Goal: Task Accomplishment & Management: Manage account settings

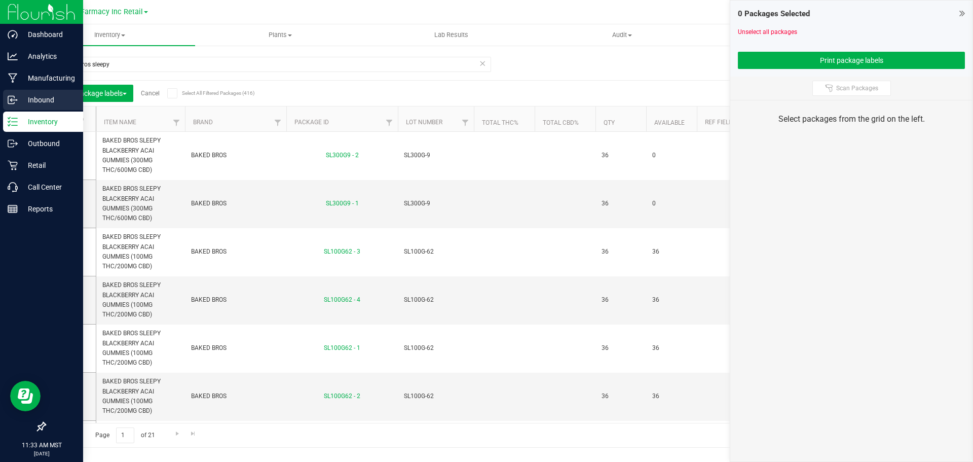
click at [34, 100] on p "Inbound" at bounding box center [48, 100] width 61 height 12
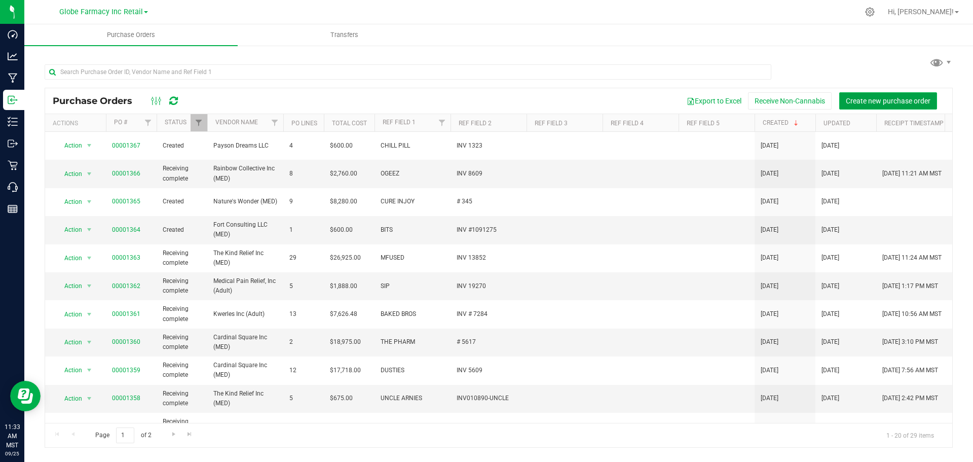
click at [906, 100] on span "Create new purchase order" at bounding box center [888, 101] width 85 height 8
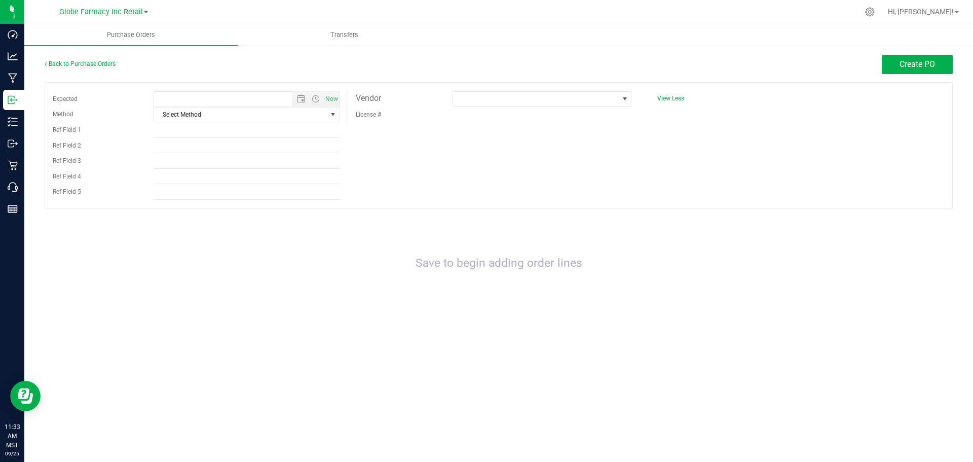
type input "9/25/2025 11:33 AM"
click at [205, 115] on span "Select Method" at bounding box center [240, 114] width 173 height 14
click at [208, 194] on li "Local Delivery" at bounding box center [247, 191] width 186 height 15
click at [187, 134] on input "Ref Field 1" at bounding box center [247, 130] width 187 height 15
type input "DIME"
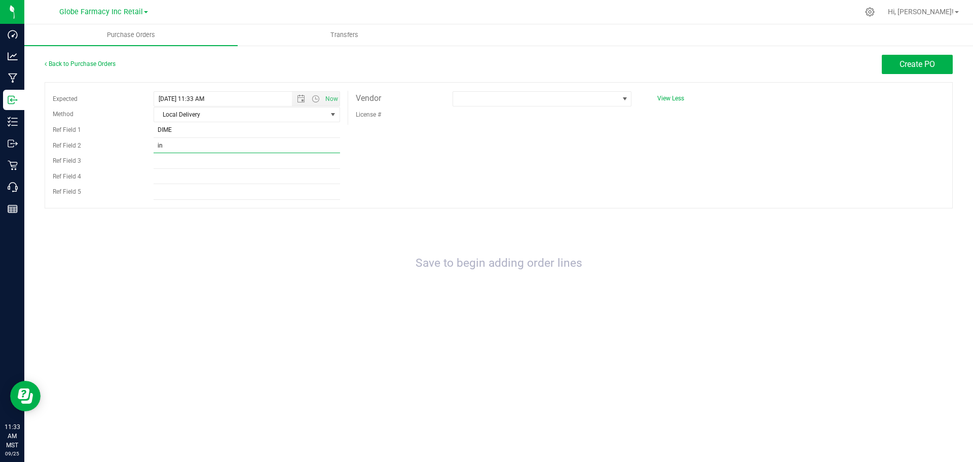
type input "i"
type input "n"
type input "INV # 2501"
click at [592, 94] on span at bounding box center [535, 99] width 165 height 14
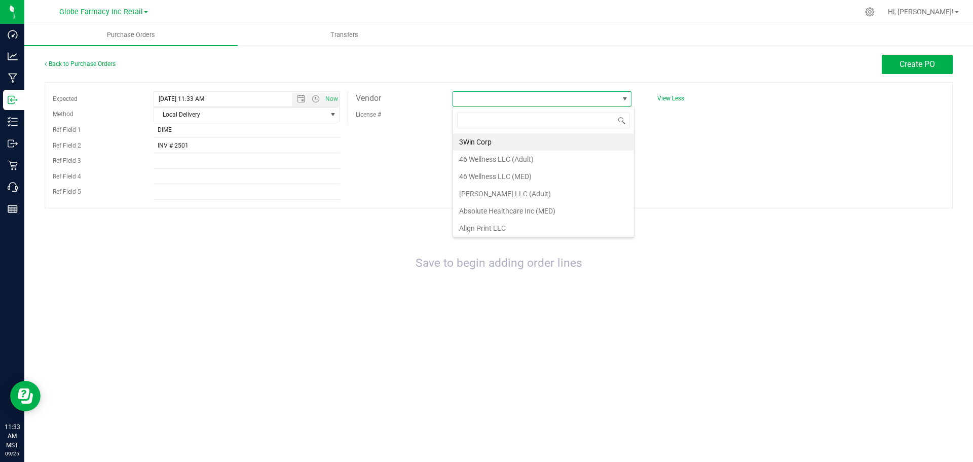
scroll to position [15, 179]
type input "NATURE'S WONDER"
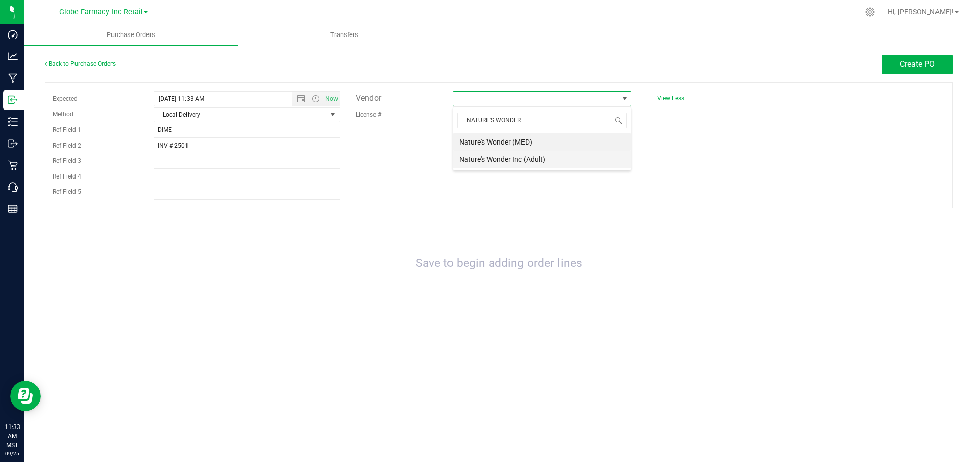
click at [550, 157] on li "Nature's Wonder Inc (Adult)" at bounding box center [542, 159] width 178 height 17
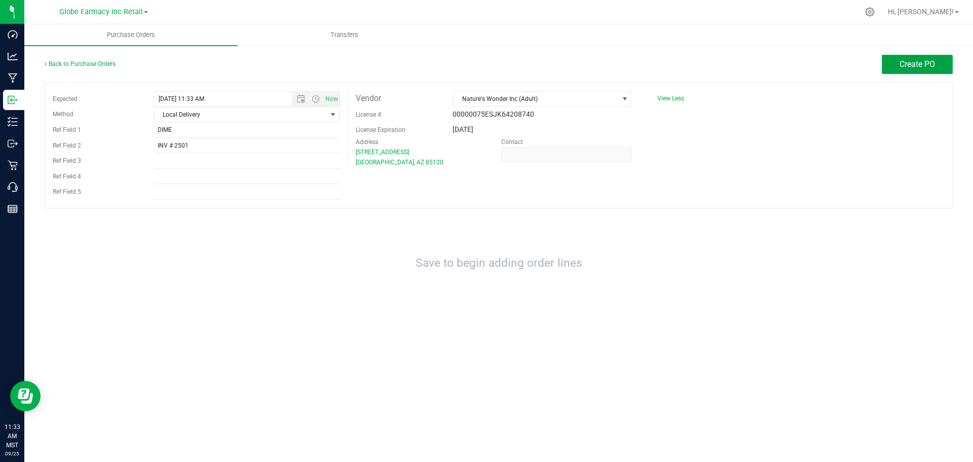
click at [929, 60] on span "Create PO" at bounding box center [917, 64] width 35 height 10
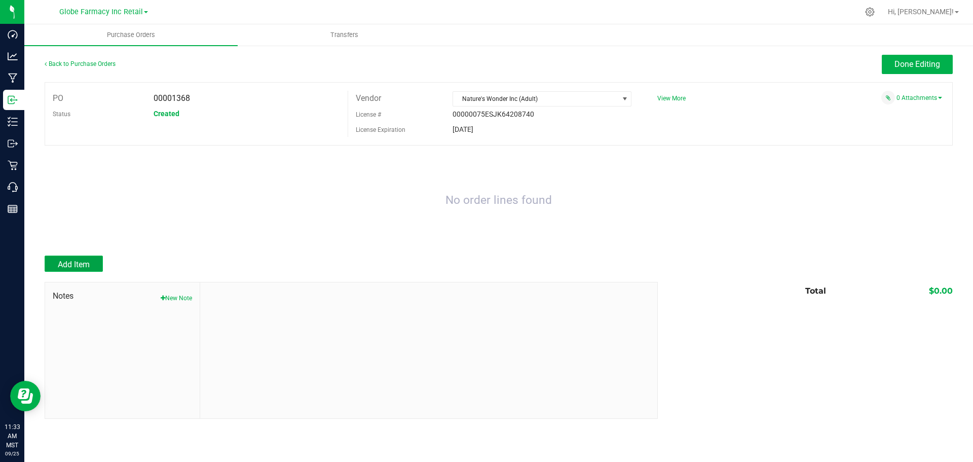
click at [70, 262] on span "Add Item" at bounding box center [74, 265] width 32 height 10
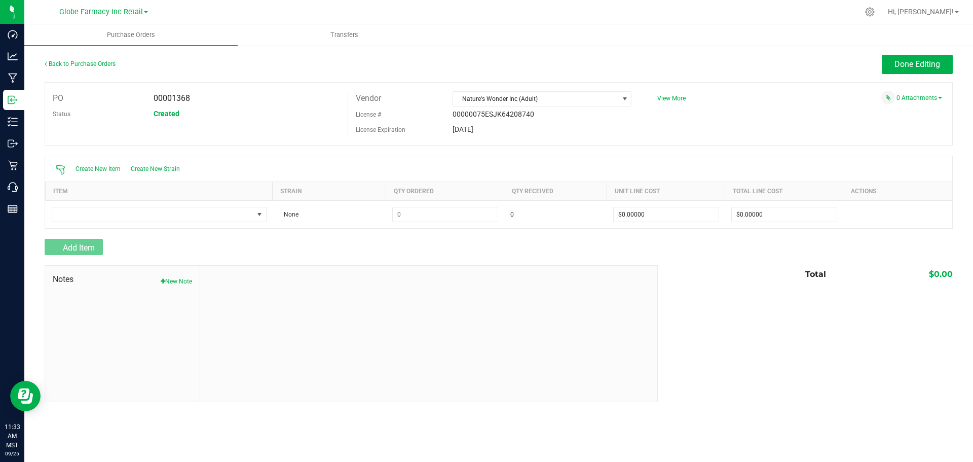
click at [134, 190] on th "Item" at bounding box center [159, 191] width 227 height 19
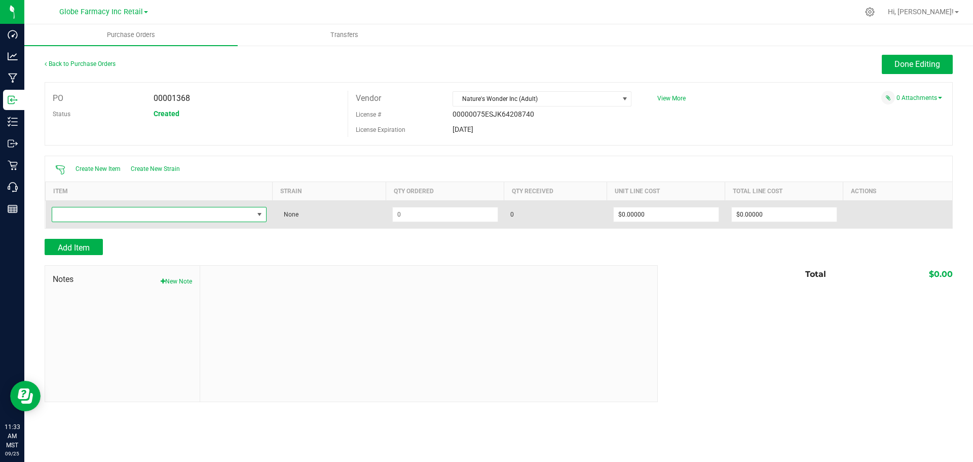
click at [138, 216] on span "NO DATA FOUND" at bounding box center [152, 214] width 201 height 14
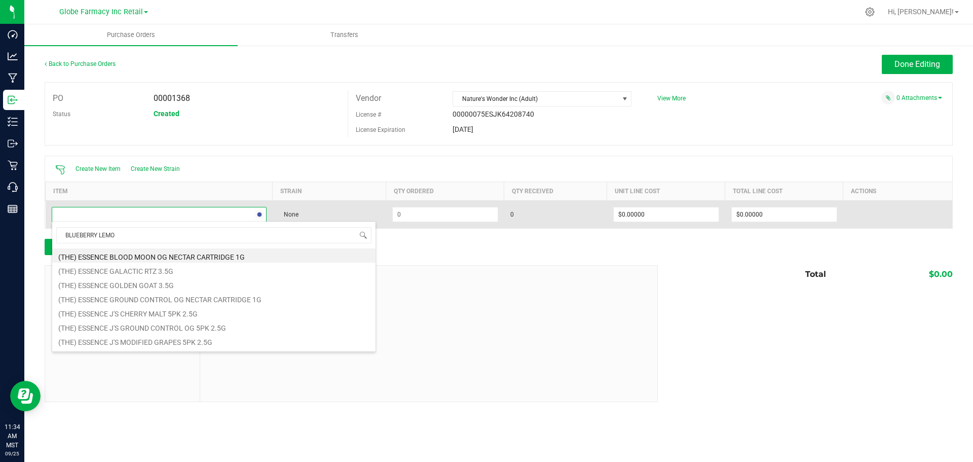
type input "BLUEBERRY LEMON"
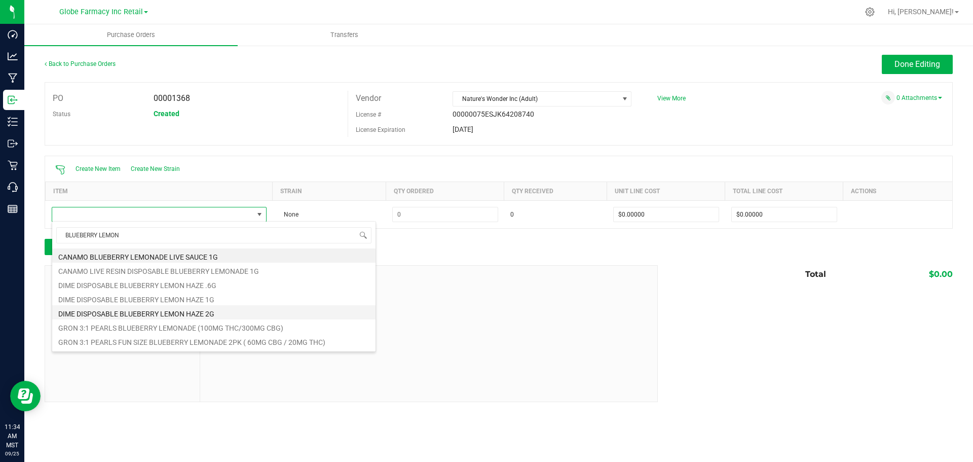
click at [214, 308] on li "DIME DISPOSABLE BLUEBERRY LEMON HAZE 2G" at bounding box center [213, 312] width 323 height 14
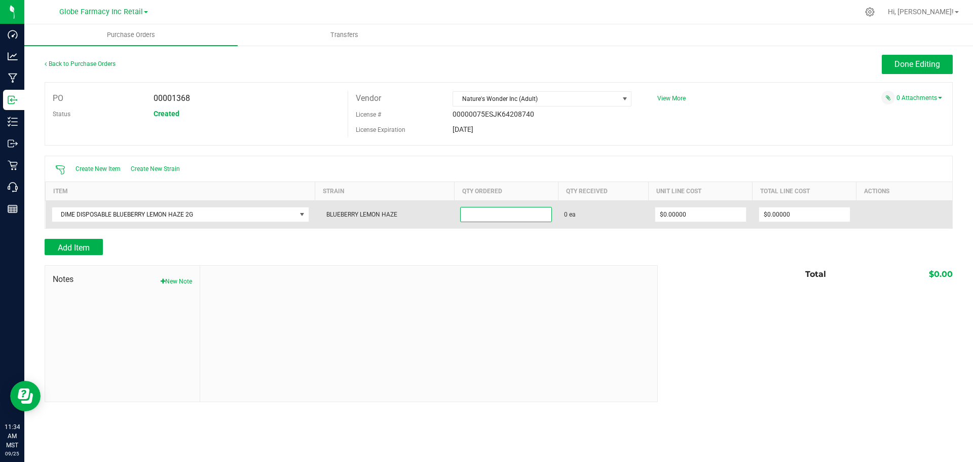
click at [486, 215] on input at bounding box center [506, 214] width 91 height 14
type input "200 ea"
type input "$20.00000"
type input "0"
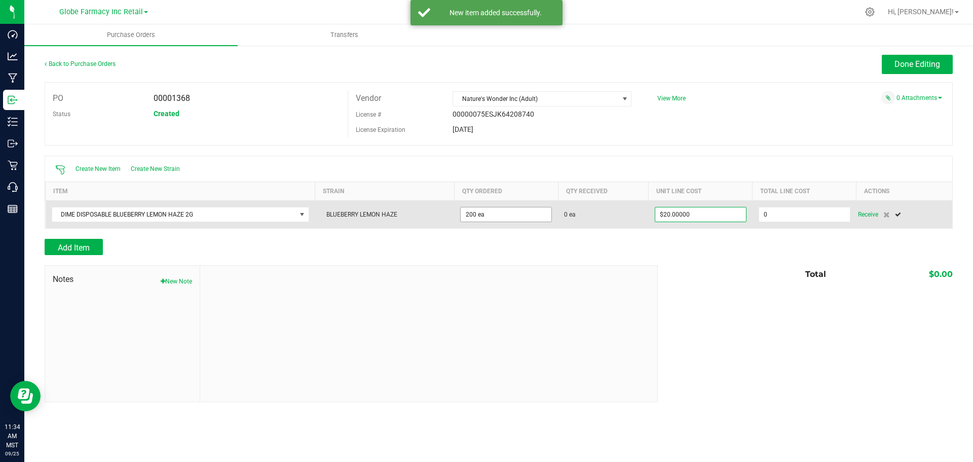
type input "200"
type input "4000"
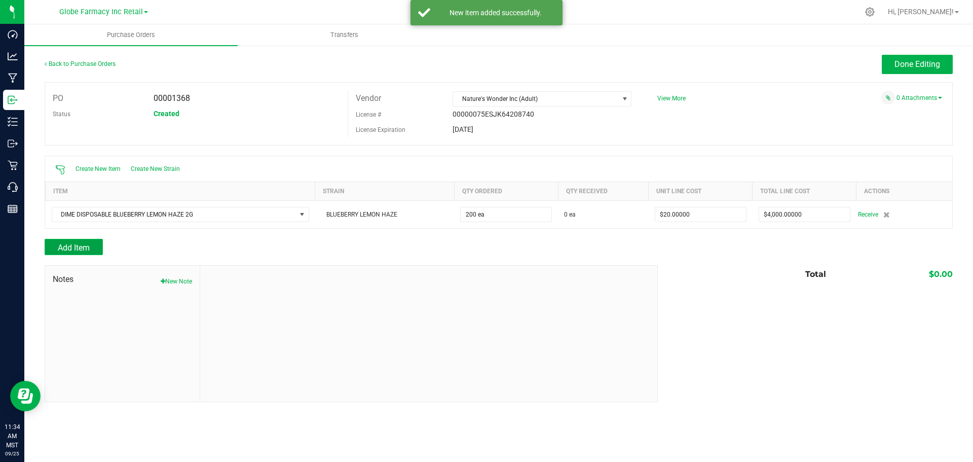
click at [88, 244] on span "Add Item" at bounding box center [74, 248] width 32 height 10
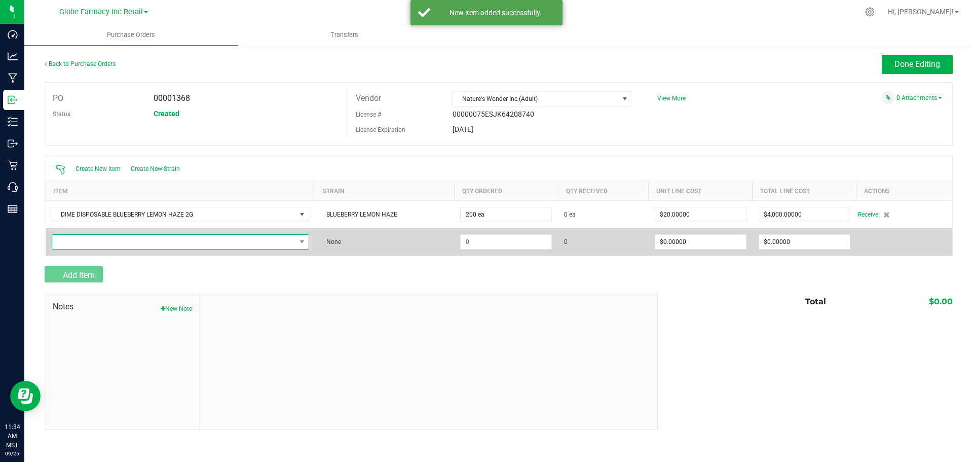
click at [89, 243] on span "NO DATA FOUND" at bounding box center [174, 242] width 244 height 14
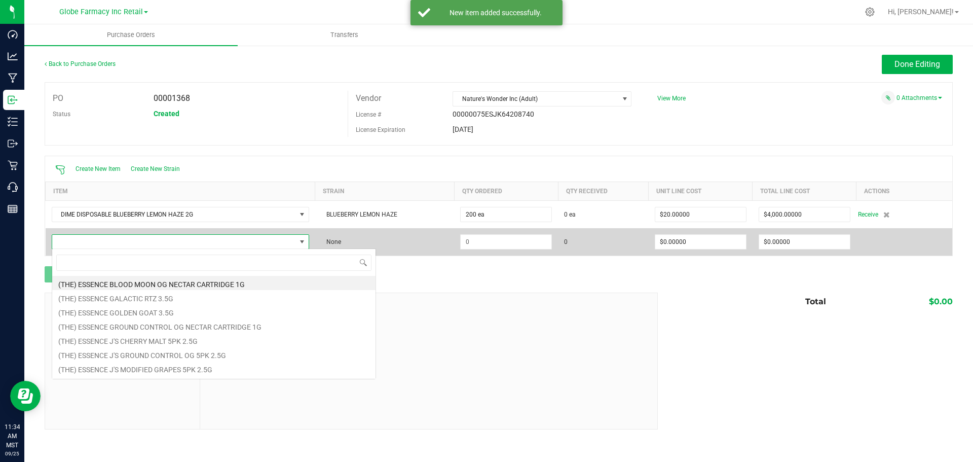
scroll to position [15, 259]
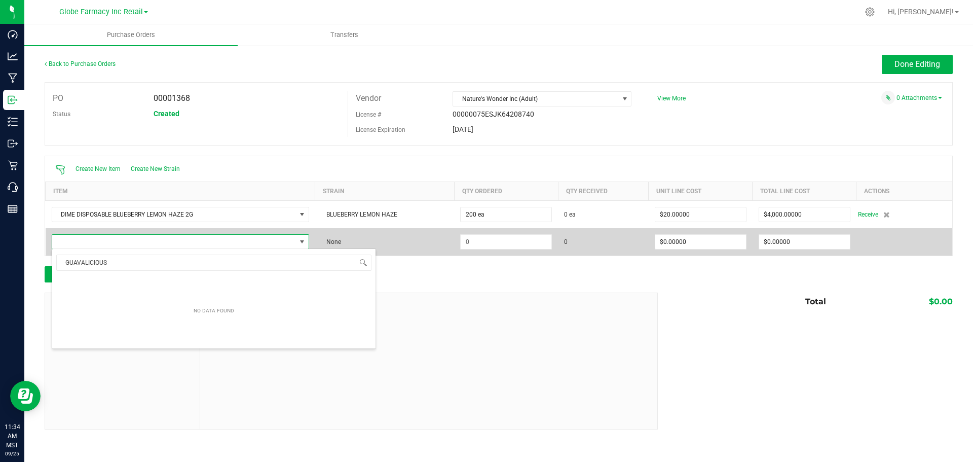
type input "GUAVALICIOU"
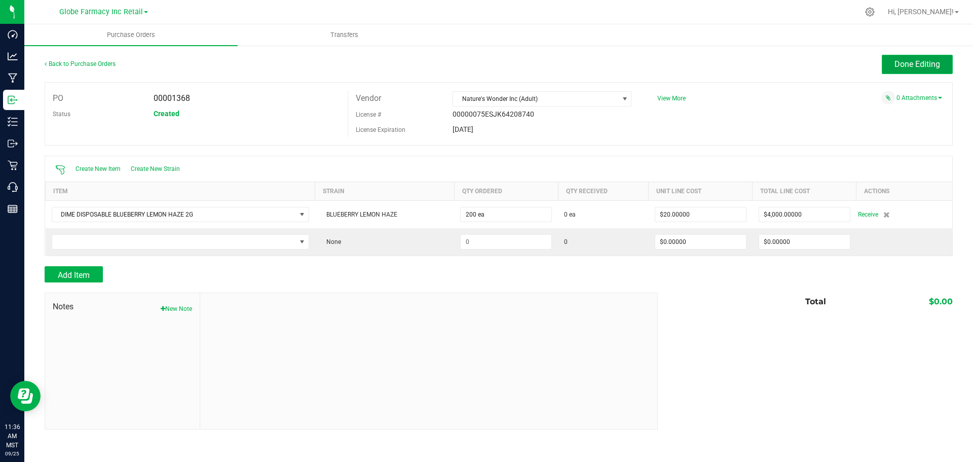
drag, startPoint x: 926, startPoint y: 63, endPoint x: 906, endPoint y: 57, distance: 21.5
click at [926, 63] on span "Done Editing" at bounding box center [918, 64] width 46 height 10
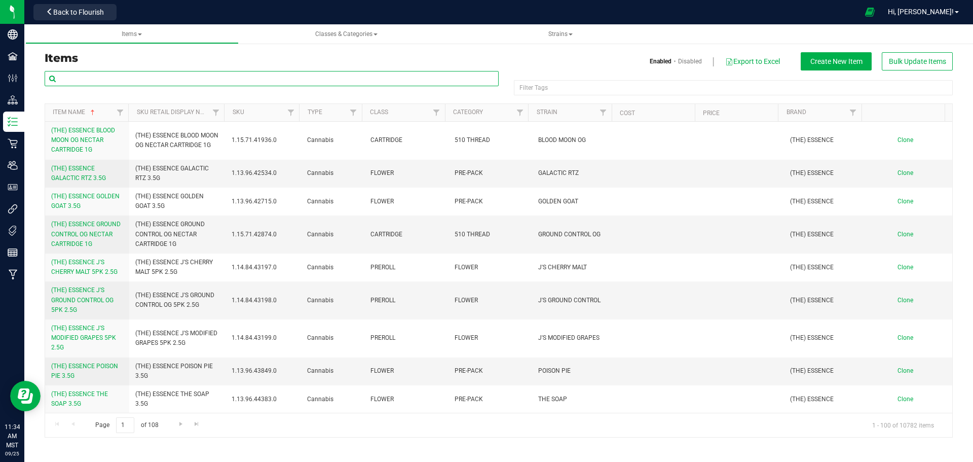
click at [294, 76] on input "text" at bounding box center [272, 78] width 454 height 15
type input "dime"
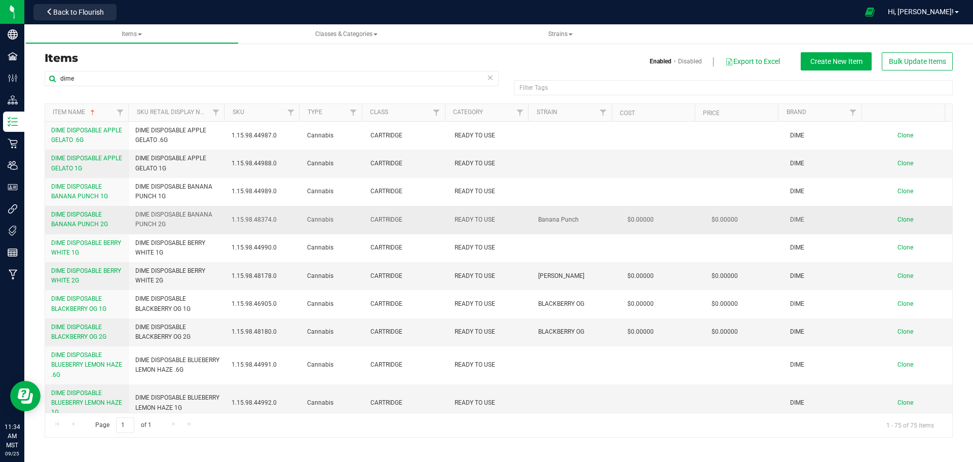
click at [161, 213] on span "DIME DISPOSABLE BANANA PUNCH 2G" at bounding box center [177, 219] width 85 height 19
copy tr "DIME DISPOSABLE BANANA PUNCH 2G"
click at [902, 222] on span "Clone" at bounding box center [906, 219] width 16 height 7
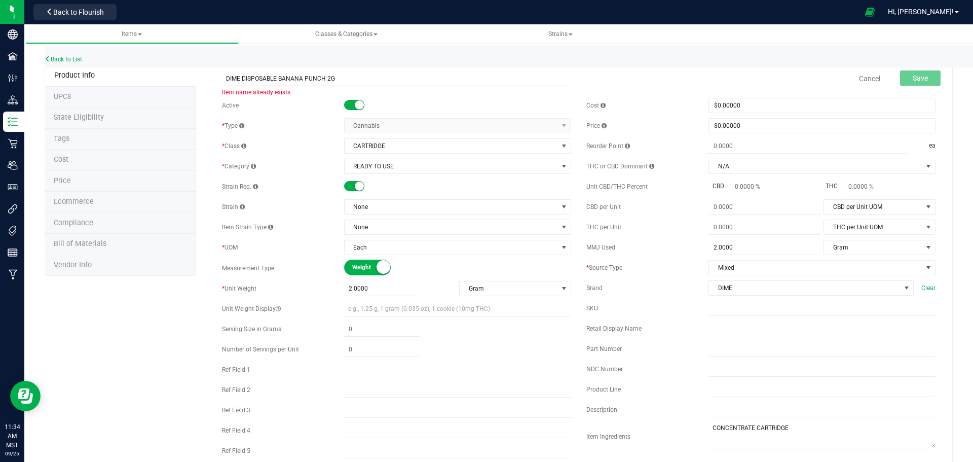
click at [286, 81] on input "DIME DISPOSABLE BANANA PUNCH 2G" at bounding box center [396, 78] width 349 height 15
click at [303, 78] on input "DIME DISPOSABLE BANANA PUNCH 2G" at bounding box center [396, 78] width 349 height 15
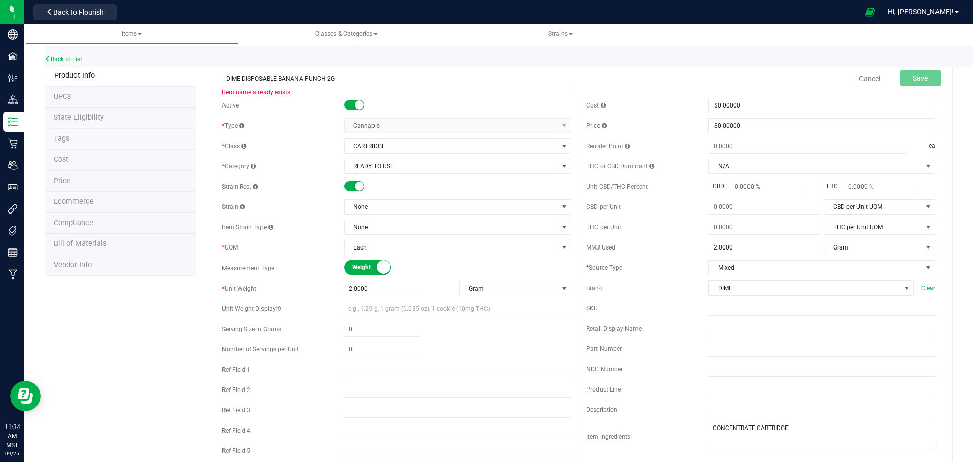
click at [296, 77] on input "DIME DISPOSABLE BANANA PUNCH 2G" at bounding box center [396, 78] width 349 height 15
click at [247, 77] on input "DIME DISPOSABLE BANANA PUNCH 2G" at bounding box center [396, 78] width 349 height 15
click at [291, 80] on input "DIME DISPOSABLE BANANA PUNCH 2G" at bounding box center [396, 78] width 349 height 15
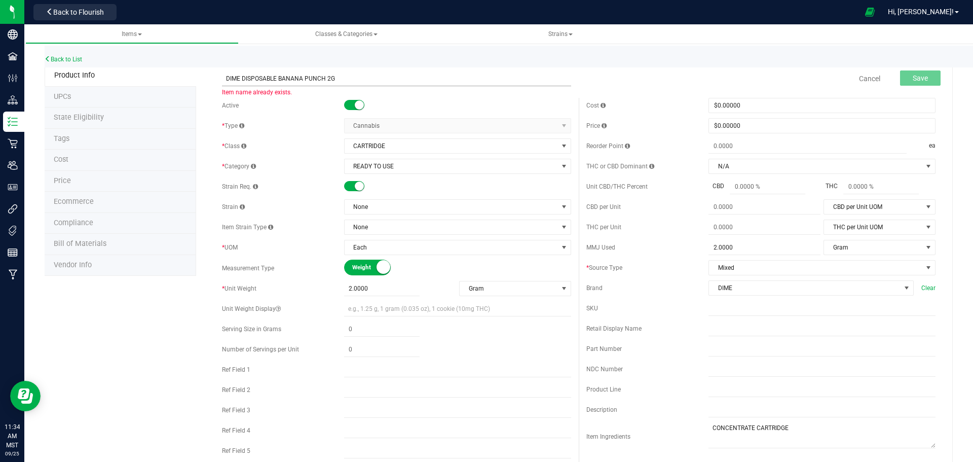
click at [291, 80] on input "DIME DISPOSABLE BANANA PUNCH 2G" at bounding box center [396, 78] width 349 height 15
type input "DIME DISPOSABLE GUAVALICIOUS 2G"
click at [730, 325] on input "text" at bounding box center [822, 328] width 227 height 15
paste input "DIME DISPOSABLE GUAVALICIOUS 2G"
type input "DIME DISPOSABLE GUAVALICIOUS 2G"
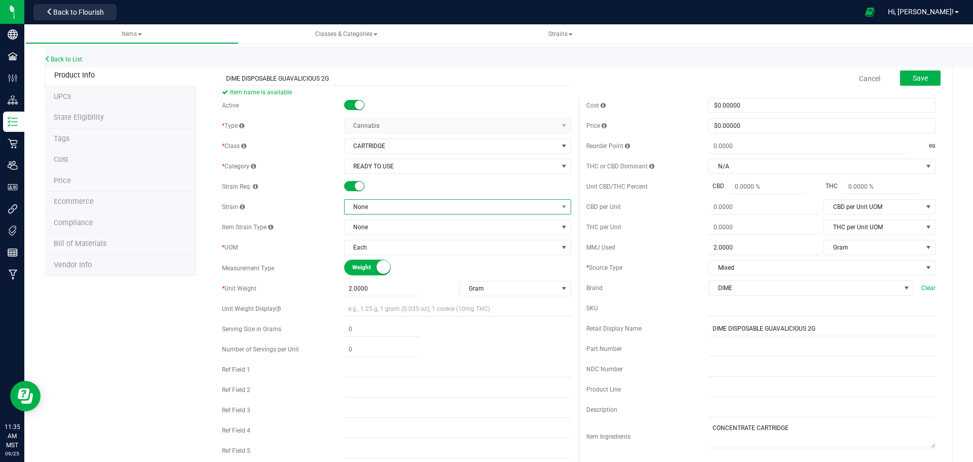
click at [426, 205] on span "None" at bounding box center [451, 207] width 213 height 14
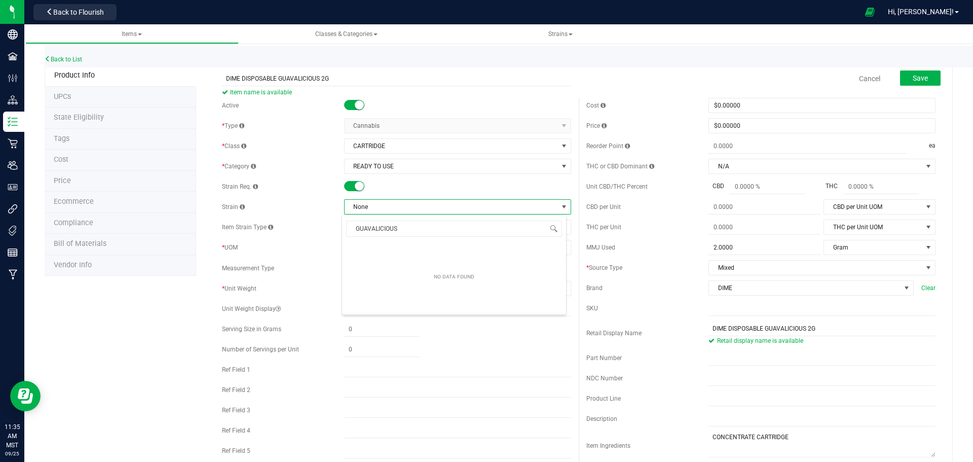
type input "GUAVALICIOUS"
click at [942, 80] on div "DIME DISPOSABLE GUAVALICIOUS 2G Item name is available Cancel Save Active * Typ…" at bounding box center [574, 465] width 757 height 800
click at [913, 79] on span "Save" at bounding box center [920, 78] width 15 height 8
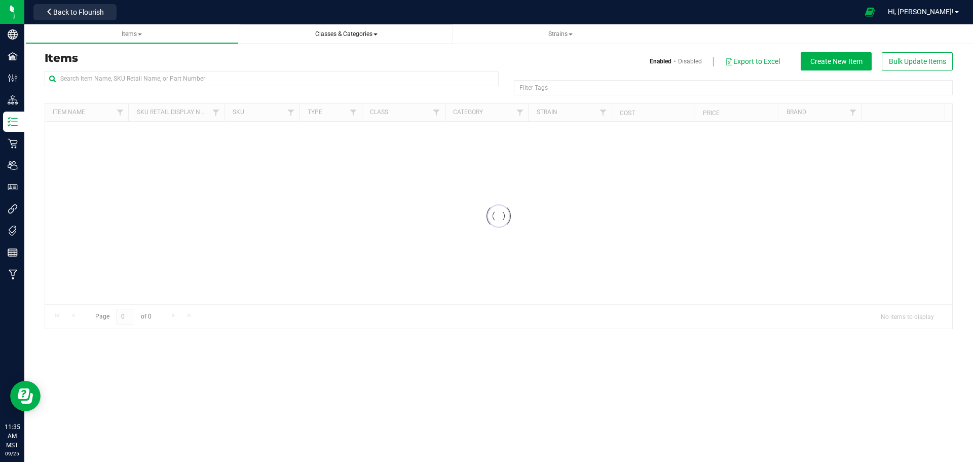
click at [348, 36] on span "Classes & Categories" at bounding box center [346, 33] width 62 height 7
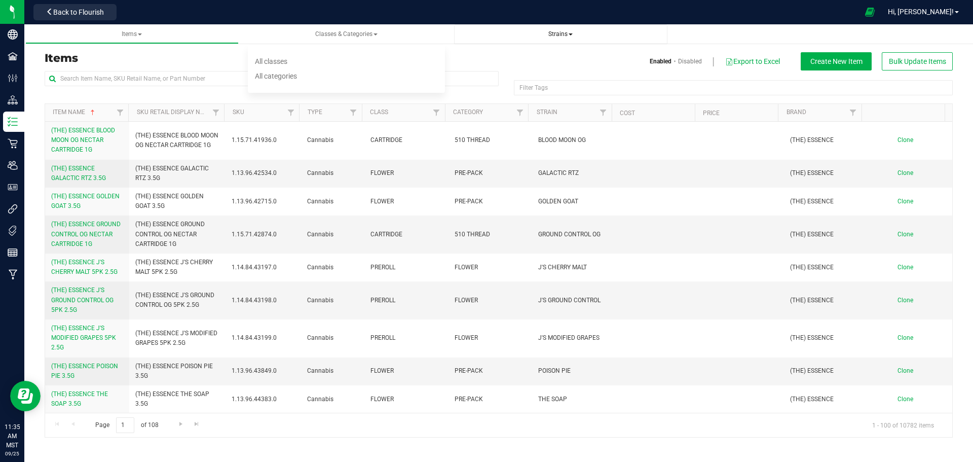
drag, startPoint x: 508, startPoint y: 31, endPoint x: 521, endPoint y: 39, distance: 15.0
click at [508, 31] on span "Strains" at bounding box center [560, 34] width 197 height 9
click at [586, 34] on span "Strains" at bounding box center [560, 34] width 197 height 9
click at [552, 36] on span "Strains" at bounding box center [561, 33] width 24 height 7
click at [516, 59] on li "All strains" at bounding box center [560, 61] width 197 height 15
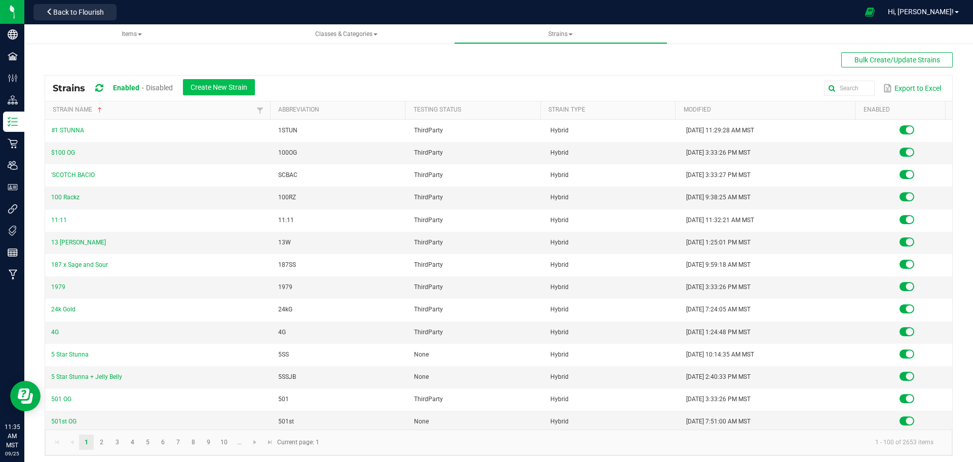
click at [255, 79] on div "Strains Enabled Disabled Create New Strain Export to Excel" at bounding box center [499, 88] width 908 height 25
click at [246, 80] on button "Create New Strain" at bounding box center [219, 87] width 72 height 16
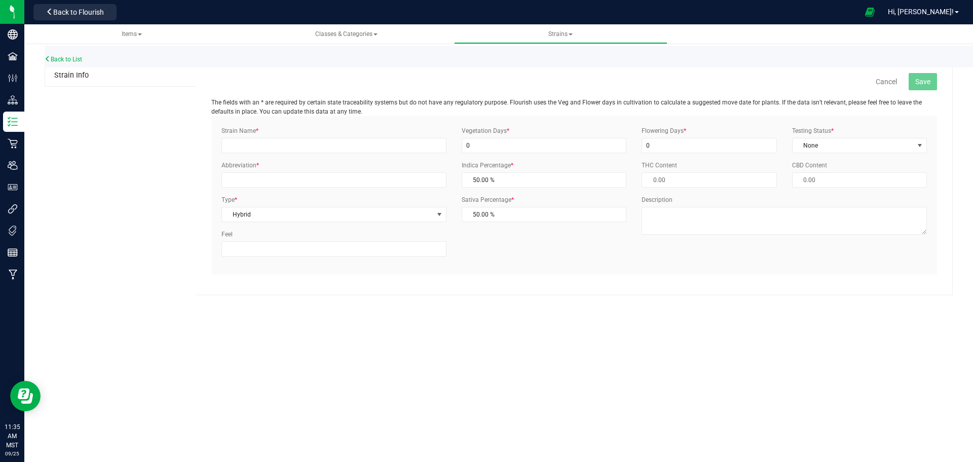
click at [334, 135] on div "Strain Name *" at bounding box center [334, 139] width 240 height 27
click at [333, 143] on input "Strain Name *" at bounding box center [334, 145] width 225 height 15
type input "GUAVALICIOUS"
type input "GVLS"
click at [932, 76] on button "Save" at bounding box center [923, 81] width 28 height 17
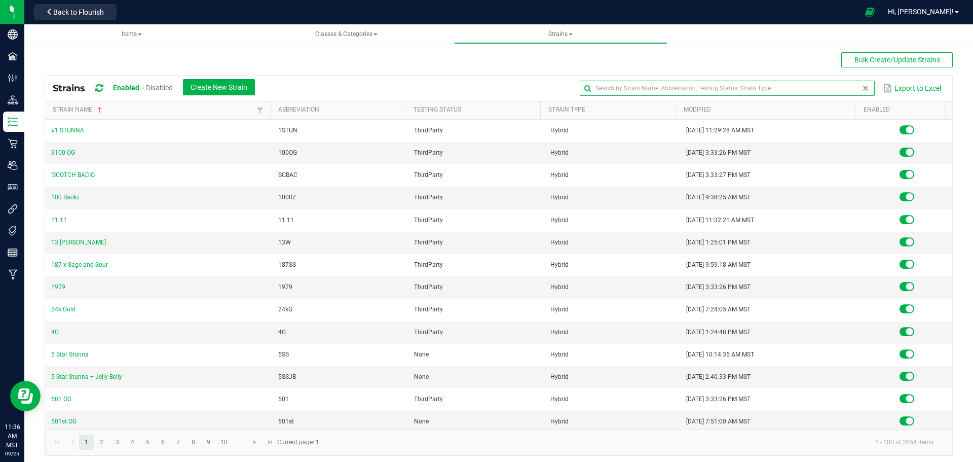
click at [846, 89] on input "text" at bounding box center [727, 88] width 295 height 15
click at [201, 85] on span "Create New Strain" at bounding box center [219, 87] width 57 height 8
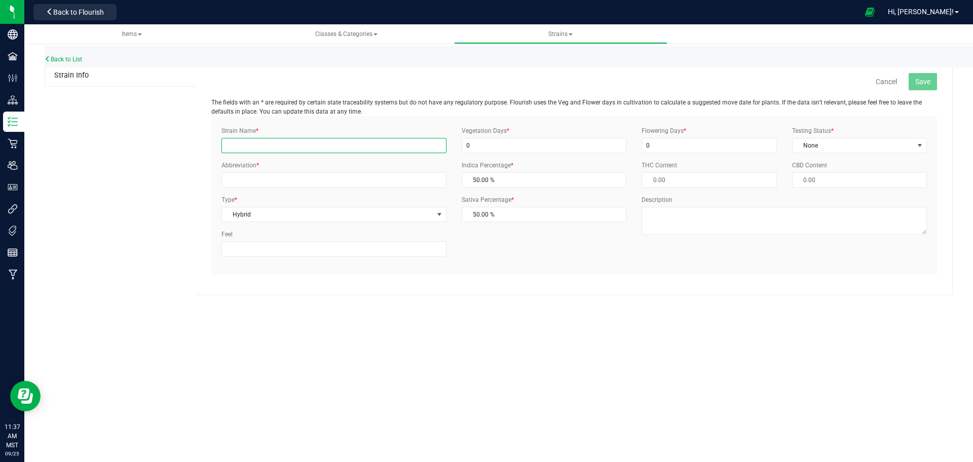
click at [365, 150] on input "Strain Name *" at bounding box center [334, 145] width 225 height 15
type input "PINK LEMON HAZE"
type input "PLH"
click at [906, 45] on div "Strain Info Cancel Save The fields with an * are required by certain state trac…" at bounding box center [499, 168] width 909 height 256
click at [916, 105] on p "The fields with an * are required by certain state traceability systems but do …" at bounding box center [574, 107] width 726 height 18
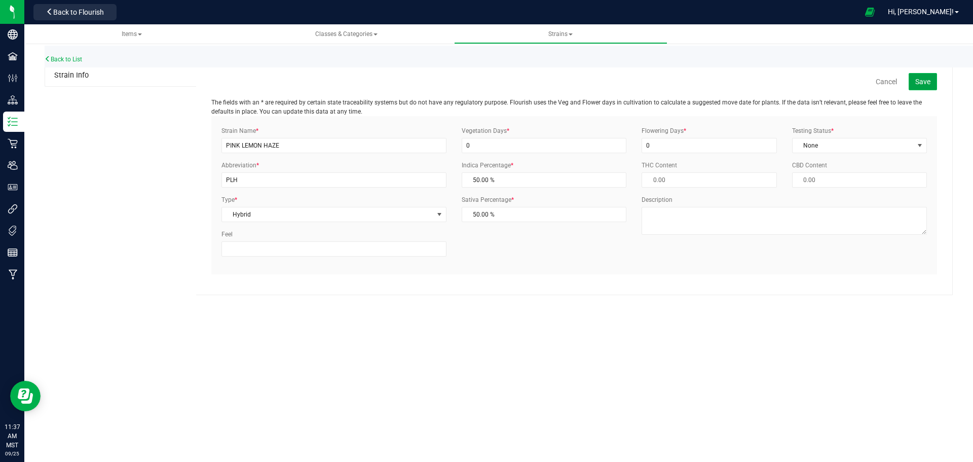
click at [919, 86] on button "Save" at bounding box center [923, 81] width 28 height 17
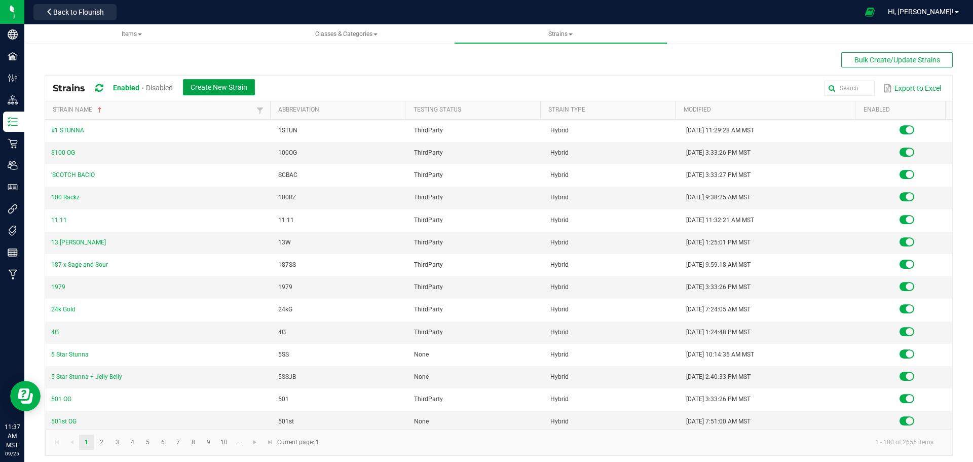
click at [255, 93] on button "Create New Strain" at bounding box center [219, 87] width 72 height 16
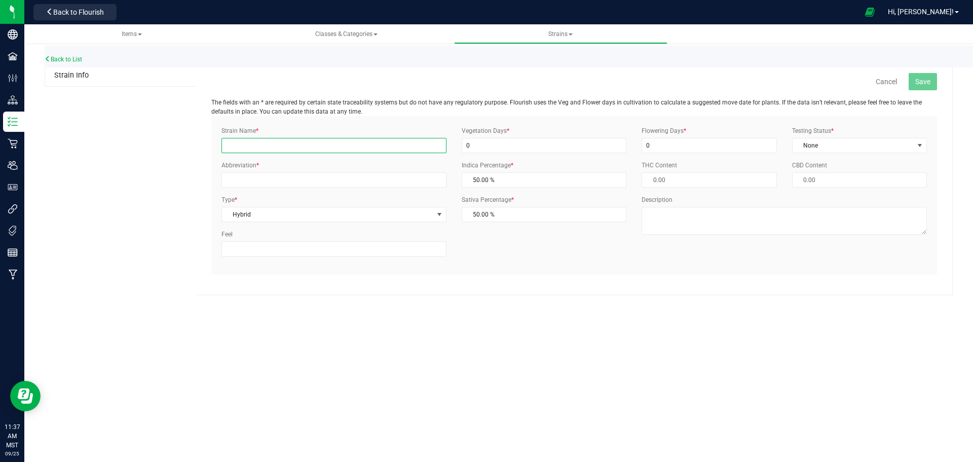
click at [336, 150] on input "Strain Name *" at bounding box center [334, 145] width 225 height 15
type input "RED PLUM"
type input "P"
click at [925, 71] on div "Cancel Save The fields with an * are required by certain state traceability sys…" at bounding box center [574, 180] width 757 height 230
click at [932, 83] on button "Save" at bounding box center [923, 81] width 28 height 17
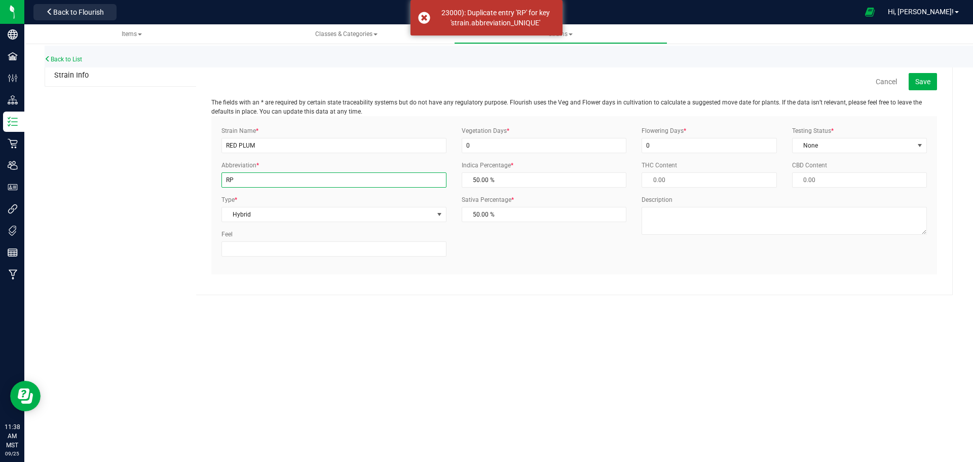
click at [303, 180] on input "RP" at bounding box center [334, 179] width 225 height 15
click at [390, 178] on input "RP" at bounding box center [334, 179] width 225 height 15
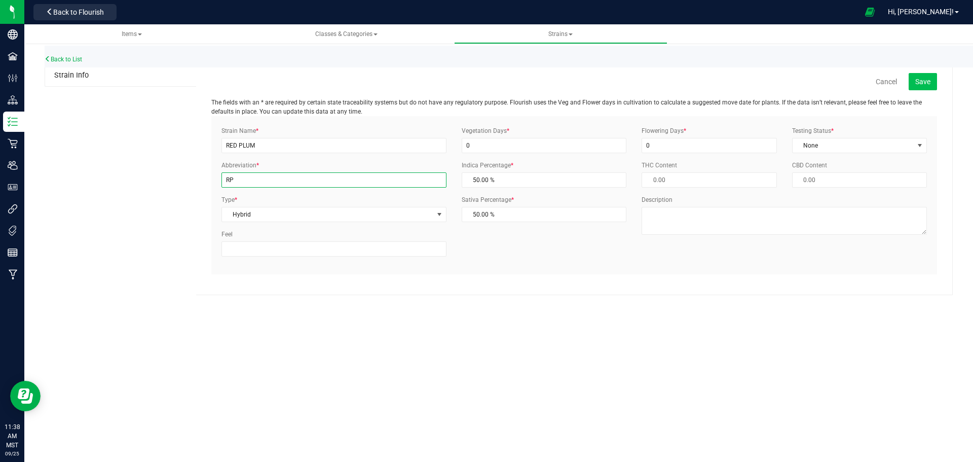
type input "R"
type input "RDP"
click at [925, 89] on button "Save" at bounding box center [923, 81] width 28 height 17
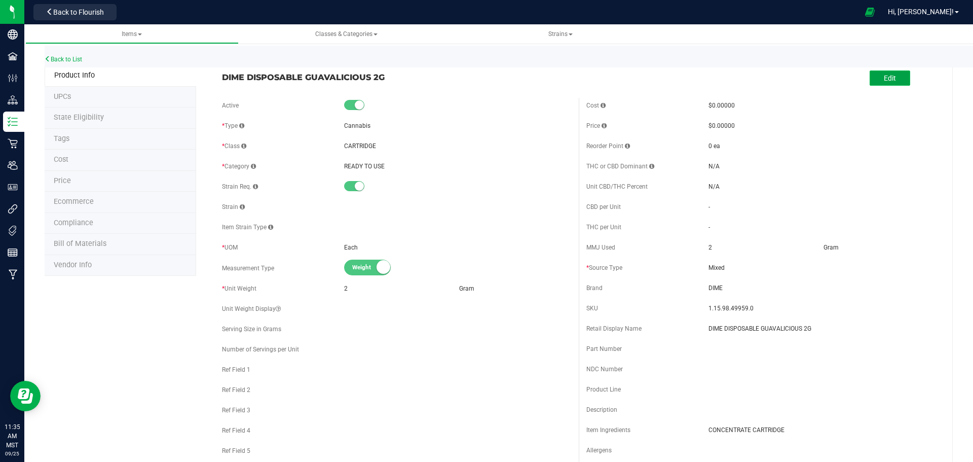
click at [886, 75] on span "Edit" at bounding box center [890, 78] width 12 height 8
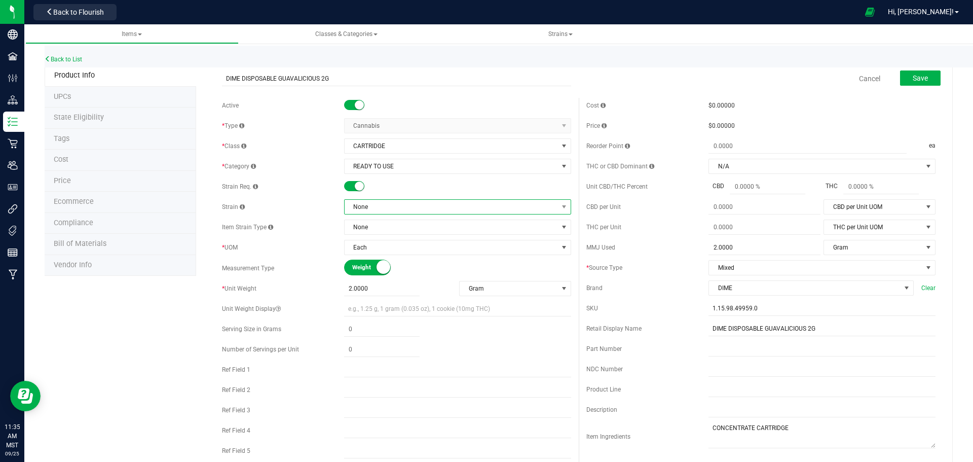
click at [374, 205] on span "None" at bounding box center [451, 207] width 213 height 14
type input "GUAVALIC"
click at [379, 249] on li "GUAVALICIOUS" at bounding box center [454, 249] width 224 height 14
click at [918, 73] on button "Save" at bounding box center [920, 77] width 41 height 15
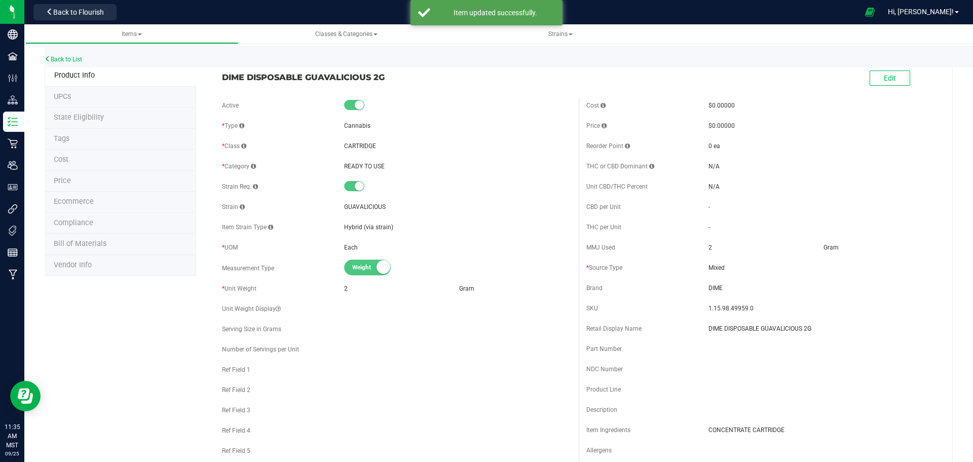
click at [101, 208] on li "Ecommerce" at bounding box center [121, 202] width 152 height 21
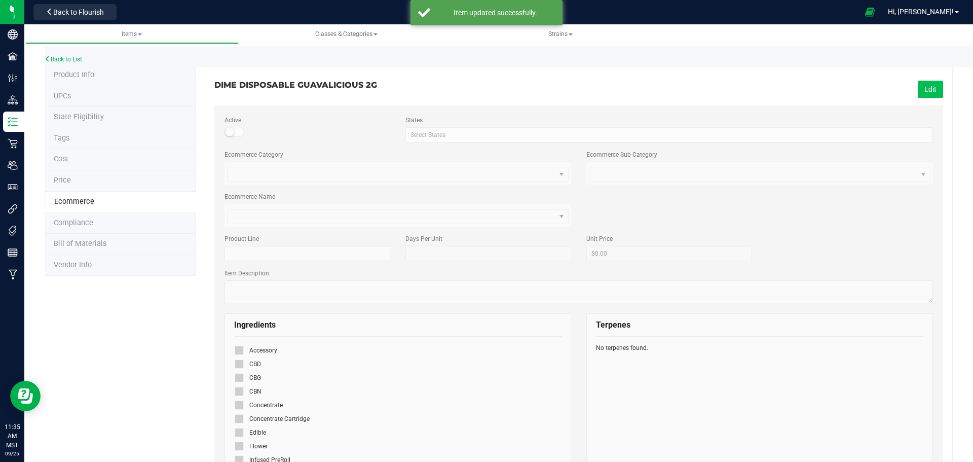
click at [918, 87] on button "Edit" at bounding box center [930, 89] width 25 height 17
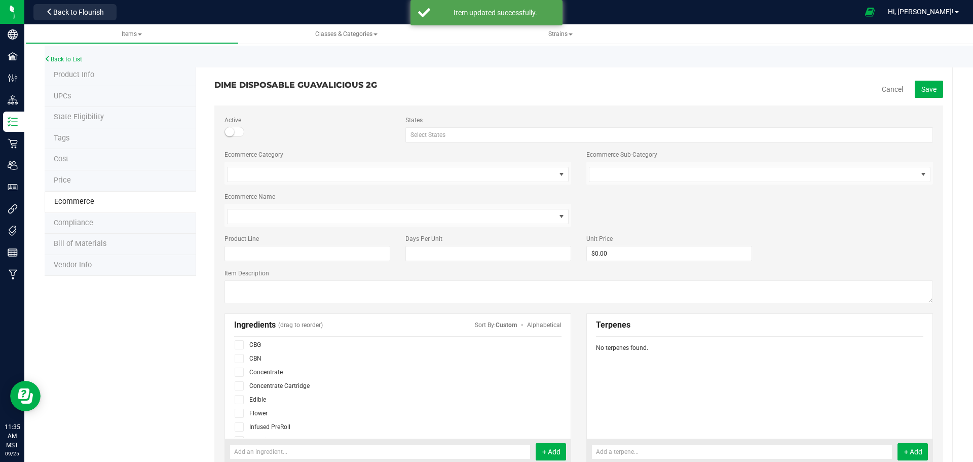
scroll to position [51, 0]
click at [237, 368] on icon at bounding box center [239, 368] width 7 height 0
click at [0, 0] on input "checkbox" at bounding box center [0, 0] width 0 height 0
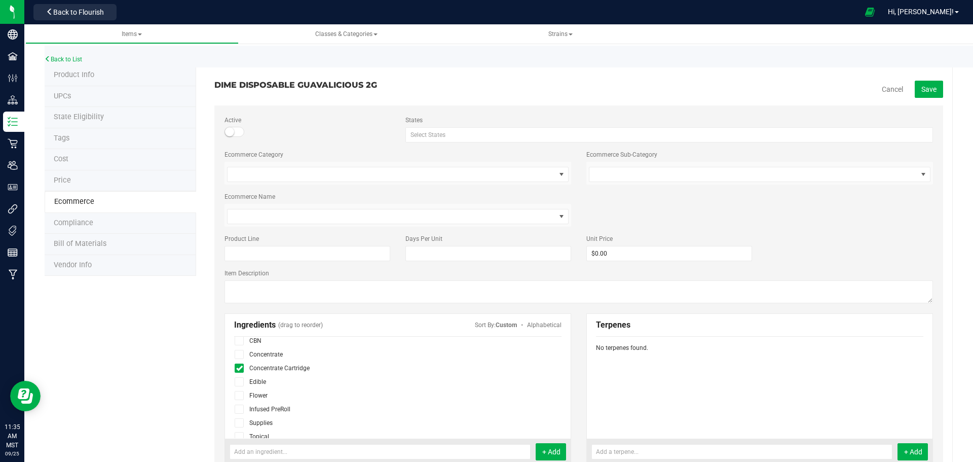
click at [238, 368] on icon at bounding box center [239, 368] width 7 height 0
click at [0, 0] on input "checkbox" at bounding box center [0, 0] width 0 height 0
click at [237, 354] on icon at bounding box center [239, 354] width 7 height 0
click at [0, 0] on input "checkbox" at bounding box center [0, 0] width 0 height 0
click at [928, 85] on span "Save" at bounding box center [929, 89] width 15 height 8
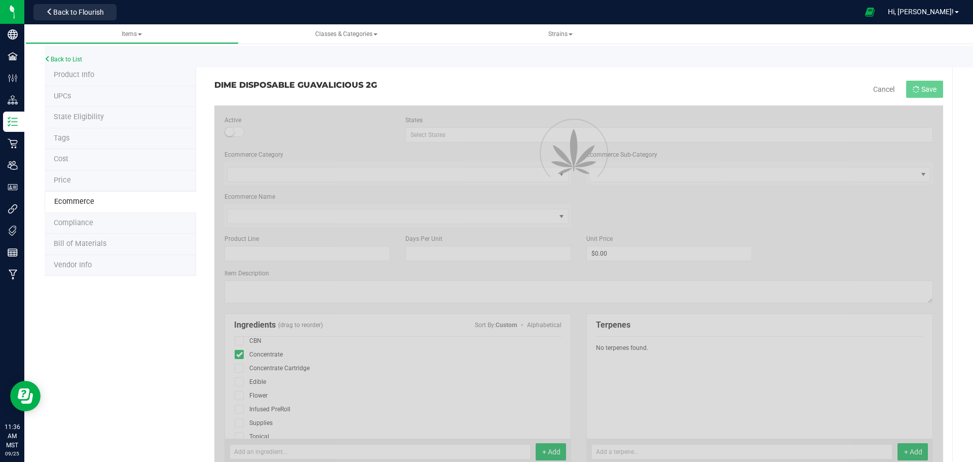
scroll to position [34, 0]
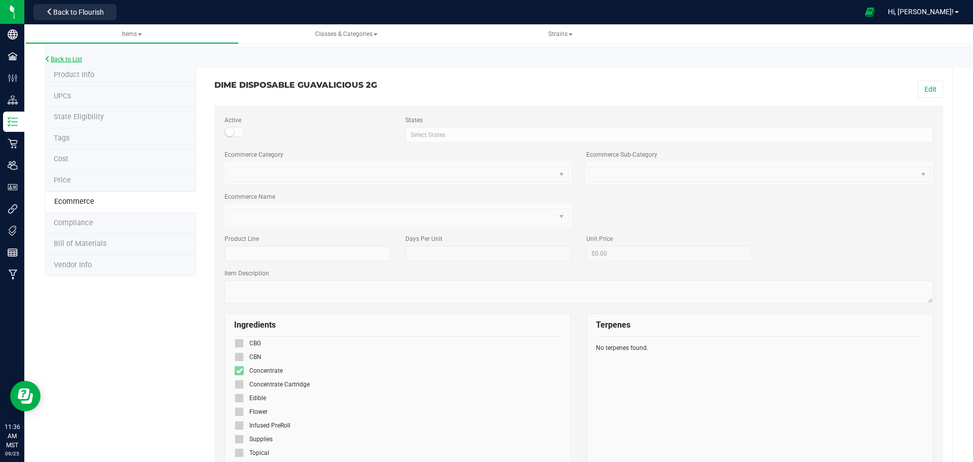
click at [75, 60] on link "Back to List" at bounding box center [64, 59] width 38 height 7
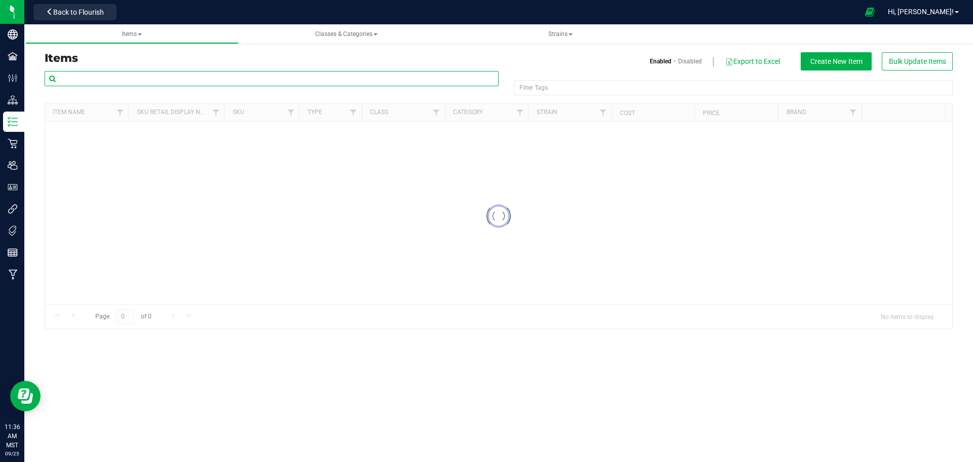
click at [452, 74] on input "text" at bounding box center [272, 78] width 454 height 15
paste input "DIME DISPOSABLE GUAVALICIOUS 2G"
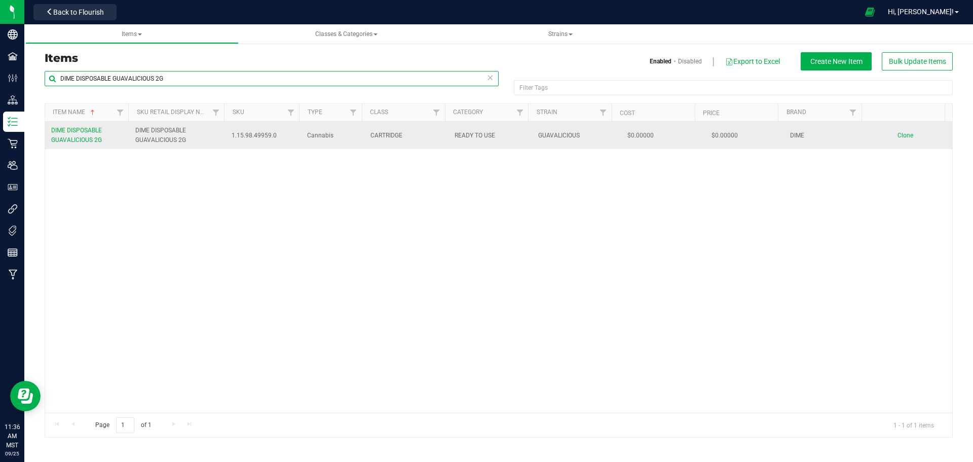
type input "DIME DISPOSABLE GUAVALICIOUS 2G"
click at [899, 131] on td "Clone" at bounding box center [911, 135] width 84 height 27
click at [901, 133] on span "Clone" at bounding box center [906, 135] width 16 height 7
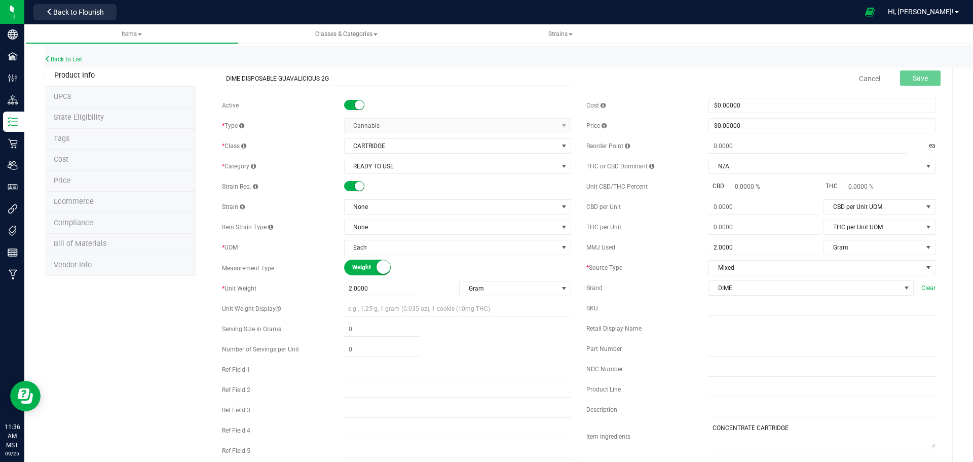
click at [298, 78] on input "DIME DISPOSABLE GUAVALICIOUS 2G" at bounding box center [396, 78] width 349 height 15
type input "DIME DISPOSABLE PINK LEMON HAZE 2G"
click at [784, 312] on input "text" at bounding box center [822, 308] width 227 height 15
click at [725, 323] on input "text" at bounding box center [822, 328] width 227 height 15
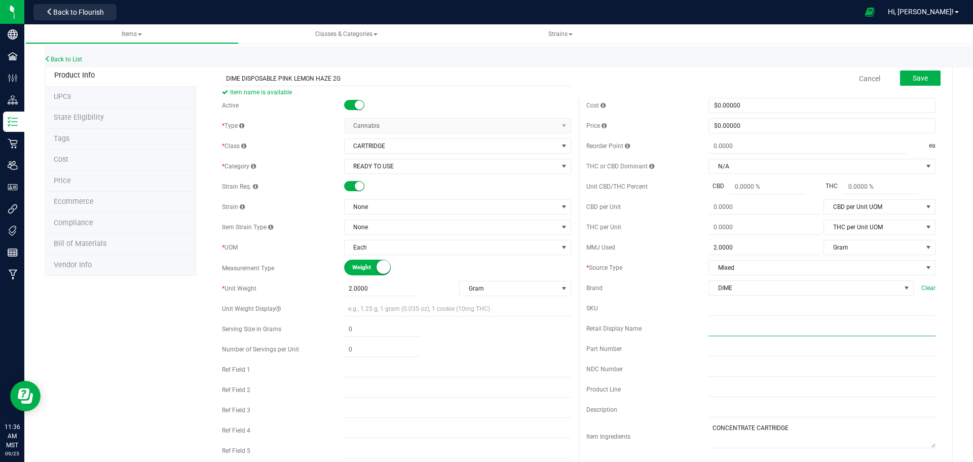
paste input "DIME DISPOSABLE PINK LEMON HAZE 2G"
type input "DIME DISPOSABLE PINK LEMON HAZE 2G"
click at [378, 205] on span "None" at bounding box center [451, 207] width 213 height 14
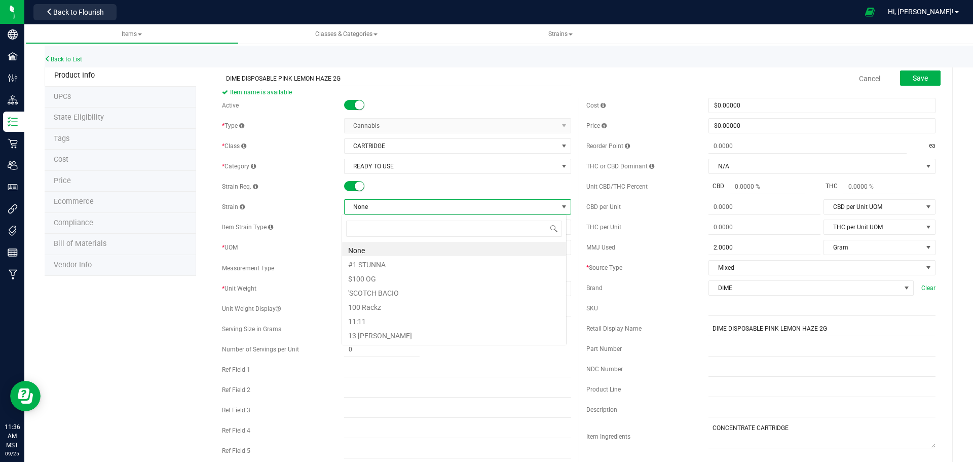
scroll to position [15, 225]
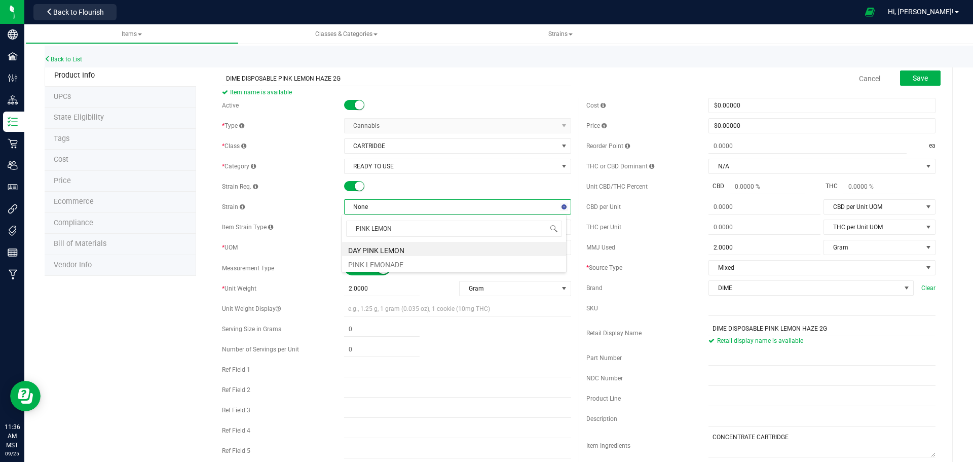
type input "PINK LEMON H"
click at [915, 80] on span "Save" at bounding box center [920, 78] width 15 height 8
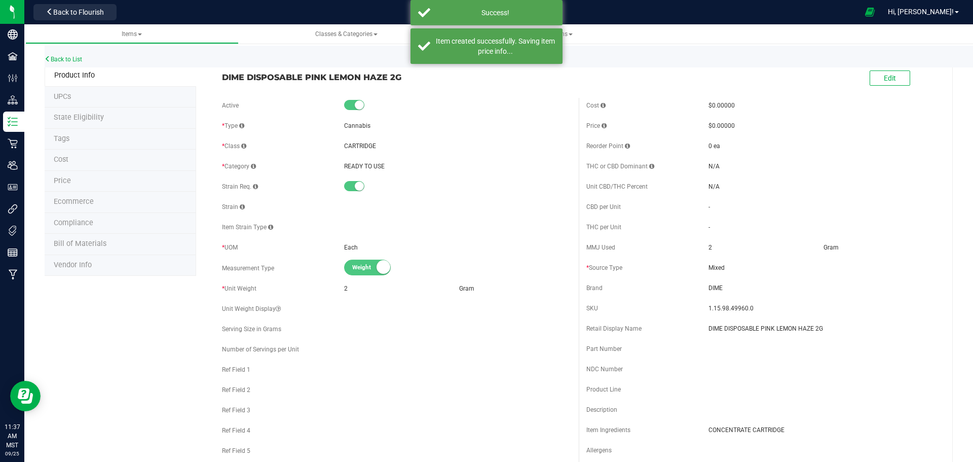
click at [915, 80] on span at bounding box center [926, 78] width 30 height 21
click at [899, 73] on button "Edit" at bounding box center [890, 77] width 41 height 15
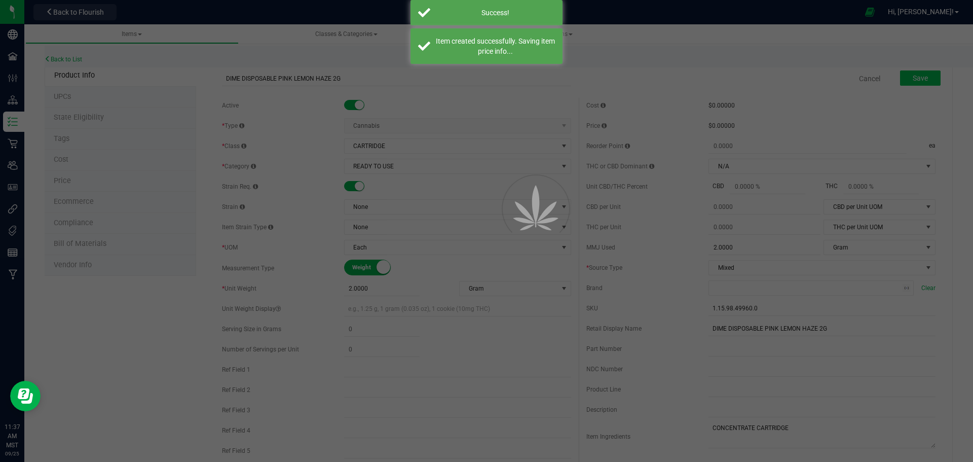
click at [896, 78] on div at bounding box center [486, 231] width 973 height 462
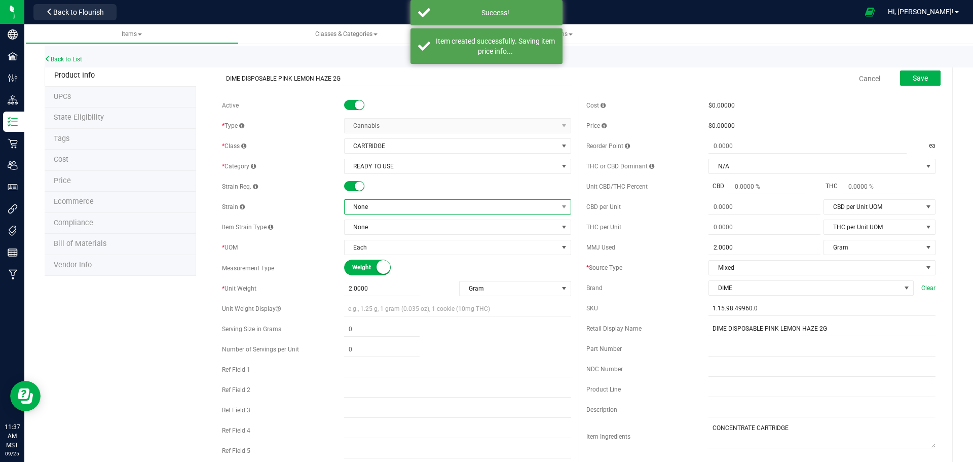
click at [397, 207] on span "None" at bounding box center [451, 207] width 213 height 14
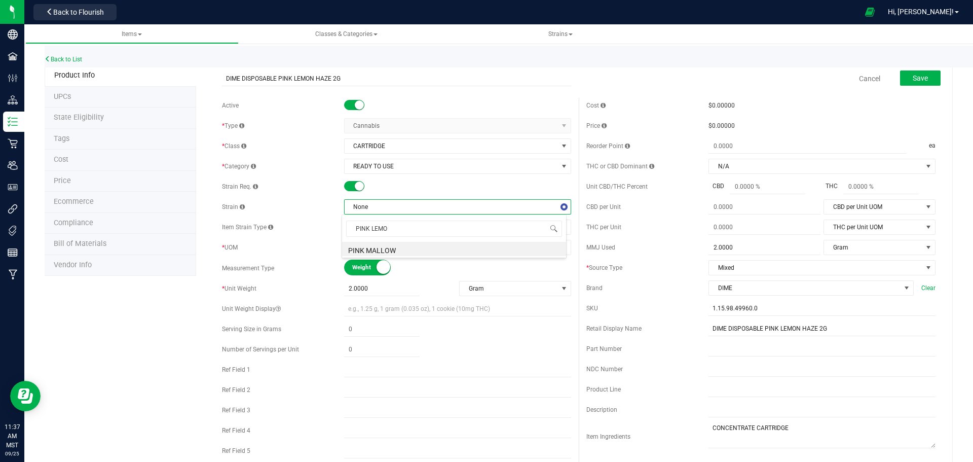
type input "PINK LEMON"
click at [409, 260] on li "PINK LEMON HAZE" at bounding box center [454, 263] width 224 height 14
click at [930, 83] on button "Save" at bounding box center [920, 77] width 41 height 15
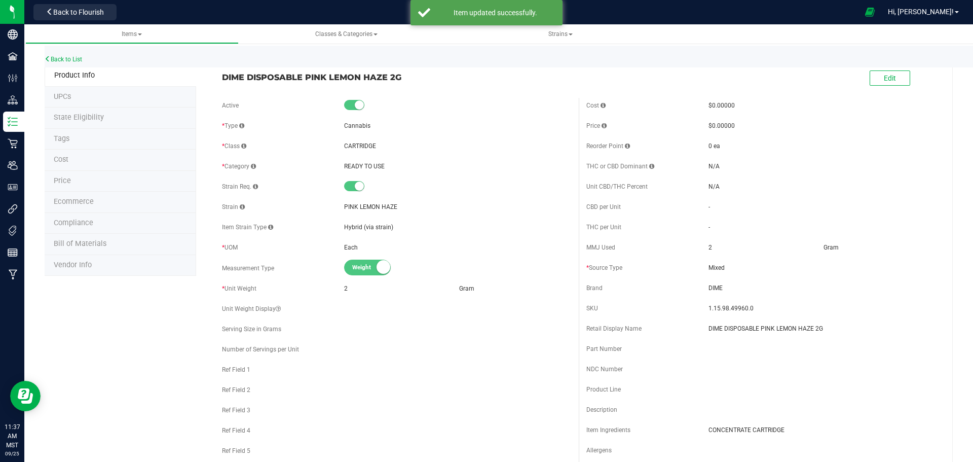
click at [62, 205] on span "Ecommerce" at bounding box center [74, 201] width 40 height 9
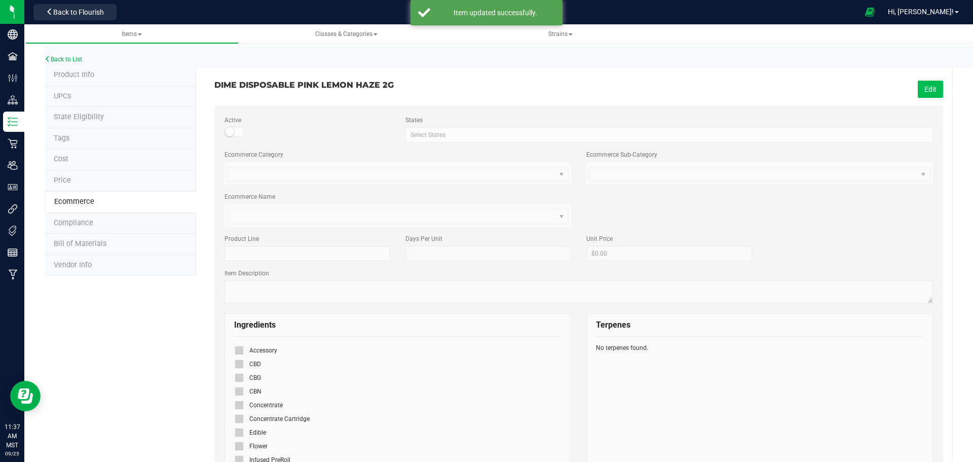
click at [918, 86] on button "Edit" at bounding box center [930, 89] width 25 height 17
click at [241, 405] on icon at bounding box center [239, 405] width 7 height 0
click at [0, 0] on input "checkbox" at bounding box center [0, 0] width 0 height 0
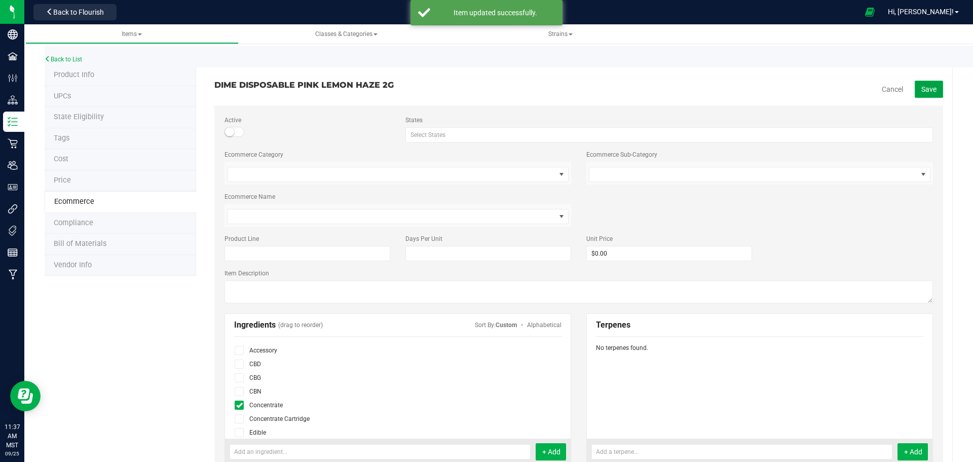
click at [923, 95] on button "Save" at bounding box center [929, 89] width 28 height 17
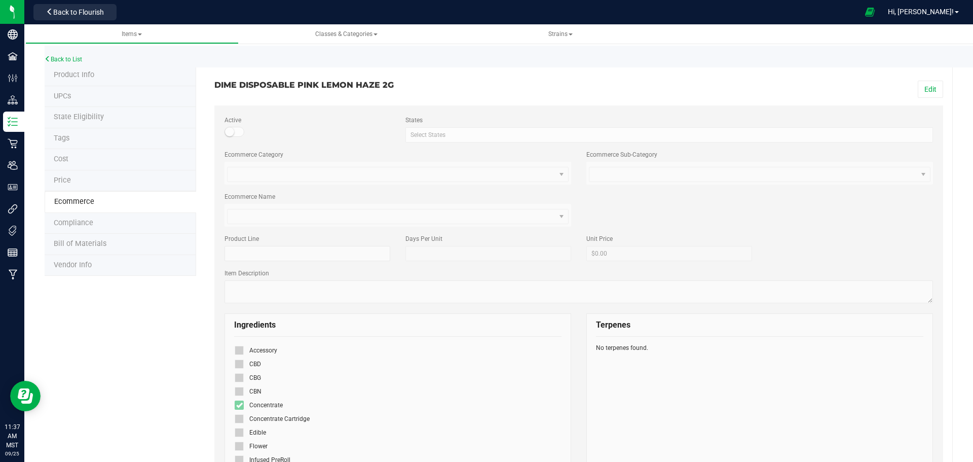
click at [62, 52] on div "Back to List" at bounding box center [531, 57] width 973 height 22
drag, startPoint x: 63, startPoint y: 60, endPoint x: 78, endPoint y: 3, distance: 59.8
click at [63, 61] on link "Back to List" at bounding box center [64, 59] width 38 height 7
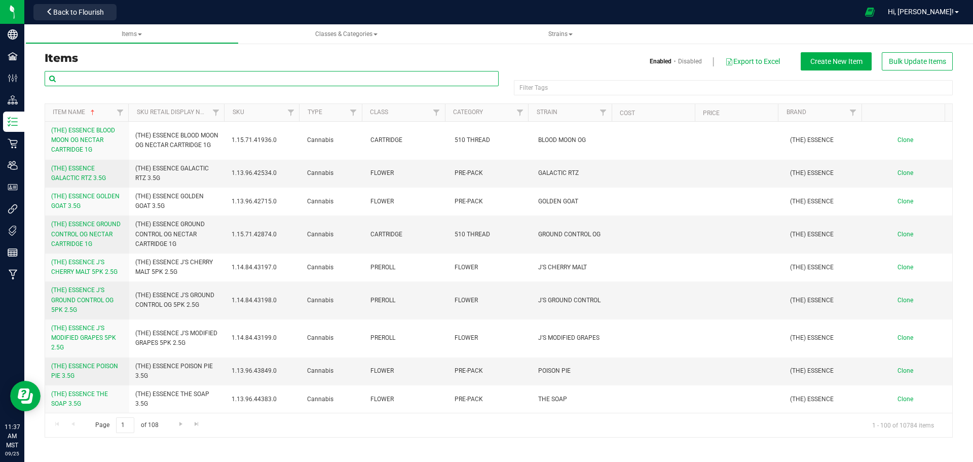
click at [379, 78] on input "text" at bounding box center [272, 78] width 454 height 15
paste input "DIME DISPOSABLE PINK LEMON HAZE 2G"
type input "DIME DISPOSABLE PINK LEMON HAZE 2G"
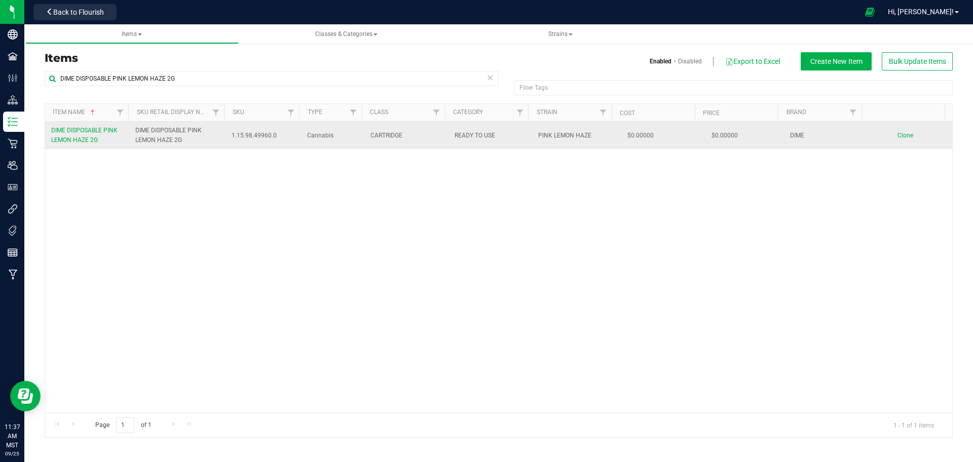
click at [902, 134] on span "Clone" at bounding box center [906, 135] width 16 height 7
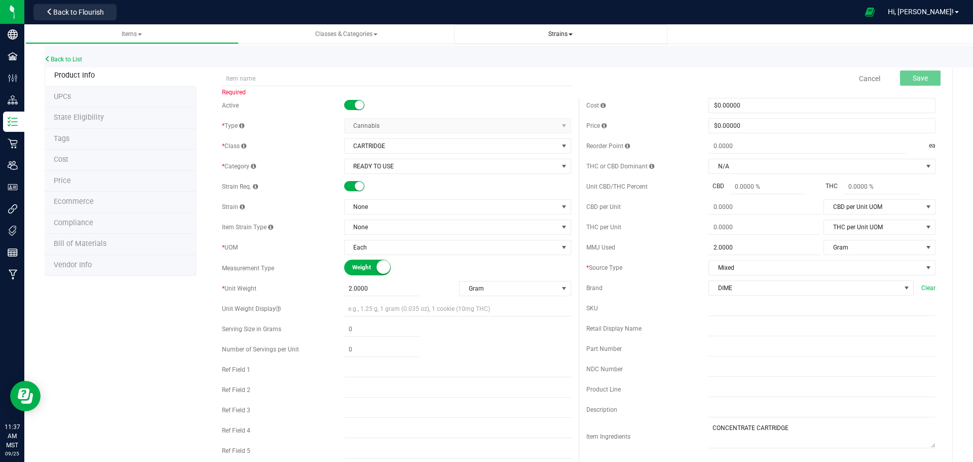
drag, startPoint x: 525, startPoint y: 63, endPoint x: 521, endPoint y: 44, distance: 19.6
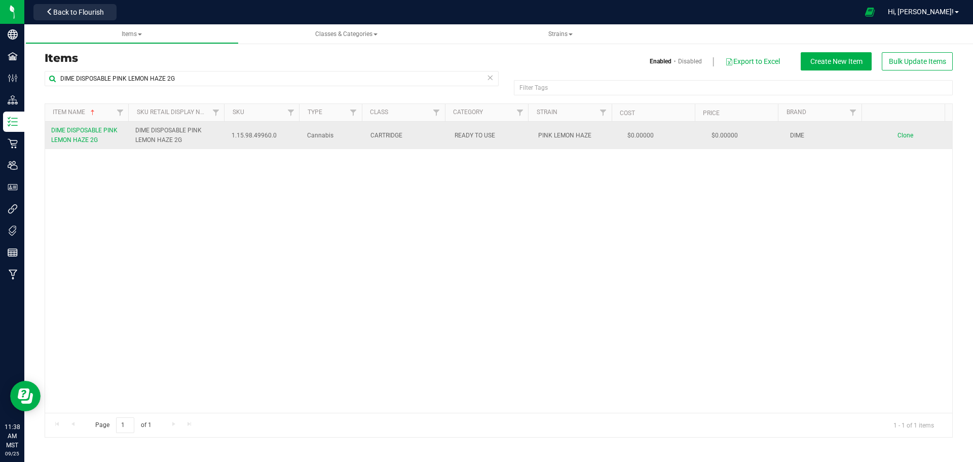
click at [899, 137] on span "Clone" at bounding box center [906, 135] width 16 height 7
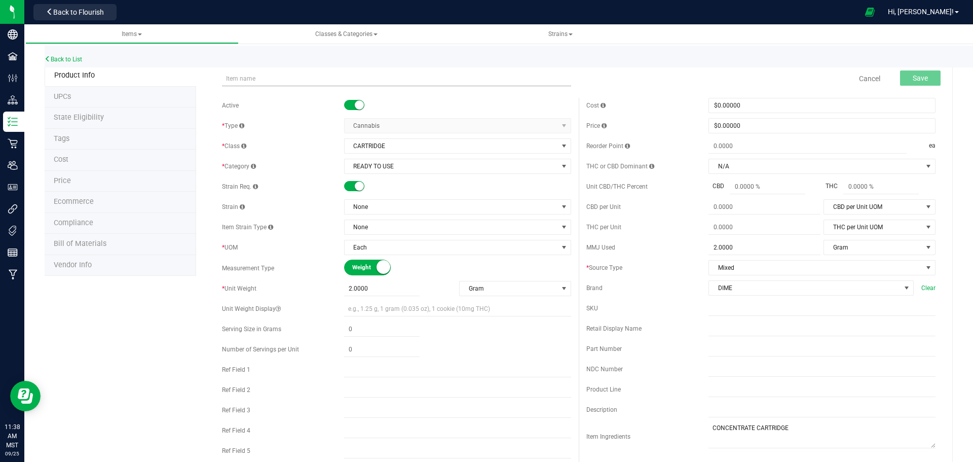
click at [274, 81] on input "text" at bounding box center [396, 78] width 349 height 15
click at [282, 75] on input "DIME DISPOSABLE PINK LEMON HAZE 2G" at bounding box center [396, 78] width 349 height 15
type input "DIME DISPOSABLE RED PLUM 2G"
click at [748, 327] on input "text" at bounding box center [822, 328] width 227 height 15
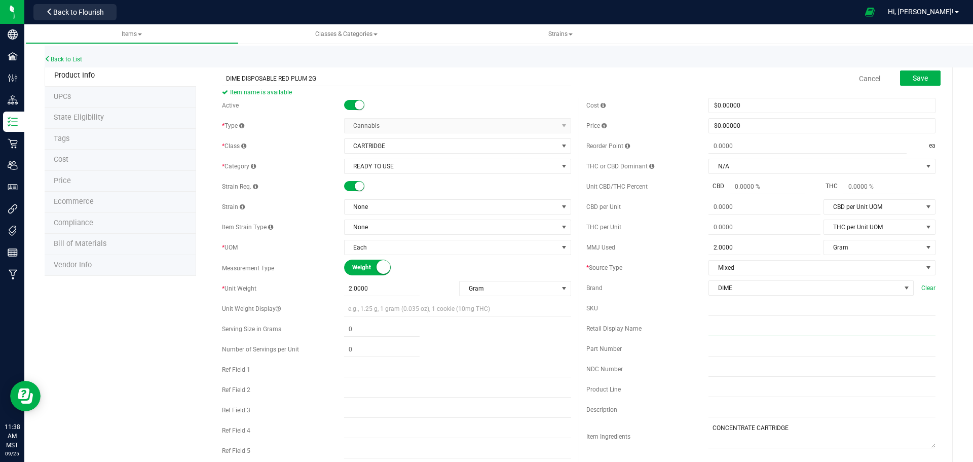
paste input "DIME DISPOSABLE RED PLUM 2G"
type input "DIME DISPOSABLE RED PLUM 2G"
click at [376, 207] on span "None" at bounding box center [451, 207] width 213 height 14
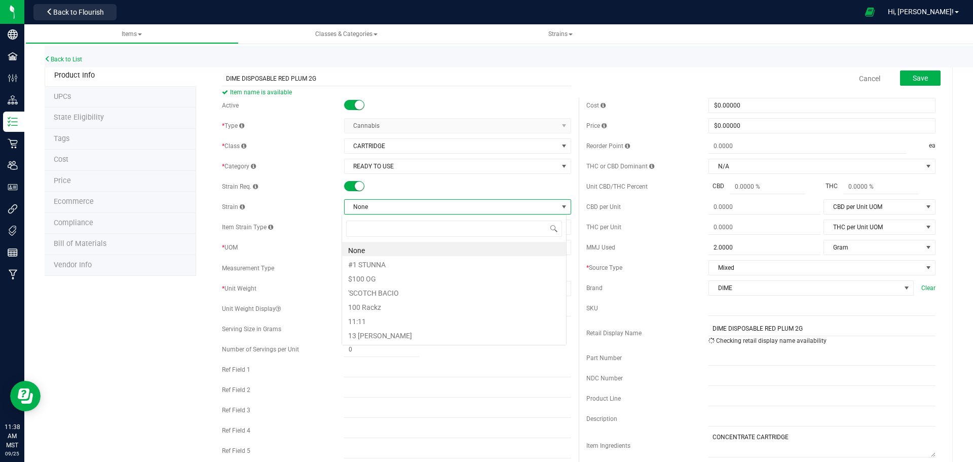
scroll to position [15, 225]
type input "RED PL"
click at [371, 247] on li "RED PLUM" at bounding box center [454, 249] width 224 height 14
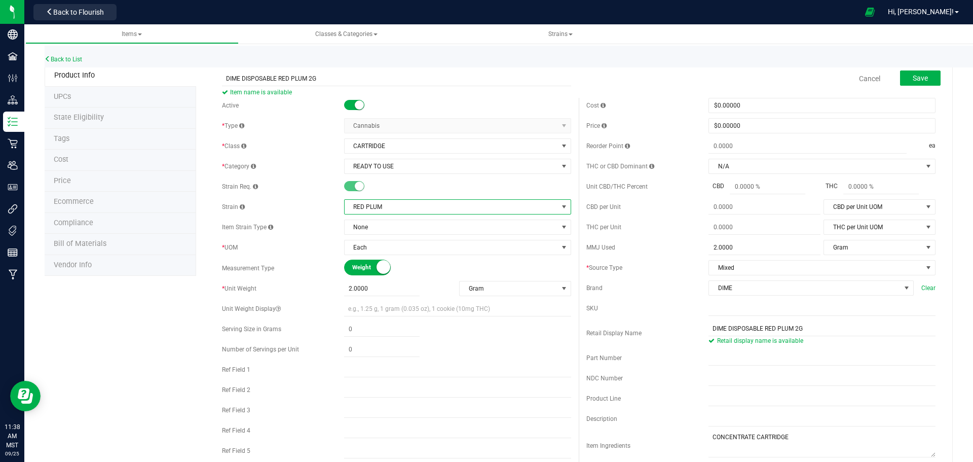
click at [935, 88] on div "Cancel Save" at bounding box center [761, 78] width 365 height 25
click at [924, 84] on button "Save" at bounding box center [920, 77] width 41 height 15
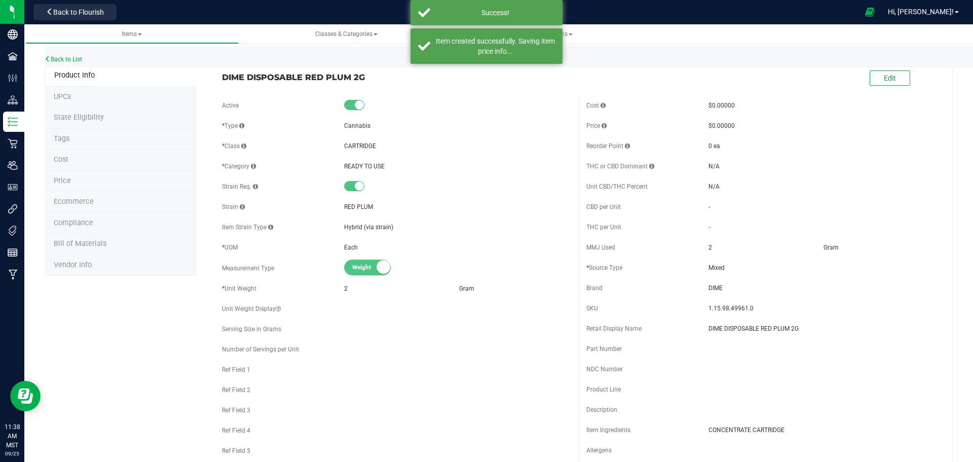
click at [92, 200] on span "Ecommerce" at bounding box center [74, 201] width 40 height 9
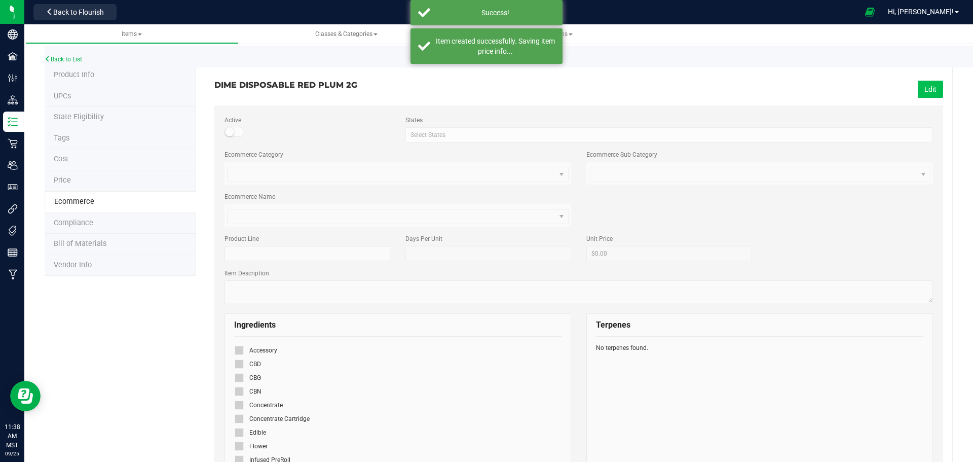
click at [925, 83] on button "Edit" at bounding box center [930, 89] width 25 height 17
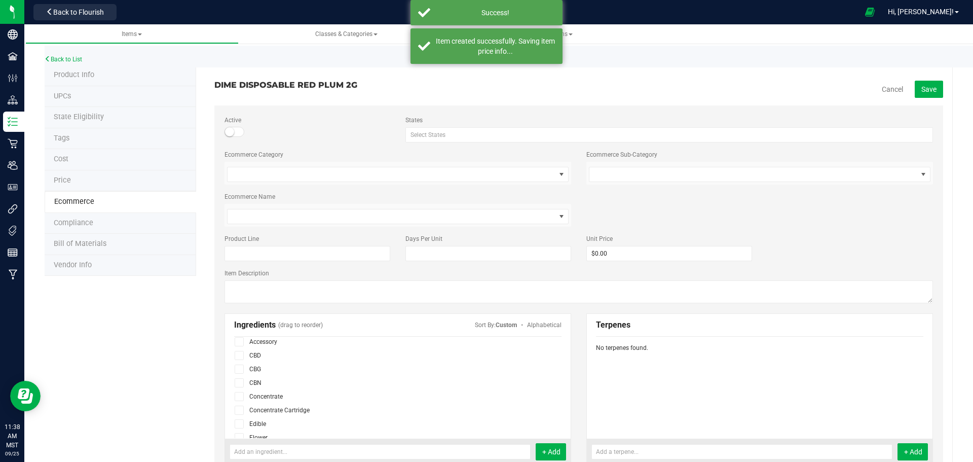
click at [241, 401] on div at bounding box center [241, 396] width 15 height 14
click at [242, 399] on span at bounding box center [239, 396] width 9 height 9
click at [0, 0] on input "checkbox" at bounding box center [0, 0] width 0 height 0
click at [907, 85] on div "Cancel Save" at bounding box center [765, 89] width 372 height 17
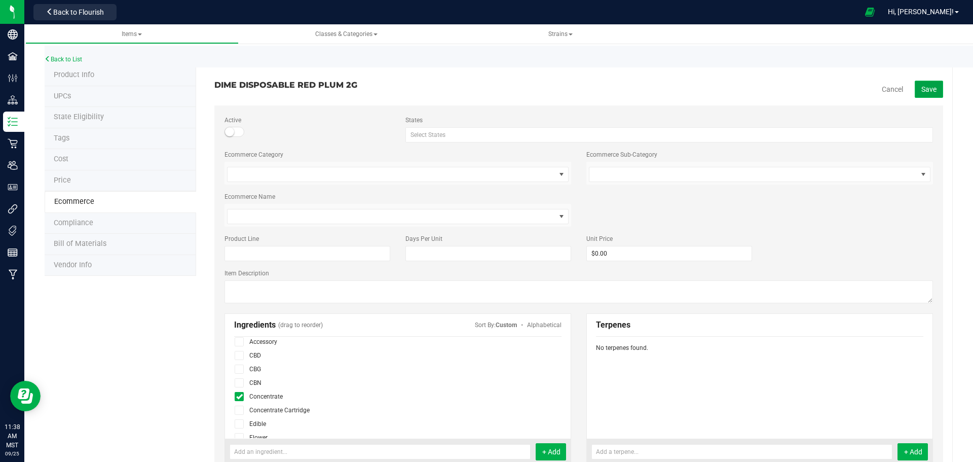
click at [915, 88] on button "Save" at bounding box center [929, 89] width 28 height 17
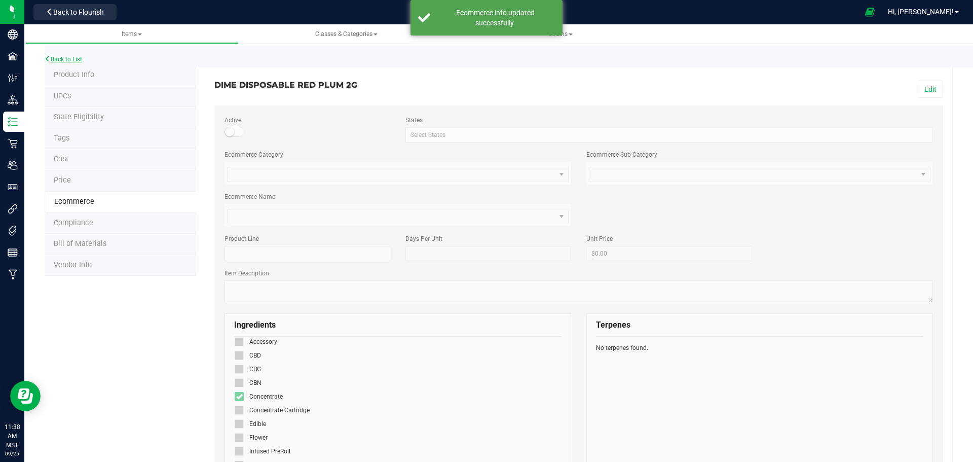
click at [68, 62] on link "Back to List" at bounding box center [64, 59] width 38 height 7
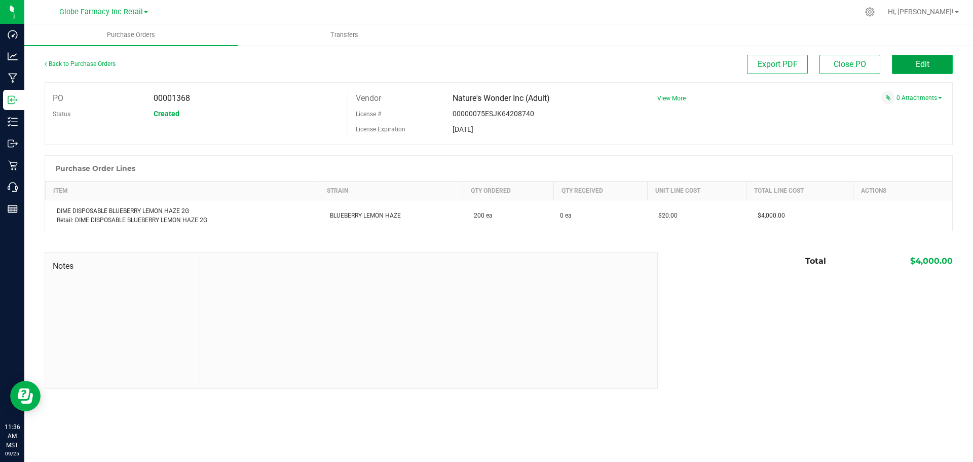
click at [908, 62] on button "Edit" at bounding box center [922, 64] width 61 height 19
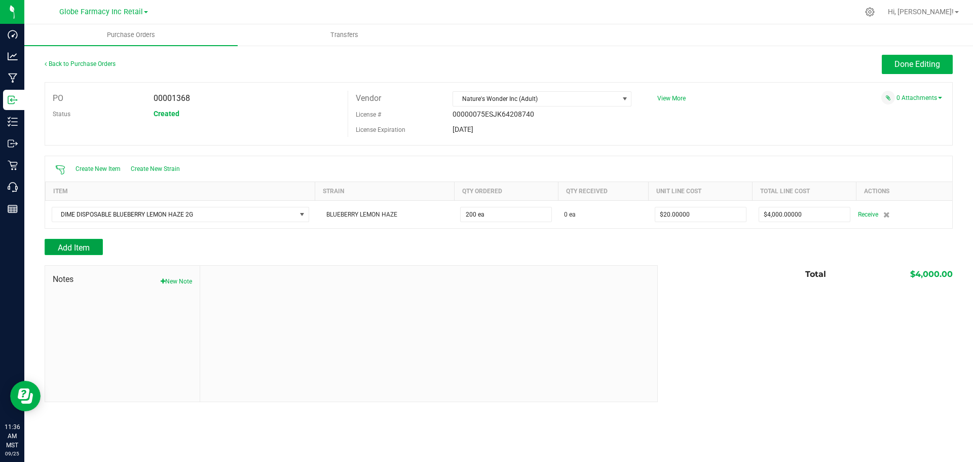
click at [73, 245] on span "Add Item" at bounding box center [74, 248] width 32 height 10
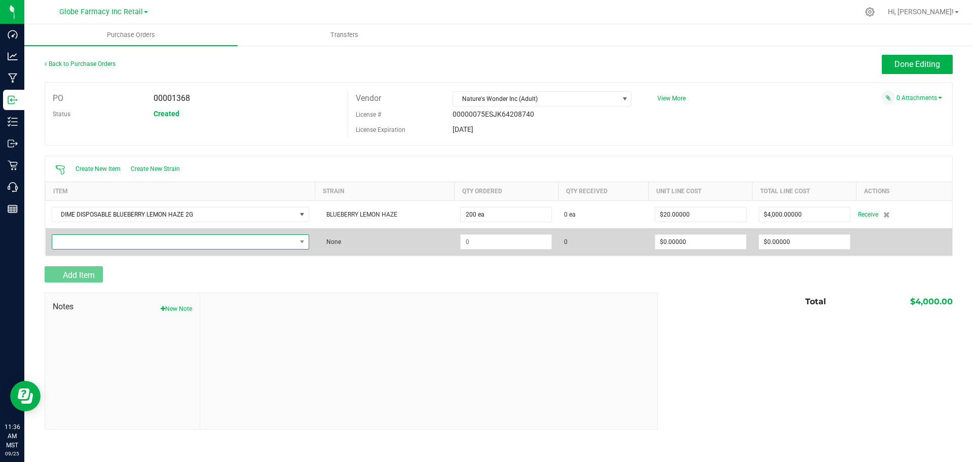
click at [81, 241] on span "NO DATA FOUND" at bounding box center [174, 242] width 244 height 14
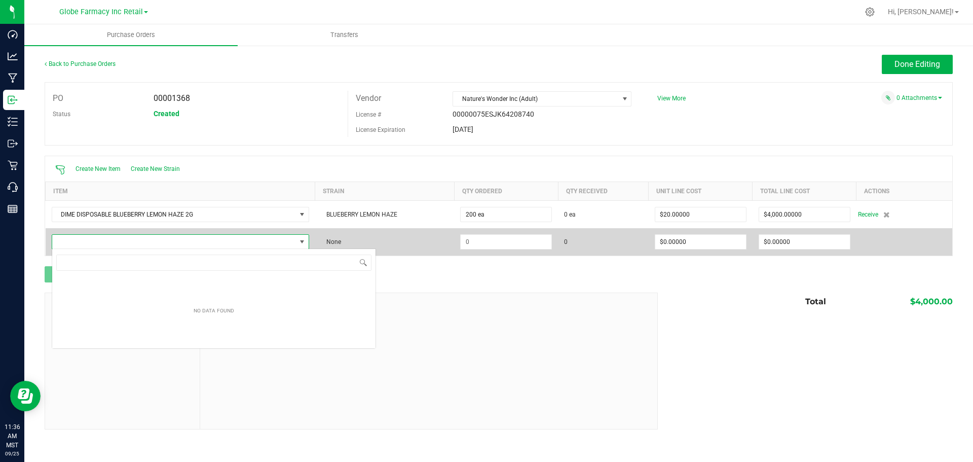
scroll to position [15, 259]
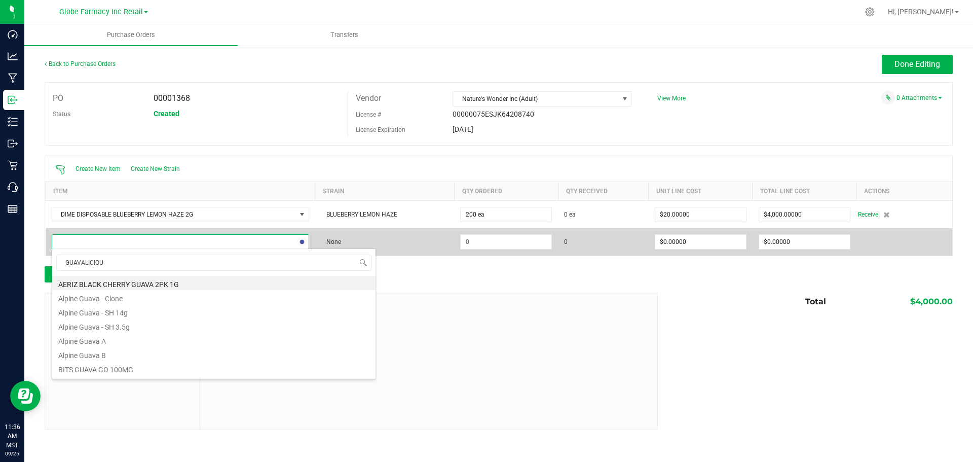
type input "GUAVALICIOUS"
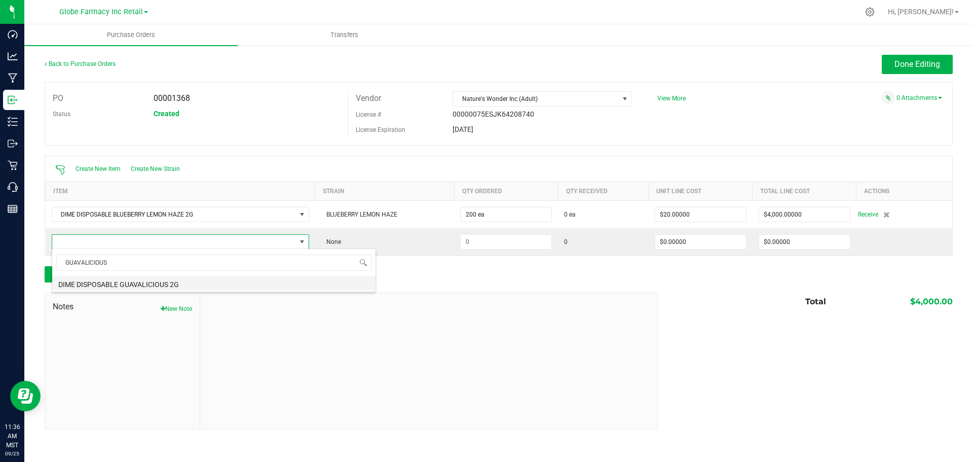
click at [135, 282] on li "DIME DISPOSABLE GUAVALICIOUS 2G" at bounding box center [213, 283] width 323 height 14
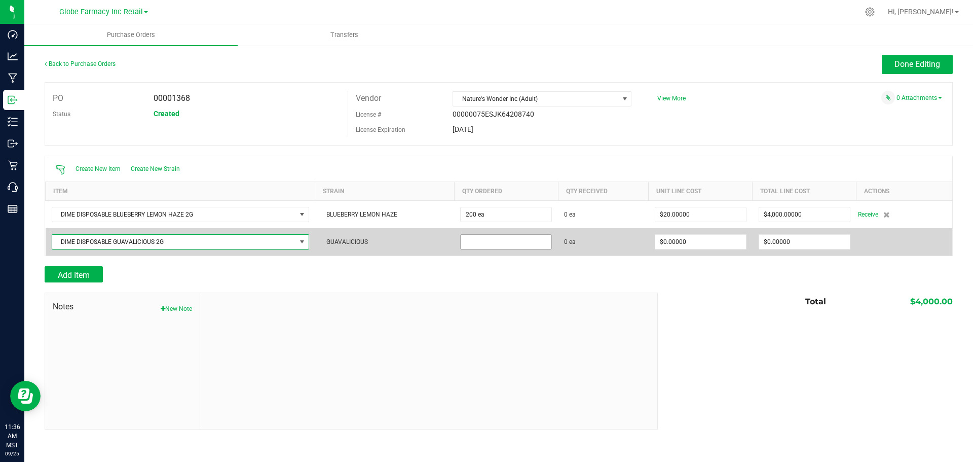
click at [514, 238] on input at bounding box center [506, 242] width 91 height 14
type input "200 ea"
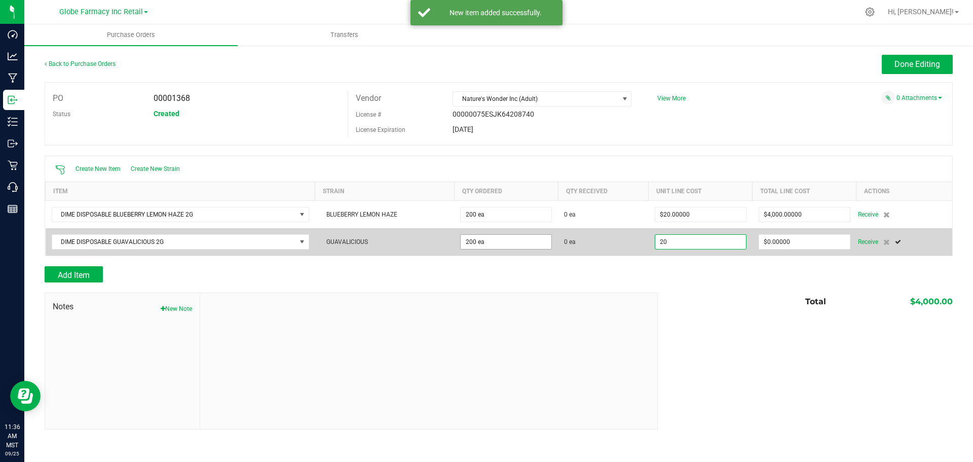
type input "$20.00000"
type input "0"
type input "200"
type input "4000"
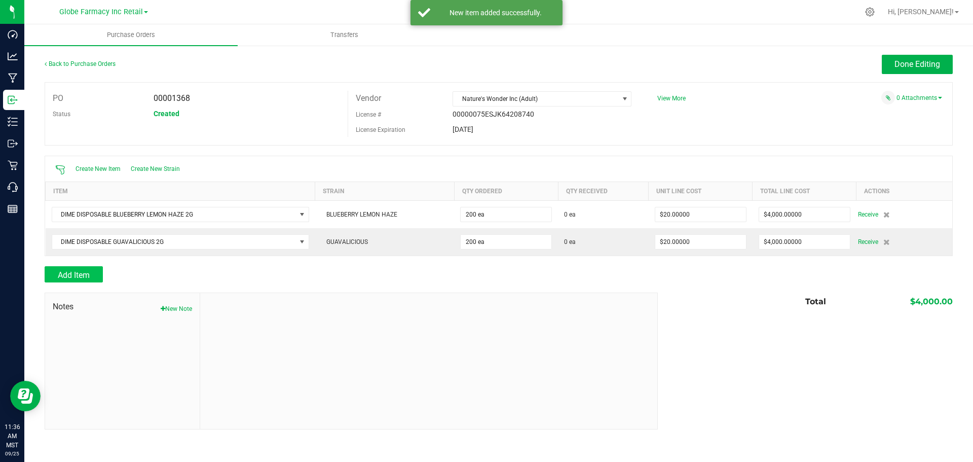
drag, startPoint x: 67, startPoint y: 287, endPoint x: 74, endPoint y: 275, distance: 14.5
click at [66, 287] on div at bounding box center [499, 287] width 909 height 10
click at [76, 272] on span "Add Item" at bounding box center [74, 275] width 32 height 10
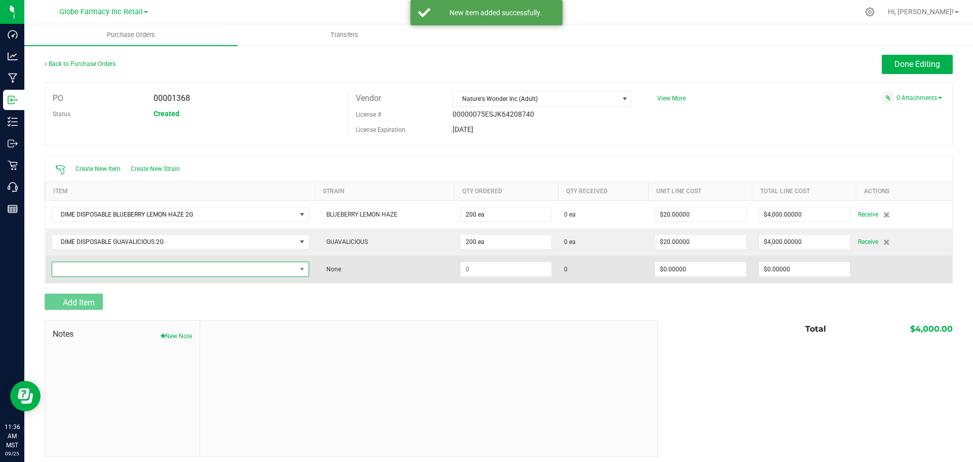
click at [89, 269] on span "NO DATA FOUND" at bounding box center [174, 269] width 244 height 14
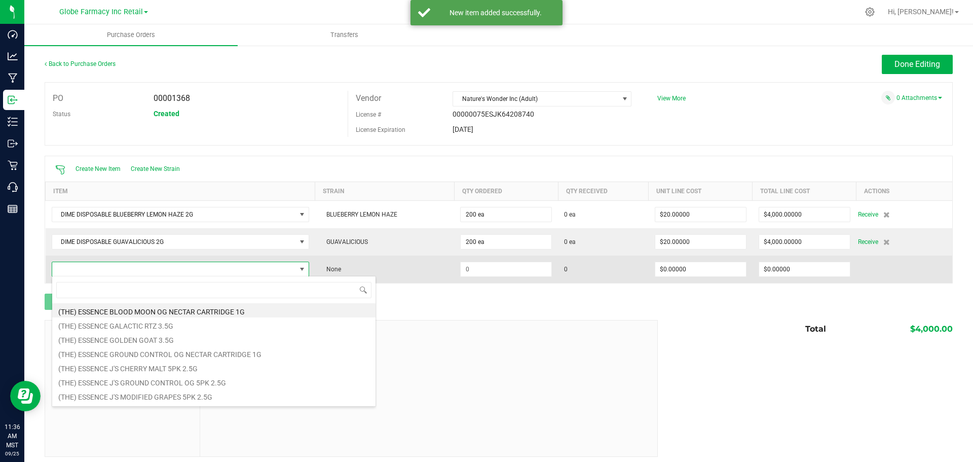
scroll to position [15, 255]
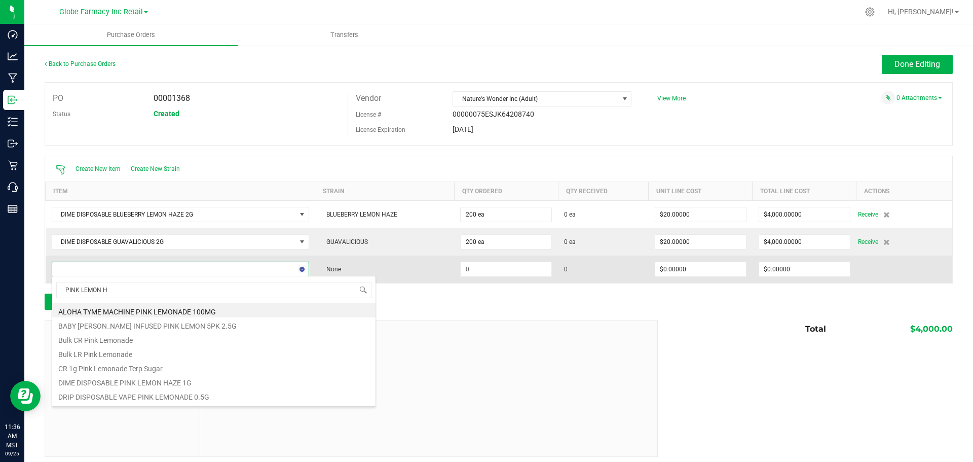
type input "PINK LEMON HA"
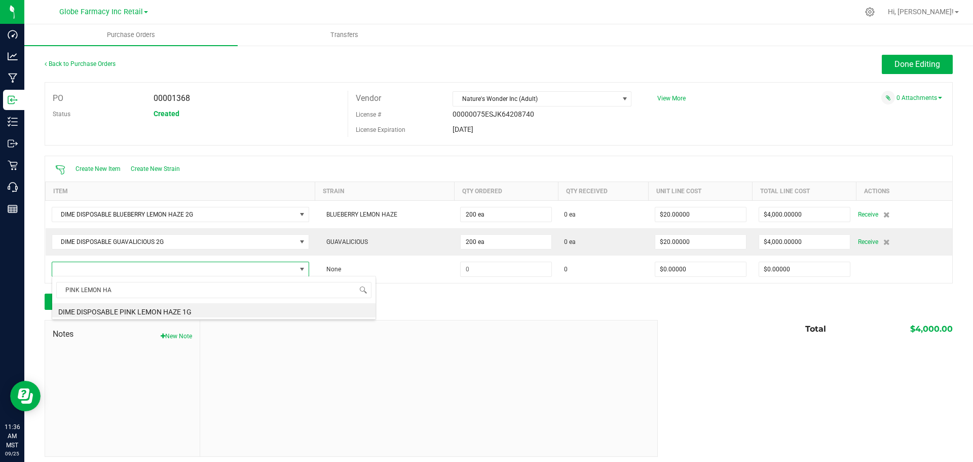
click at [147, 309] on li "DIME DISPOSABLE PINK LEMON HAZE 1G" at bounding box center [213, 310] width 323 height 14
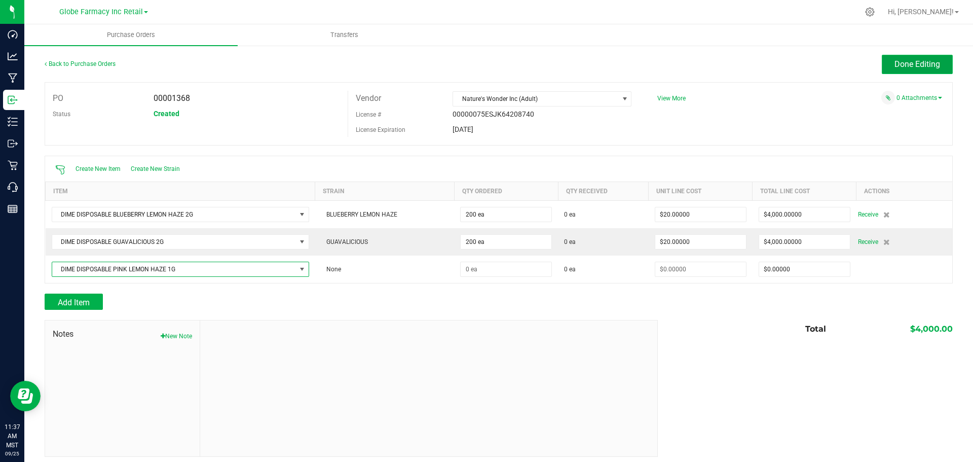
click at [918, 60] on span "Done Editing" at bounding box center [918, 64] width 46 height 10
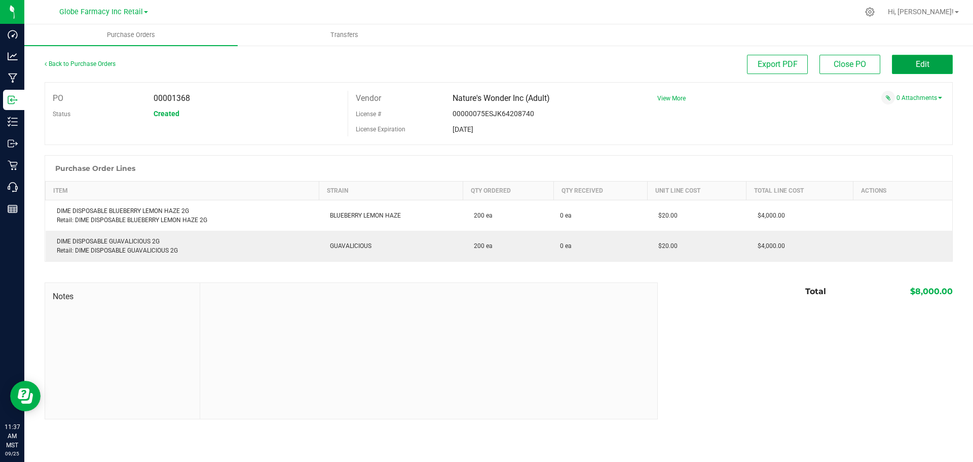
click at [934, 66] on button "Edit" at bounding box center [922, 64] width 61 height 19
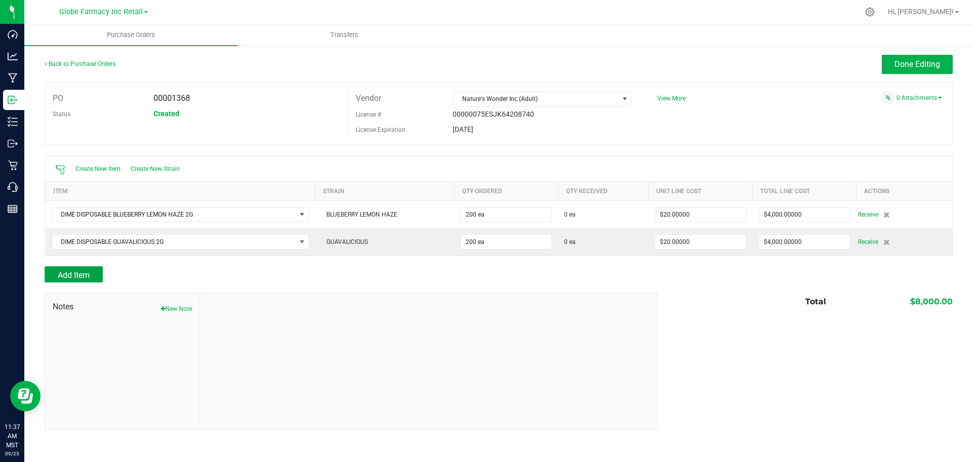
click at [55, 280] on button "Add Item" at bounding box center [74, 274] width 58 height 16
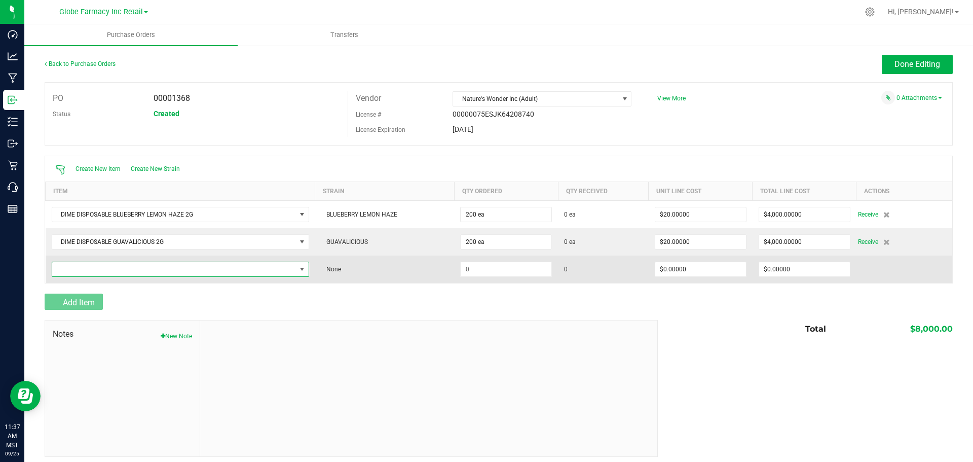
click at [89, 267] on span "NO DATA FOUND" at bounding box center [174, 269] width 244 height 14
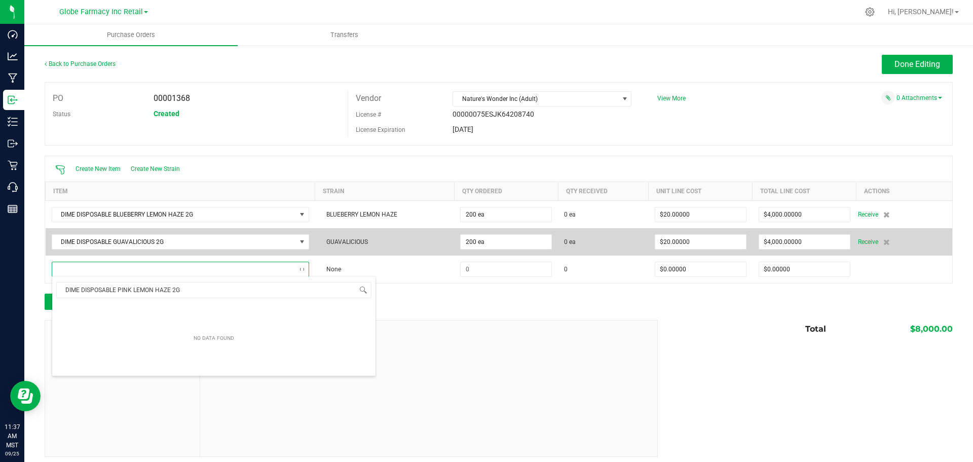
scroll to position [15, 255]
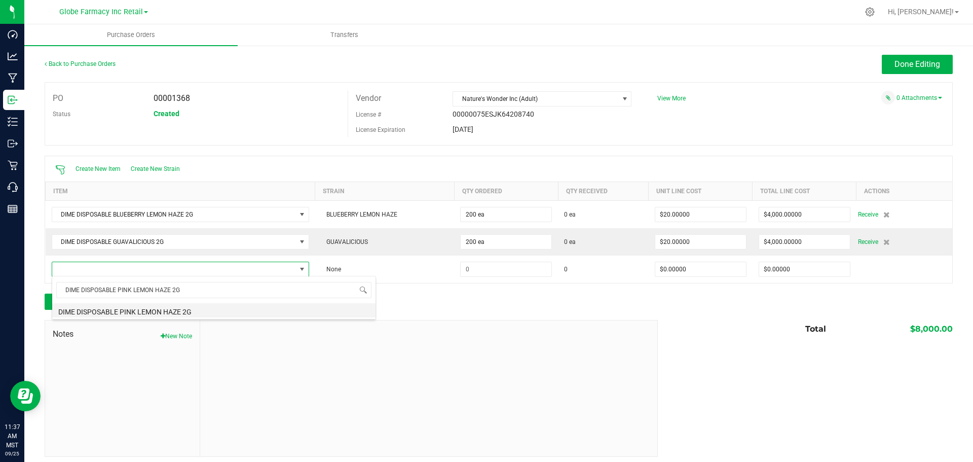
click at [186, 310] on li "DIME DISPOSABLE PINK LEMON HAZE 2G" at bounding box center [213, 310] width 323 height 14
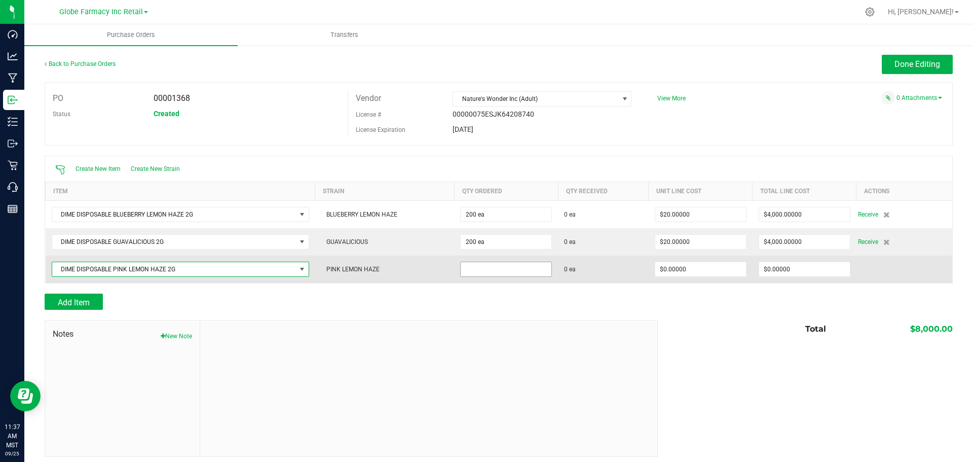
click at [492, 272] on input at bounding box center [506, 269] width 91 height 14
type input "200 ea"
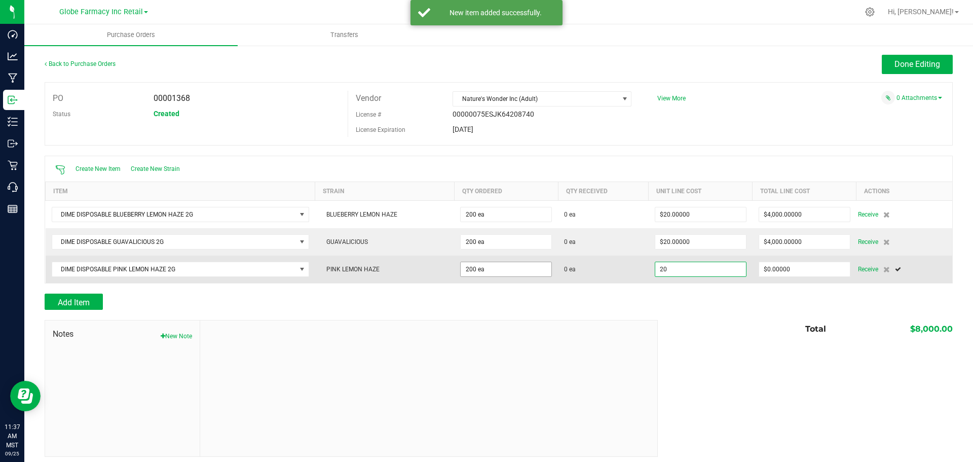
type input "$20.00000"
type input "0"
type input "200"
type input "4000"
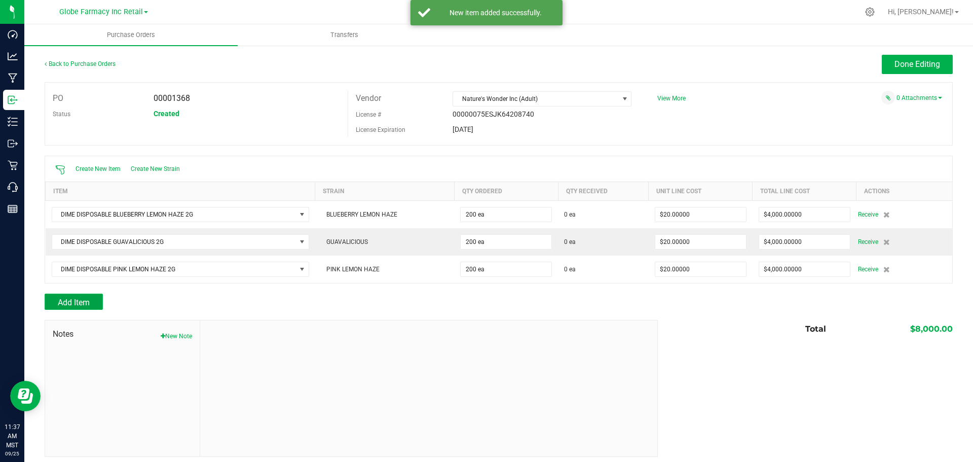
click at [65, 294] on button "Add Item" at bounding box center [74, 302] width 58 height 16
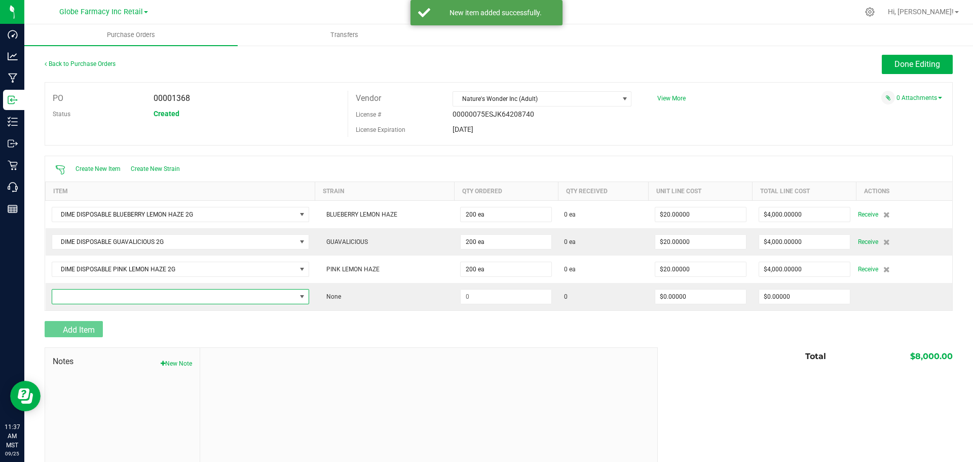
click at [64, 298] on span "NO DATA FOUND" at bounding box center [174, 297] width 244 height 14
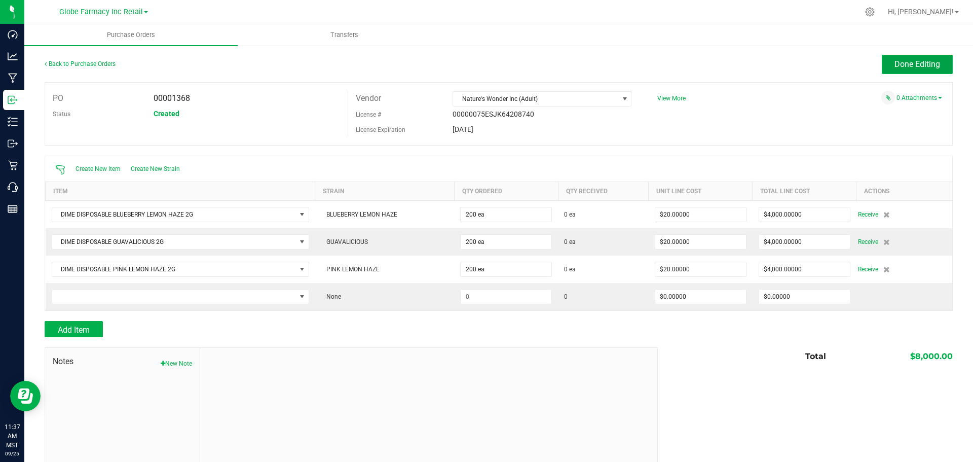
click at [895, 61] on span "Done Editing" at bounding box center [918, 64] width 46 height 10
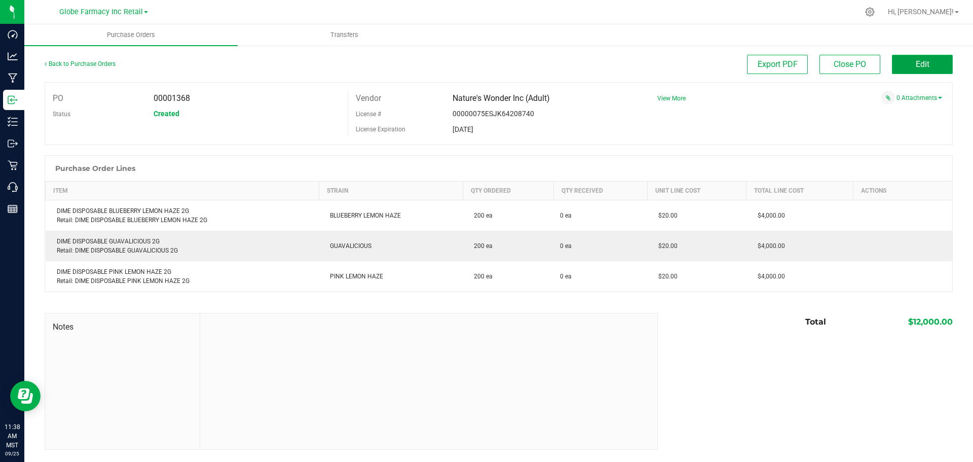
click at [917, 58] on button "Edit" at bounding box center [922, 64] width 61 height 19
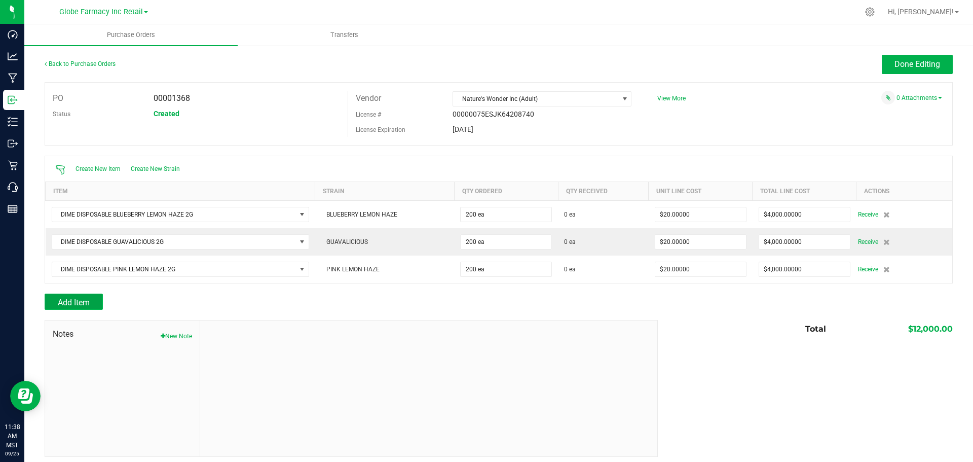
click at [70, 301] on span "Add Item" at bounding box center [74, 303] width 32 height 10
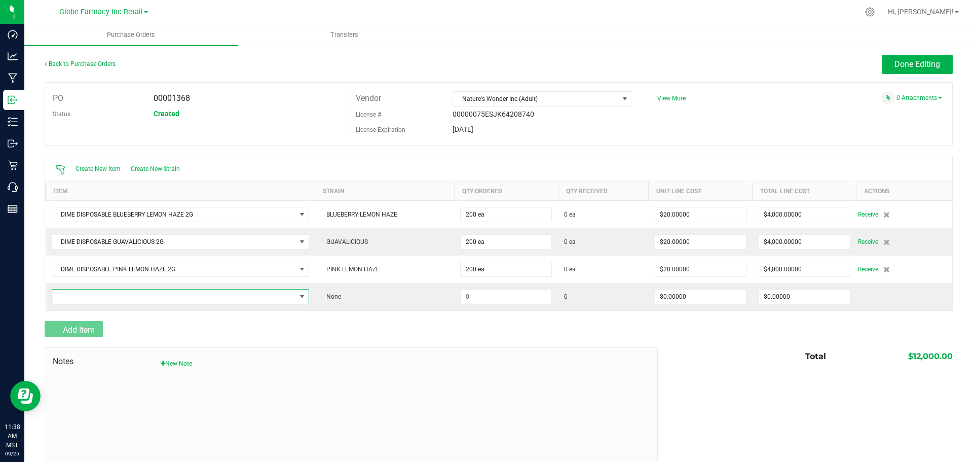
click at [78, 292] on span "NO DATA FOUND" at bounding box center [174, 297] width 244 height 14
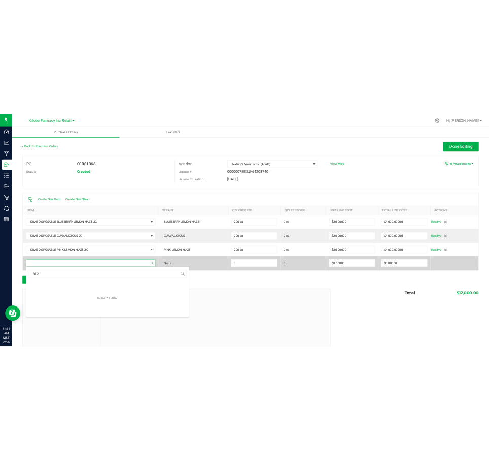
scroll to position [15, 255]
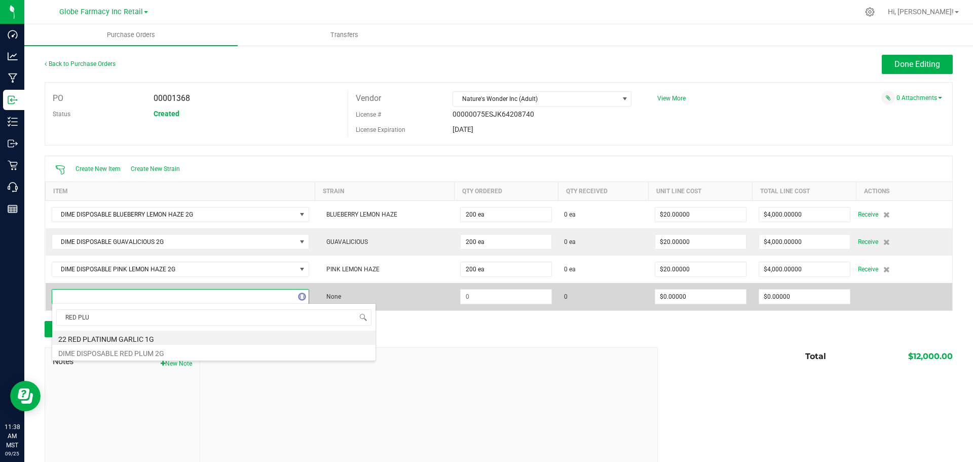
type input "RED PLUM"
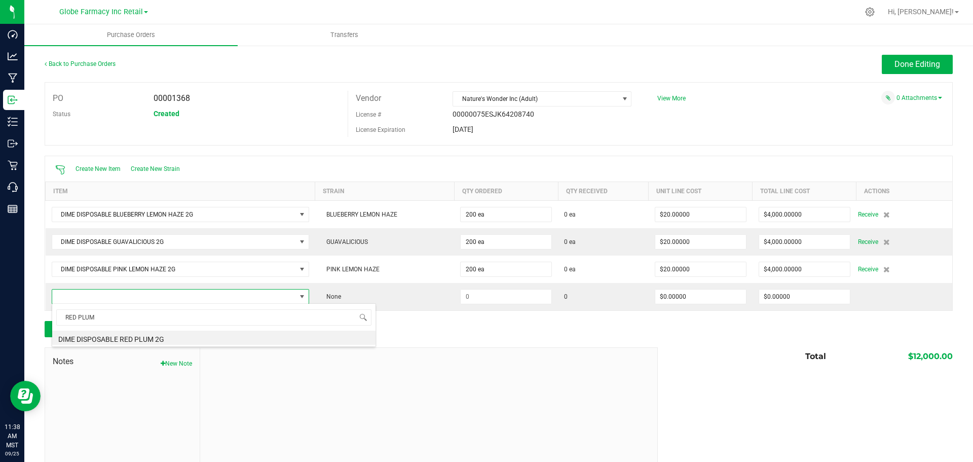
click at [148, 335] on li "DIME DISPOSABLE RED PLUM 2G" at bounding box center [213, 338] width 323 height 14
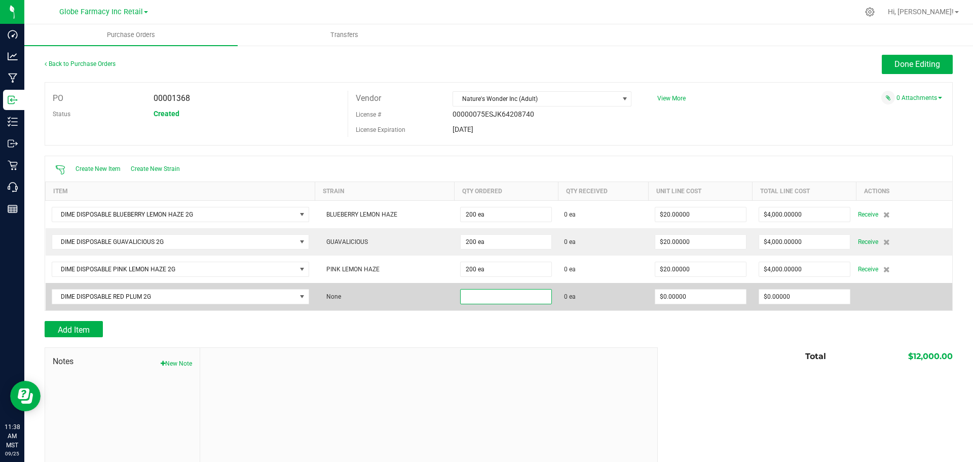
click at [471, 297] on input at bounding box center [506, 297] width 91 height 14
type input "200 ea"
click at [726, 302] on input "0" at bounding box center [701, 297] width 91 height 14
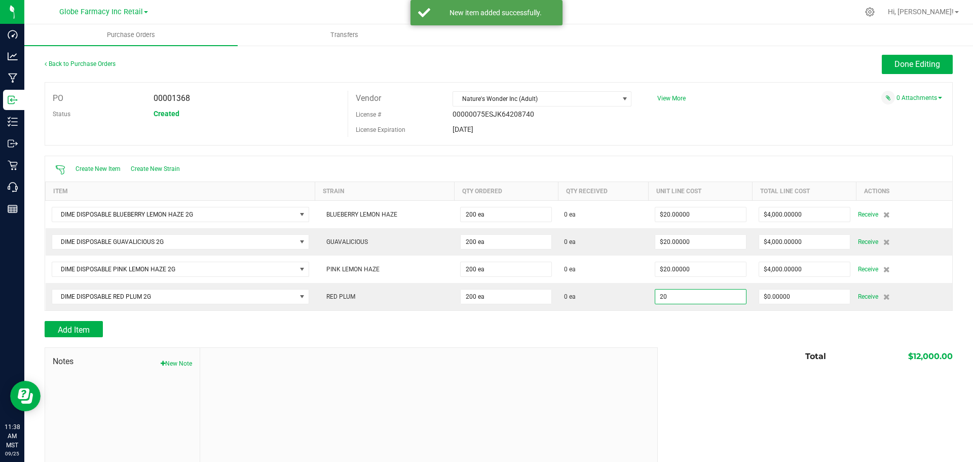
type input "$20.00000"
click at [714, 340] on div at bounding box center [499, 342] width 909 height 10
type input "200"
type input "$4,000.00000"
click at [930, 60] on span "Done Editing" at bounding box center [918, 64] width 46 height 10
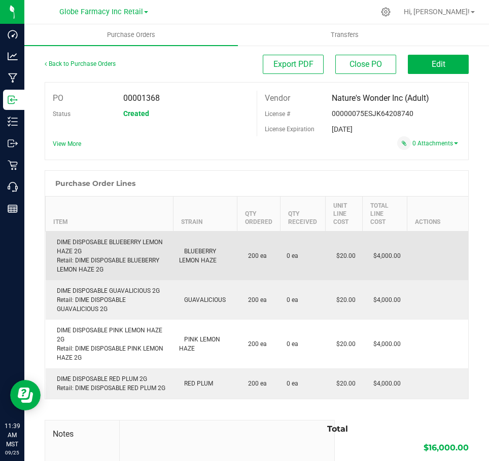
click at [127, 243] on div "DIME DISPOSABLE BLUEBERRY LEMON HAZE 2G Retail: DIME DISPOSABLE BLUEBERRY LEMON…" at bounding box center [110, 256] width 116 height 37
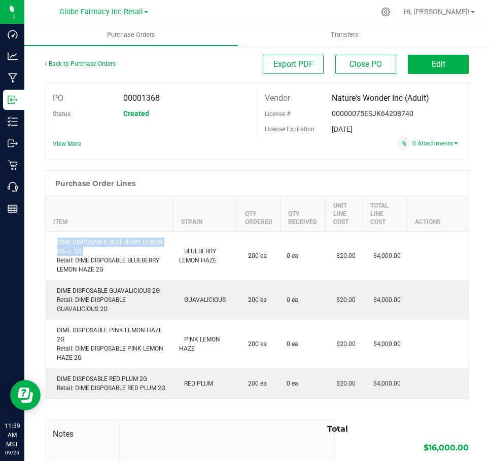
copy div "DIME DISPOSABLE BLUEBERRY LEMON HAZE 2G"
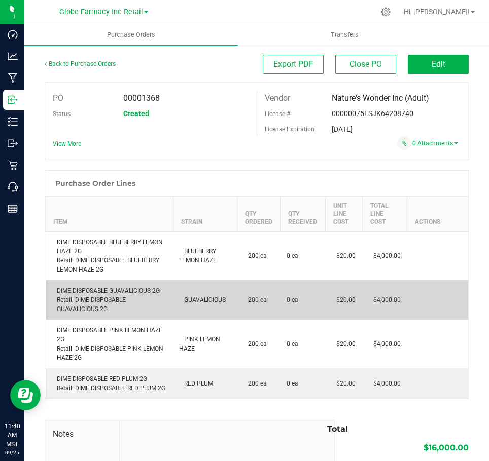
click at [134, 285] on td "DIME DISPOSABLE GUAVALICIOUS 2G Retail: DIME DISPOSABLE GUAVALICIOUS 2G" at bounding box center [110, 300] width 128 height 40
copy div "DIME DISPOSABLE GUAVALICIOUS 2G"
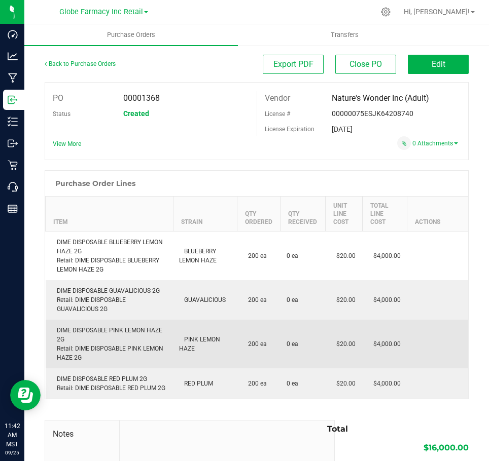
click at [96, 328] on div "DIME DISPOSABLE PINK LEMON HAZE 2G Retail: DIME DISPOSABLE PINK LEMON HAZE 2G" at bounding box center [110, 344] width 116 height 37
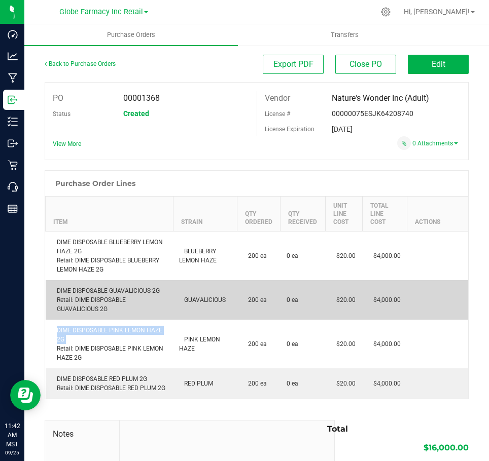
copy div "DIME DISPOSABLE PINK LEMON HAZE 2G"
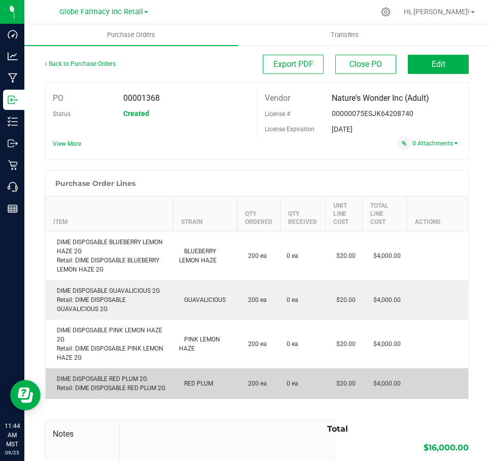
click at [102, 381] on div "DIME DISPOSABLE RED PLUM 2G Retail: DIME DISPOSABLE RED PLUM 2G" at bounding box center [110, 384] width 116 height 18
click at [103, 380] on div "DIME DISPOSABLE RED PLUM 2G Retail: DIME DISPOSABLE RED PLUM 2G" at bounding box center [110, 384] width 116 height 18
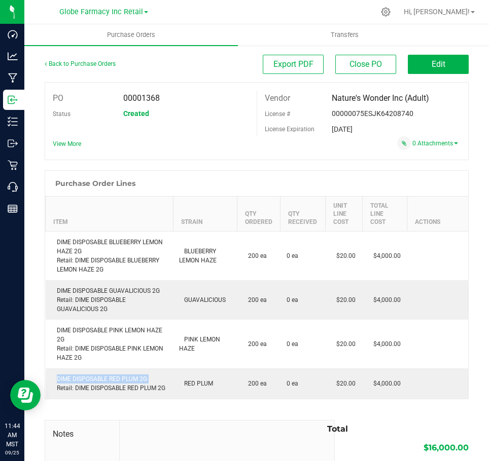
copy div "DIME DISPOSABLE RED PLUM 2G"
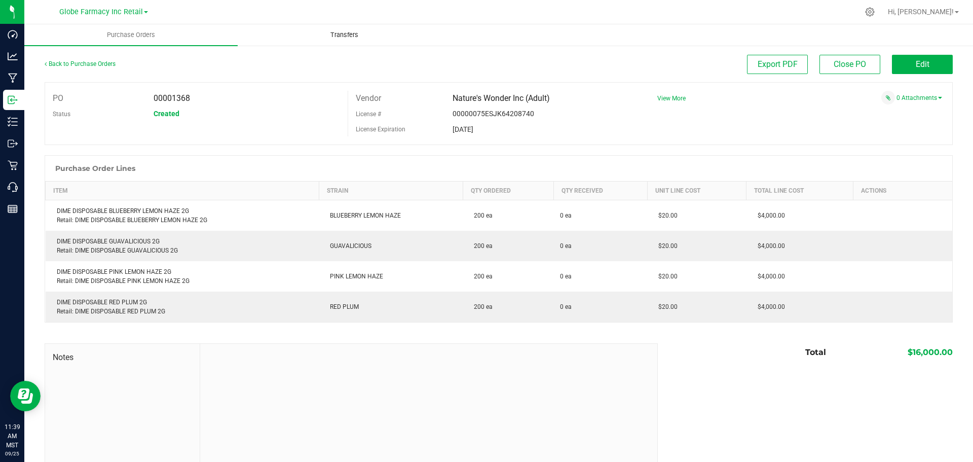
click at [389, 45] on uib-tab-heading "Transfers" at bounding box center [344, 35] width 212 height 20
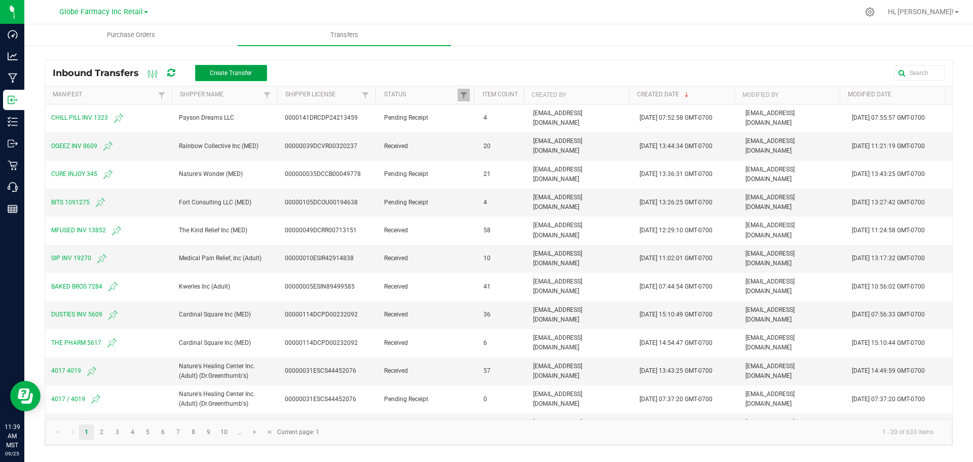
click at [211, 74] on span "Create Transfer" at bounding box center [231, 72] width 42 height 7
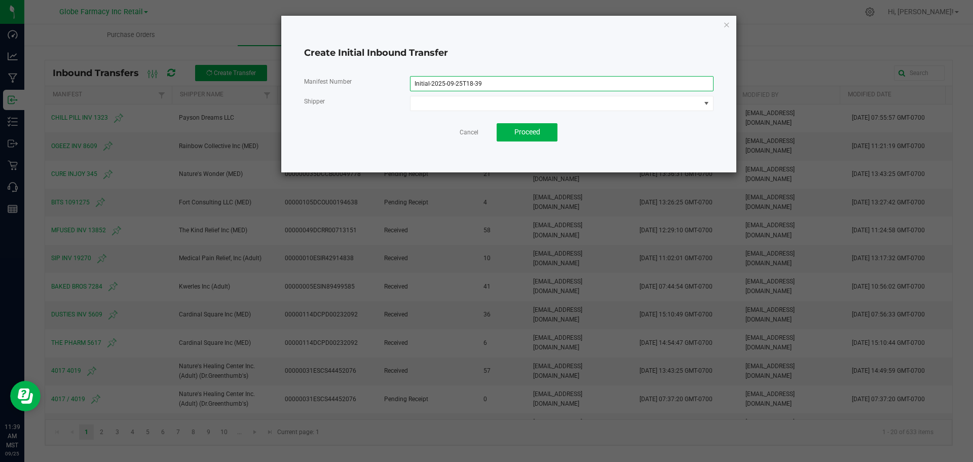
click at [573, 82] on input "Initial-2025-09-25T18-39" at bounding box center [562, 83] width 304 height 15
type input "2501"
click at [564, 101] on div "Manifest Number 2501 Shipper" at bounding box center [509, 93] width 410 height 35
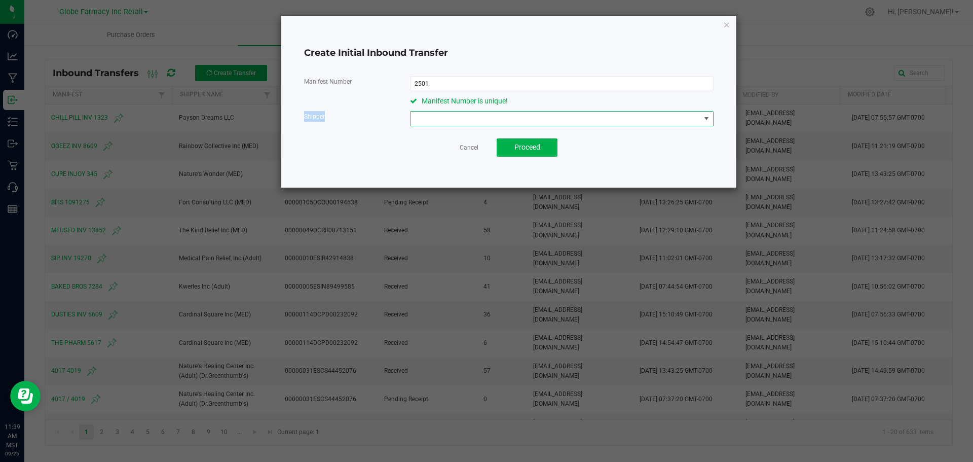
click at [562, 107] on div "Manifest Number 2501 Manifest Number is unique! Shipper" at bounding box center [509, 101] width 410 height 50
click at [582, 117] on span at bounding box center [556, 119] width 290 height 14
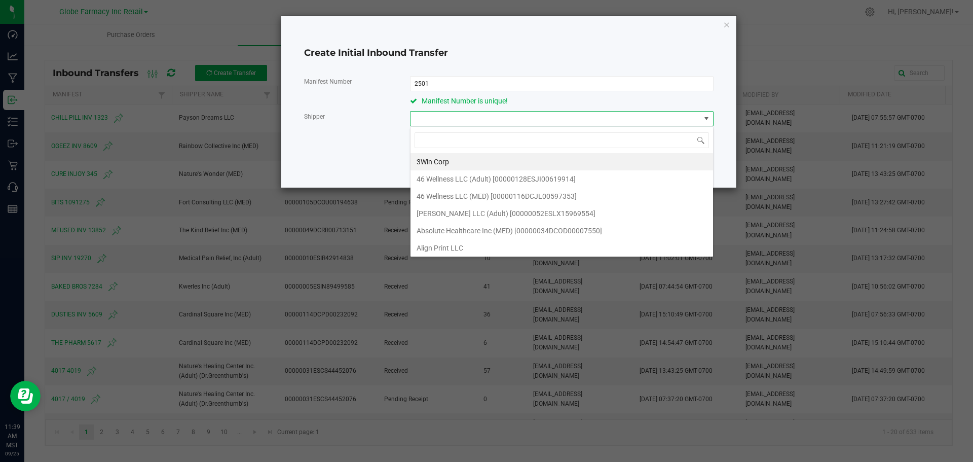
scroll to position [15, 303]
type input "NATURE'S WONDER"
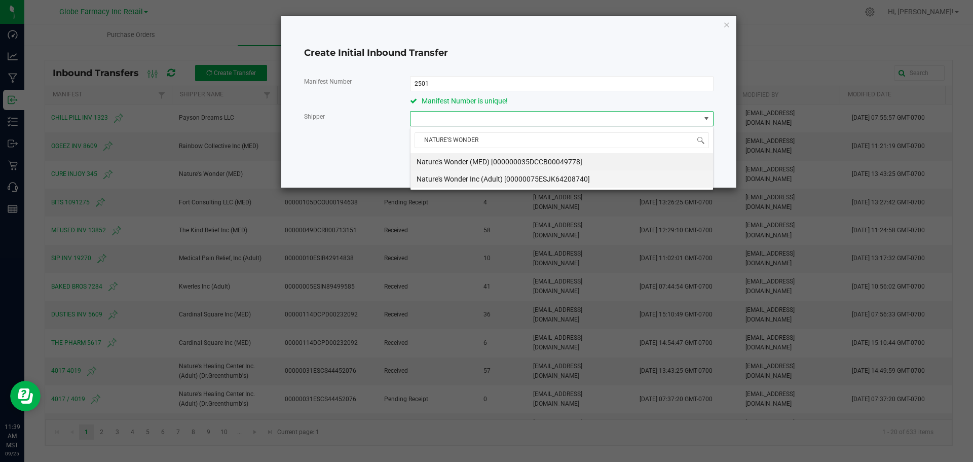
click at [588, 177] on span "Nature's Wonder Inc (Adult) [00000075ESJK64208740]" at bounding box center [503, 178] width 173 height 15
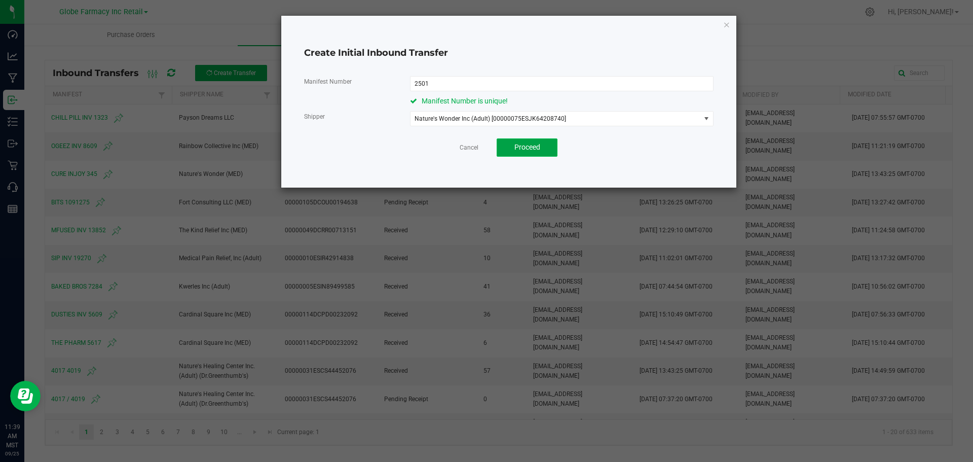
click at [521, 154] on button "Proceed" at bounding box center [527, 147] width 61 height 18
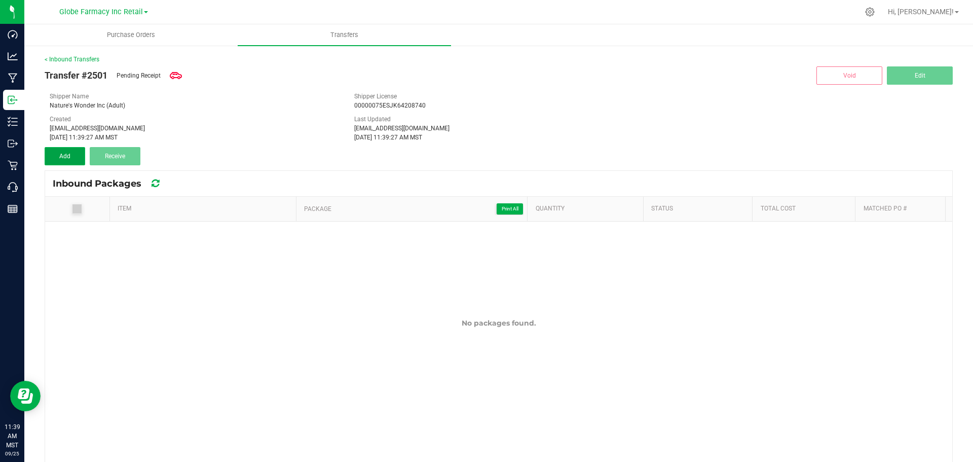
click at [59, 149] on button "Add" at bounding box center [65, 156] width 41 height 18
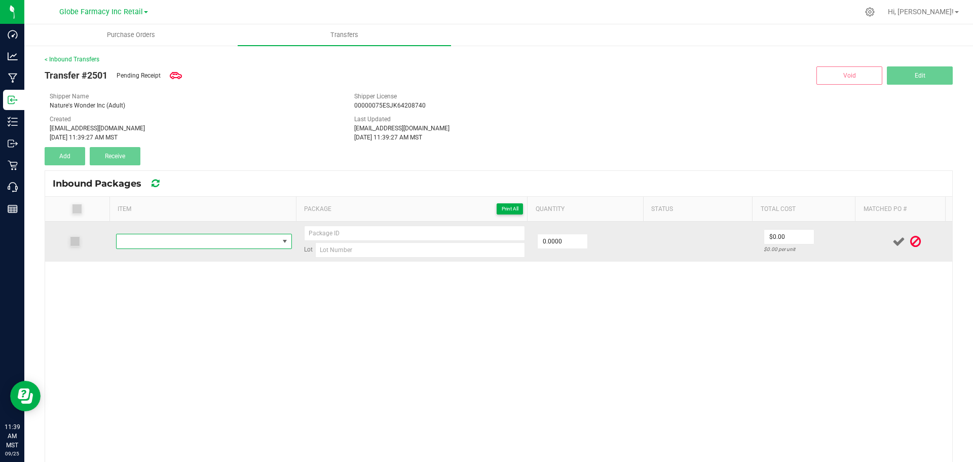
click at [168, 246] on span "NO DATA FOUND" at bounding box center [198, 241] width 162 height 14
click at [187, 243] on span "NO DATA FOUND" at bounding box center [198, 241] width 162 height 14
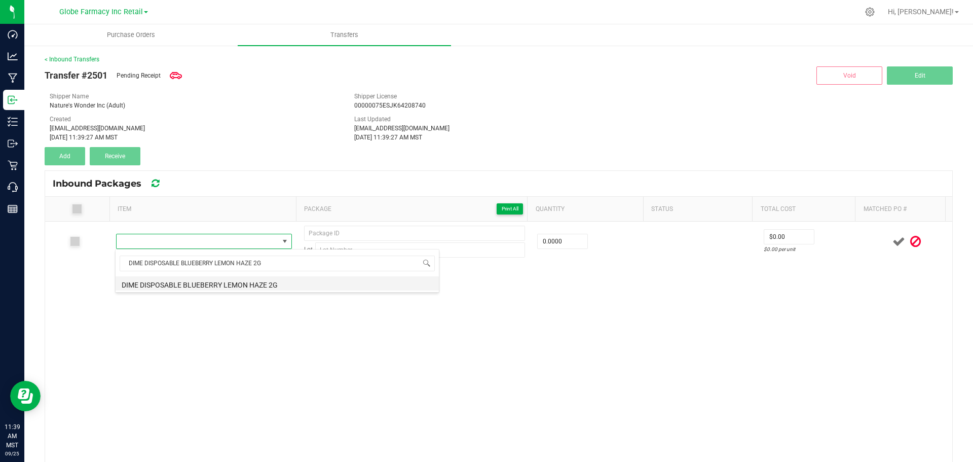
click at [204, 278] on li "DIME DISPOSABLE BLUEBERRY LEMON HAZE 2G" at bounding box center [277, 283] width 323 height 14
type input "0 ea"
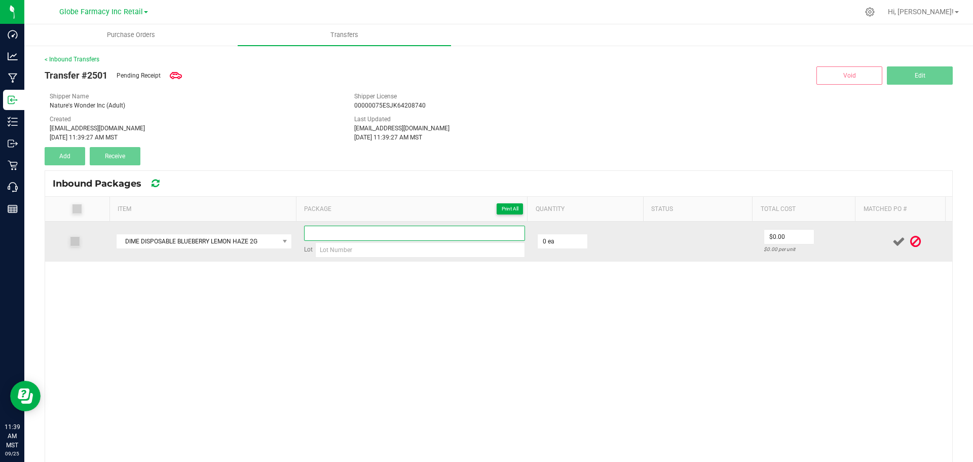
paste input "BLH0818-2GD"
click at [371, 233] on input at bounding box center [414, 233] width 221 height 15
click at [332, 236] on input "BLH0818-2GD" at bounding box center [414, 233] width 221 height 15
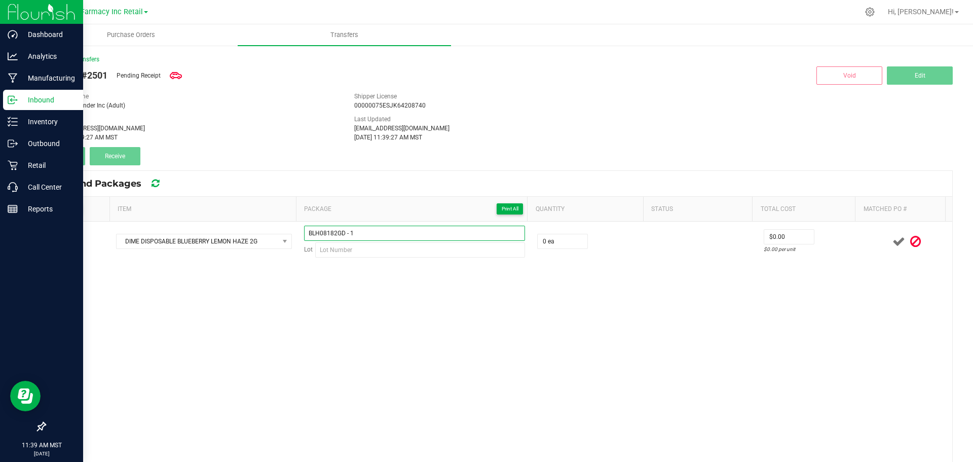
type input "BLH08182GD - 1"
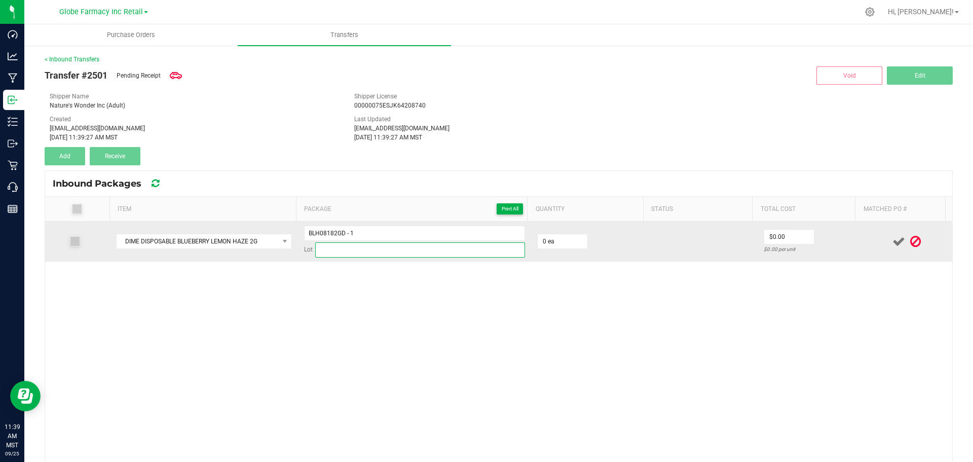
click at [438, 247] on input at bounding box center [420, 249] width 210 height 15
paste input "BLH0818"
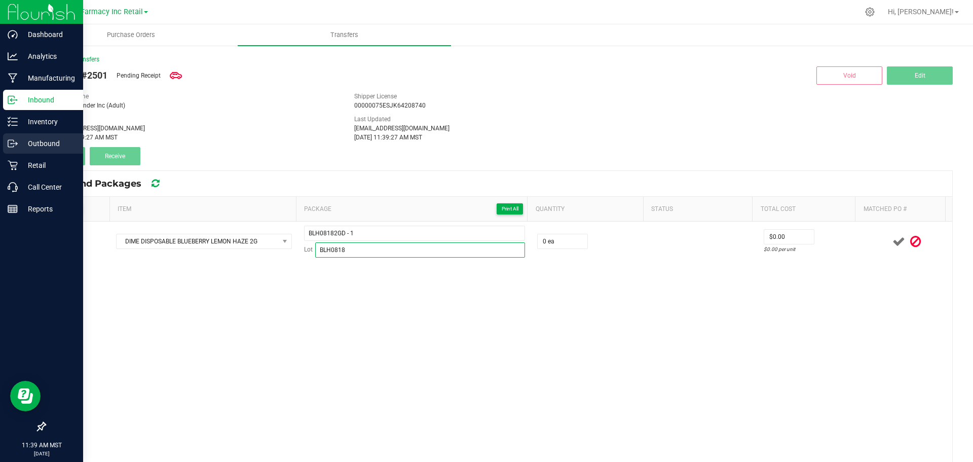
type input "BLH0818"
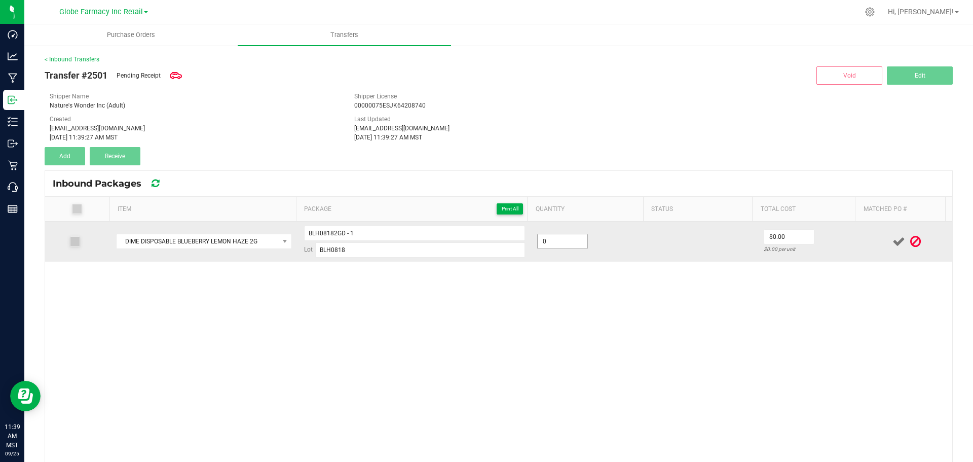
click at [554, 247] on input "0" at bounding box center [563, 241] width 50 height 14
type input "40 ea"
type input "$20.00"
click at [833, 226] on td "$20.00 $0.50 per unit" at bounding box center [810, 242] width 104 height 40
click at [893, 241] on icon at bounding box center [899, 241] width 13 height 13
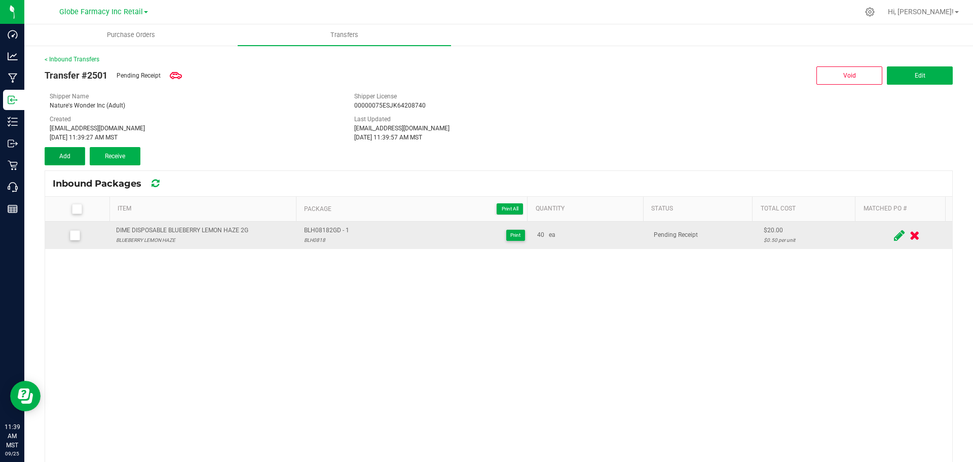
click at [64, 150] on button "Add" at bounding box center [65, 156] width 41 height 18
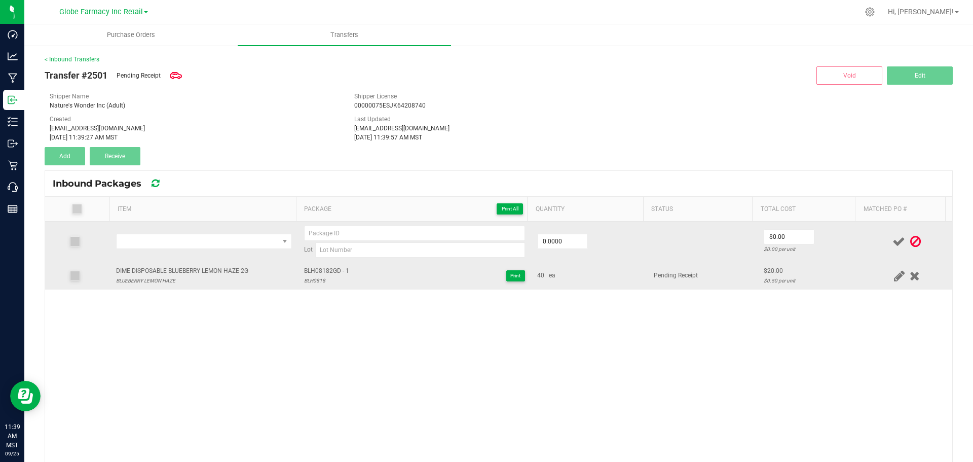
click at [171, 269] on div "DIME DISPOSABLE BLUEBERRY LEMON HAZE 2G" at bounding box center [182, 271] width 132 height 10
click at [171, 270] on div "DIME DISPOSABLE BLUEBERRY LEMON HAZE 2G" at bounding box center [182, 271] width 132 height 10
click at [171, 271] on div "DIME DISPOSABLE BLUEBERRY LEMON HAZE 2G" at bounding box center [182, 271] width 132 height 10
click at [173, 273] on div "DIME DISPOSABLE BLUEBERRY LEMON HAZE 2G" at bounding box center [182, 271] width 132 height 10
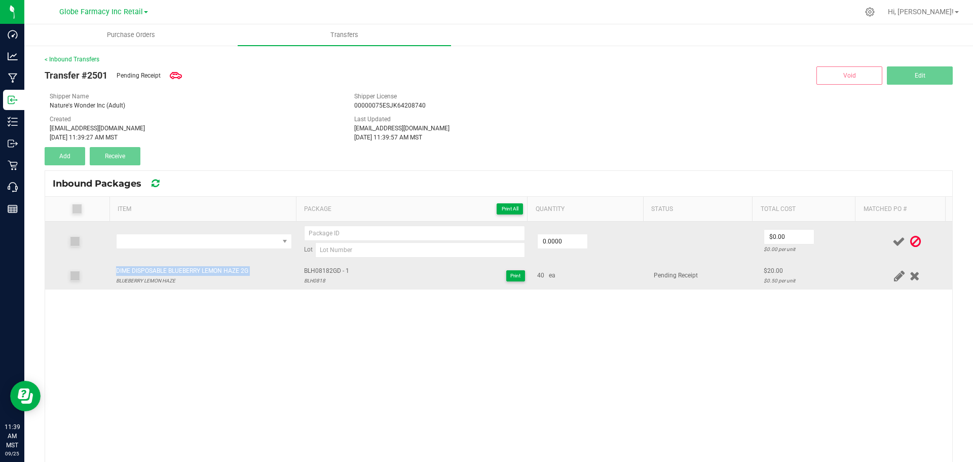
click at [173, 273] on div "DIME DISPOSABLE BLUEBERRY LEMON HAZE 2G" at bounding box center [182, 271] width 132 height 10
copy div "DIME DISPOSABLE BLUEBERRY LEMON HAZE 2G"
click at [184, 244] on span "NO DATA FOUND" at bounding box center [198, 241] width 162 height 14
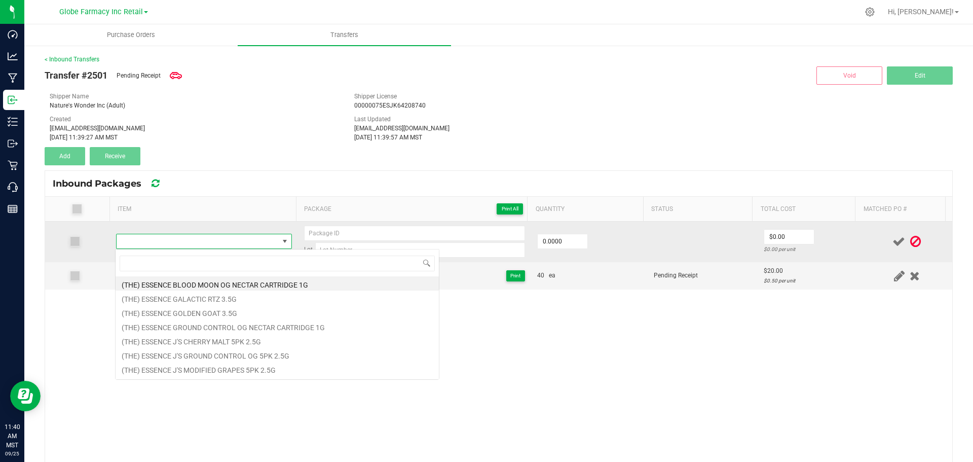
type input "DIME DISPOSABLE BLUEBERRY LEMON HAZE 2G"
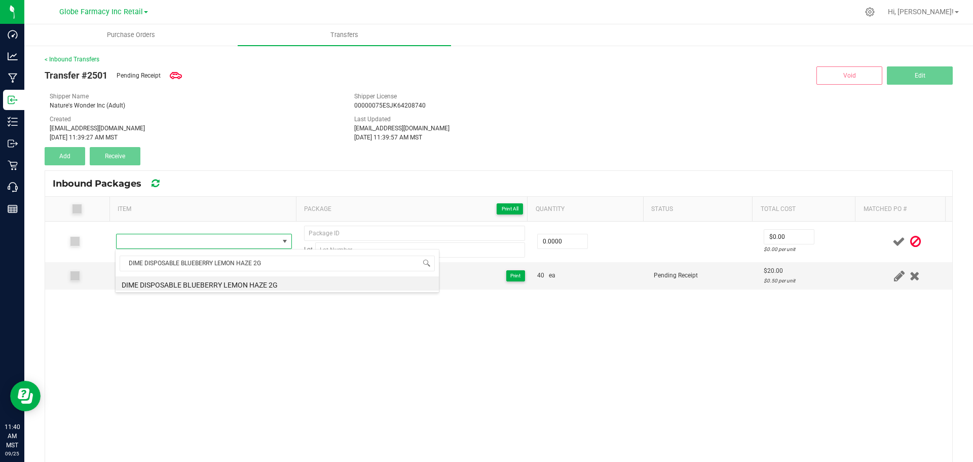
click at [222, 278] on li "DIME DISPOSABLE BLUEBERRY LEMON HAZE 2G" at bounding box center [277, 283] width 323 height 14
type input "0 ea"
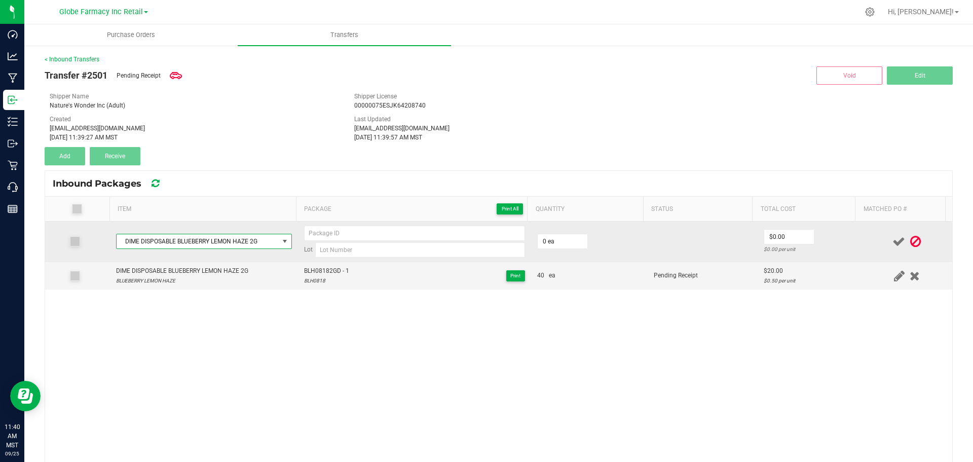
click at [309, 261] on td "Lot" at bounding box center [414, 242] width 233 height 41
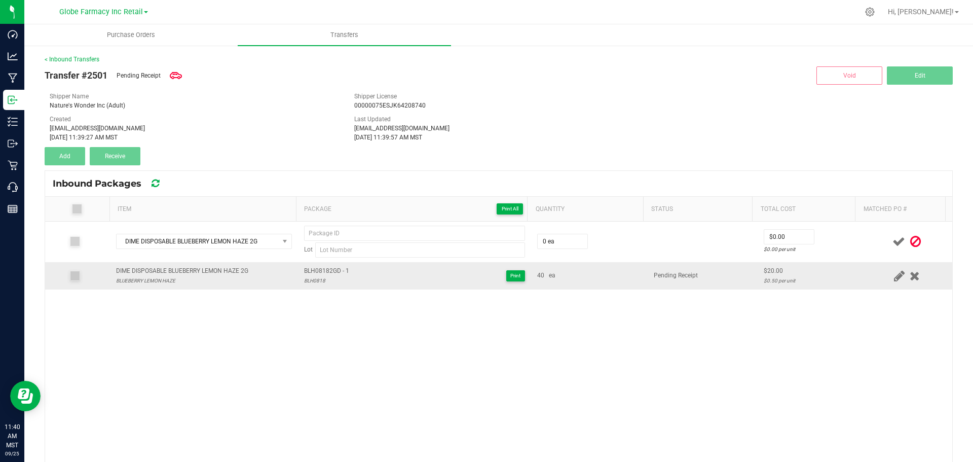
click at [311, 263] on td "BLH08182GD - 1 BLH0818 Print" at bounding box center [414, 275] width 233 height 27
click at [318, 267] on span "BLH08182GD - 1" at bounding box center [326, 271] width 45 height 10
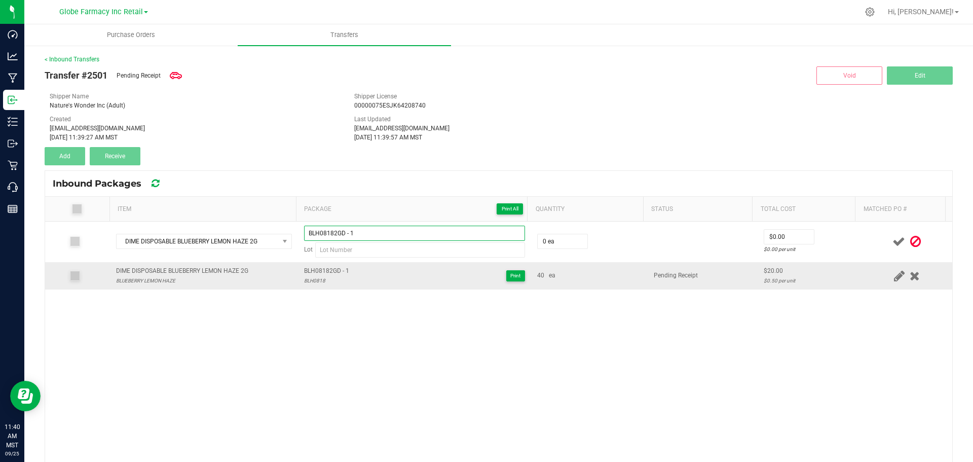
type input "BLH08182GD - 1"
click at [307, 275] on span "BLH08182GD - 1" at bounding box center [326, 271] width 45 height 10
click at [306, 283] on div "BLH0818" at bounding box center [326, 281] width 45 height 10
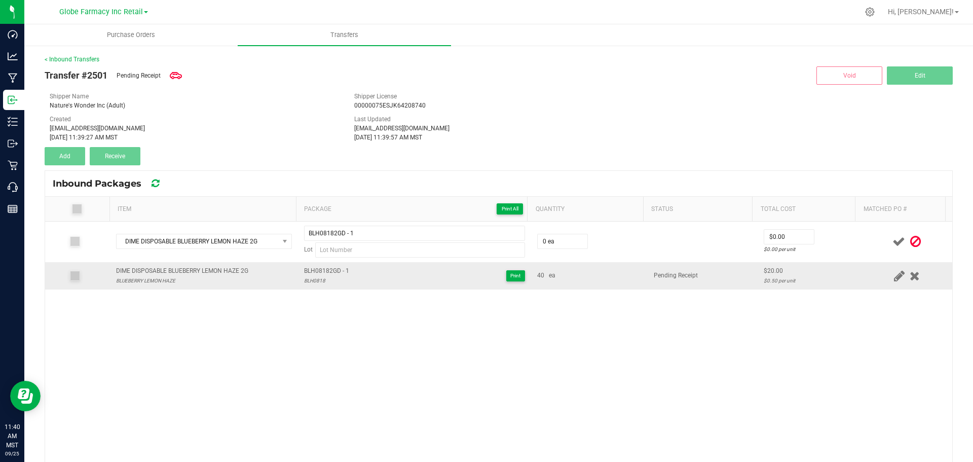
click at [306, 283] on div "BLH0818" at bounding box center [326, 281] width 45 height 10
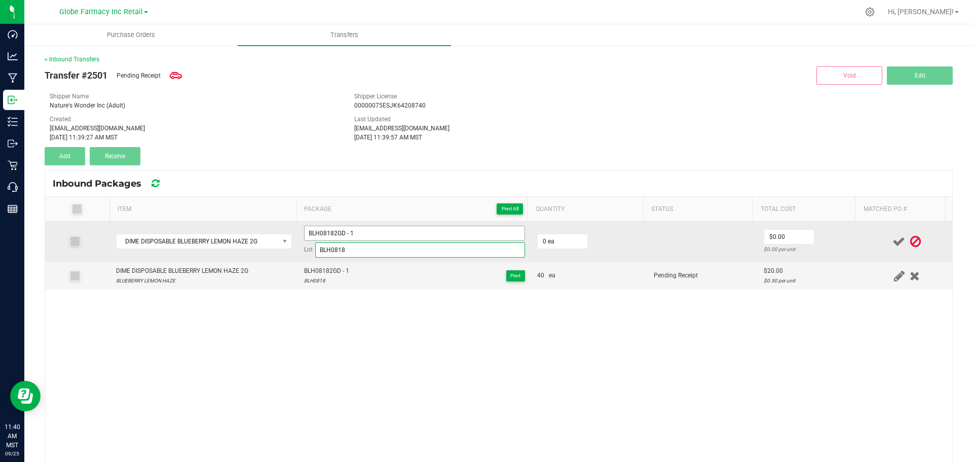
type input "BLH0818"
click at [382, 227] on input "BLH08182GD - 1" at bounding box center [414, 233] width 221 height 15
type input "BLH08182GD - 2"
type input "40 ea"
type input "$20.00"
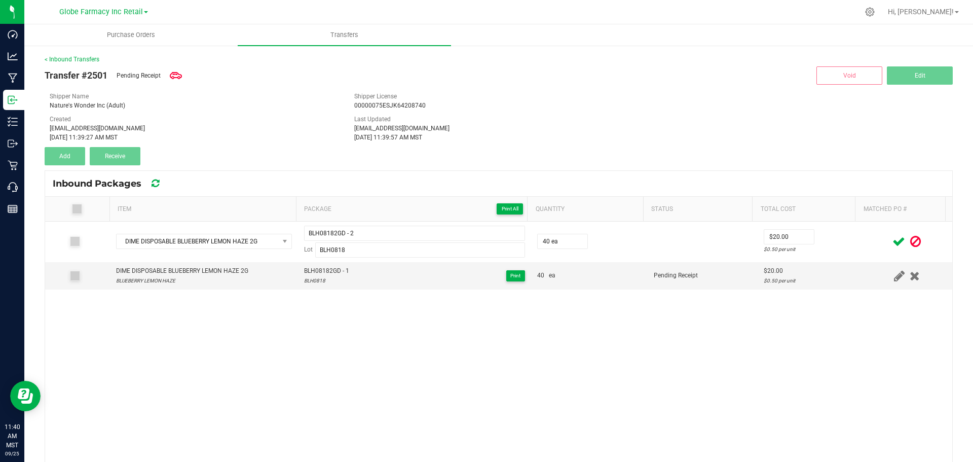
click at [862, 234] on td at bounding box center [907, 242] width 91 height 41
click at [893, 240] on span at bounding box center [899, 242] width 18 height 20
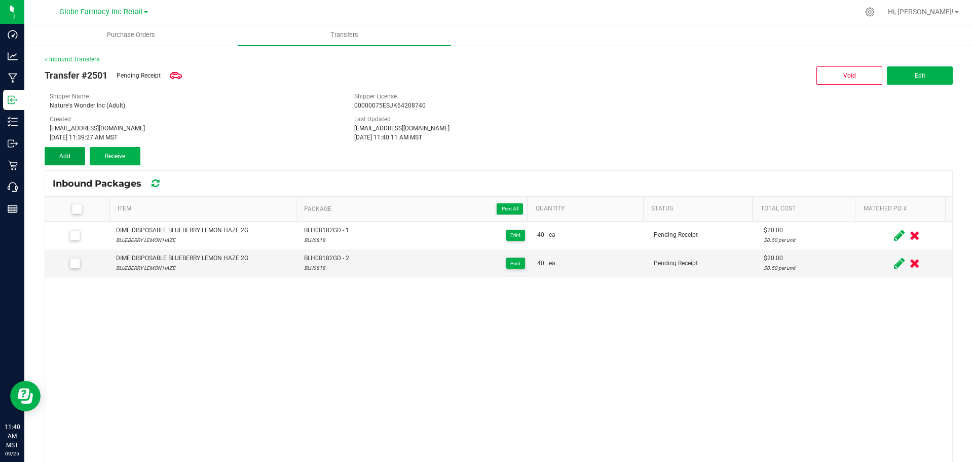
click at [64, 154] on span "Add" at bounding box center [64, 156] width 11 height 7
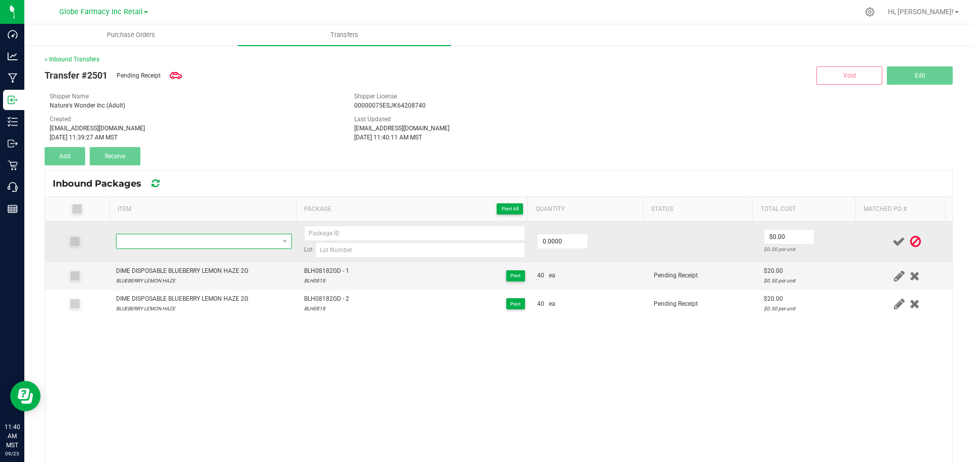
click at [230, 244] on span "NO DATA FOUND" at bounding box center [198, 241] width 162 height 14
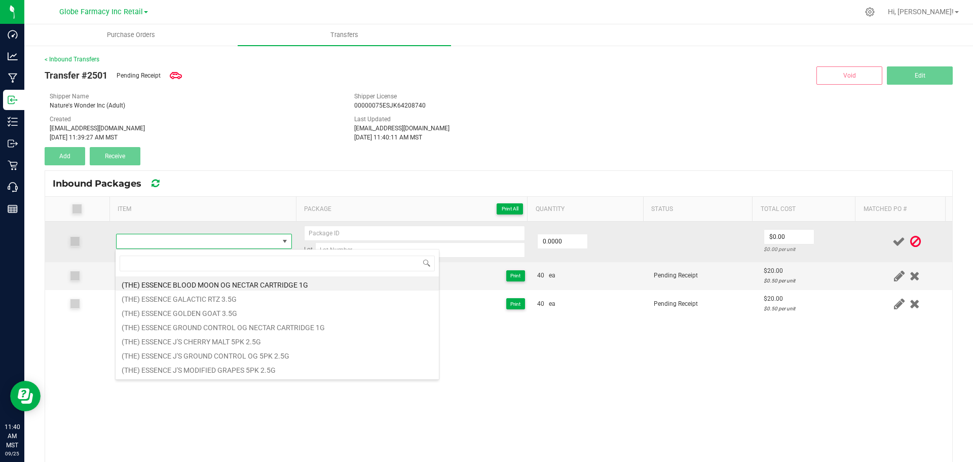
type input "DIME DISPOSABLE BLUEBERRY LEMON HAZE 2G"
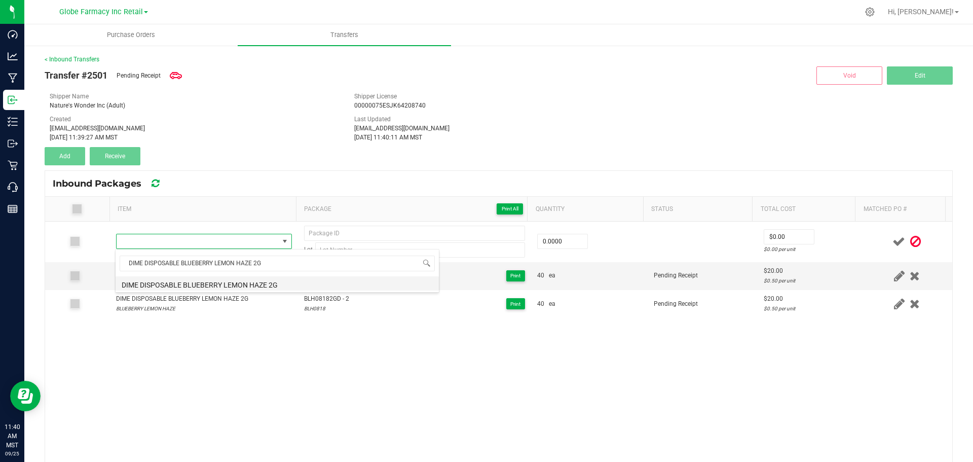
click at [217, 282] on li "DIME DISPOSABLE BLUEBERRY LEMON HAZE 2G" at bounding box center [277, 283] width 323 height 14
type input "0 ea"
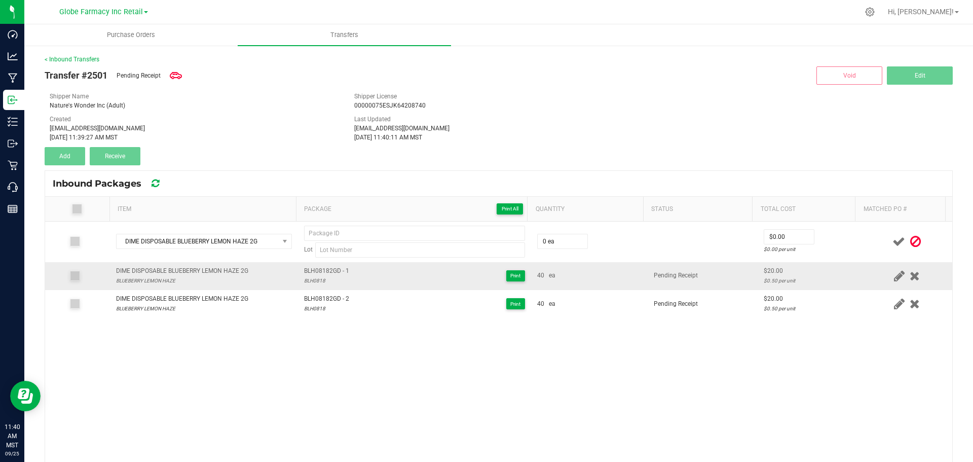
click at [331, 265] on td "BLH08182GD - 1 BLH0818 Print" at bounding box center [414, 276] width 233 height 28
click at [331, 268] on span "BLH08182GD - 1" at bounding box center [326, 271] width 45 height 10
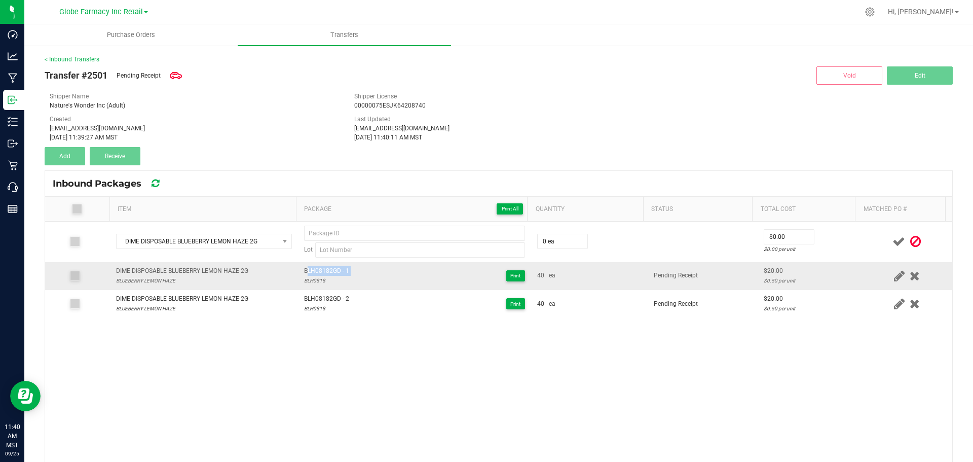
click at [331, 268] on span "BLH08182GD - 1" at bounding box center [326, 271] width 45 height 10
type input "BLH08182GD - 1"
click at [310, 276] on div "BLH0818" at bounding box center [326, 281] width 45 height 10
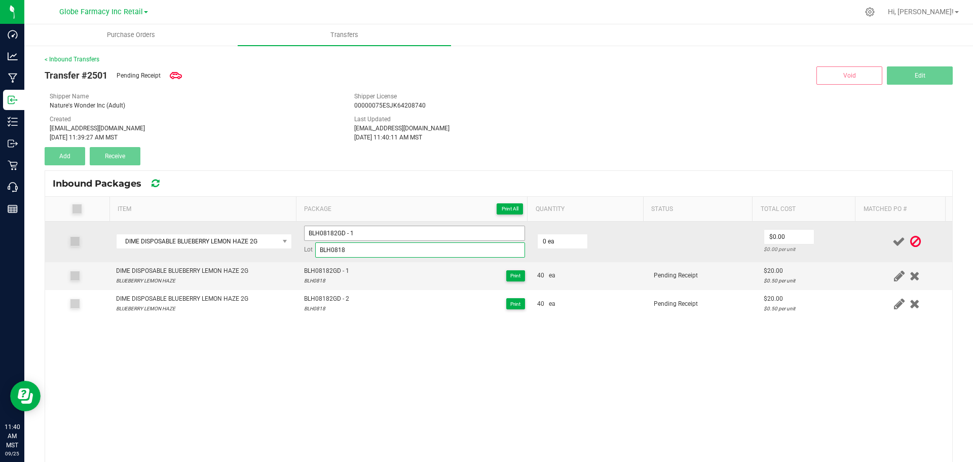
type input "BLH0818"
click at [369, 229] on input "BLH08182GD - 1" at bounding box center [414, 233] width 221 height 15
click at [369, 229] on input "BLH08182GD - 13" at bounding box center [414, 233] width 221 height 15
type input "BLH08182GD - 3"
type input "40 ea"
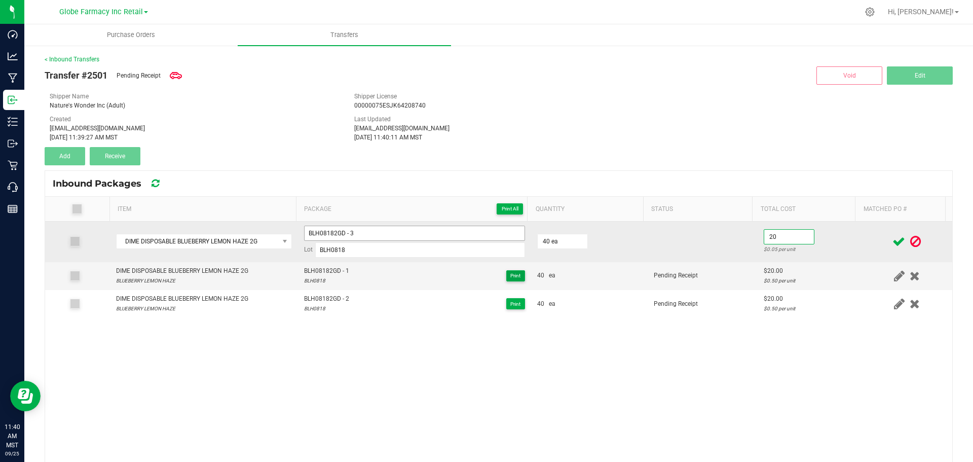
type input "$20.00"
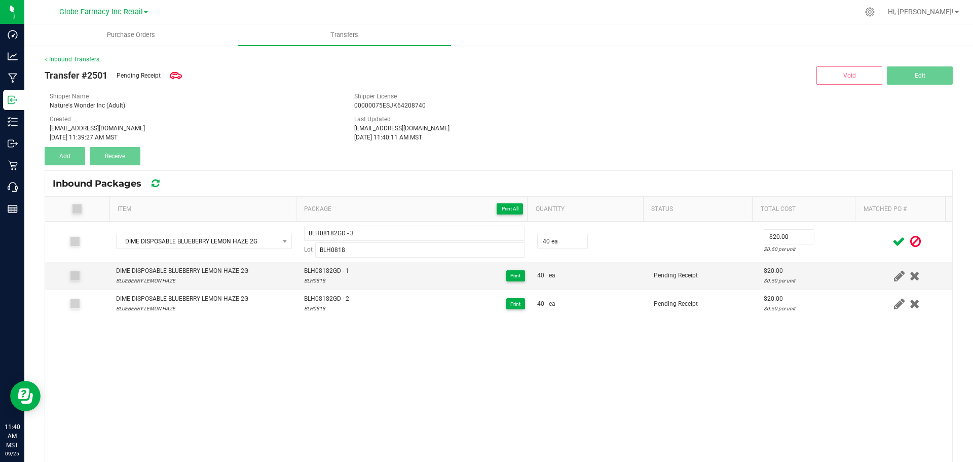
click at [868, 236] on div at bounding box center [907, 241] width 79 height 13
click at [893, 240] on icon at bounding box center [899, 241] width 13 height 13
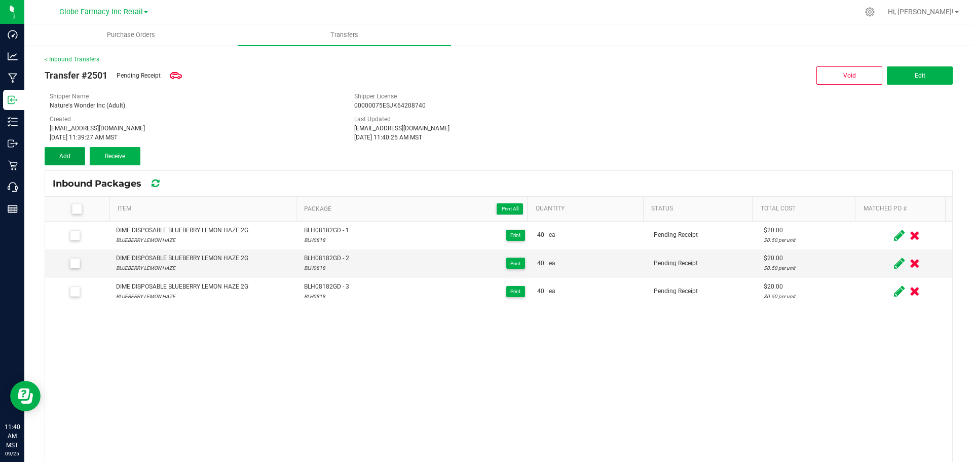
click at [61, 150] on button "Add" at bounding box center [65, 156] width 41 height 18
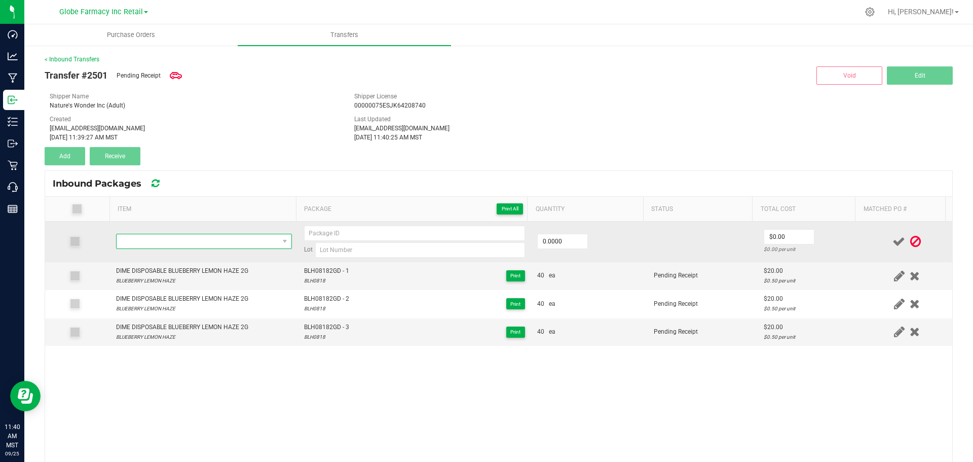
click at [188, 243] on span "NO DATA FOUND" at bounding box center [198, 241] width 162 height 14
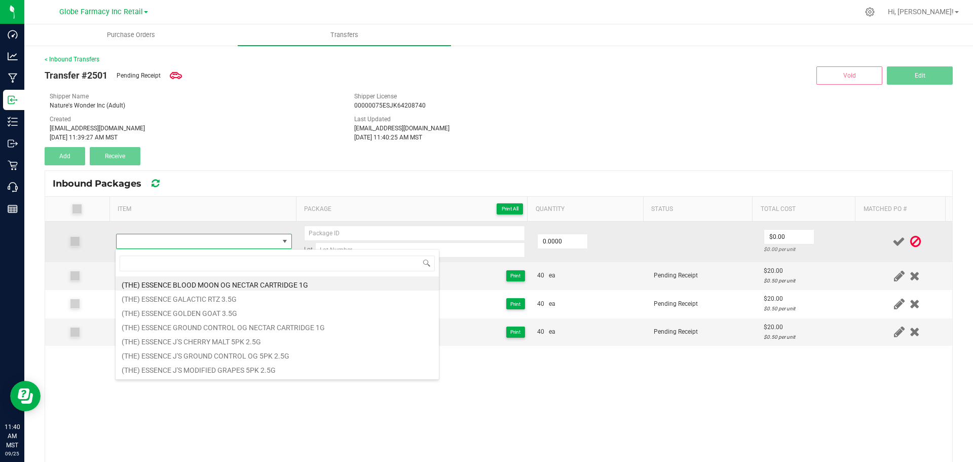
type input "DIME DISPOSABLE BLUEBERRY LEMON HAZE 2G"
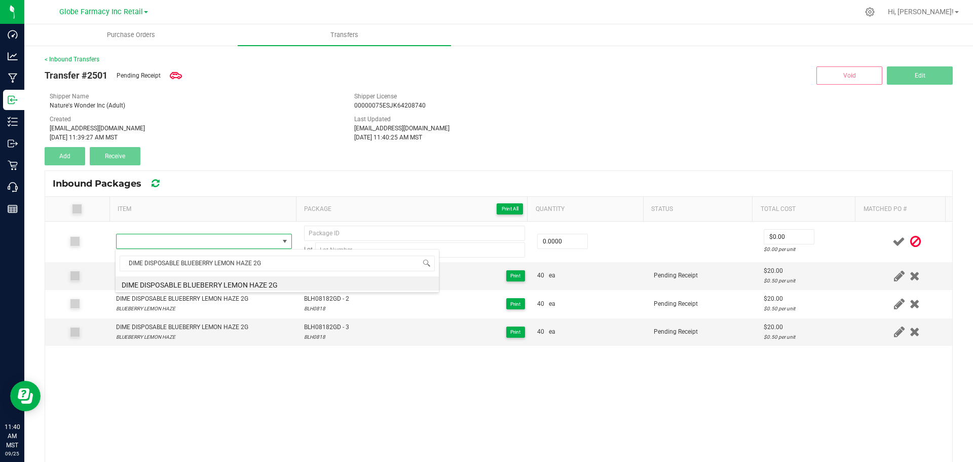
click at [252, 281] on li "DIME DISPOSABLE BLUEBERRY LEMON HAZE 2G" at bounding box center [277, 283] width 323 height 14
type input "0 ea"
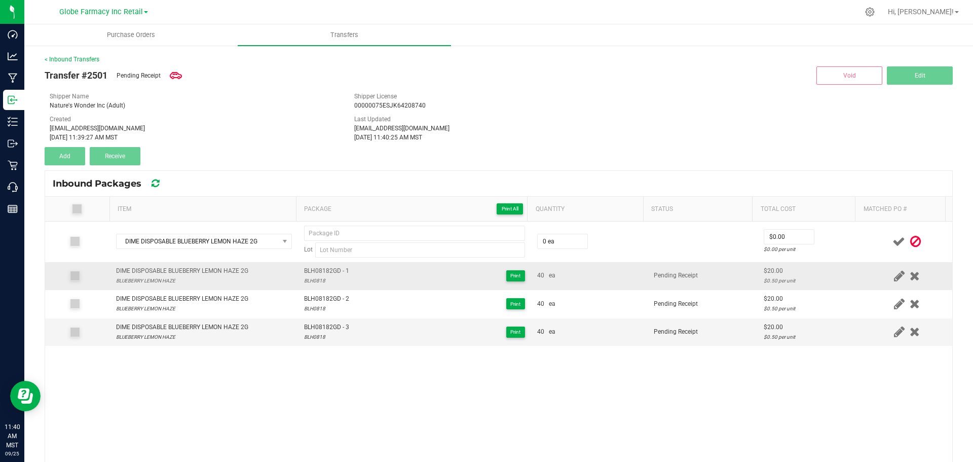
click at [322, 273] on span "BLH08182GD - 1" at bounding box center [326, 271] width 45 height 10
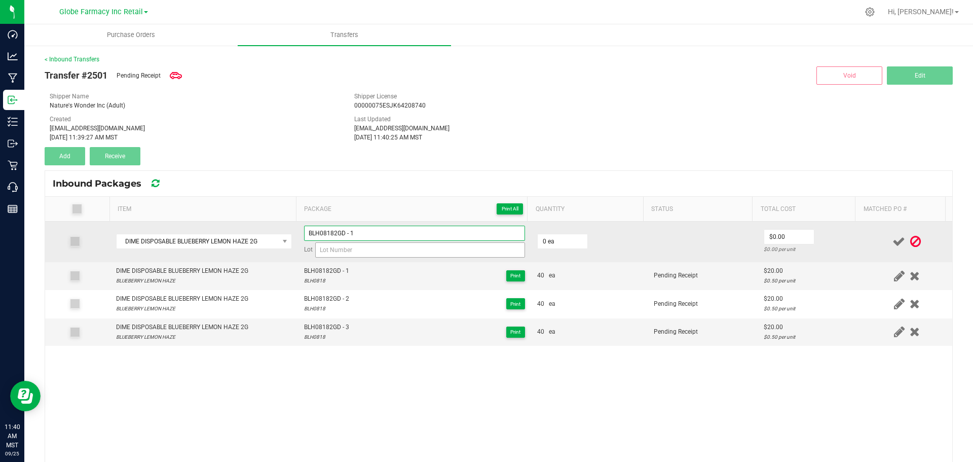
type input "BLH08182GD - 1"
click at [349, 248] on input at bounding box center [420, 249] width 210 height 15
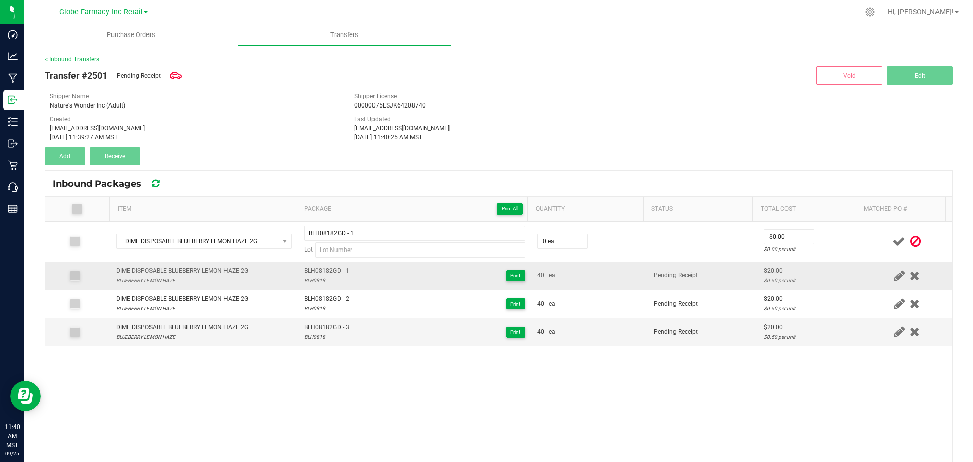
click at [310, 281] on div "BLH0818" at bounding box center [326, 281] width 45 height 10
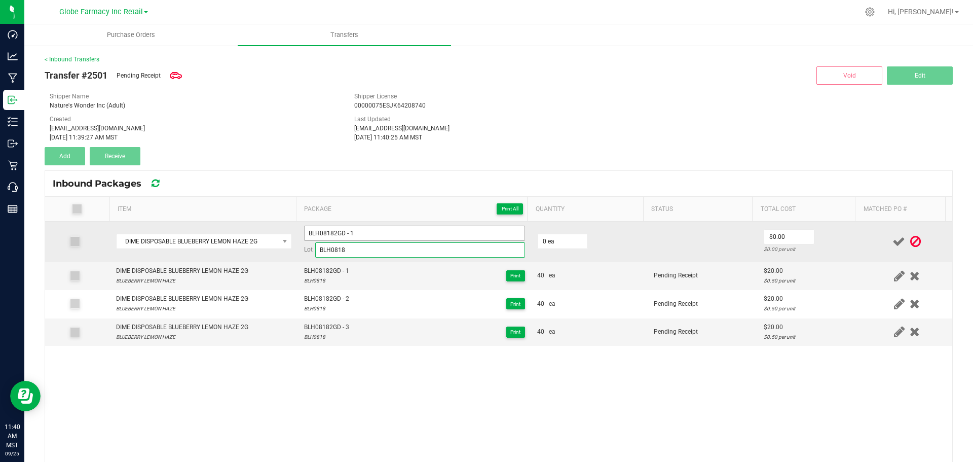
type input "BLH0818"
click at [357, 229] on input "BLH08182GD - 1" at bounding box center [414, 233] width 221 height 15
type input "BLH08182GD - 4"
type input "40 ea"
type input "$20.00"
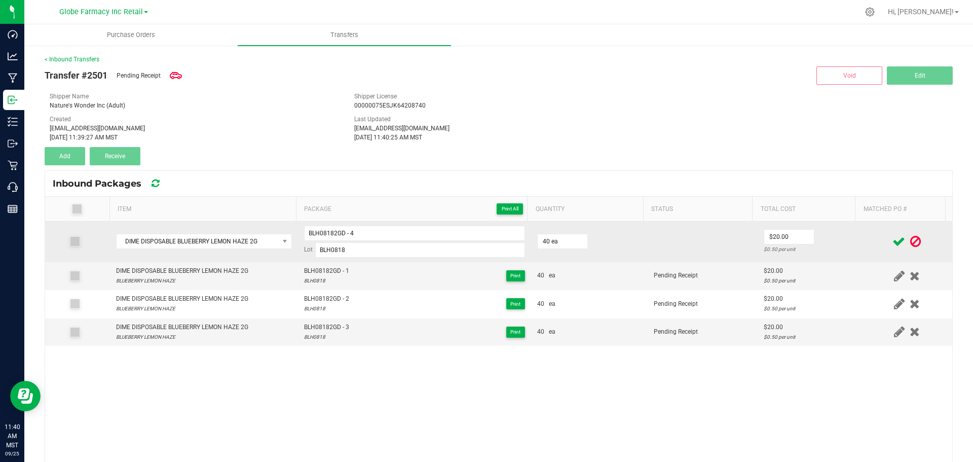
click at [837, 224] on td "$20.00 $0.50 per unit" at bounding box center [810, 242] width 104 height 41
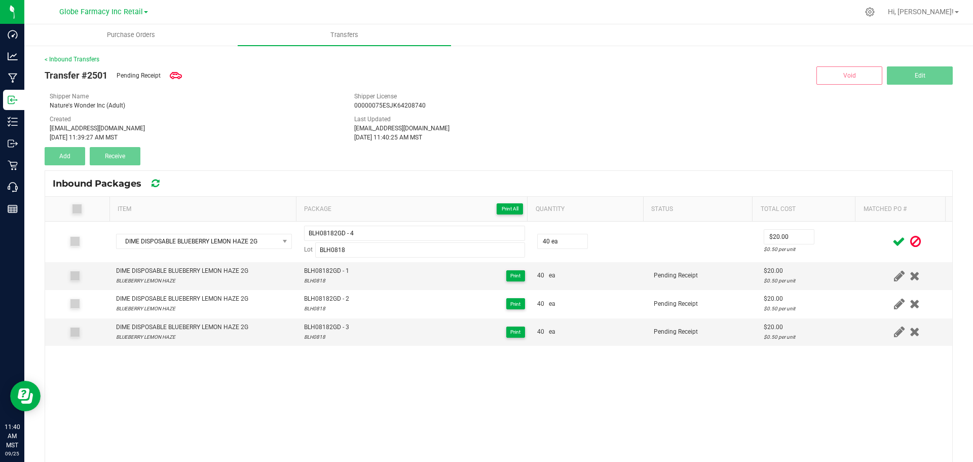
drag, startPoint x: 885, startPoint y: 238, endPoint x: 795, endPoint y: 217, distance: 92.1
click at [893, 239] on icon at bounding box center [899, 241] width 13 height 13
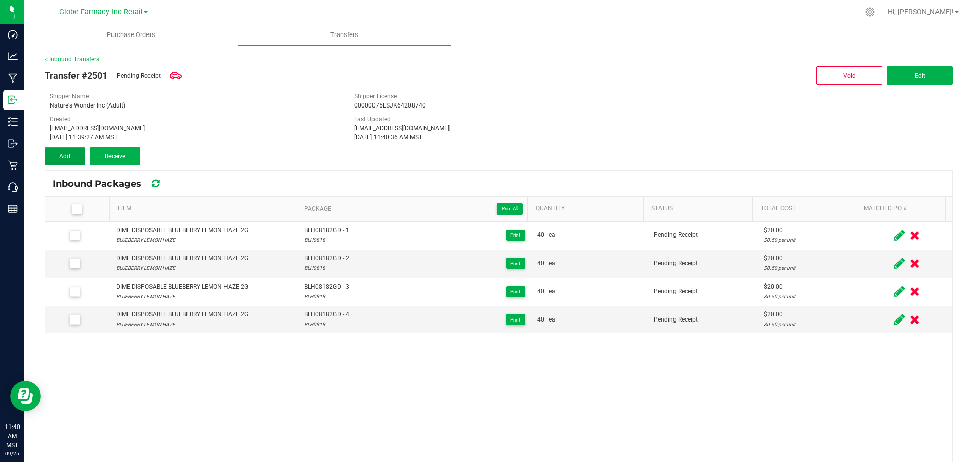
click at [67, 152] on button "Add" at bounding box center [65, 156] width 41 height 18
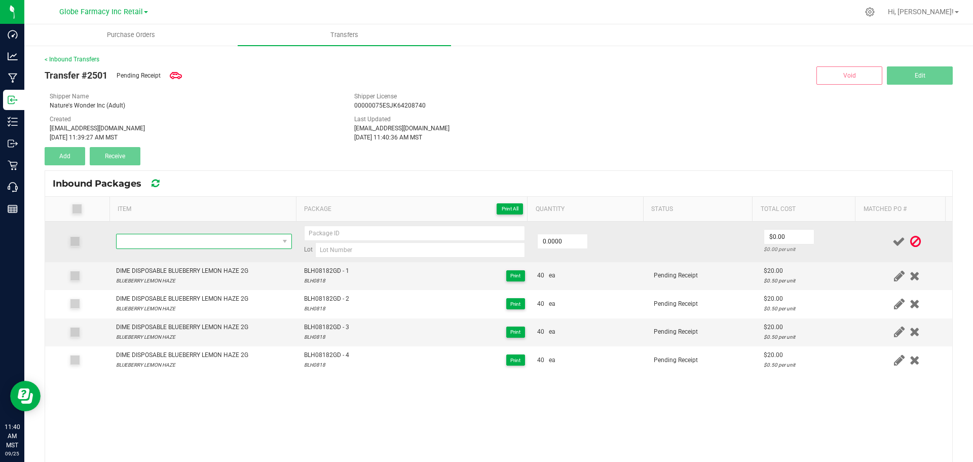
click at [192, 246] on span "NO DATA FOUND" at bounding box center [198, 241] width 162 height 14
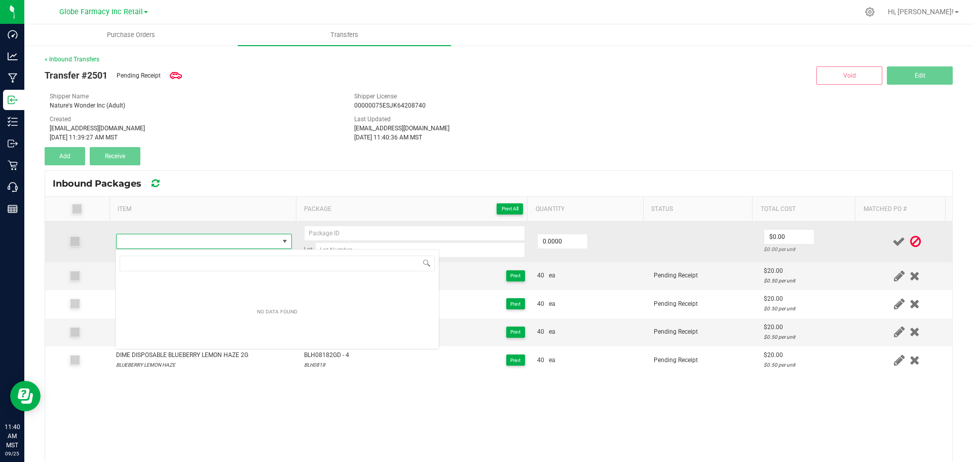
type input "DIME DISPOSABLE BLUEBERRY LEMON HAZE 2G"
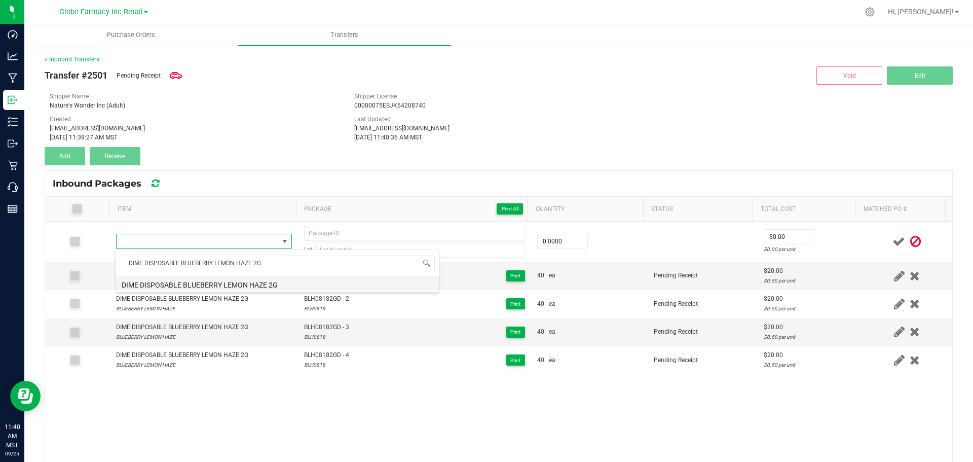
click at [241, 283] on li "DIME DISPOSABLE BLUEBERRY LEMON HAZE 2G" at bounding box center [277, 283] width 323 height 14
type input "0 ea"
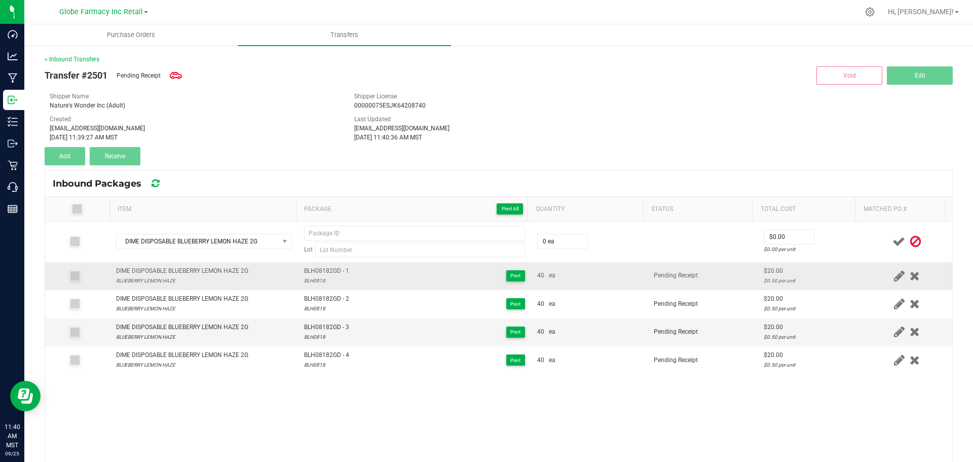
click at [325, 269] on span "BLH08182GD - 1" at bounding box center [326, 271] width 45 height 10
type input "BLH08182GD - 1"
click at [319, 277] on div "BLH0818" at bounding box center [326, 281] width 45 height 10
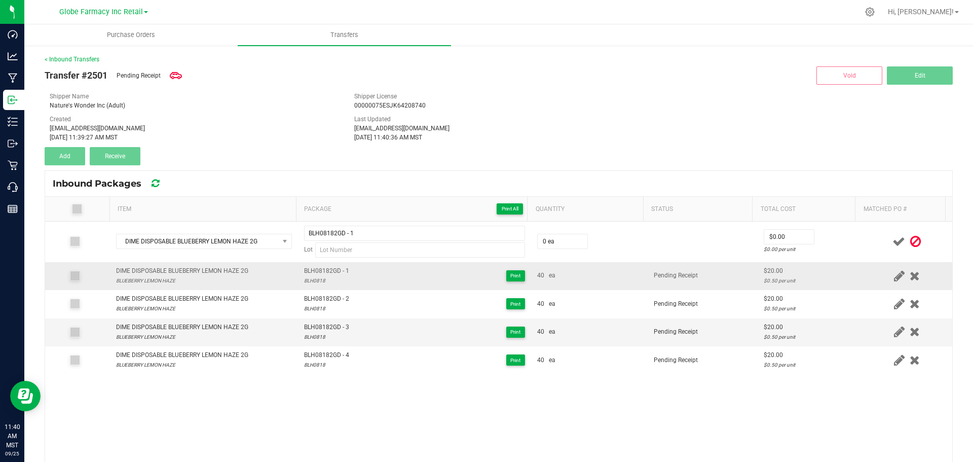
click at [319, 277] on div "BLH0818" at bounding box center [326, 281] width 45 height 10
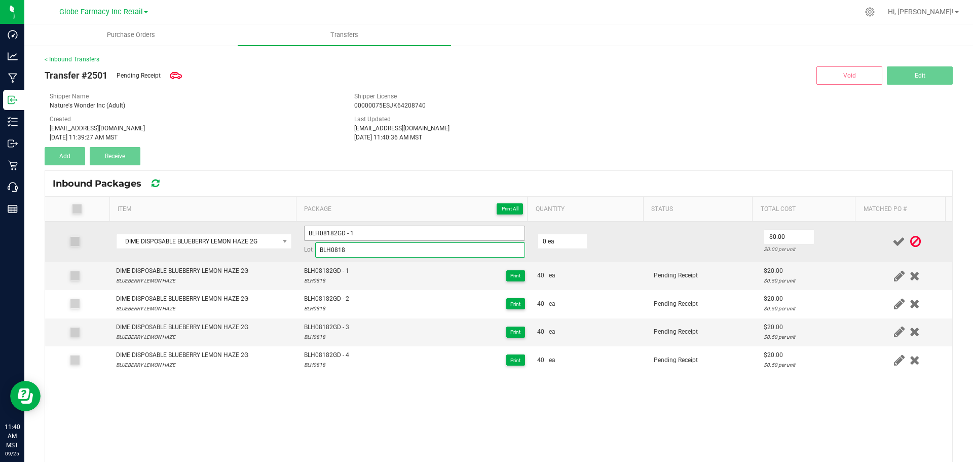
type input "BLH0818"
click at [374, 228] on input "BLH08182GD - 1" at bounding box center [414, 233] width 221 height 15
type input "BLH08182GD - 5"
type input "40 ea"
type input "$20.00"
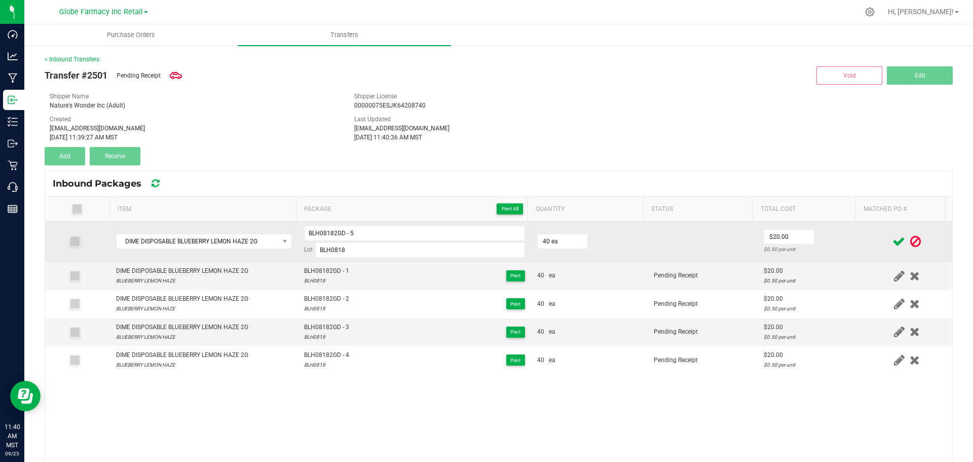
click at [830, 243] on td "$20.00 $0.50 per unit" at bounding box center [810, 242] width 104 height 41
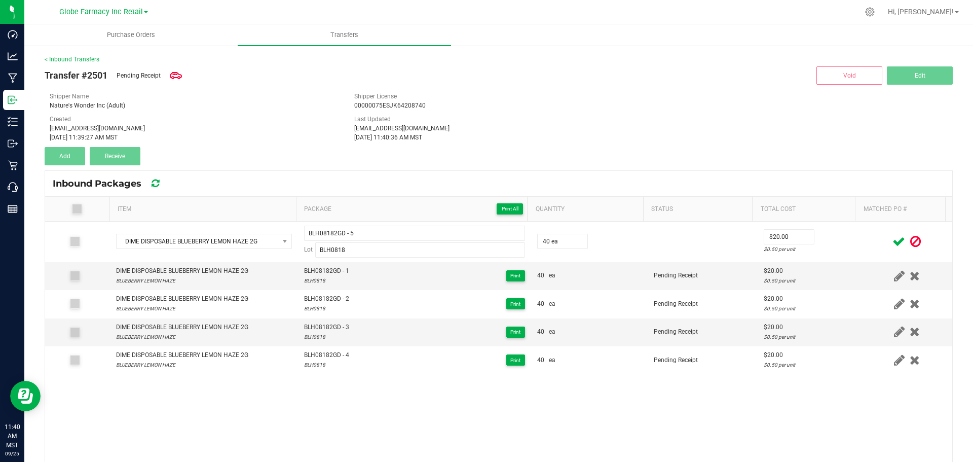
click at [893, 243] on icon at bounding box center [899, 241] width 13 height 13
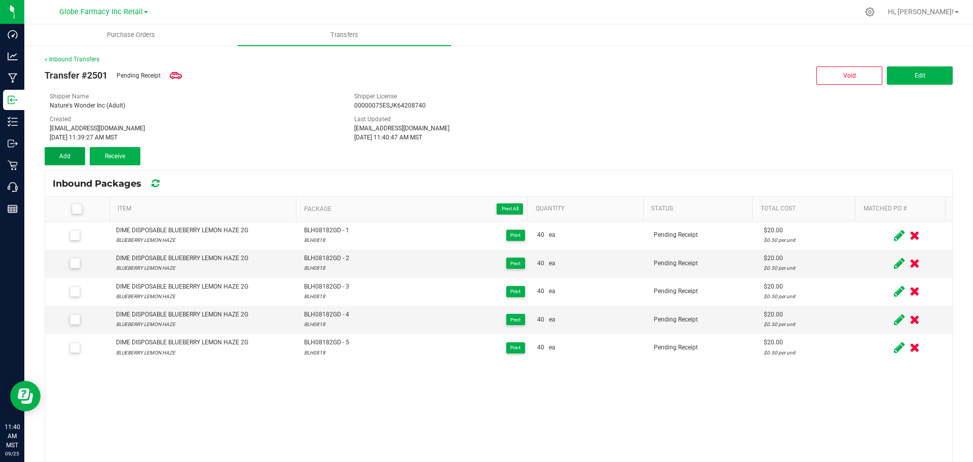
click at [46, 152] on button "Add" at bounding box center [65, 156] width 41 height 18
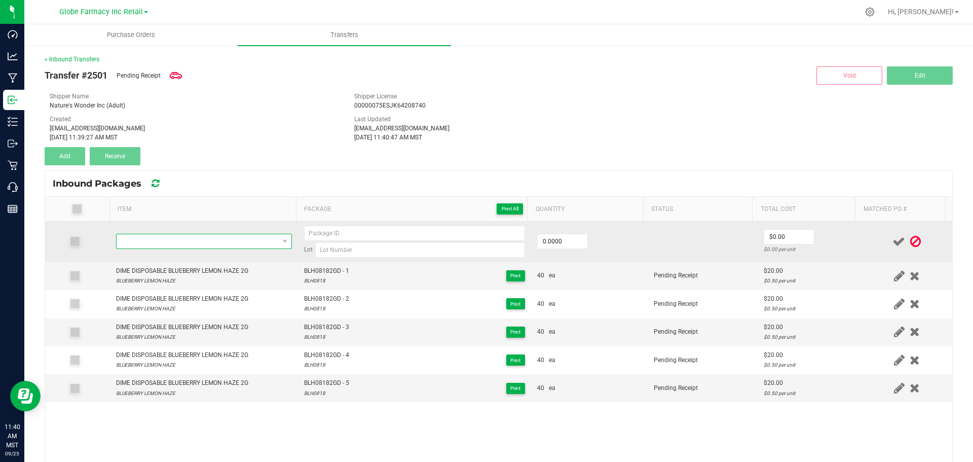
click at [186, 239] on span "NO DATA FOUND" at bounding box center [198, 241] width 162 height 14
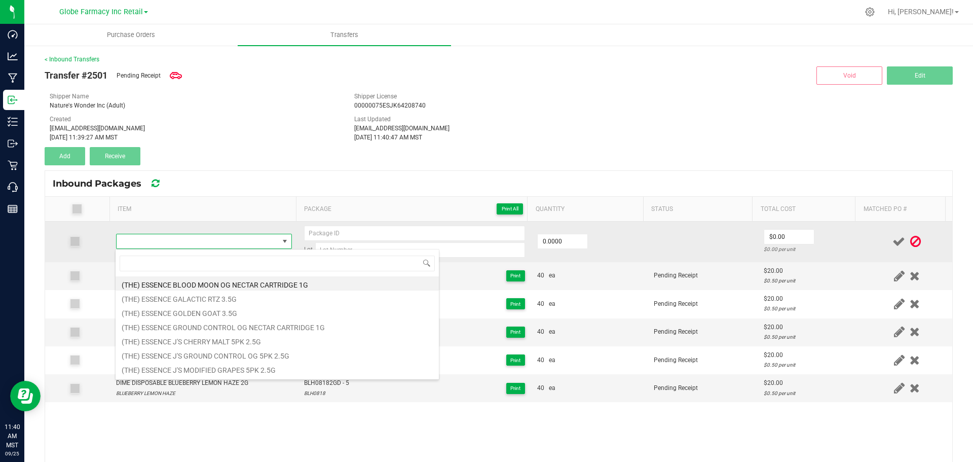
type input "DIME DISPOSABLE GUAVALICIOUS 2G"
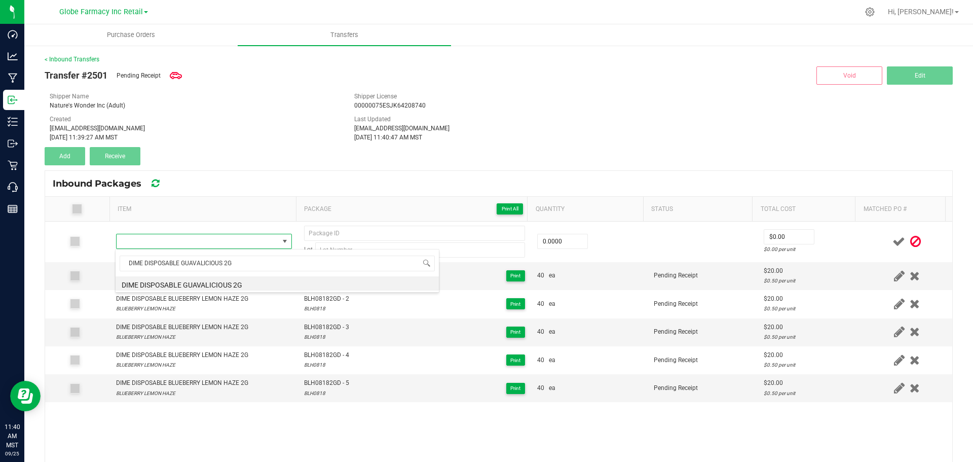
click at [219, 283] on li "DIME DISPOSABLE GUAVALICIOUS 2G" at bounding box center [277, 283] width 323 height 14
type input "0 ea"
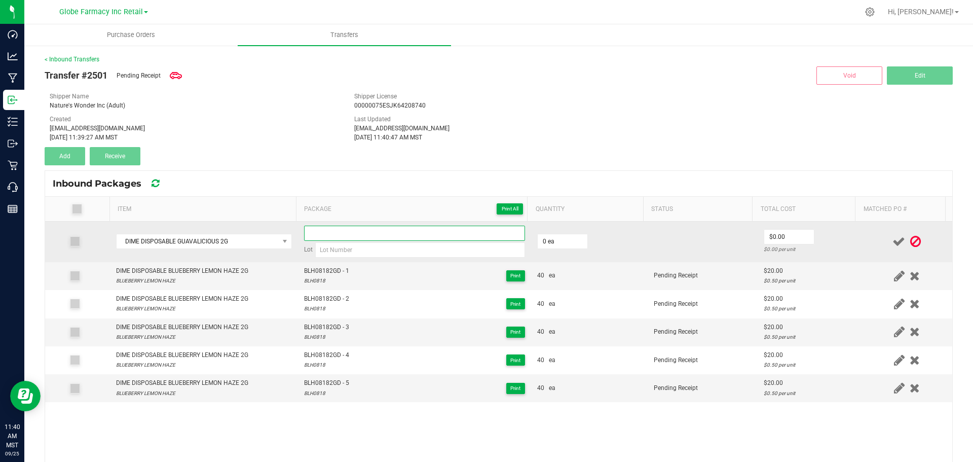
click at [347, 233] on input at bounding box center [414, 233] width 221 height 15
paste input "GVL0908-2GD"
type input "GVL09082GD - 1"
click at [409, 245] on input at bounding box center [420, 249] width 210 height 15
paste input "GVL0908(JD072925)"
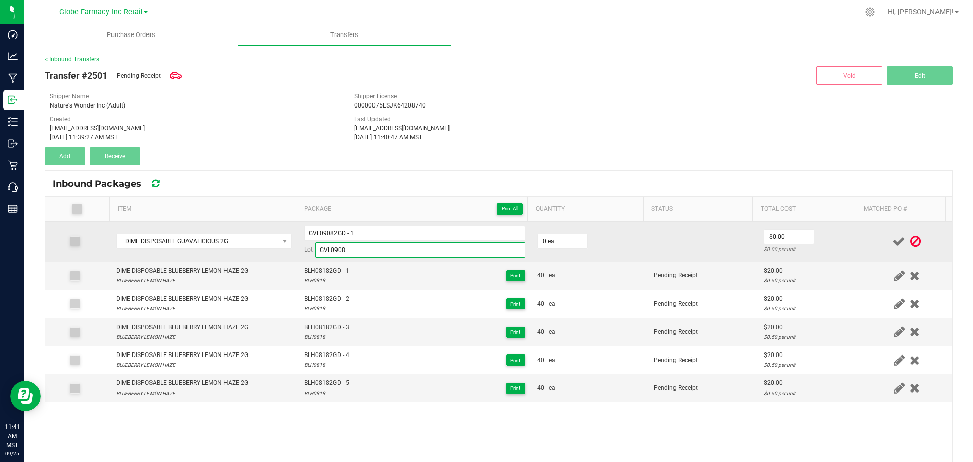
type input "GVL0908"
type input "40 ea"
type input "$20.00"
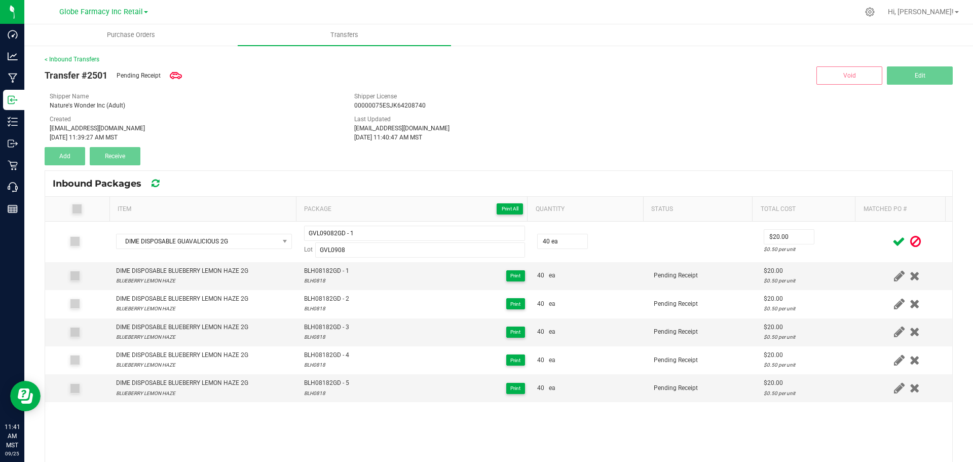
click at [893, 237] on icon at bounding box center [899, 241] width 13 height 13
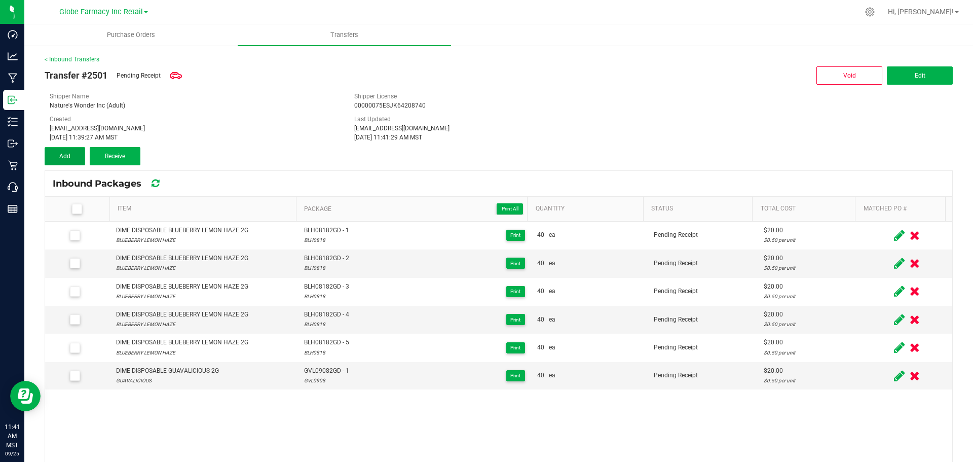
click at [65, 150] on button "Add" at bounding box center [65, 156] width 41 height 18
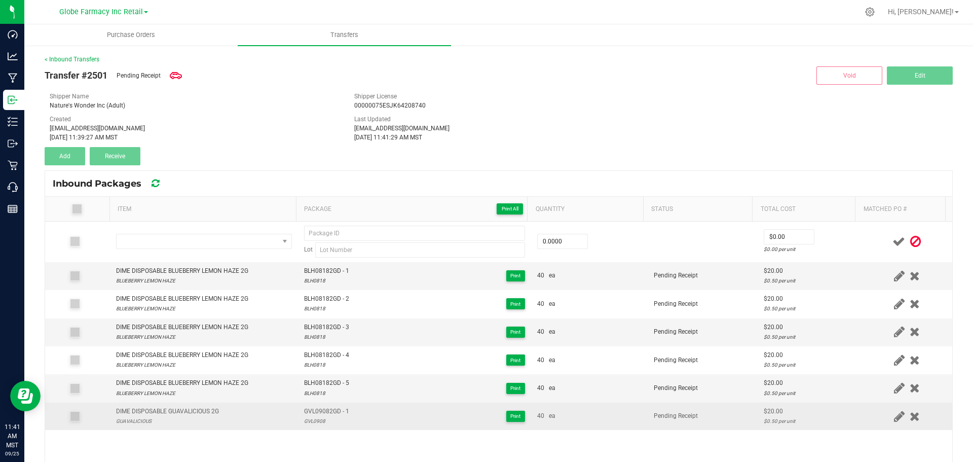
click at [167, 411] on div "DIME DISPOSABLE GUAVALICIOUS 2G" at bounding box center [167, 412] width 103 height 10
click at [168, 411] on div "DIME DISPOSABLE GUAVALICIOUS 2G" at bounding box center [167, 412] width 103 height 10
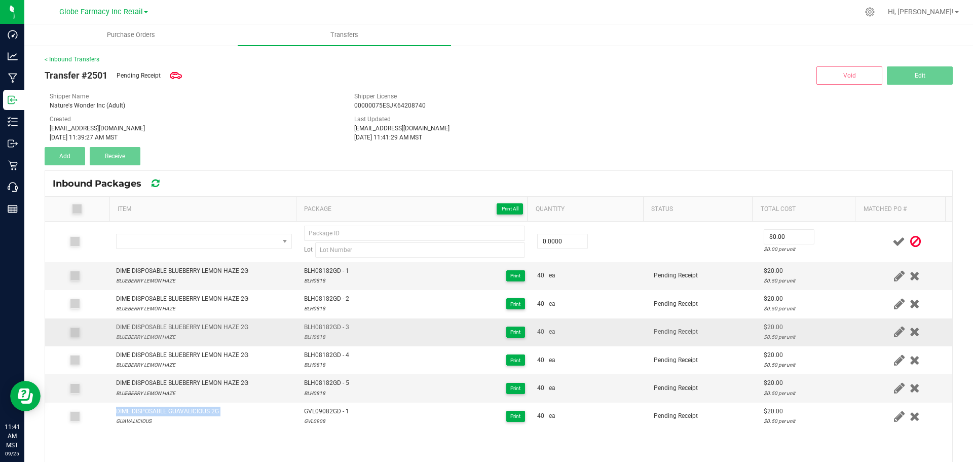
copy div "DIME DISPOSABLE GUAVALICIOUS 2G"
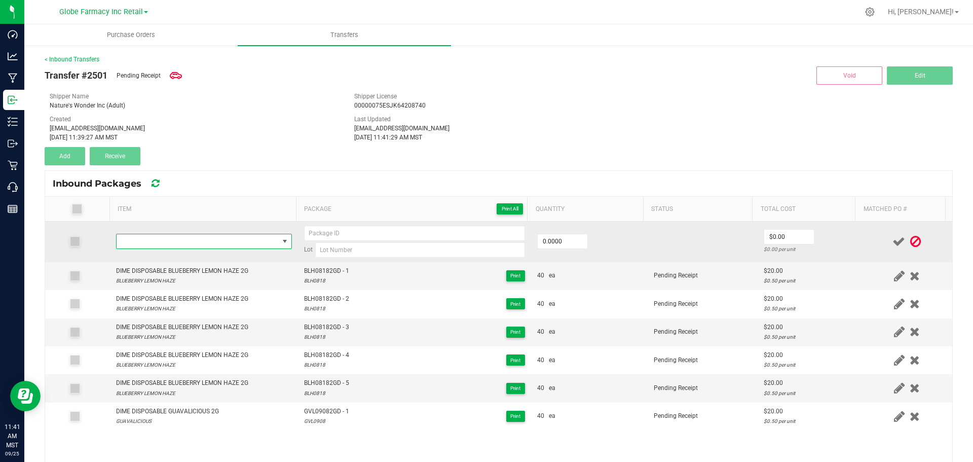
click at [204, 238] on span "NO DATA FOUND" at bounding box center [198, 241] width 162 height 14
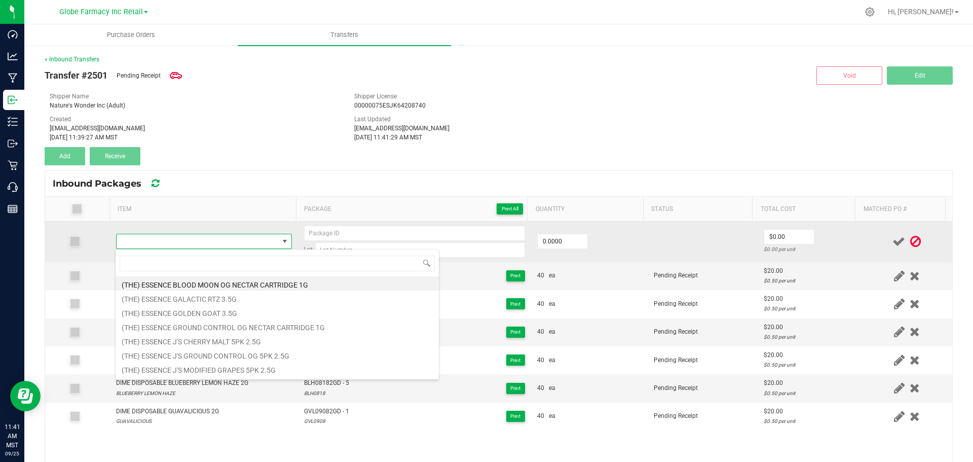
type input "DIME DISPOSABLE GUAVALICIOUS 2G"
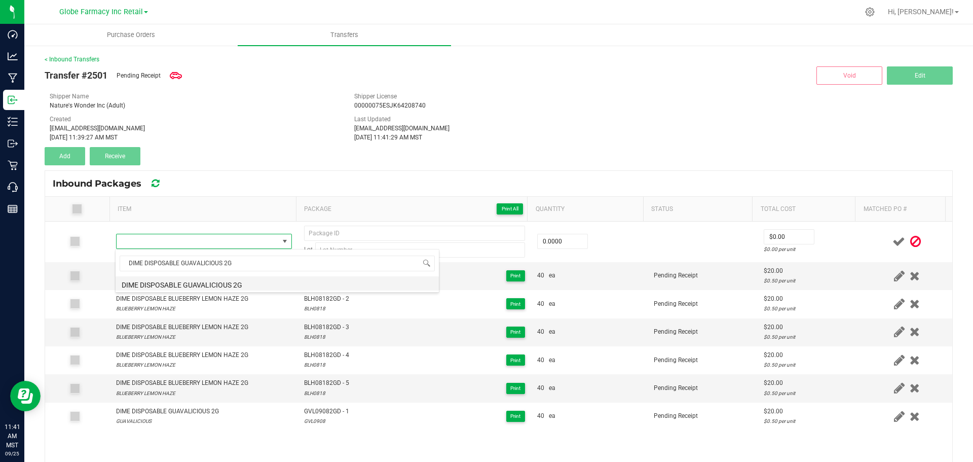
click at [242, 279] on li "DIME DISPOSABLE GUAVALICIOUS 2G" at bounding box center [277, 283] width 323 height 14
type input "0 ea"
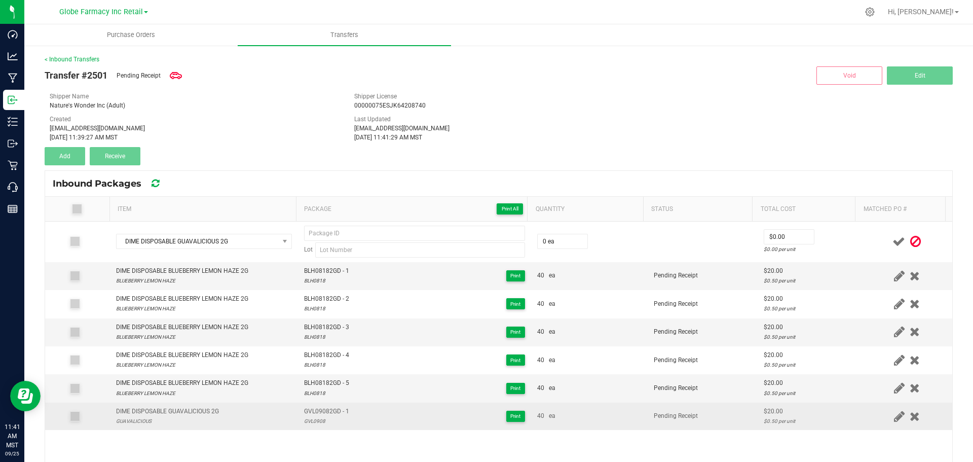
click at [330, 412] on span "GVL09082GD - 1" at bounding box center [326, 412] width 45 height 10
click at [331, 413] on span "GVL09082GD - 1" at bounding box center [326, 412] width 45 height 10
type input "GVL09082GD - 1"
click at [315, 419] on div "GVL0908" at bounding box center [326, 421] width 45 height 10
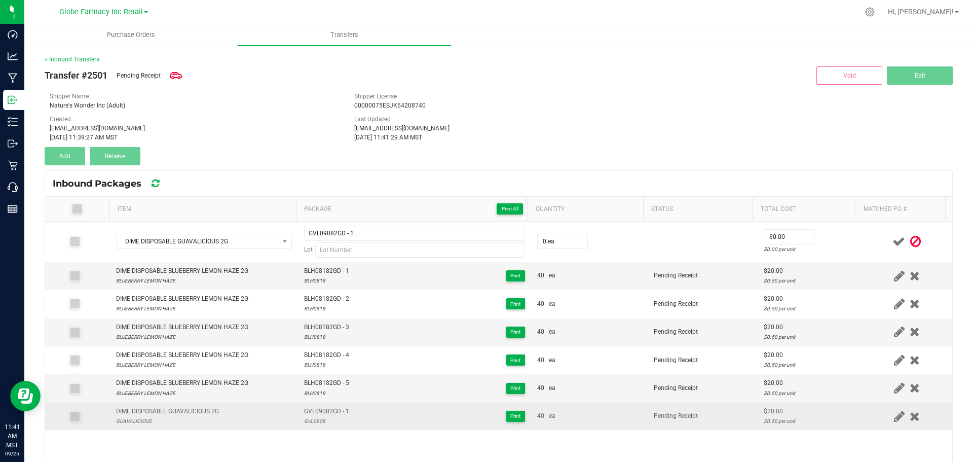
click at [315, 419] on div "GVL0908" at bounding box center [326, 421] width 45 height 10
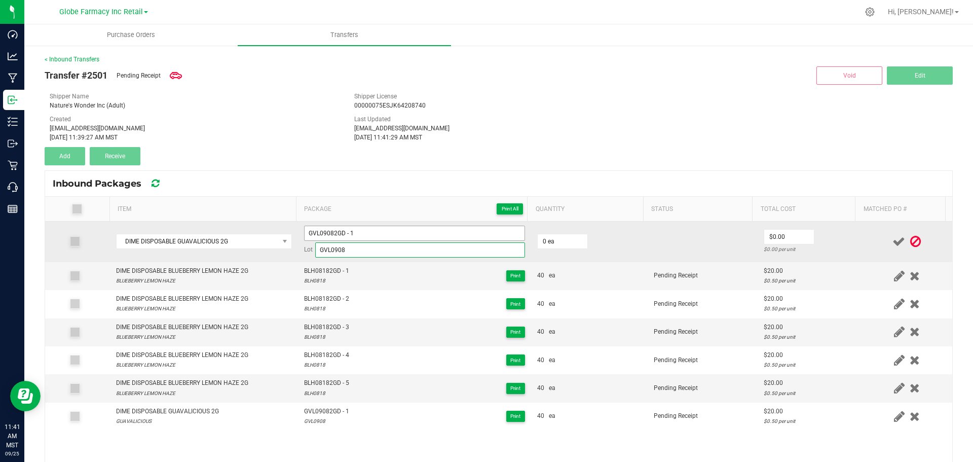
type input "GVL0908"
click at [362, 238] on input "GVL09082GD - 1" at bounding box center [414, 233] width 221 height 15
type input "GVL09082GD - 2"
type input "40 ea"
type input "$20.00"
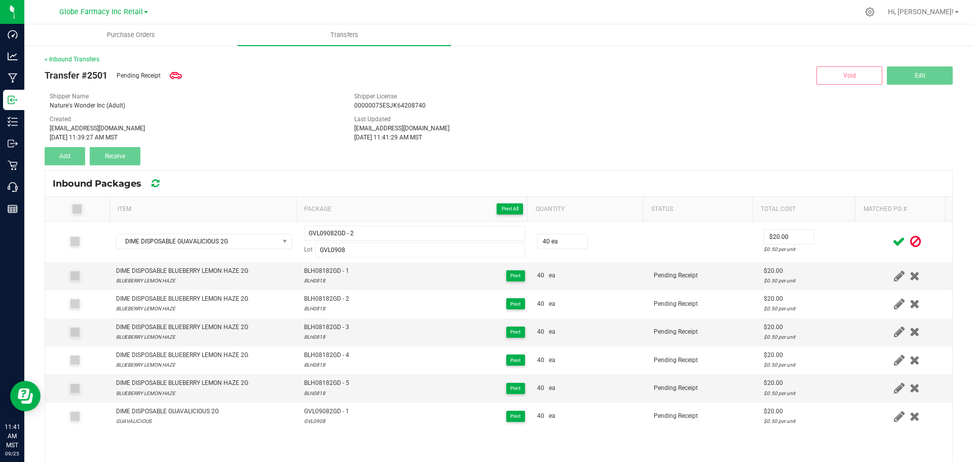
click at [868, 241] on div at bounding box center [907, 241] width 79 height 13
click at [890, 239] on span at bounding box center [899, 242] width 18 height 20
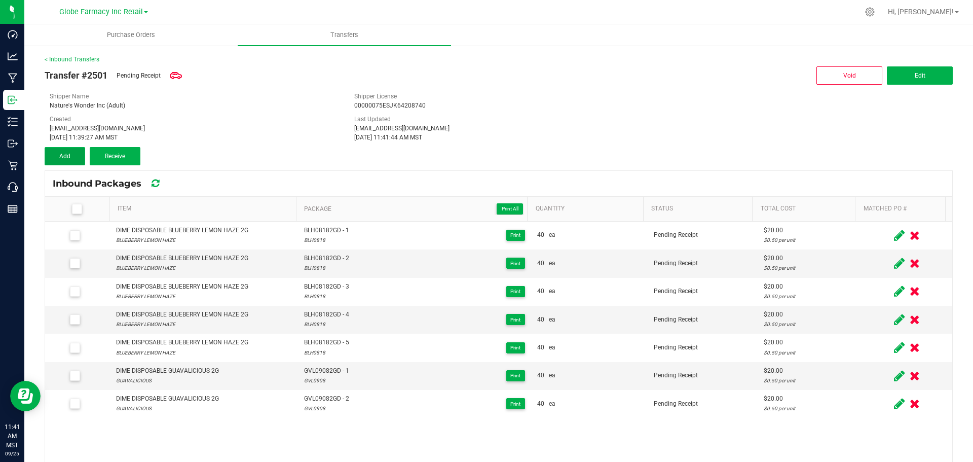
click at [57, 156] on button "Add" at bounding box center [65, 156] width 41 height 18
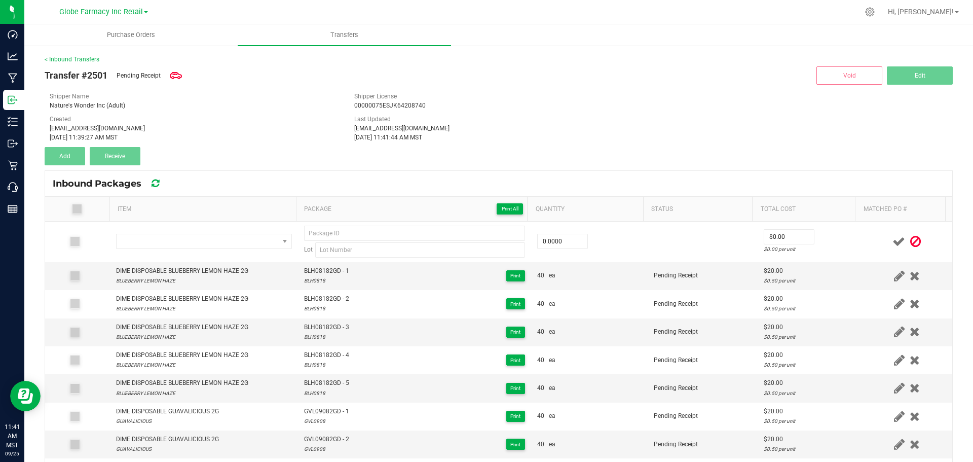
click at [184, 217] on th "Item" at bounding box center [203, 209] width 187 height 25
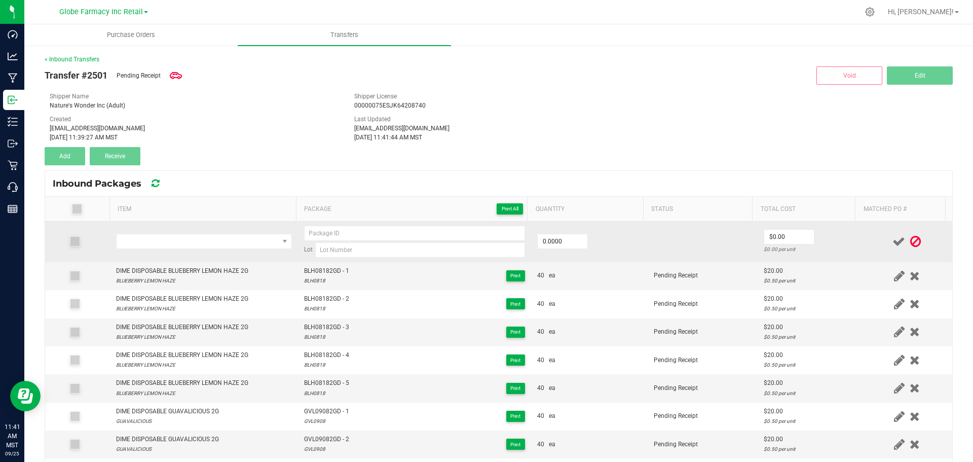
click at [192, 252] on td at bounding box center [204, 242] width 188 height 41
click at [192, 243] on span "NO DATA FOUND" at bounding box center [198, 241] width 162 height 14
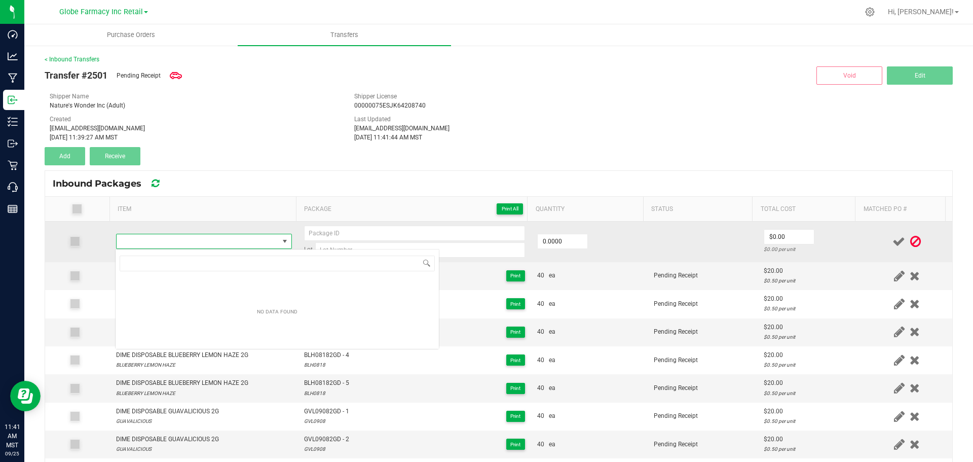
type input "DIME DISPOSABLE GUAVALICIOUS 2G"
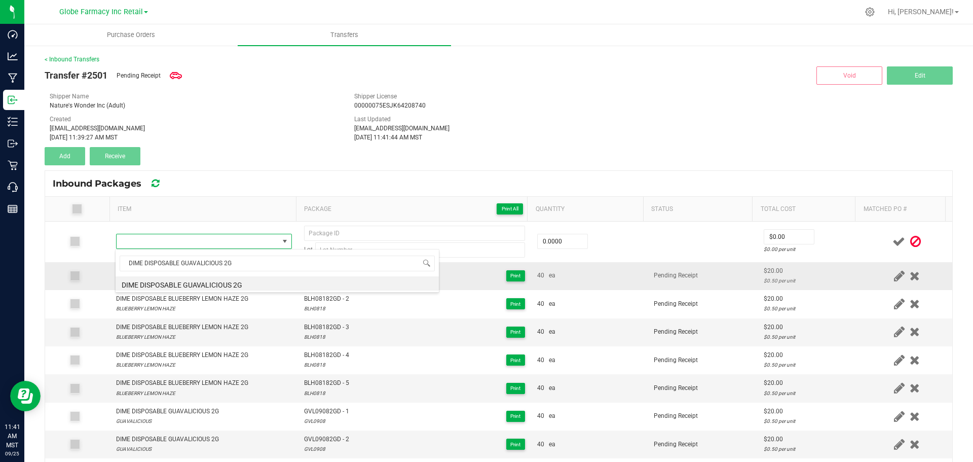
click at [199, 281] on li "DIME DISPOSABLE GUAVALICIOUS 2G" at bounding box center [277, 283] width 323 height 14
type input "0 ea"
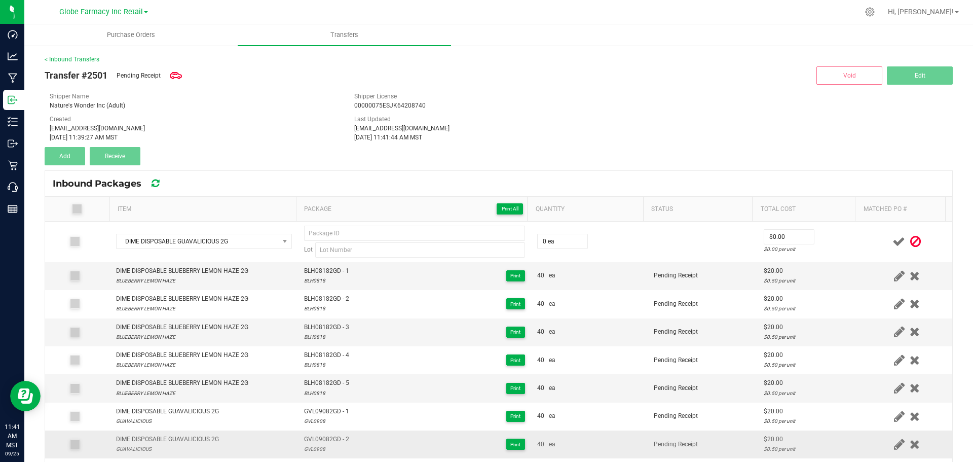
click at [323, 440] on span "GVL09082GD - 2" at bounding box center [326, 440] width 45 height 10
type input "GVL09082GD - 2"
click at [320, 451] on div "GVL0908" at bounding box center [326, 449] width 45 height 10
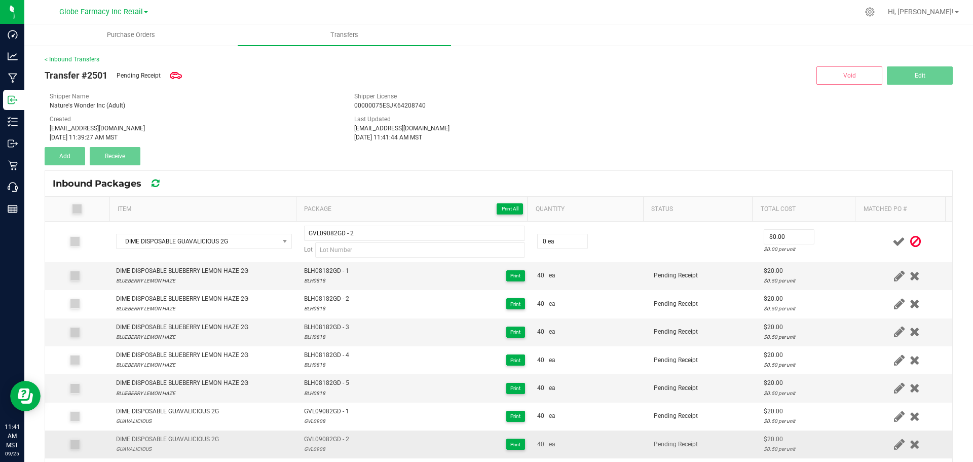
click at [320, 451] on div "GVL0908" at bounding box center [326, 449] width 45 height 10
click at [311, 451] on div "GVL0908" at bounding box center [326, 449] width 45 height 10
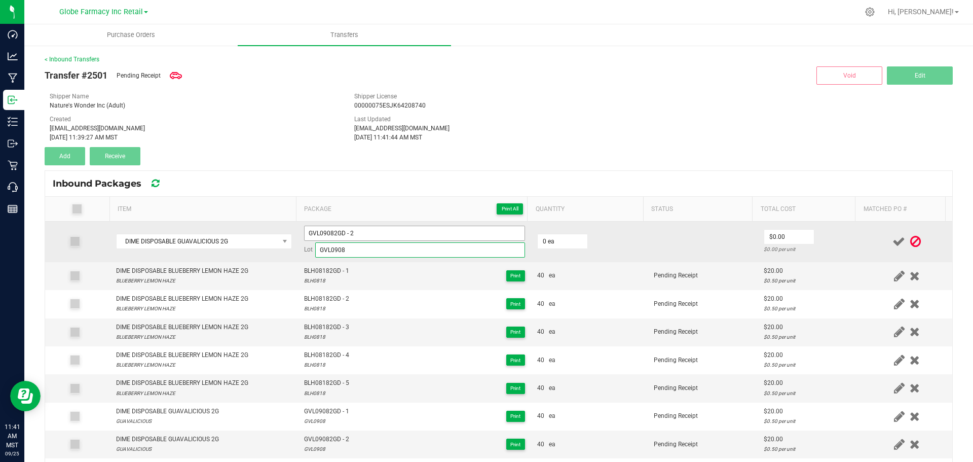
type input "GVL0908"
click at [368, 238] on input "GVL09082GD - 2" at bounding box center [414, 233] width 221 height 15
type input "GVL09082GD - 3"
type input "40 ea"
type input "$20.00"
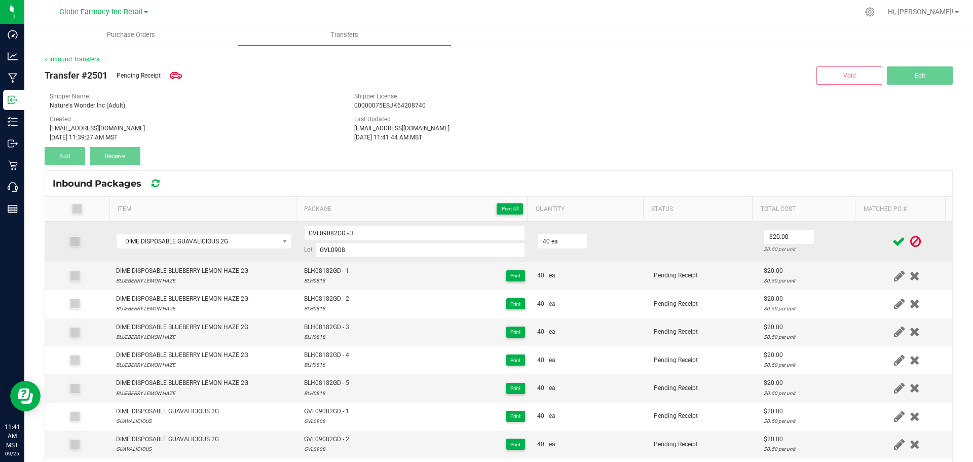
click at [862, 240] on td at bounding box center [907, 242] width 91 height 41
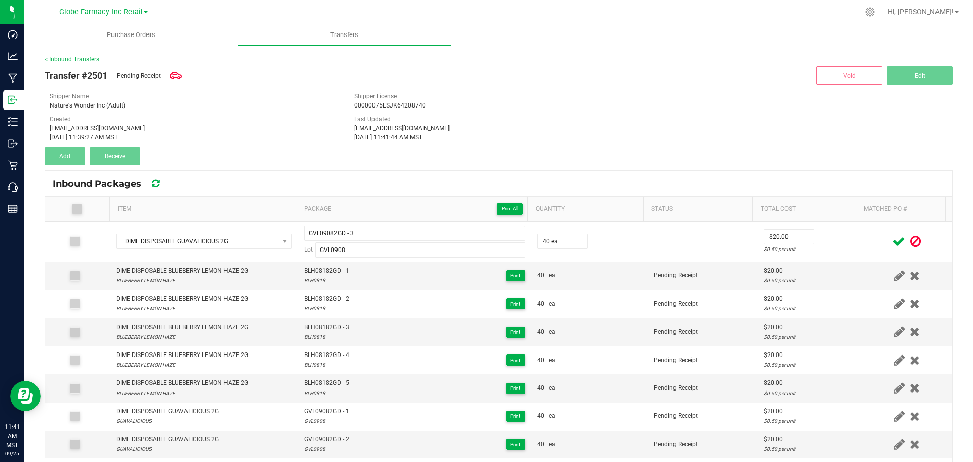
click at [893, 241] on icon at bounding box center [899, 241] width 13 height 13
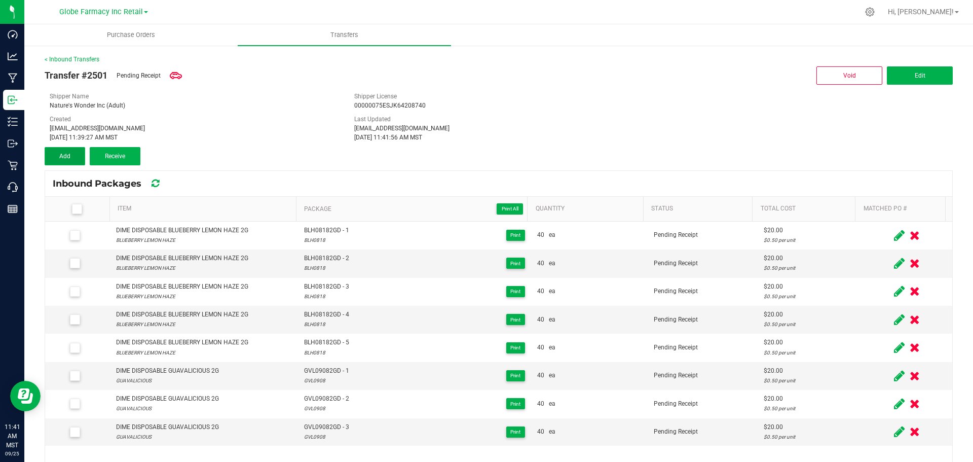
click at [71, 155] on button "Add" at bounding box center [65, 156] width 41 height 18
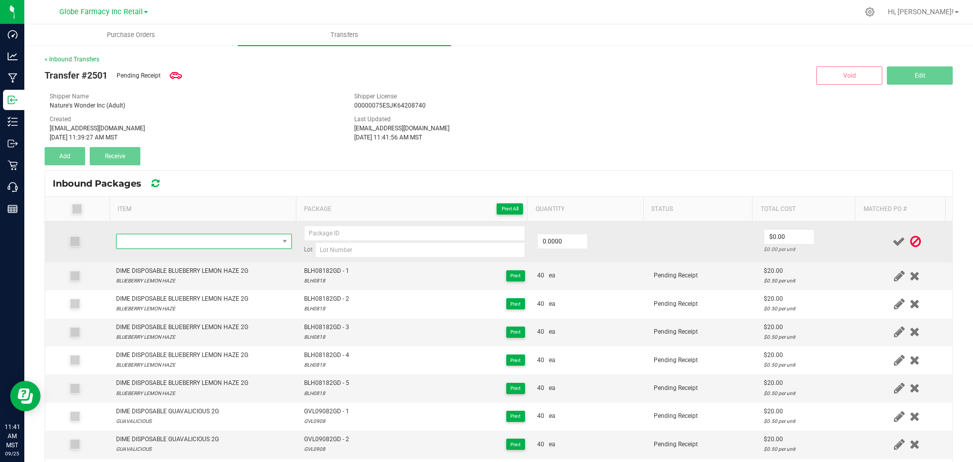
click at [237, 237] on span "NO DATA FOUND" at bounding box center [198, 241] width 162 height 14
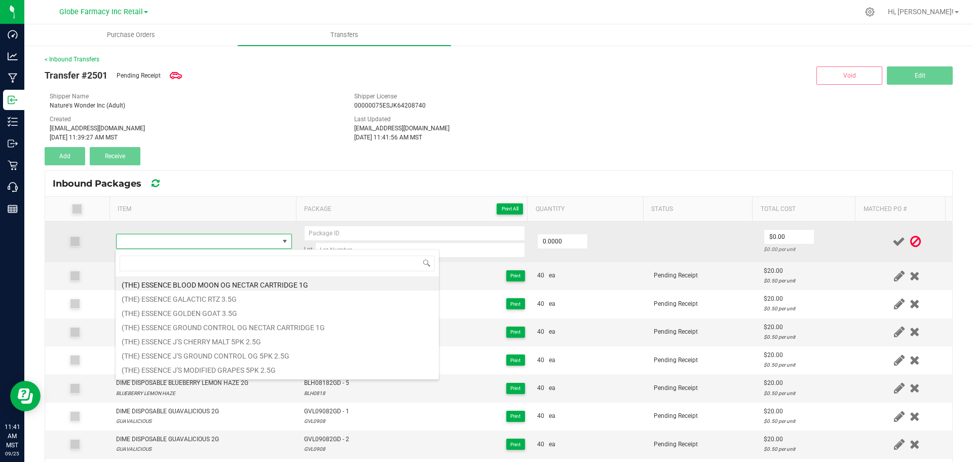
type input "DIME DISPOSABLE GUAVALICIOUS 2G"
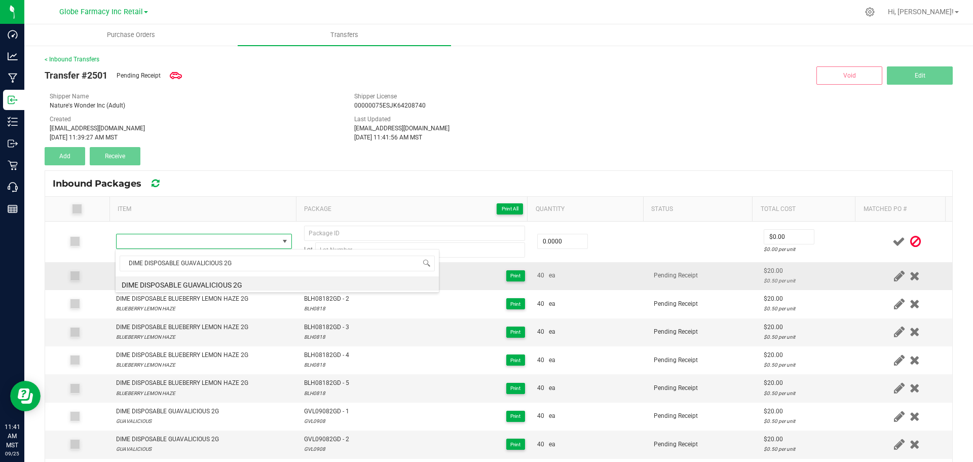
drag, startPoint x: 264, startPoint y: 282, endPoint x: 274, endPoint y: 280, distance: 9.8
click at [263, 282] on li "DIME DISPOSABLE GUAVALICIOUS 2G" at bounding box center [277, 283] width 323 height 14
type input "0 ea"
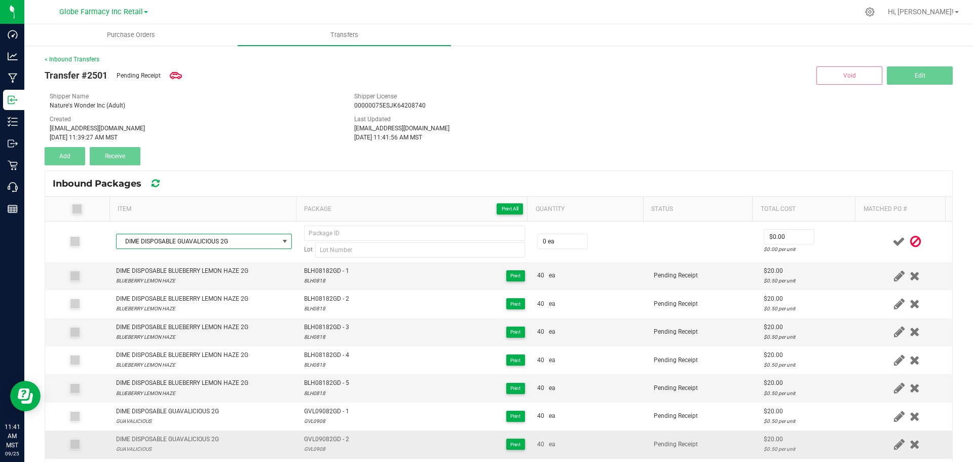
click at [326, 441] on span "GVL09082GD - 2" at bounding box center [326, 440] width 45 height 10
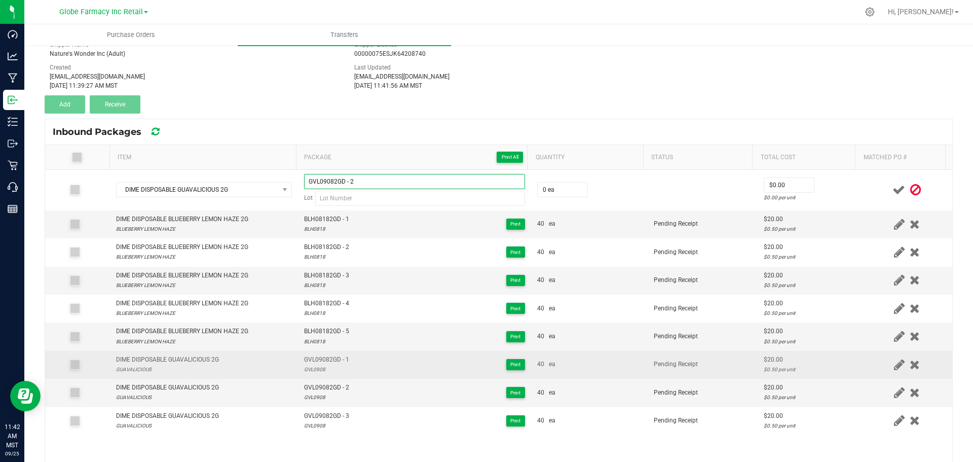
scroll to position [101, 0]
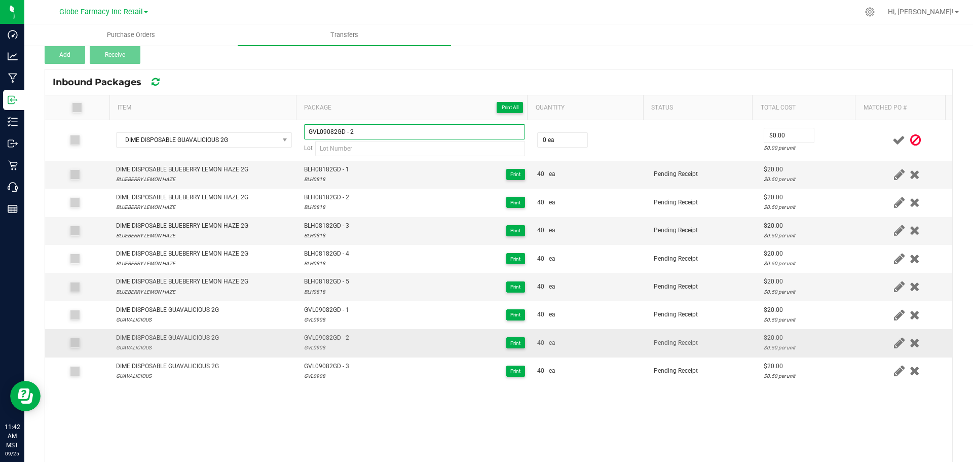
type input "GVL09082GD - 2"
click at [313, 347] on div "GVL0908" at bounding box center [326, 348] width 45 height 10
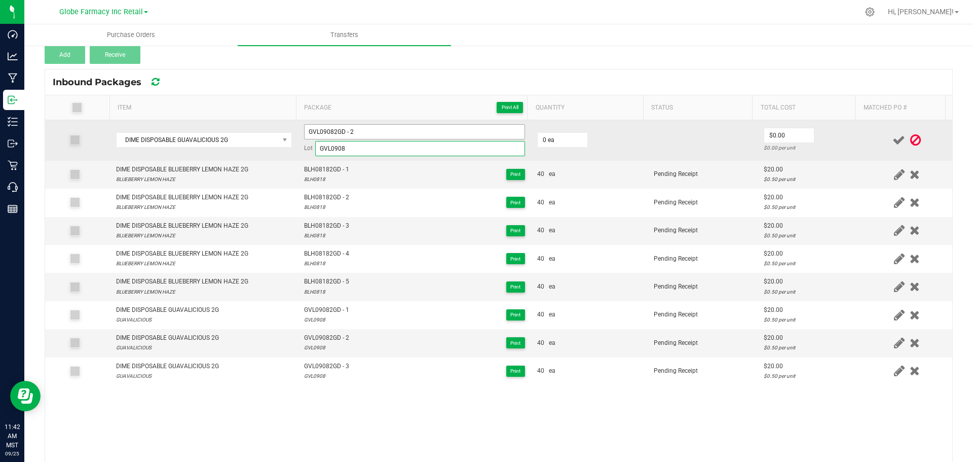
type input "GVL0908"
click at [367, 129] on input "GVL09082GD - 2" at bounding box center [414, 131] width 221 height 15
type input "GVL09082GD - 4"
type input "40 ea"
type input "$20.00"
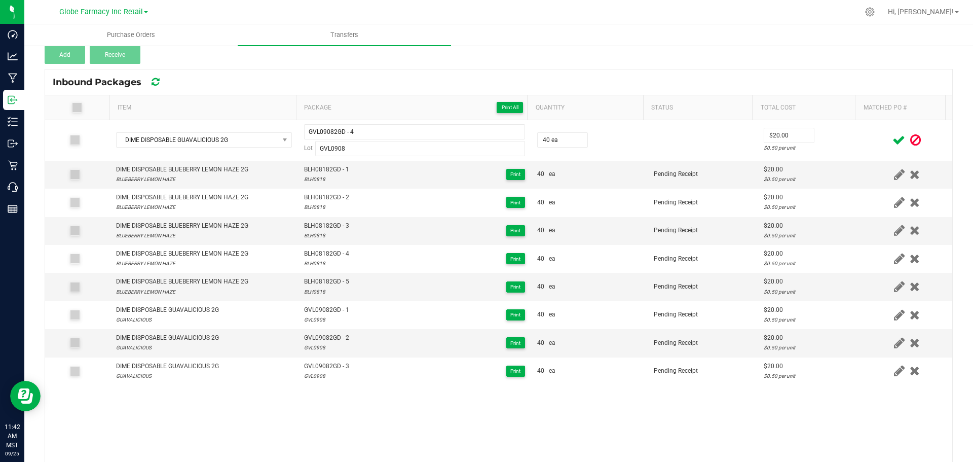
click at [893, 142] on icon at bounding box center [899, 140] width 13 height 13
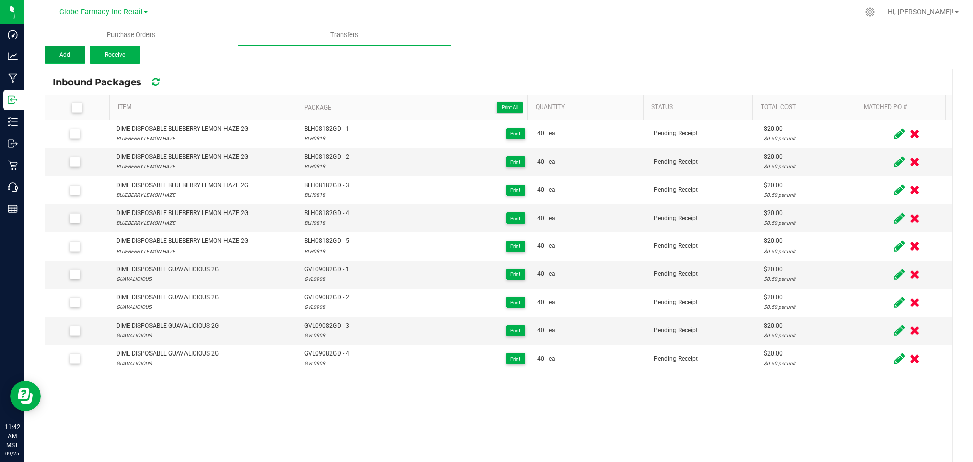
click at [74, 53] on button "Add" at bounding box center [65, 55] width 41 height 18
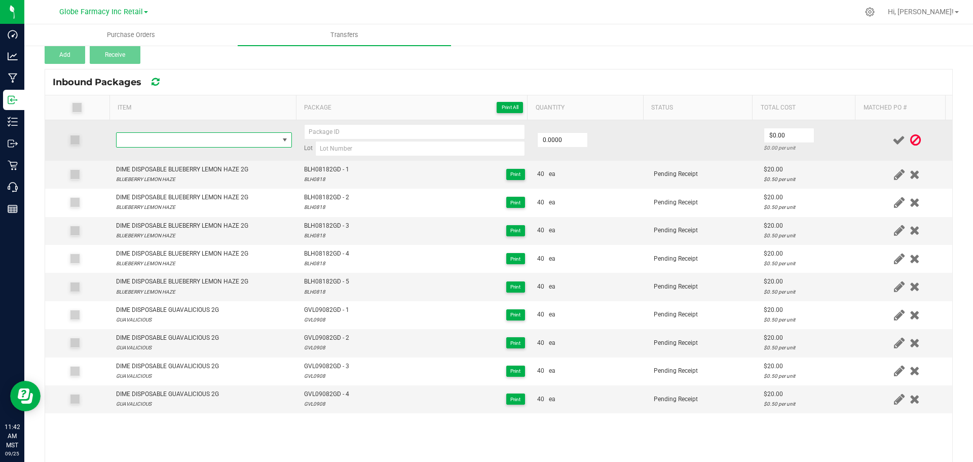
click at [189, 142] on span "NO DATA FOUND" at bounding box center [198, 140] width 162 height 14
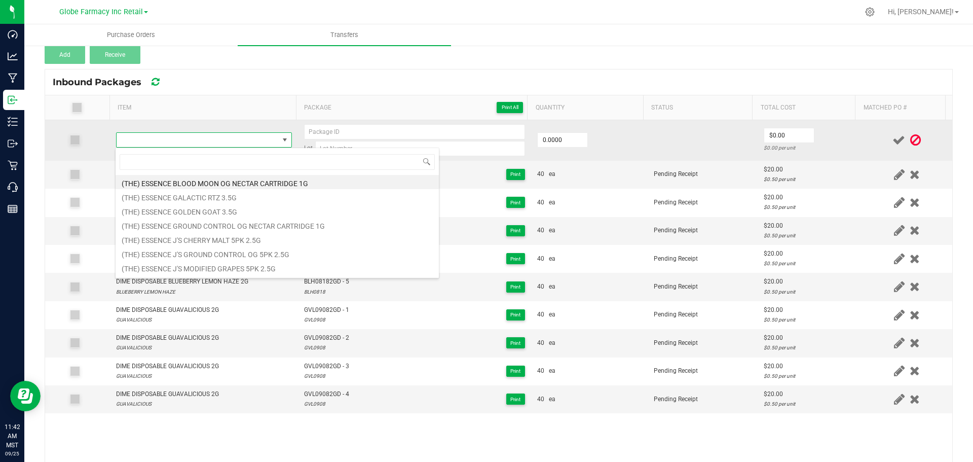
scroll to position [15, 172]
type input "DIME DISPOSABLE GUAVALICIOUS 2G"
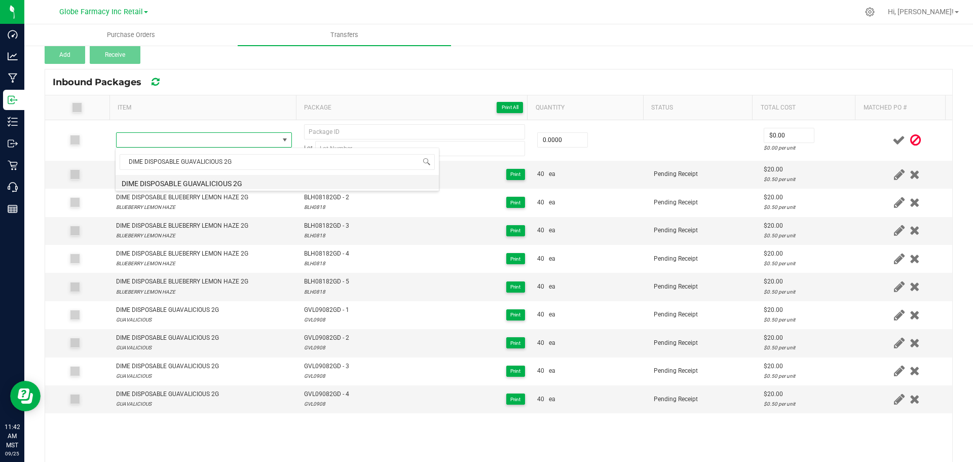
click at [244, 178] on li "DIME DISPOSABLE GUAVALICIOUS 2G" at bounding box center [277, 182] width 323 height 14
type input "0 ea"
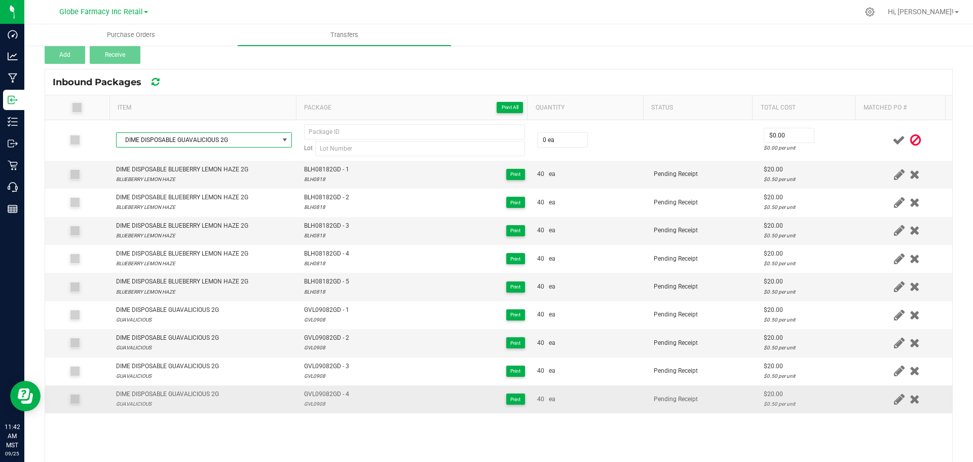
click at [332, 396] on span "GVL09082GD - 4" at bounding box center [326, 394] width 45 height 10
type input "GVL09082GD - 4"
click at [316, 402] on div "GVL0908" at bounding box center [326, 404] width 45 height 10
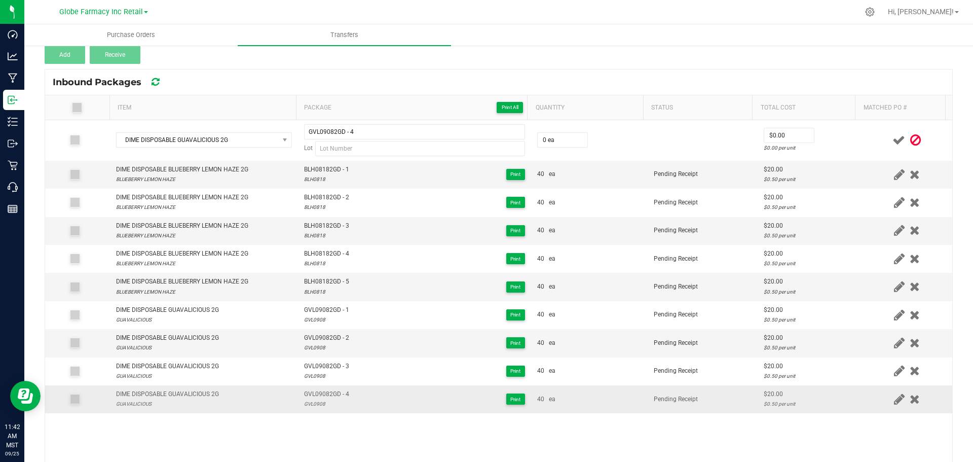
click at [316, 402] on div "GVL0908" at bounding box center [326, 404] width 45 height 10
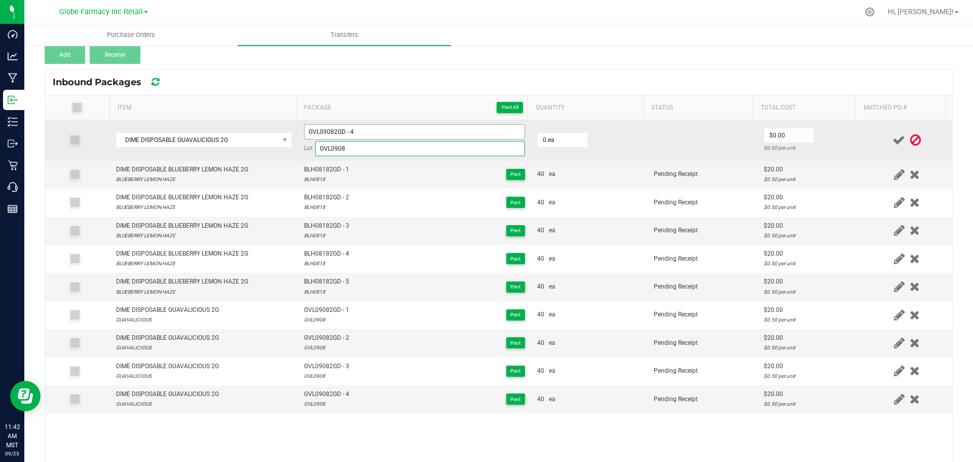
type input "GVL0908"
click at [360, 131] on input "GVL09082GD - 4" at bounding box center [414, 131] width 221 height 15
type input "GVL09082GD - 5"
type input "40 ea"
type input "$20.00"
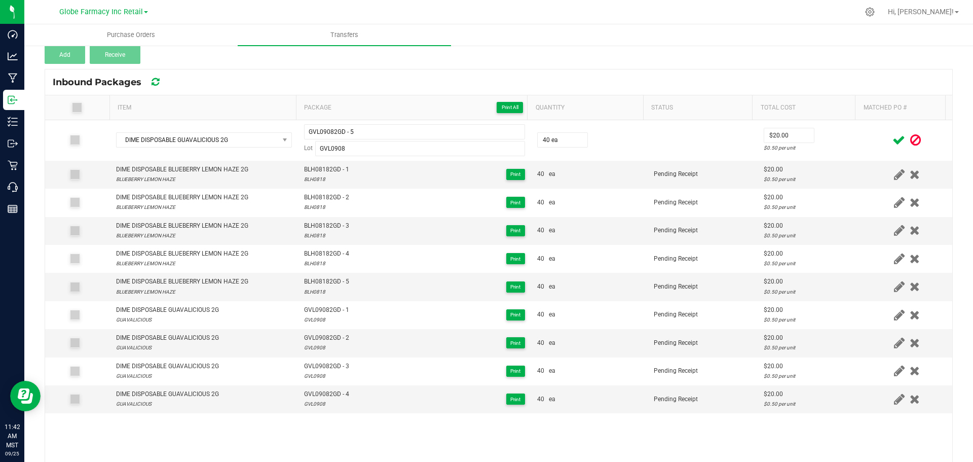
click at [868, 137] on div at bounding box center [907, 140] width 79 height 13
click at [893, 135] on icon at bounding box center [899, 140] width 13 height 13
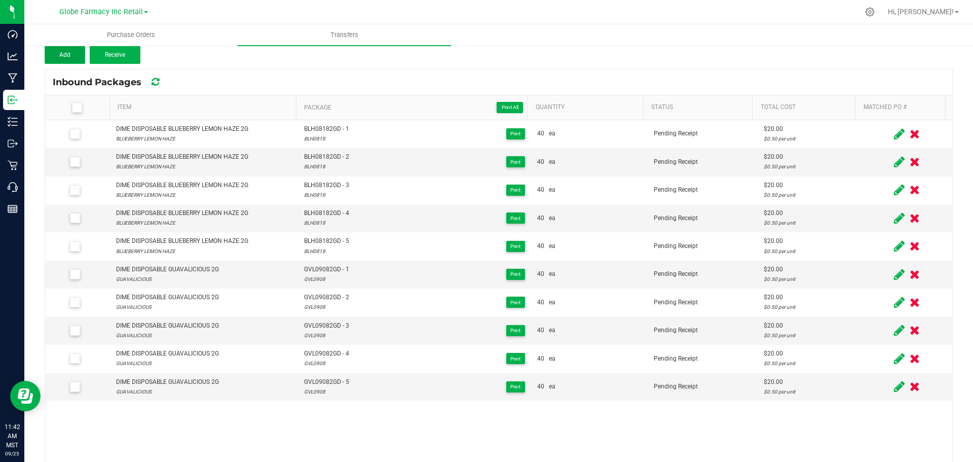
click at [70, 52] on span "Add" at bounding box center [64, 54] width 11 height 7
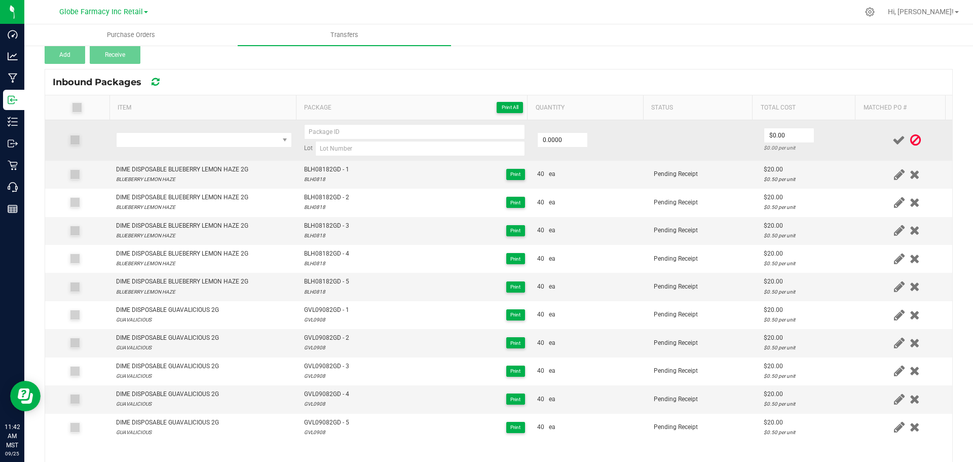
click at [214, 149] on td at bounding box center [204, 140] width 188 height 41
click at [215, 142] on span "NO DATA FOUND" at bounding box center [198, 140] width 162 height 14
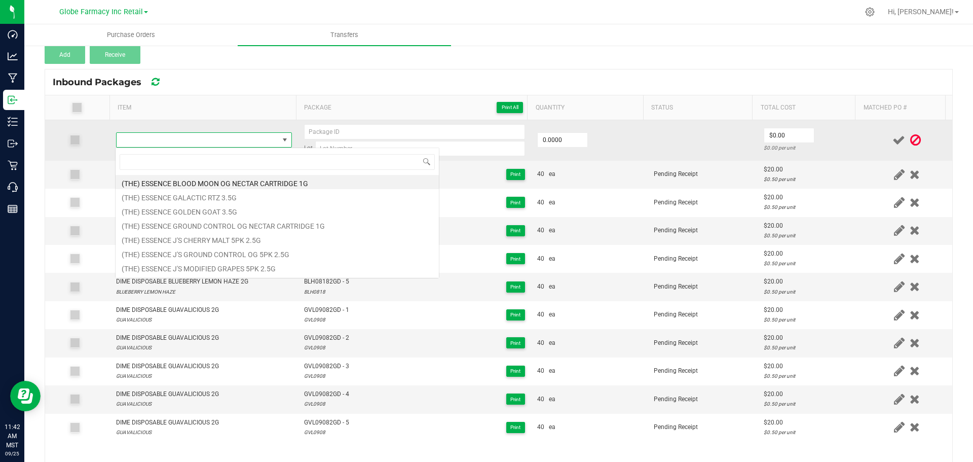
type input "DIME DISPOSABLE PINK LEMON HAZE 2G"
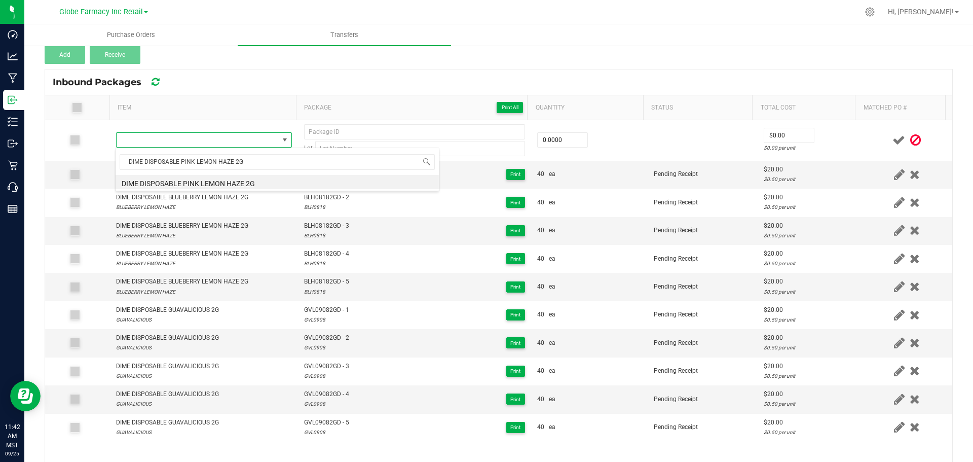
click at [228, 180] on li "DIME DISPOSABLE PINK LEMON HAZE 2G" at bounding box center [277, 182] width 323 height 14
type input "0 ea"
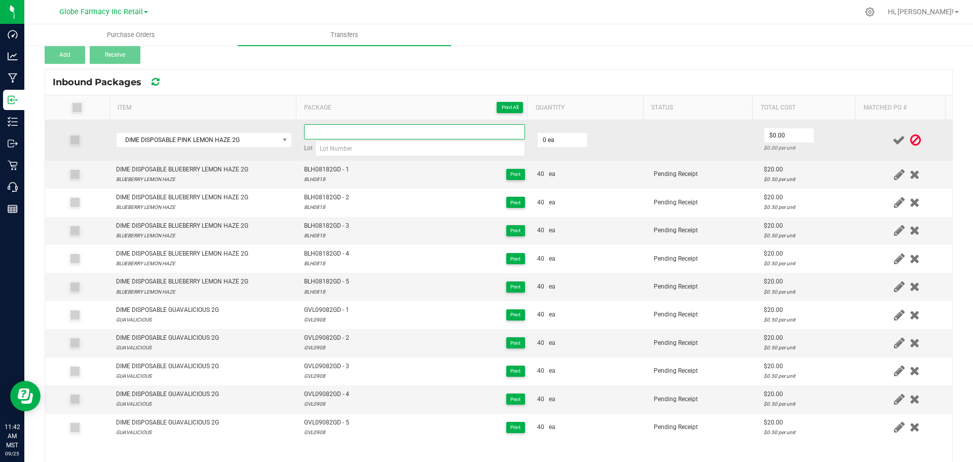
click at [341, 131] on input at bounding box center [414, 131] width 221 height 15
paste input "PLH0908-2GD"
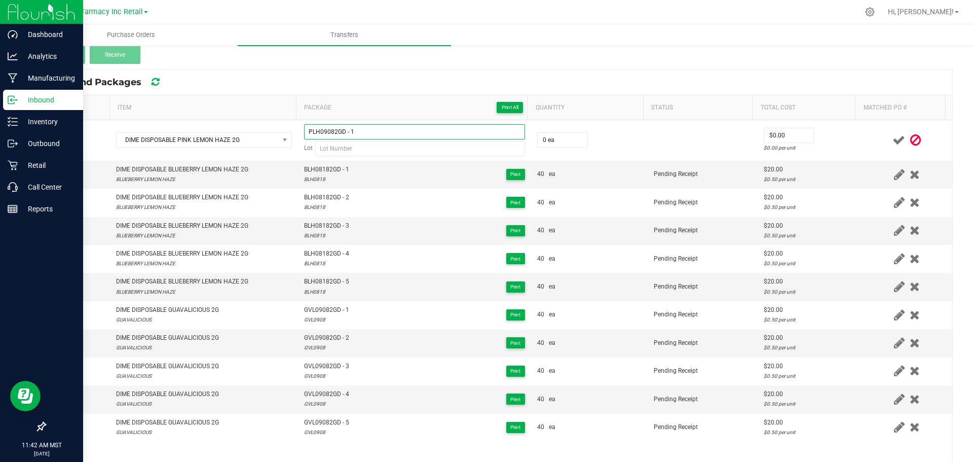
type input "PLH09082GD - 1"
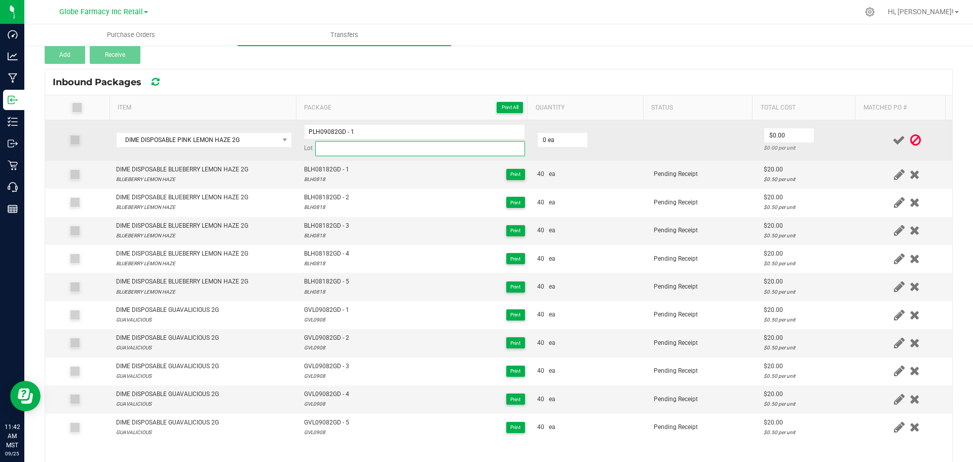
click at [428, 142] on input at bounding box center [420, 148] width 210 height 15
paste input "PLH0908(JD072925)"
type input "PLH0908"
type input "0 ea"
type input "0"
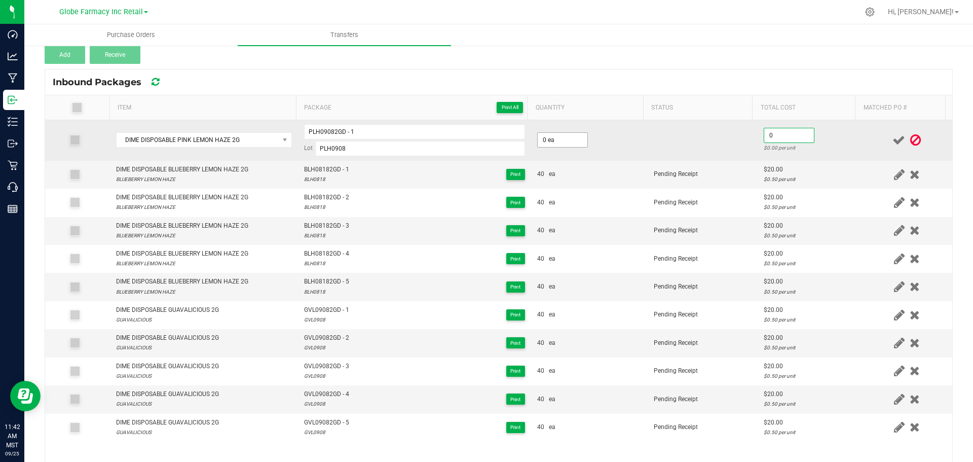
type input "0"
type input "$0.00"
click at [570, 143] on input "0" at bounding box center [563, 140] width 50 height 14
type input "40 ea"
type input "$20.00"
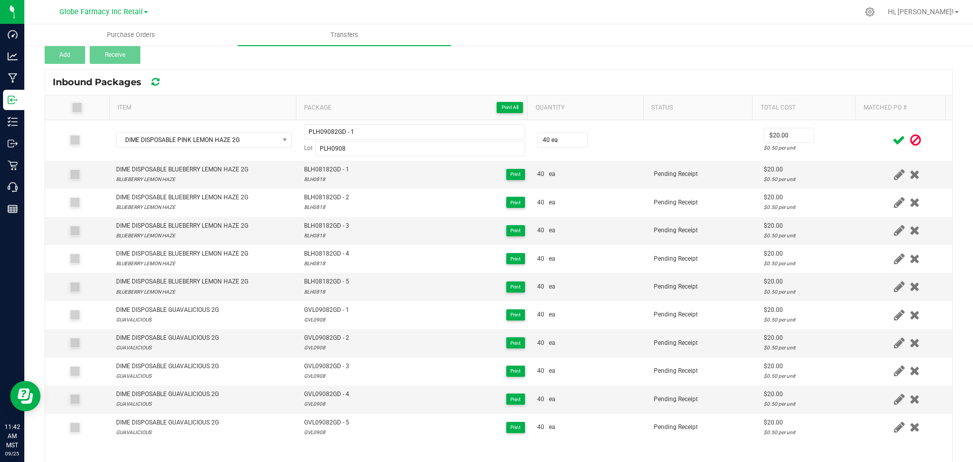
click at [868, 143] on div at bounding box center [907, 140] width 79 height 13
click at [893, 136] on icon at bounding box center [899, 140] width 13 height 13
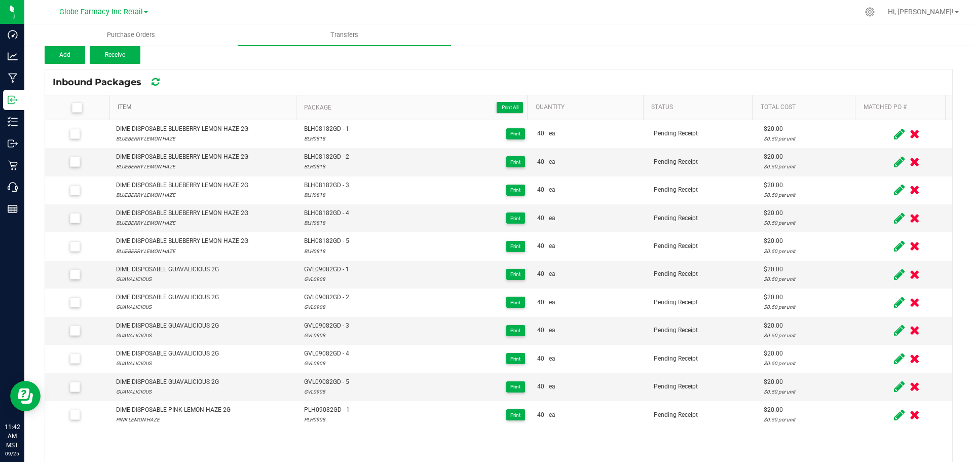
click at [178, 104] on link "Item" at bounding box center [205, 107] width 174 height 8
click at [73, 55] on button "Add" at bounding box center [65, 55] width 41 height 18
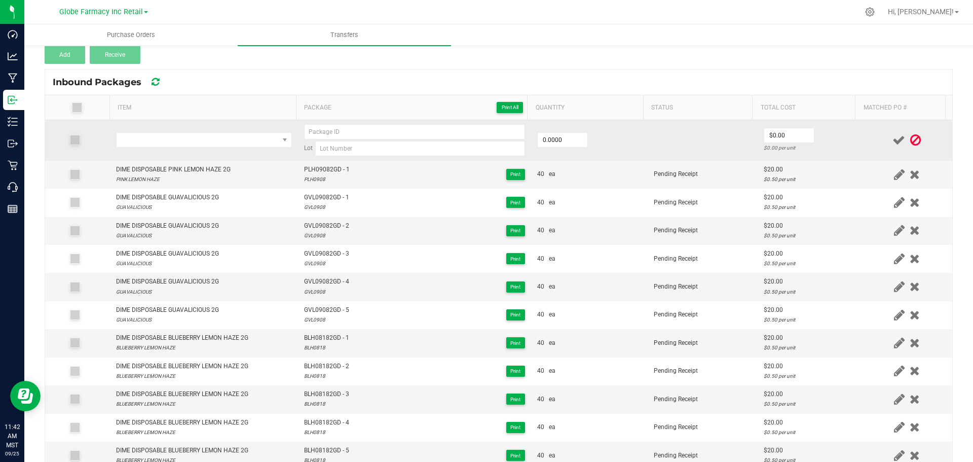
click at [192, 160] on td at bounding box center [204, 140] width 188 height 41
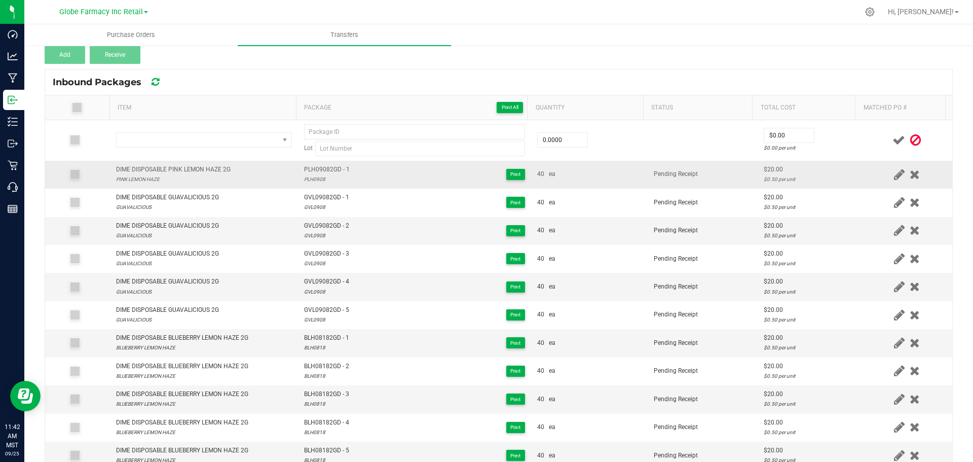
click at [190, 165] on div "DIME DISPOSABLE PINK LEMON HAZE 2G" at bounding box center [173, 170] width 115 height 10
copy div "DIME DISPOSABLE PINK LEMON HAZE 2G"
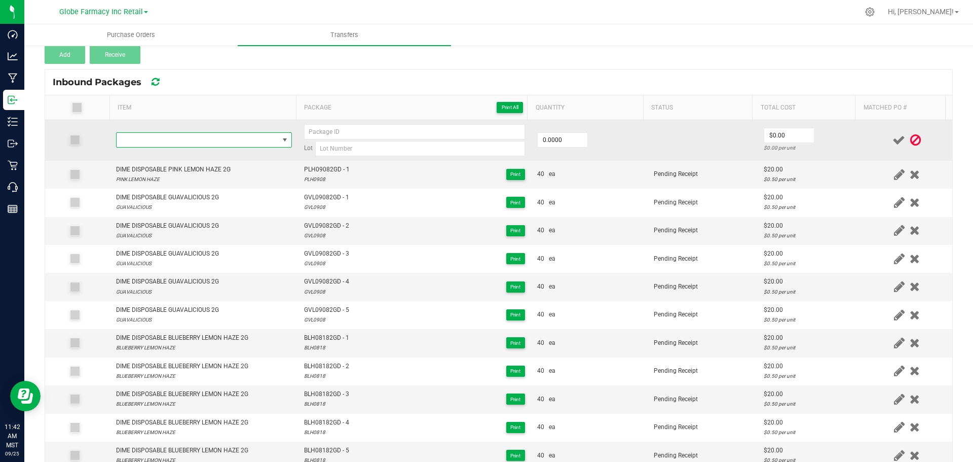
click at [203, 139] on span "NO DATA FOUND" at bounding box center [198, 140] width 162 height 14
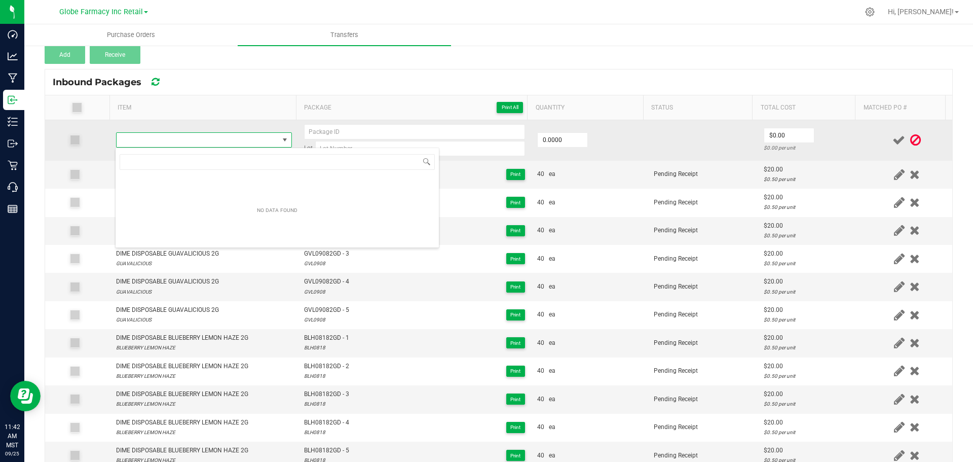
type input "DIME DISPOSABLE PINK LEMON HAZE 2G"
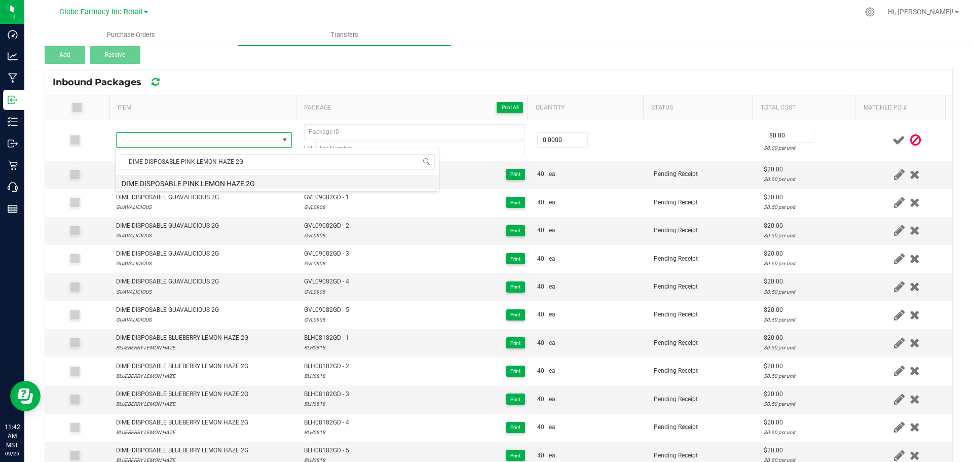
click at [226, 179] on li "DIME DISPOSABLE PINK LEMON HAZE 2G" at bounding box center [277, 182] width 323 height 14
type input "0 ea"
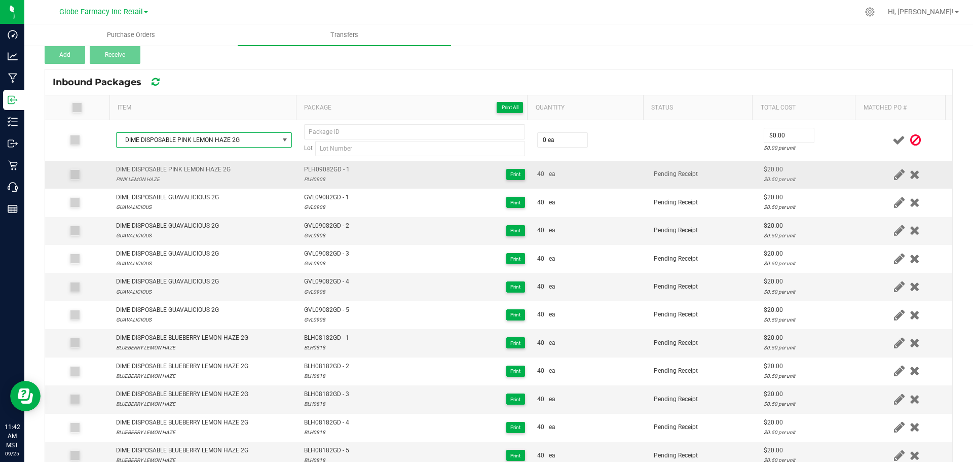
click at [312, 165] on span "PLH09082GD - 1" at bounding box center [327, 170] width 46 height 10
type input "PLH09082GD - 1"
click at [306, 176] on div "PLH0908" at bounding box center [327, 179] width 46 height 10
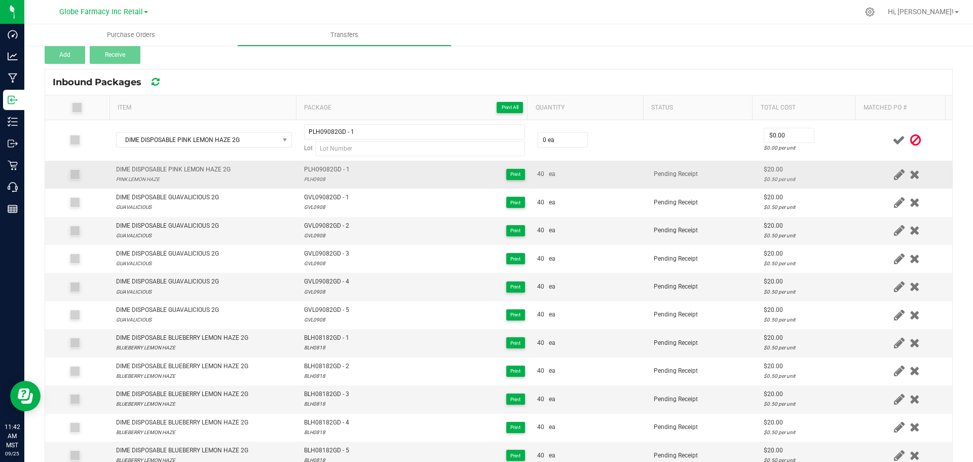
click at [306, 176] on div "PLH0908" at bounding box center [327, 179] width 46 height 10
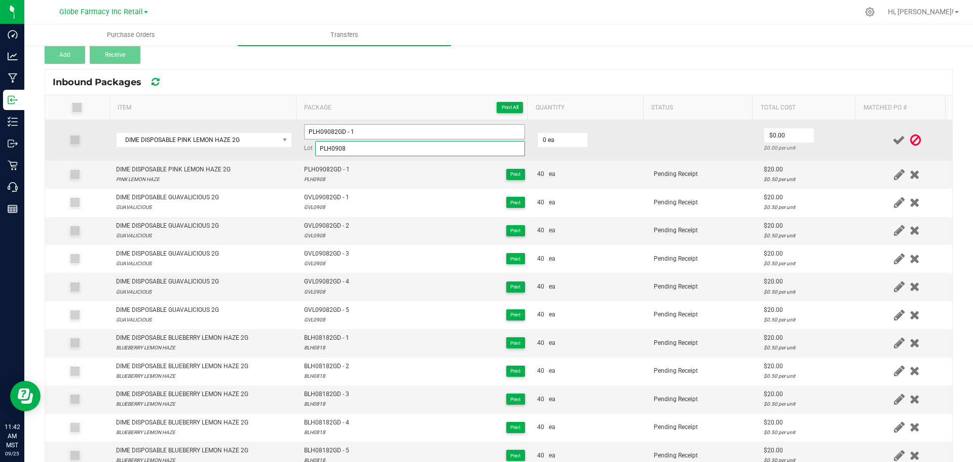
type input "PLH0908"
click at [367, 125] on input "PLH09082GD - 1" at bounding box center [414, 131] width 221 height 15
type input "PLH09082GD - 2"
type input "4 ea"
type input "$20.00"
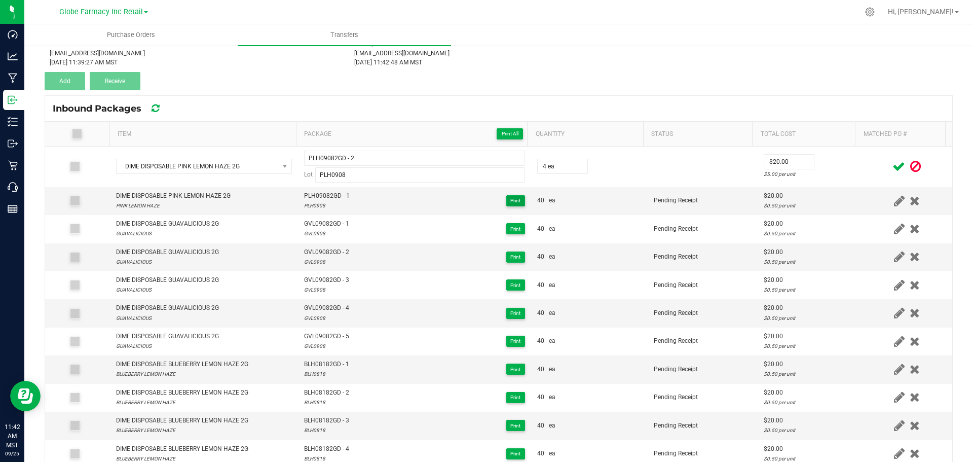
scroll to position [51, 0]
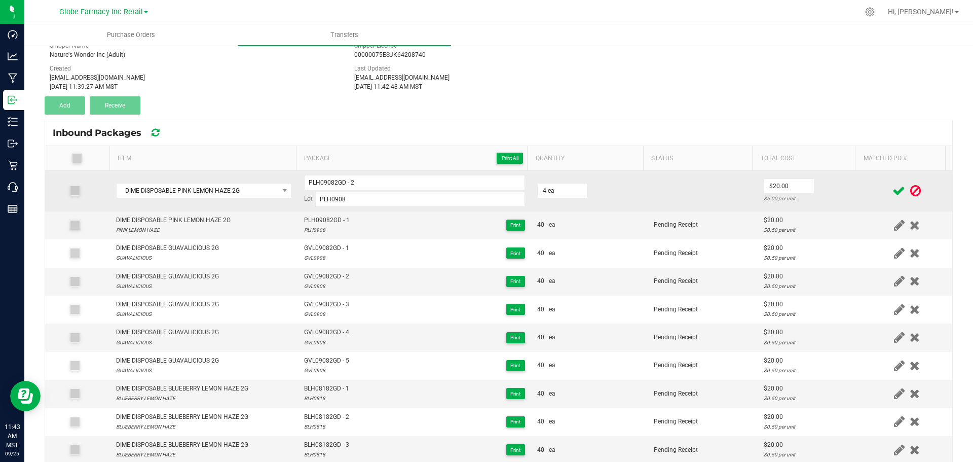
click at [834, 189] on td "$20.00 $5.00 per unit" at bounding box center [810, 191] width 104 height 41
click at [541, 189] on input "4" at bounding box center [563, 191] width 50 height 14
type input "40 ea"
click at [768, 178] on td "$0.00 $0.00 per unit" at bounding box center [810, 191] width 104 height 41
click at [768, 185] on input "0" at bounding box center [790, 186] width 50 height 14
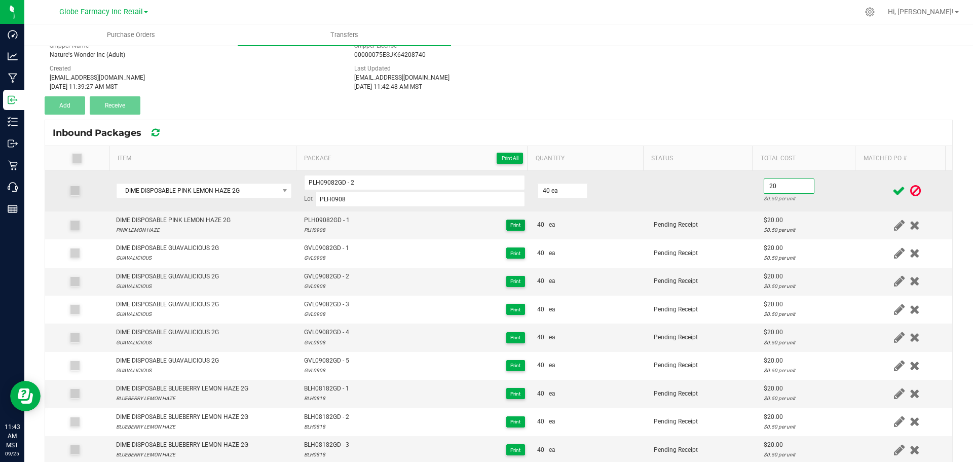
type input "$20.00"
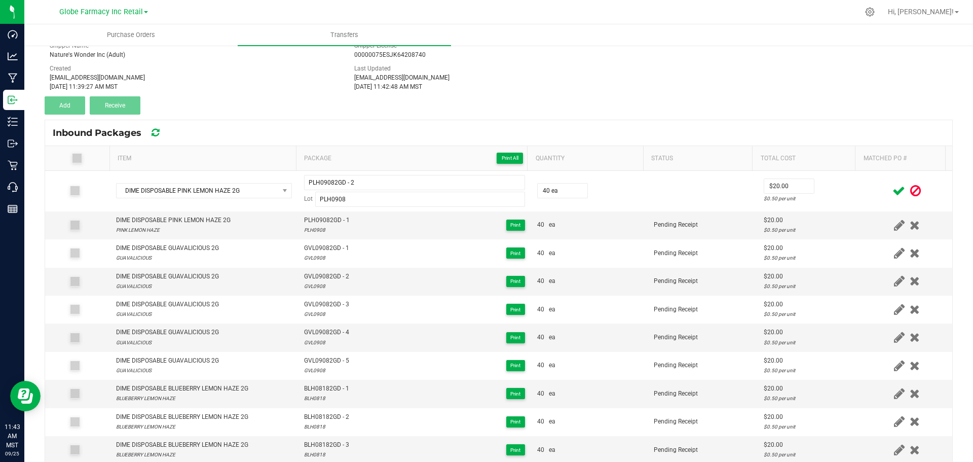
click at [868, 188] on div at bounding box center [907, 191] width 79 height 13
click at [893, 189] on icon at bounding box center [899, 191] width 13 height 13
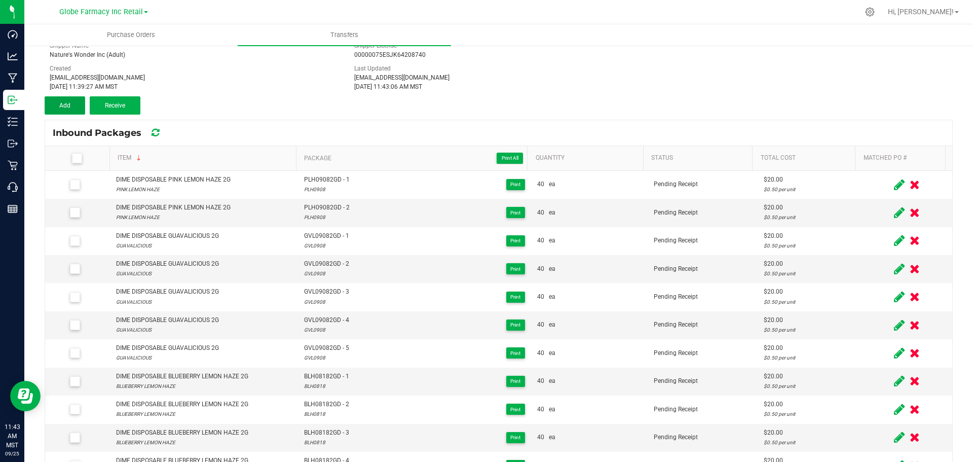
drag, startPoint x: 58, startPoint y: 104, endPoint x: 107, endPoint y: 119, distance: 50.8
click at [58, 104] on button "Add" at bounding box center [65, 105] width 41 height 18
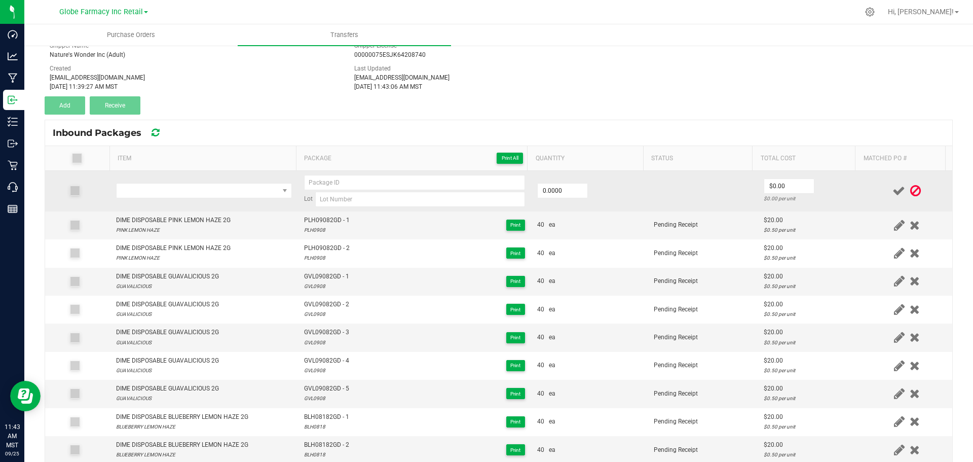
click at [194, 201] on td at bounding box center [204, 191] width 188 height 41
click at [194, 200] on td at bounding box center [204, 191] width 188 height 41
click at [200, 192] on span "NO DATA FOUND" at bounding box center [198, 191] width 162 height 14
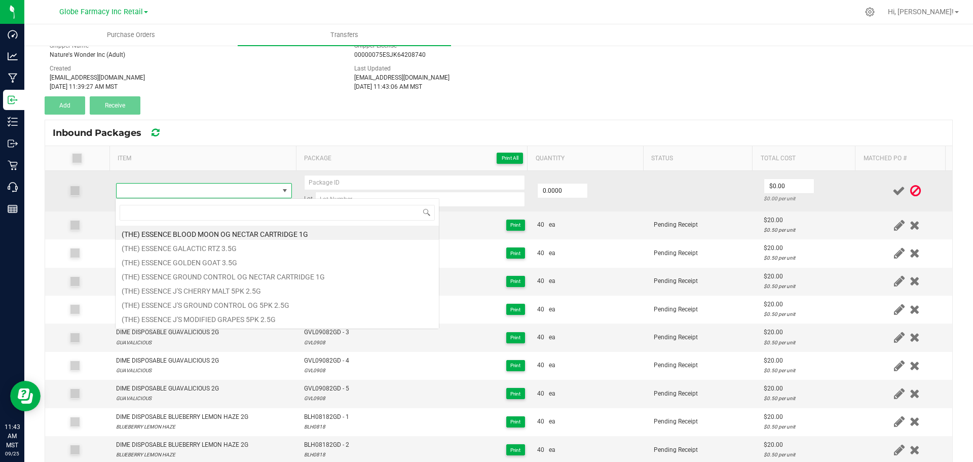
scroll to position [15, 172]
type input "DIME DISPOSABLE PINK LEMON HAZE 2G"
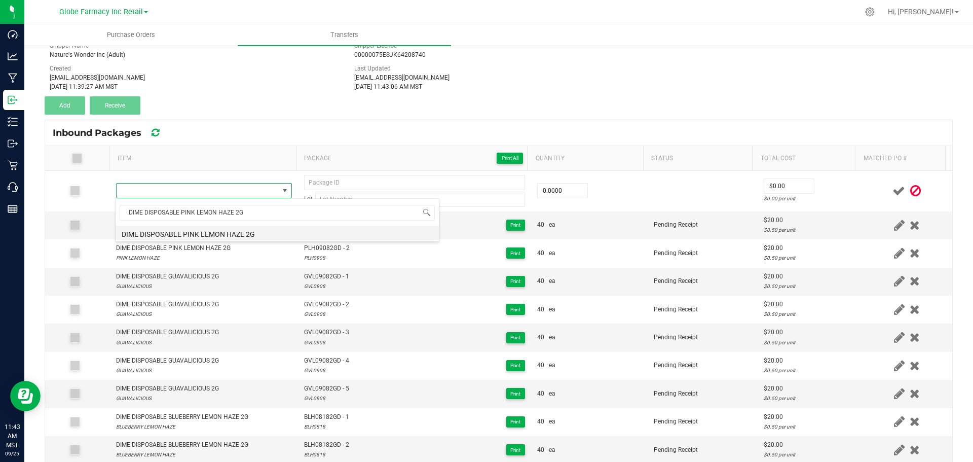
click at [212, 234] on li "DIME DISPOSABLE PINK LEMON HAZE 2G" at bounding box center [277, 233] width 323 height 14
type input "0 ea"
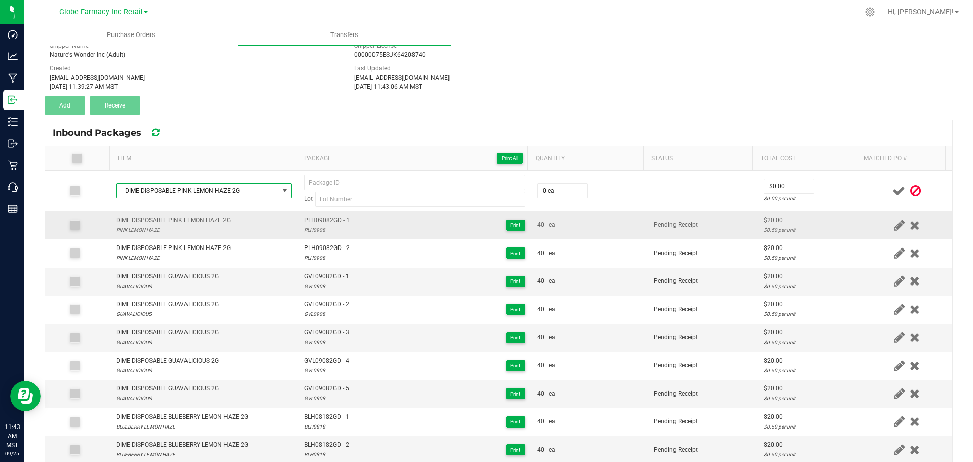
click at [314, 218] on span "PLH09082GD - 1" at bounding box center [327, 220] width 46 height 10
type input "PLH09082GD - 1"
click at [315, 227] on div "PLH0908" at bounding box center [327, 230] width 46 height 10
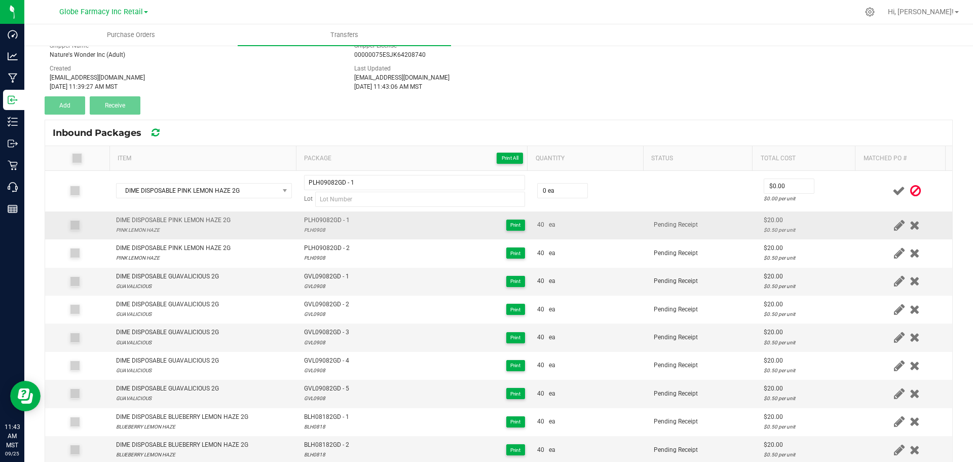
click at [315, 227] on div "PLH0908" at bounding box center [327, 230] width 46 height 10
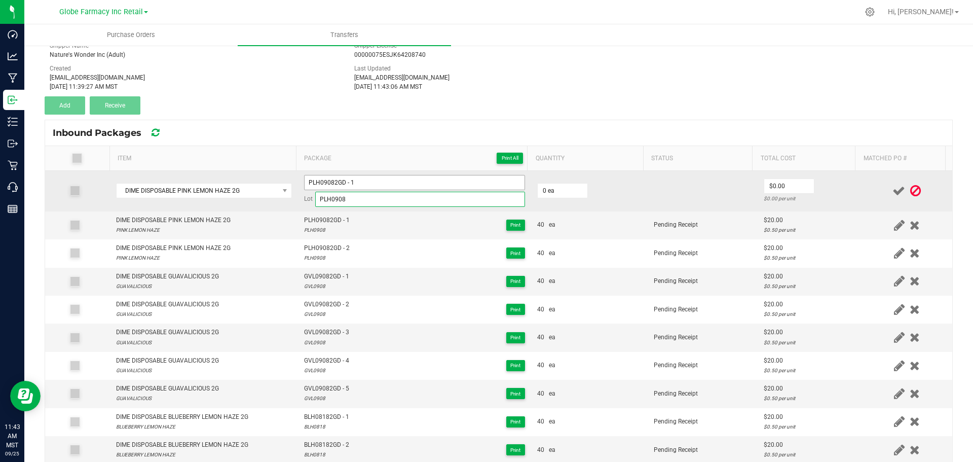
type input "PLH0908"
click at [363, 176] on input "PLH09082GD - 1" at bounding box center [414, 182] width 221 height 15
type input "PLH09082GD - 3"
type input "40 ea"
type input "$20.00"
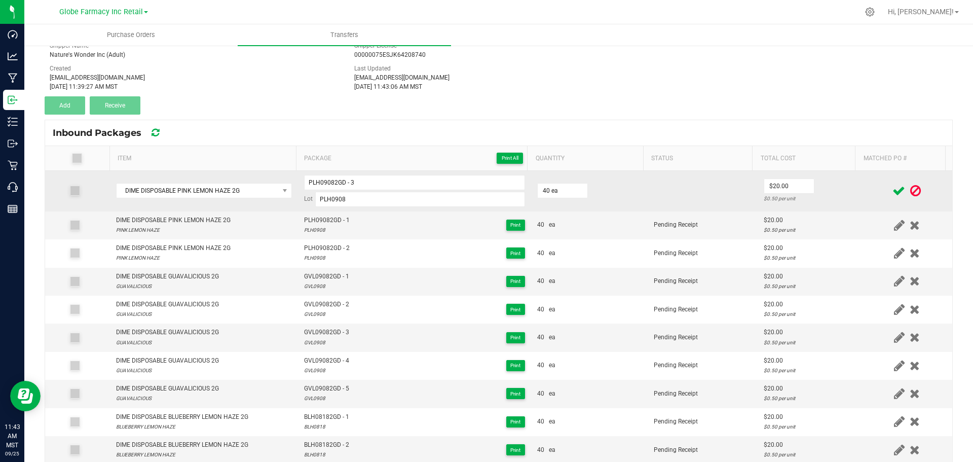
click at [841, 181] on td "$20.00 $0.50 per unit" at bounding box center [810, 191] width 104 height 41
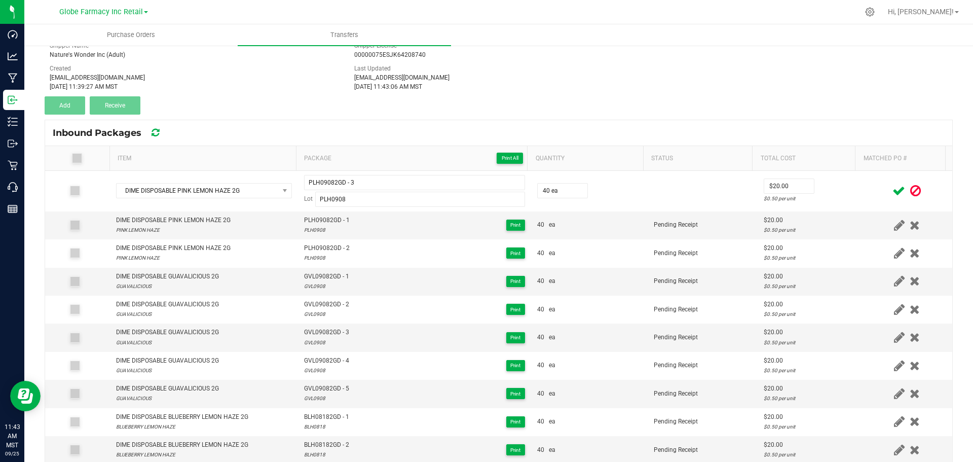
click at [893, 185] on icon at bounding box center [899, 191] width 13 height 13
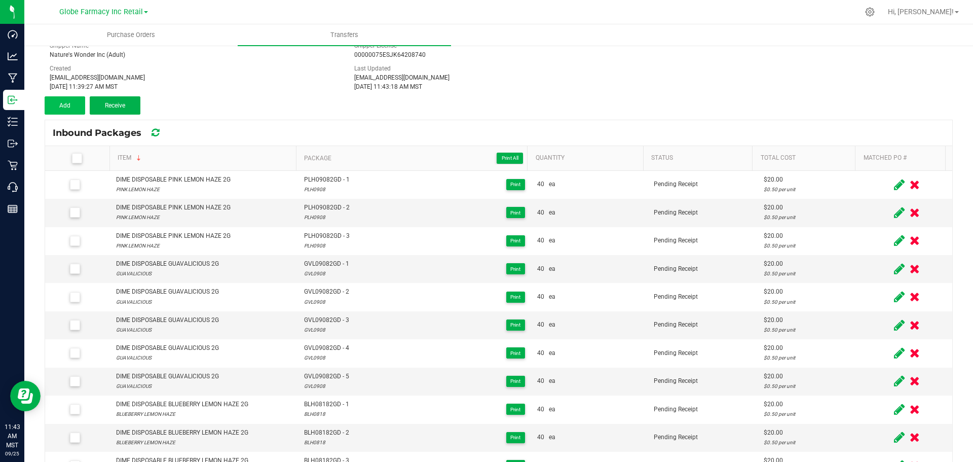
click at [68, 96] on div "Transfer #2501 Pending Receipt Void Edit Shipper Name Nature's Wonder Inc (Adul…" at bounding box center [499, 63] width 909 height 101
click at [65, 100] on button "Add" at bounding box center [65, 105] width 41 height 18
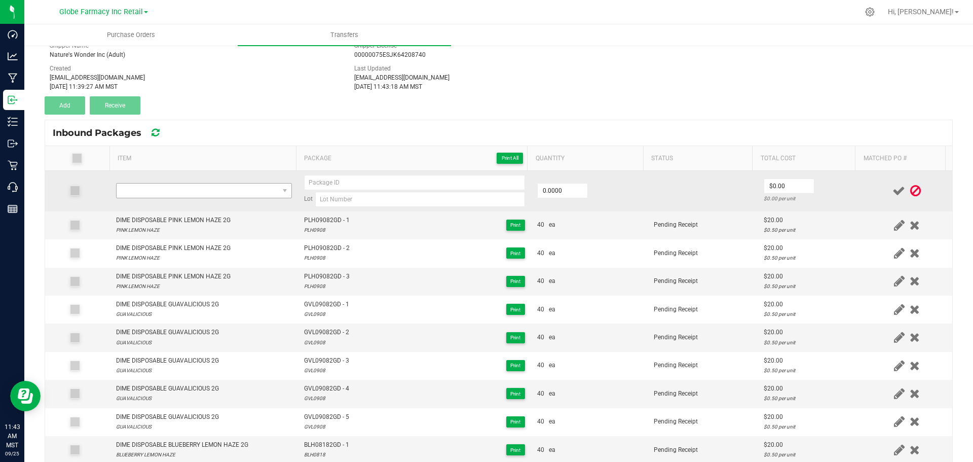
click at [208, 185] on td at bounding box center [204, 191] width 188 height 41
click at [212, 192] on span "NO DATA FOUND" at bounding box center [198, 191] width 162 height 14
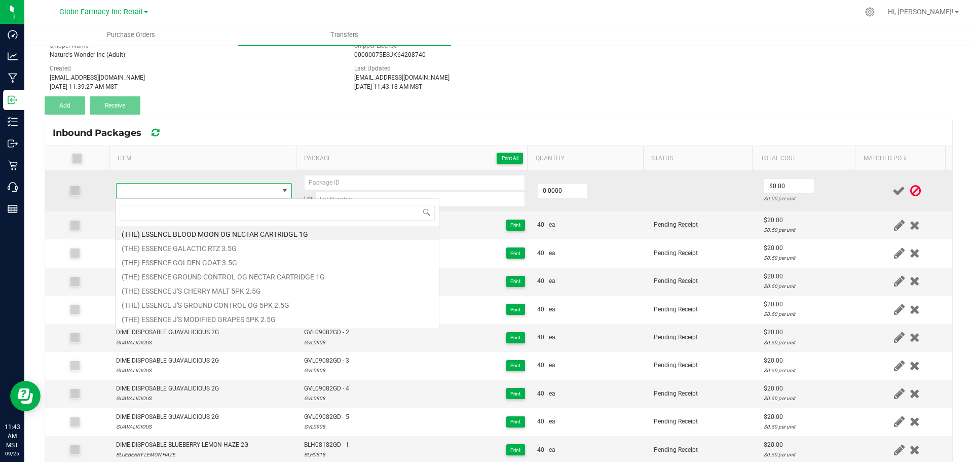
type input "DIME DISPOSABLE PINK LEMON HAZE 2G"
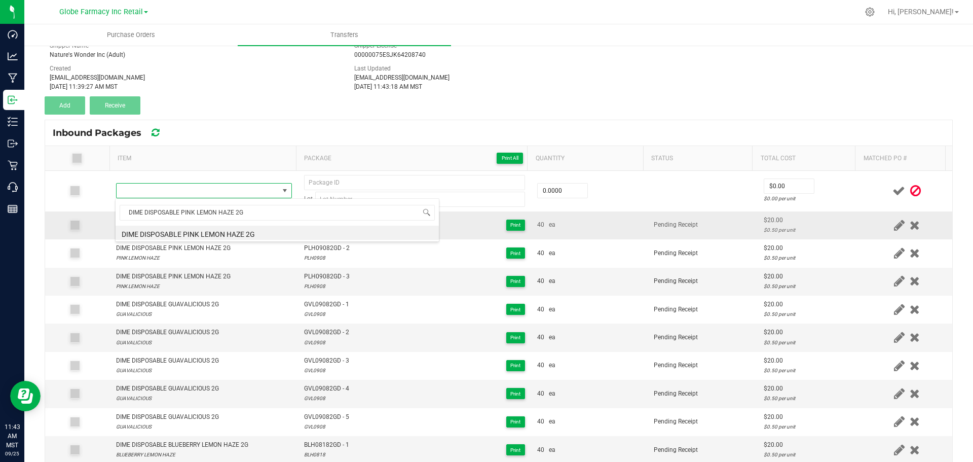
drag, startPoint x: 214, startPoint y: 236, endPoint x: 236, endPoint y: 228, distance: 22.8
click at [215, 235] on li "DIME DISPOSABLE PINK LEMON HAZE 2G" at bounding box center [277, 233] width 323 height 14
type input "0 ea"
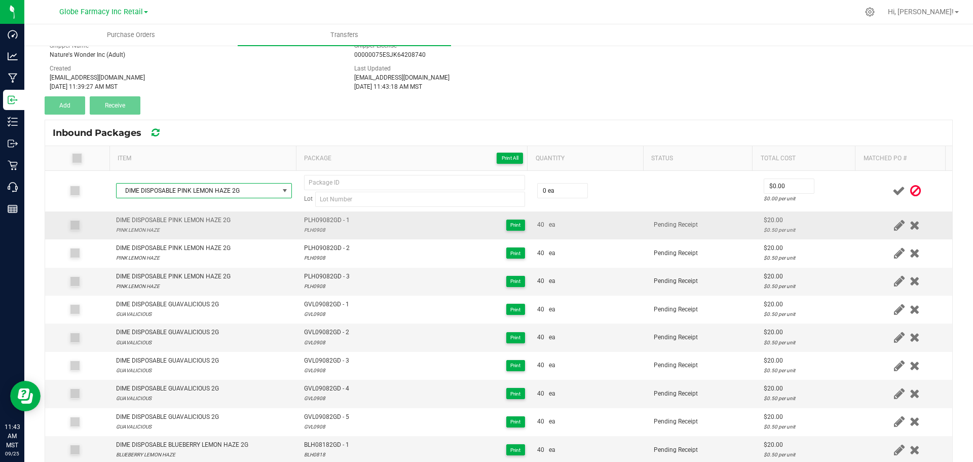
click at [308, 220] on span "PLH09082GD - 1" at bounding box center [327, 220] width 46 height 10
type input "PLH09082GD - 1"
click at [313, 231] on div "PLH0908" at bounding box center [327, 230] width 46 height 10
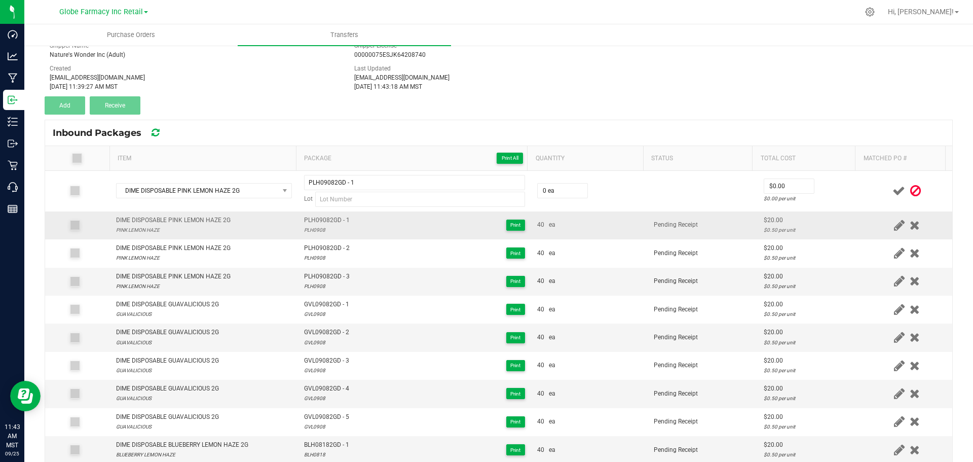
click at [313, 231] on div "PLH0908" at bounding box center [327, 230] width 46 height 10
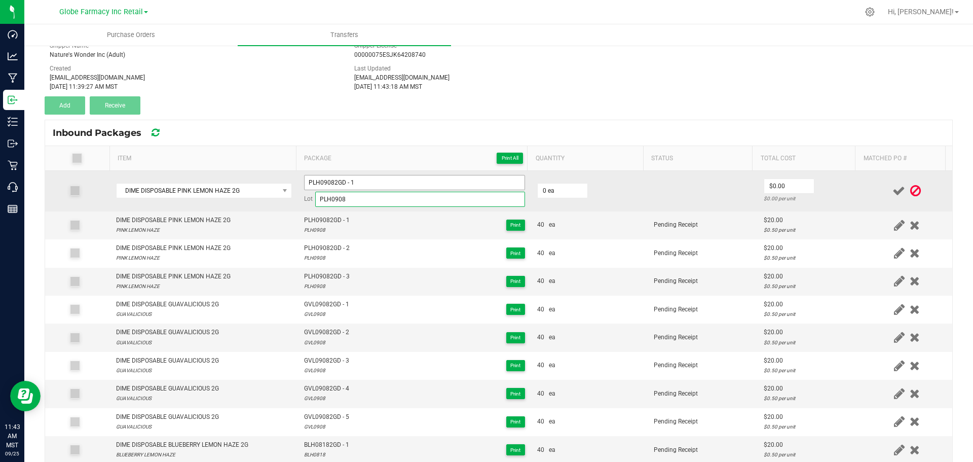
type input "PLH0908"
click at [364, 177] on input "PLH09082GD - 1" at bounding box center [414, 182] width 221 height 15
type input "PLH09082GD - 4"
type input "40 ea"
type input "$20.00"
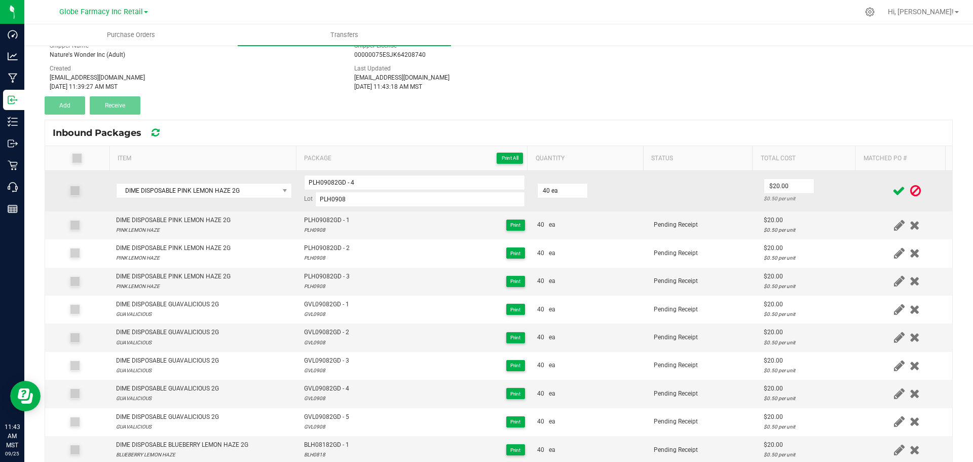
click at [846, 177] on td "$20.00 $0.50 per unit" at bounding box center [810, 191] width 104 height 41
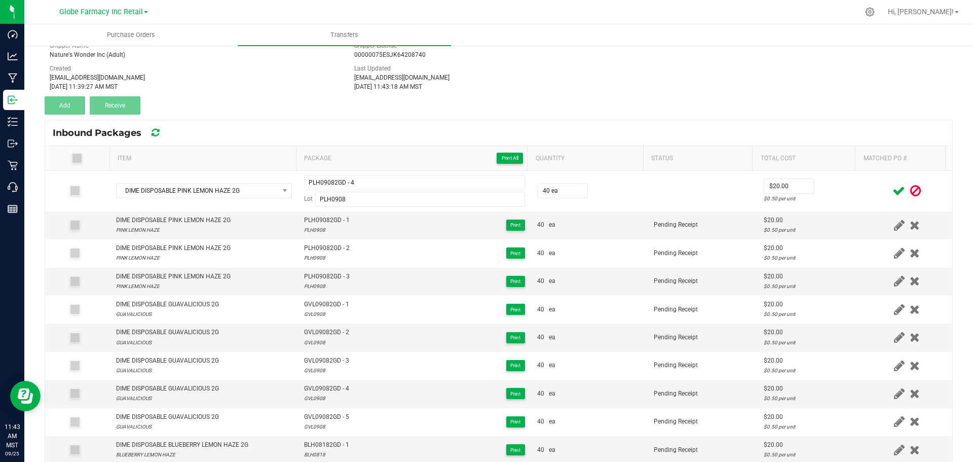
click at [893, 192] on icon at bounding box center [899, 191] width 13 height 13
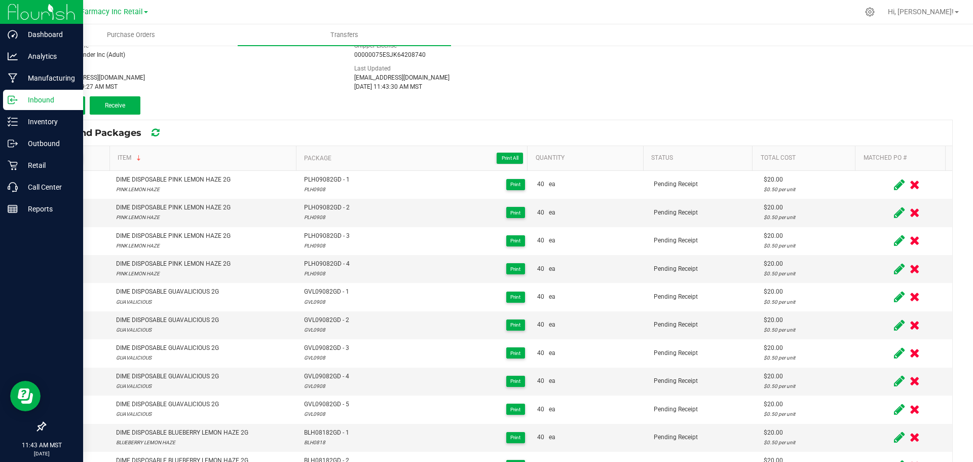
click at [68, 105] on p "Inbound" at bounding box center [48, 100] width 61 height 12
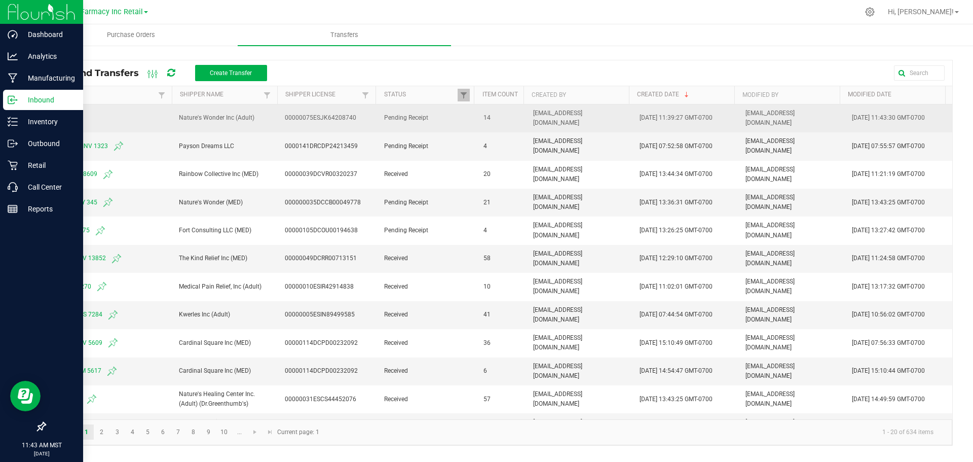
click at [59, 114] on span "2501" at bounding box center [109, 118] width 116 height 12
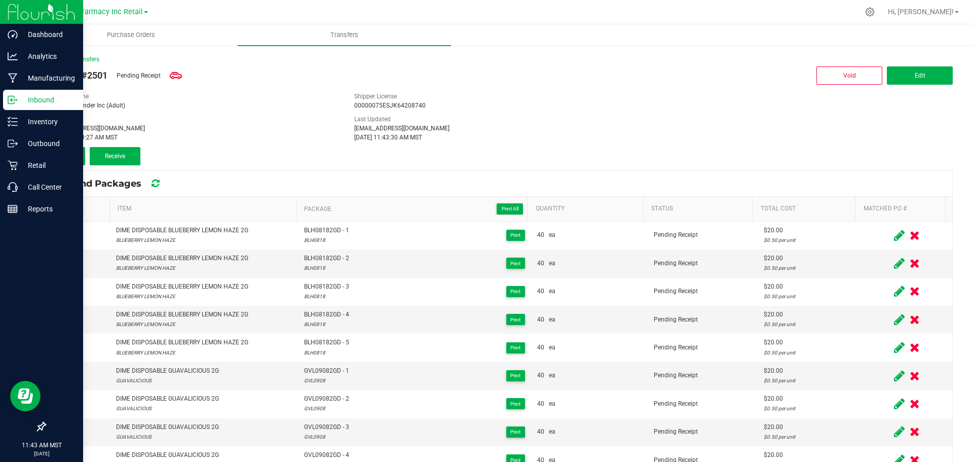
click at [172, 200] on th "Item" at bounding box center [203, 209] width 187 height 25
click at [169, 211] on link "Item" at bounding box center [205, 209] width 174 height 8
click at [59, 153] on span "Add" at bounding box center [64, 156] width 11 height 7
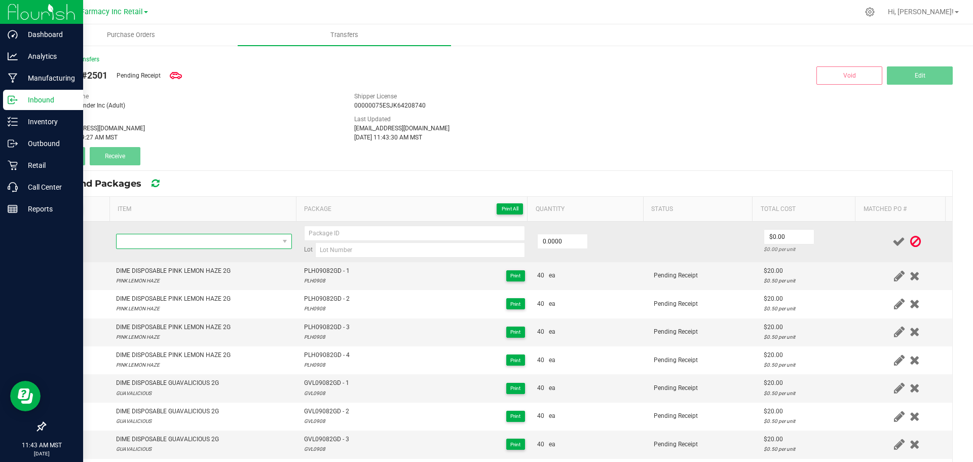
click at [193, 241] on span "NO DATA FOUND" at bounding box center [198, 241] width 162 height 14
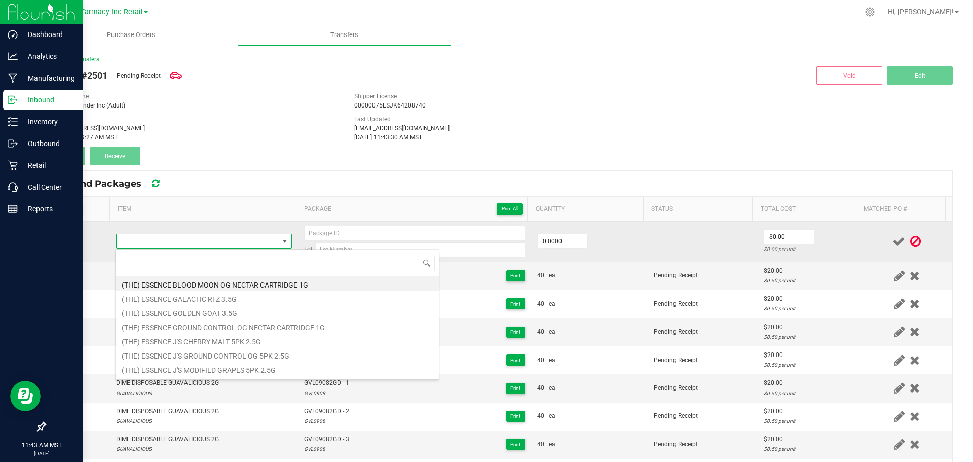
type input "DIME DISPOSABLE PINK LEMON HAZE 2G"
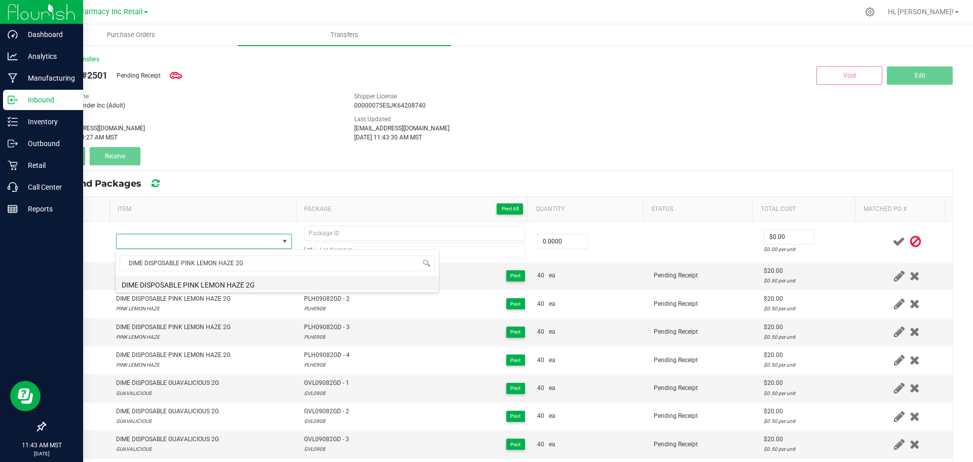
click at [217, 283] on li "DIME DISPOSABLE PINK LEMON HAZE 2G" at bounding box center [277, 283] width 323 height 14
type input "0 ea"
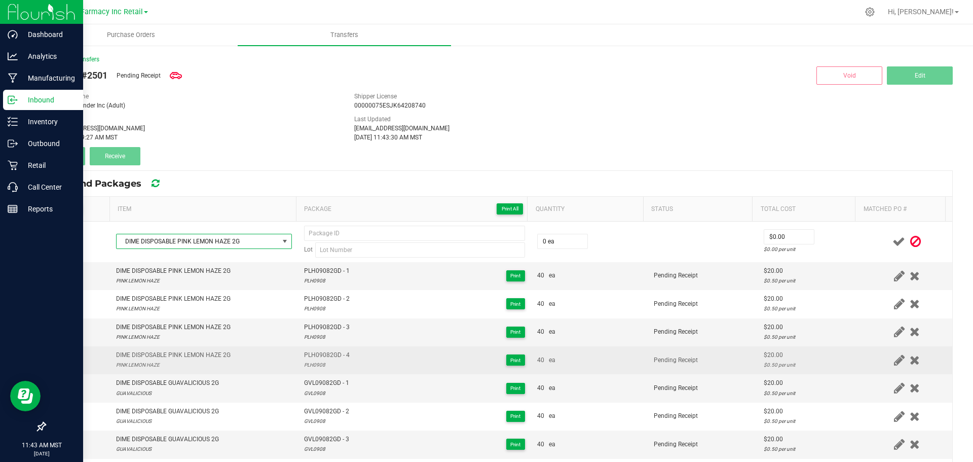
click at [329, 350] on td "PLH09082GD - 4 PLH0908 Print" at bounding box center [414, 360] width 233 height 28
click at [330, 349] on td "PLH09082GD - 4 PLH0908 Print" at bounding box center [414, 360] width 233 height 28
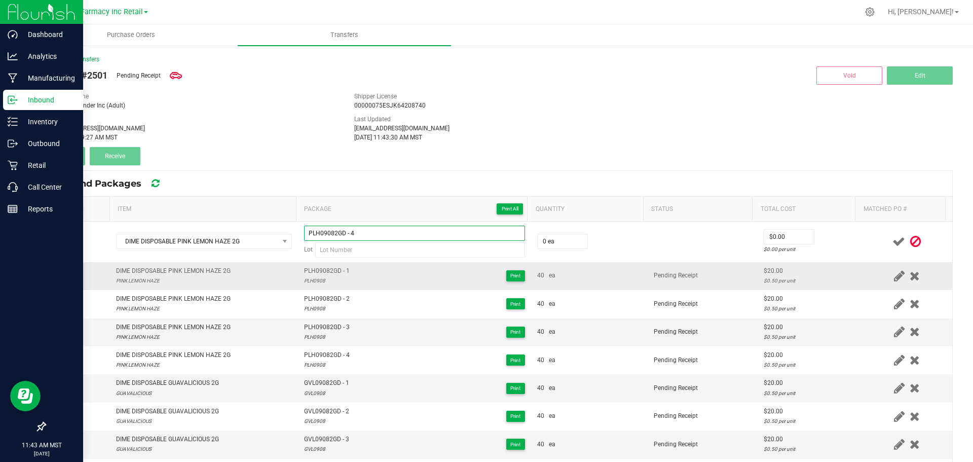
type input "PLH09082GD - 4"
click at [315, 281] on div "PLH0908" at bounding box center [327, 281] width 46 height 10
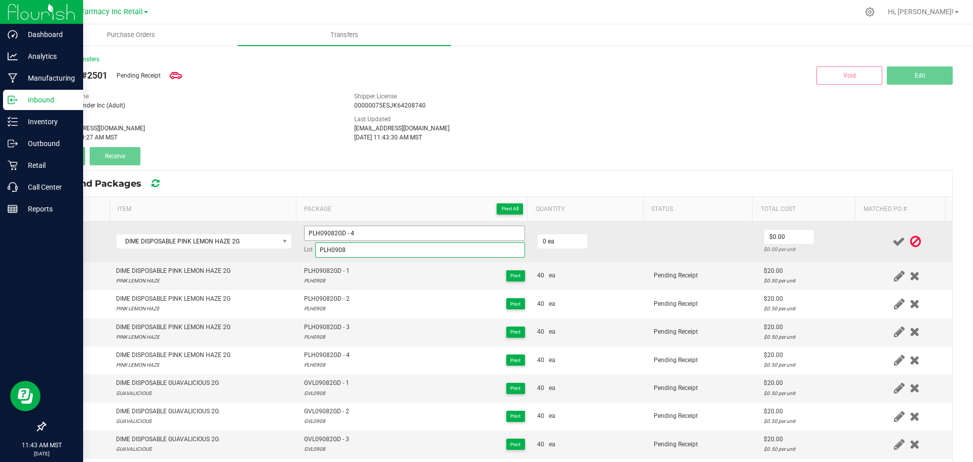
type input "PLH0908"
click at [368, 234] on input "PLH09082GD - 4" at bounding box center [414, 233] width 221 height 15
type input "PLH09082GD - 5"
type input "40 ea"
type input "$20.00"
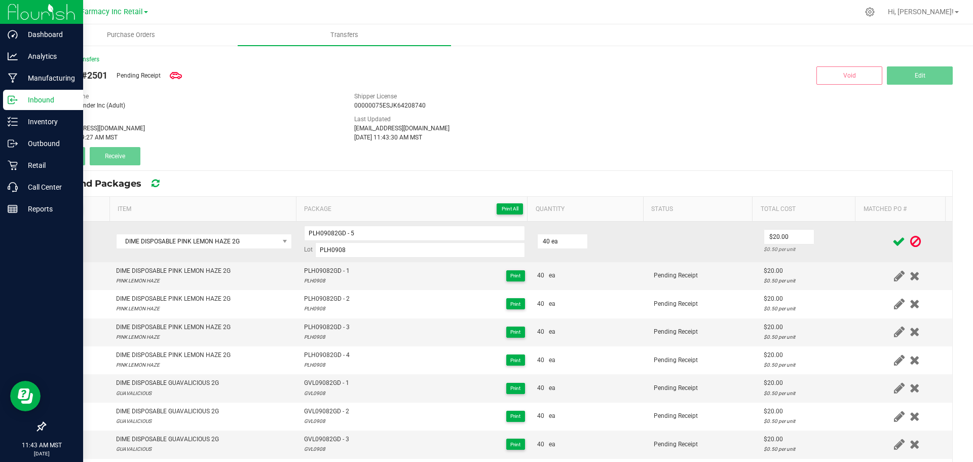
click at [862, 241] on td at bounding box center [907, 242] width 91 height 41
click at [893, 235] on icon at bounding box center [899, 241] width 13 height 13
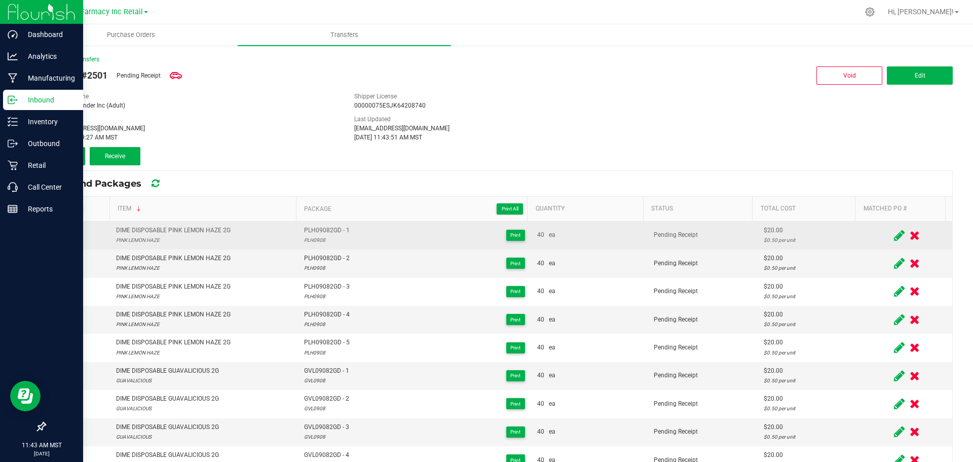
click at [62, 153] on span "Add" at bounding box center [64, 156] width 11 height 7
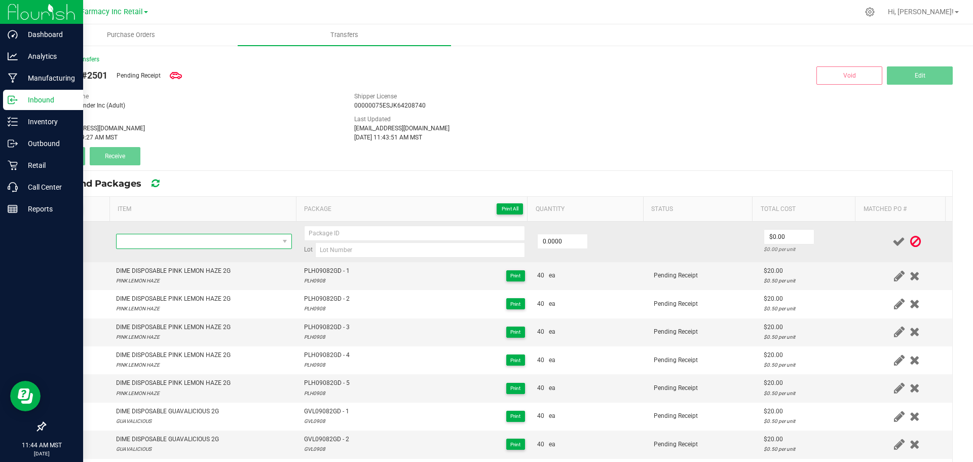
click at [240, 237] on span "NO DATA FOUND" at bounding box center [198, 241] width 162 height 14
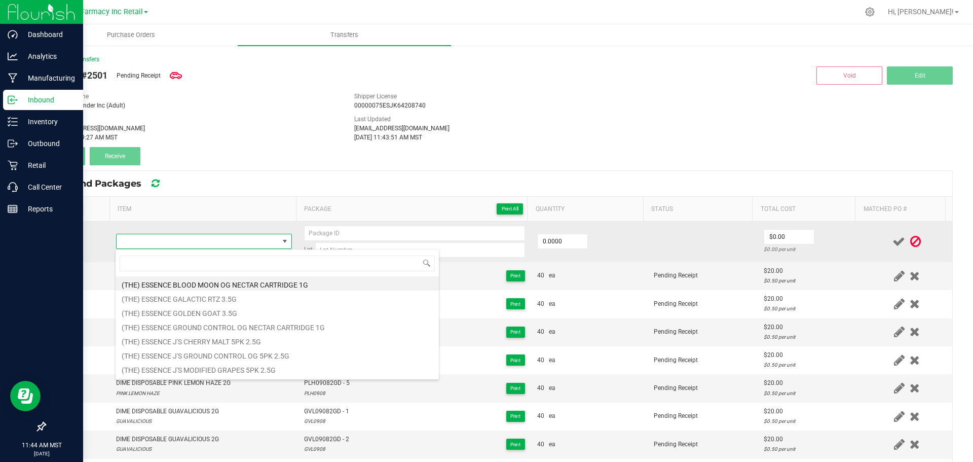
type input "DIME DISPOSABLE RED PLUM 2G"
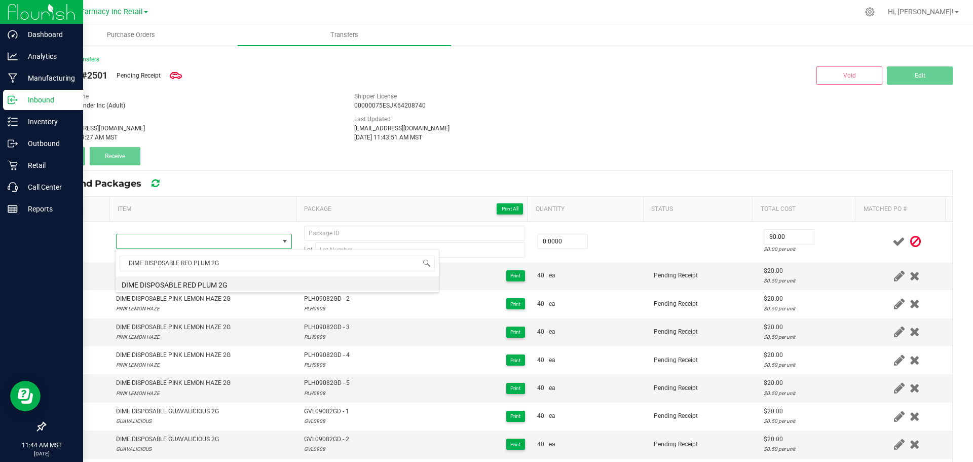
click at [202, 283] on li "DIME DISPOSABLE RED PLUM 2G" at bounding box center [277, 283] width 323 height 14
type input "0 ea"
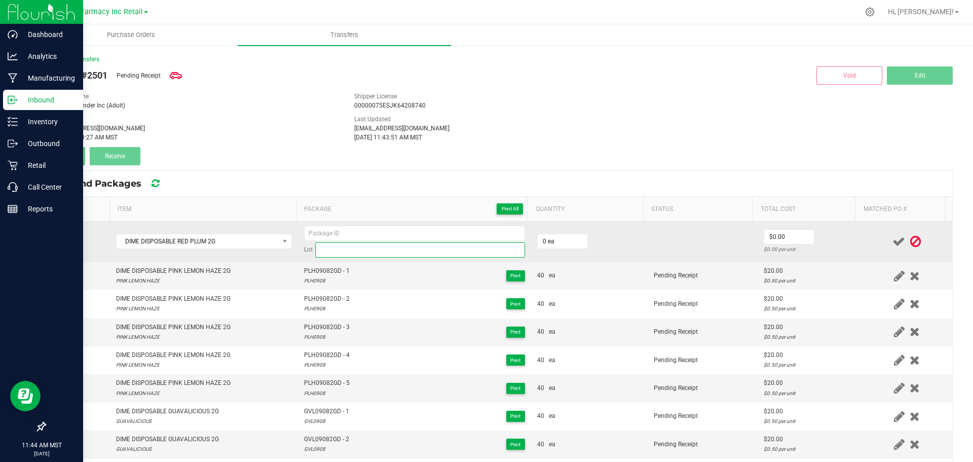
click at [375, 248] on input at bounding box center [420, 249] width 210 height 15
click at [362, 238] on input at bounding box center [414, 233] width 221 height 15
paste input "RP0908-2GD"
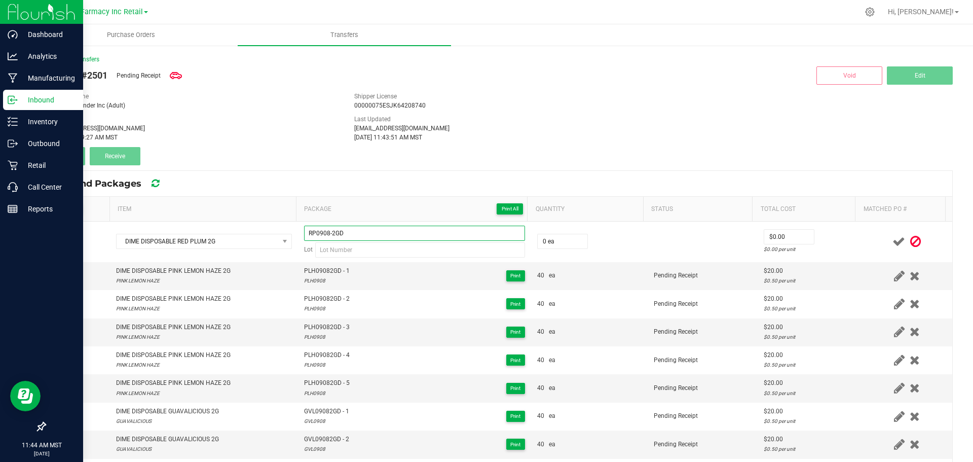
type input "RP0908-2GD"
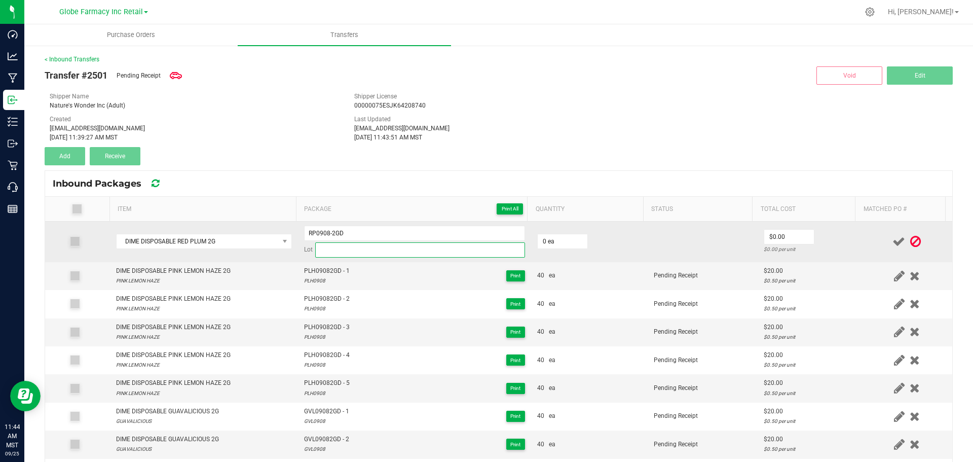
click at [366, 253] on input at bounding box center [420, 249] width 210 height 15
paste input "RP0908(JD072925)"
type input "RP0908"
click at [436, 229] on input "RP0908-2GD" at bounding box center [414, 233] width 221 height 15
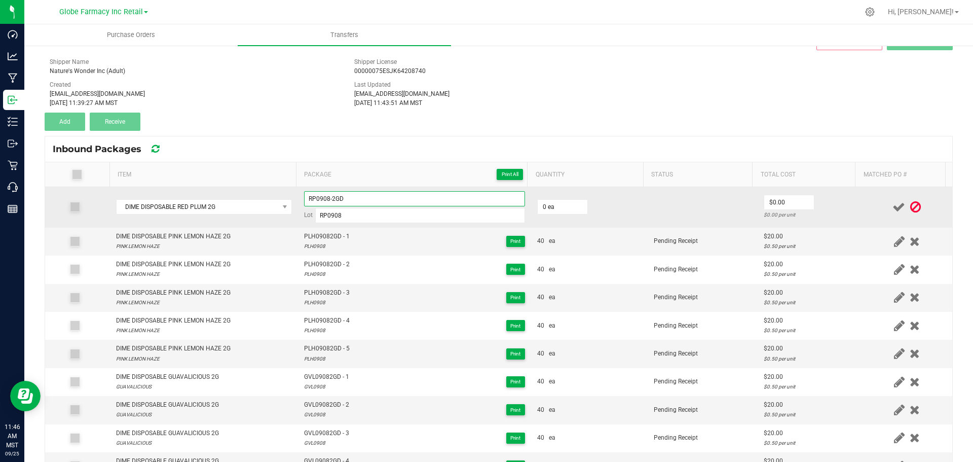
scroll to position [0, 0]
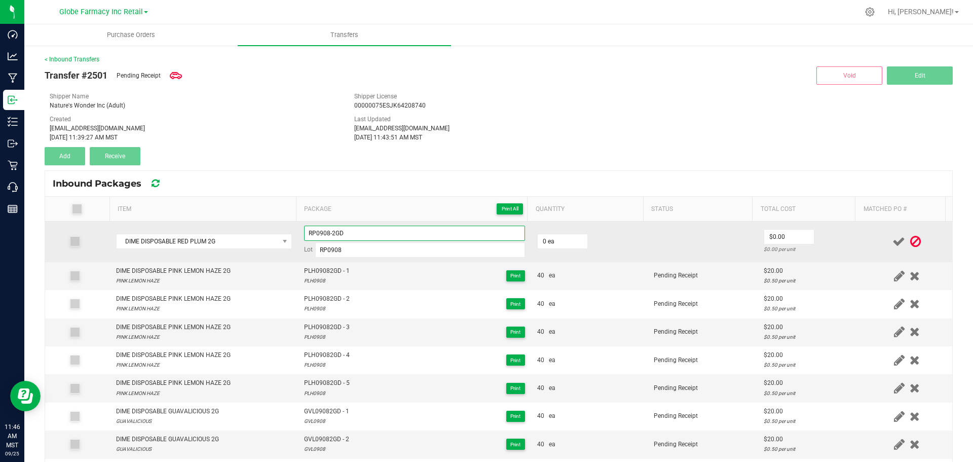
click at [330, 235] on input "RP0908-2GD" at bounding box center [414, 233] width 221 height 15
type input "RP09082GD - 1"
type input "40 ea"
type input "$20.00"
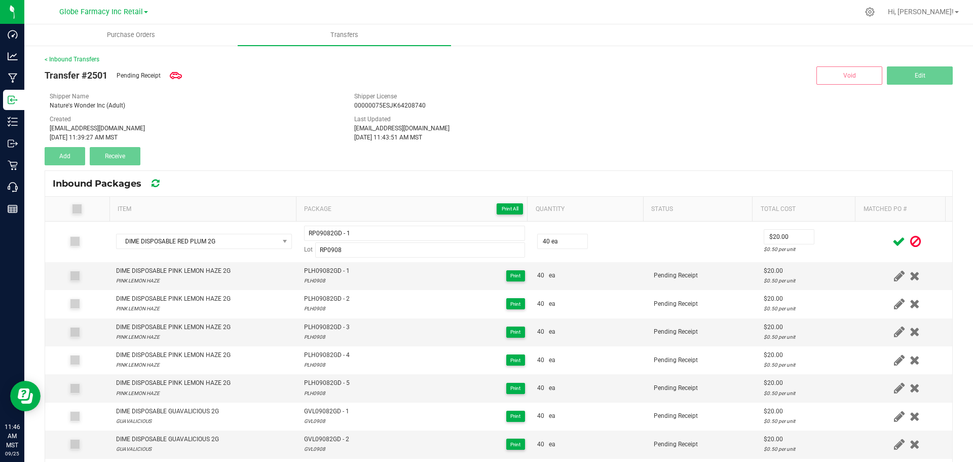
click at [862, 238] on td at bounding box center [907, 242] width 91 height 41
click at [893, 240] on icon at bounding box center [899, 241] width 13 height 13
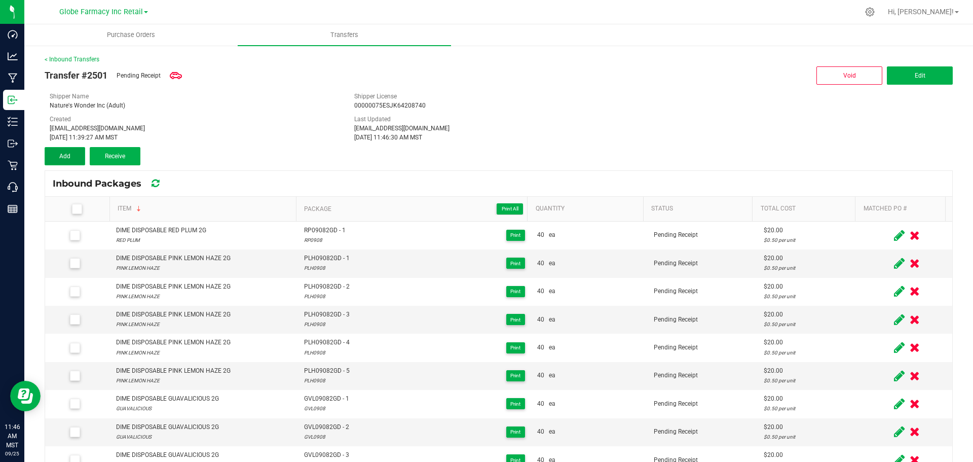
click at [74, 152] on button "Add" at bounding box center [65, 156] width 41 height 18
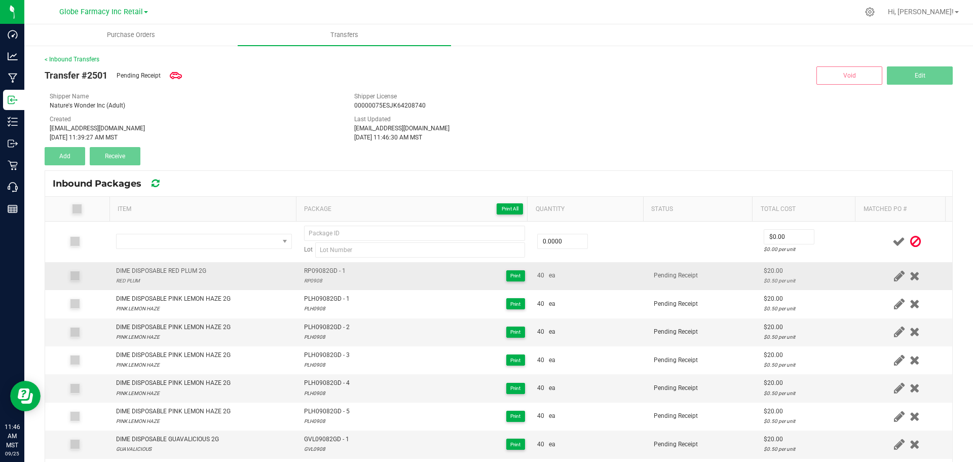
click at [202, 271] on div "DIME DISPOSABLE RED PLUM 2G" at bounding box center [161, 271] width 90 height 10
copy div "DIME DISPOSABLE RED PLUM 2G"
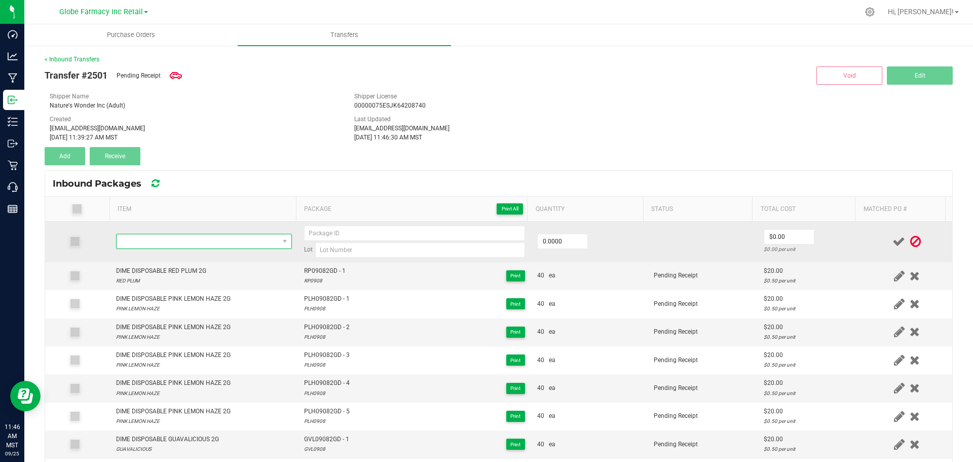
click at [213, 244] on span "NO DATA FOUND" at bounding box center [198, 241] width 162 height 14
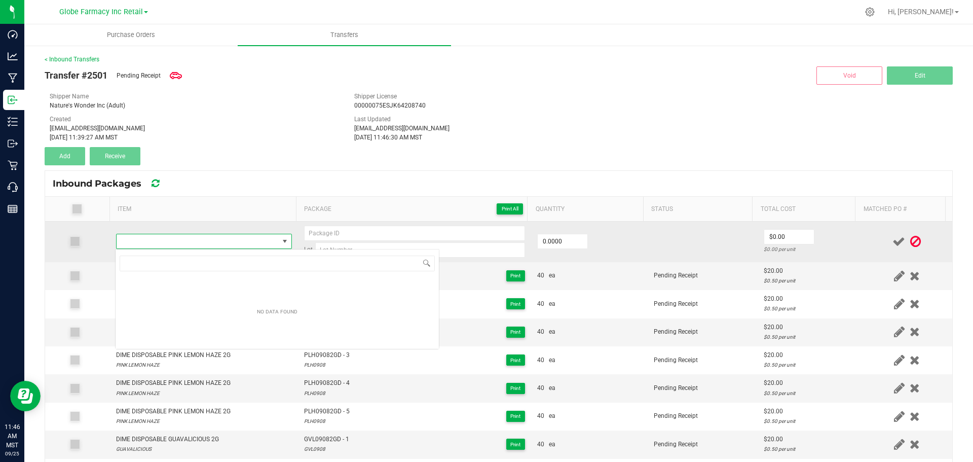
scroll to position [15, 172]
type input "DIME DISPOSABLE RED PLUM 2G"
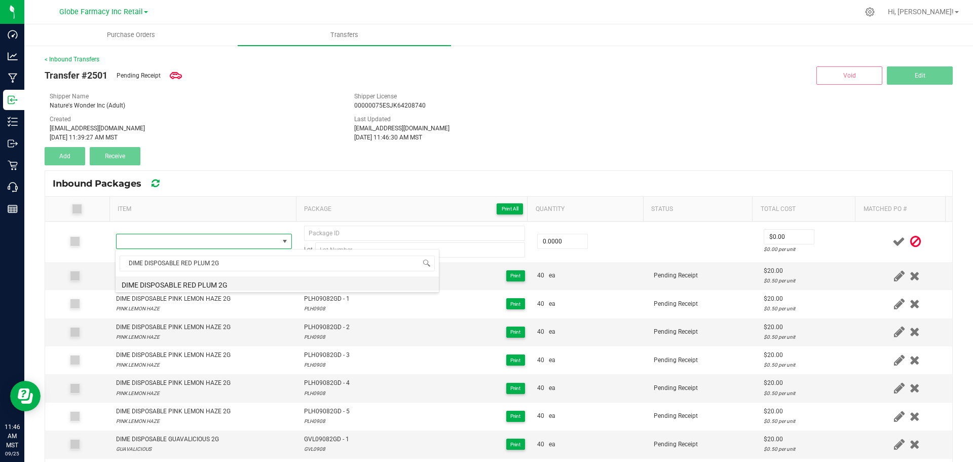
click at [235, 282] on li "DIME DISPOSABLE RED PLUM 2G" at bounding box center [277, 283] width 323 height 14
type input "0 ea"
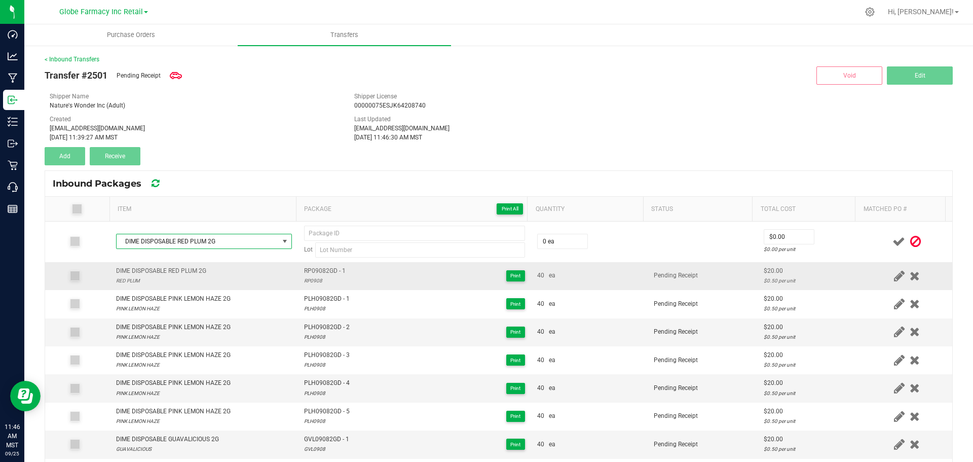
click at [329, 268] on span "RP09082GD - 1" at bounding box center [325, 271] width 42 height 10
type input "RP09082GD - 1"
click at [313, 280] on div "RP0908" at bounding box center [325, 281] width 42 height 10
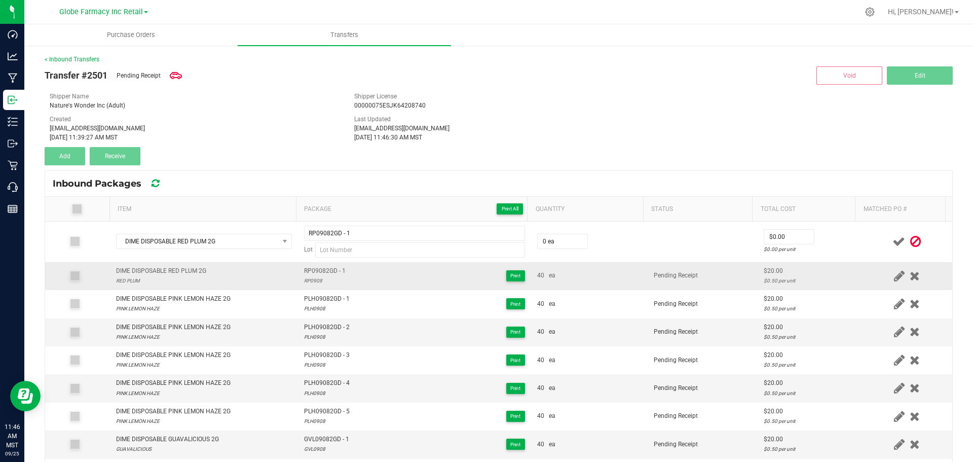
click at [313, 280] on div "RP0908" at bounding box center [325, 281] width 42 height 10
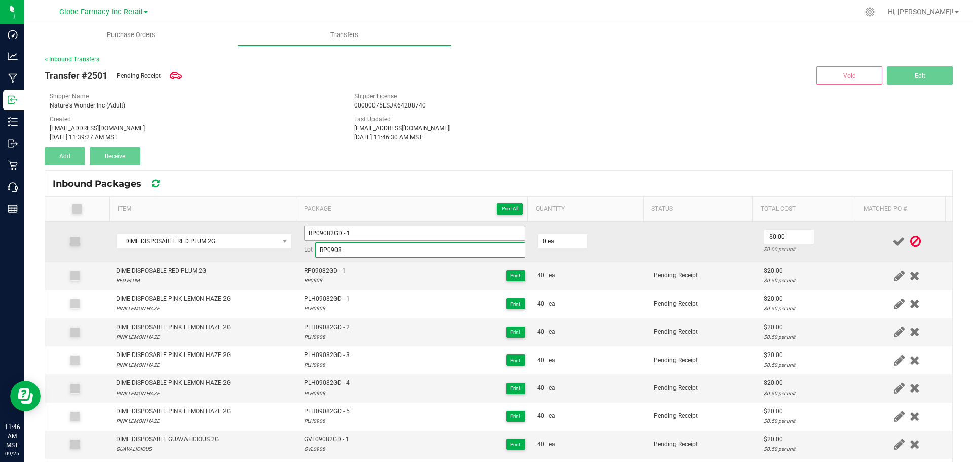
type input "RP0908"
click at [368, 238] on input "RP09082GD - 1" at bounding box center [414, 233] width 221 height 15
type input "RP09082GD - 2"
type input "40 ea"
type input "$20.00"
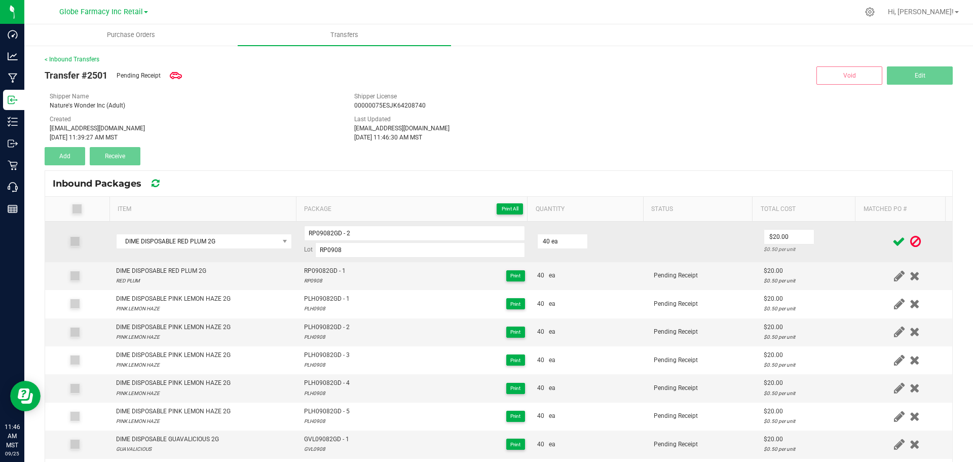
click at [835, 235] on td "$20.00 $0.50 per unit" at bounding box center [810, 242] width 104 height 41
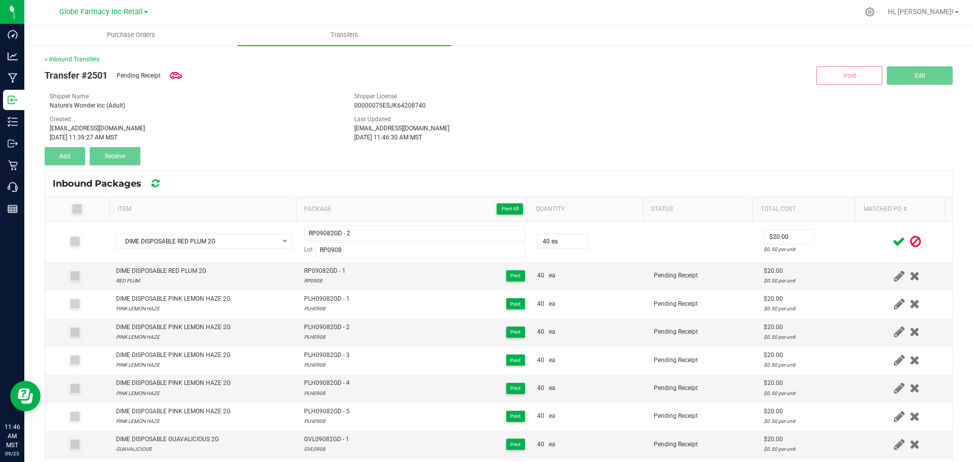
click at [870, 236] on div at bounding box center [907, 241] width 79 height 13
click at [893, 240] on icon at bounding box center [899, 241] width 13 height 13
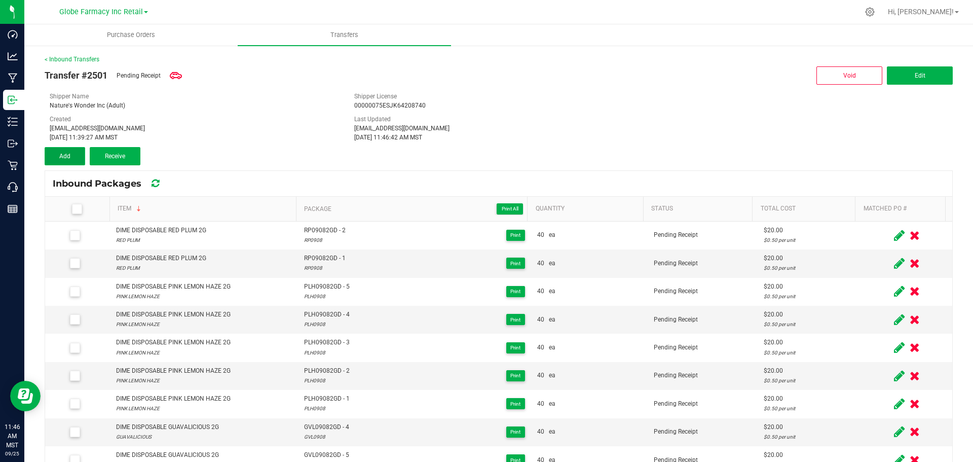
click at [76, 152] on button "Add" at bounding box center [65, 156] width 41 height 18
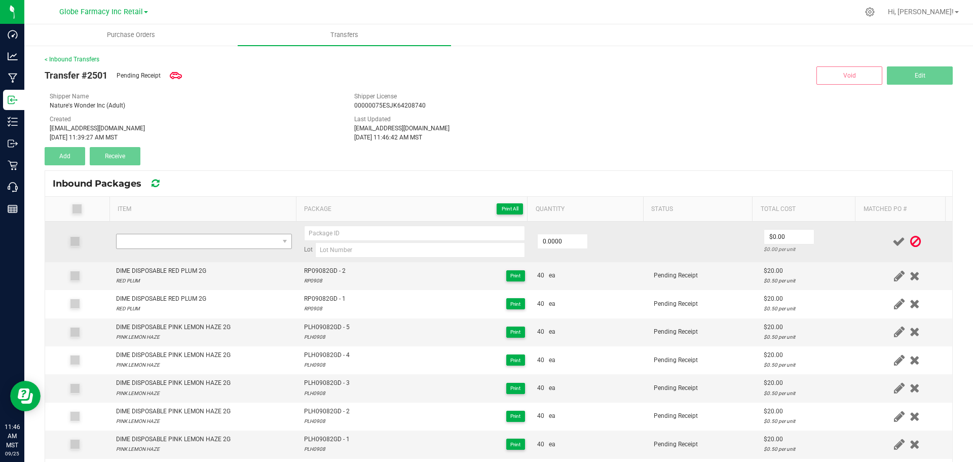
drag, startPoint x: 222, startPoint y: 225, endPoint x: 222, endPoint y: 235, distance: 10.6
click at [222, 231] on td at bounding box center [204, 242] width 188 height 41
click at [222, 236] on span "NO DATA FOUND" at bounding box center [198, 241] width 162 height 14
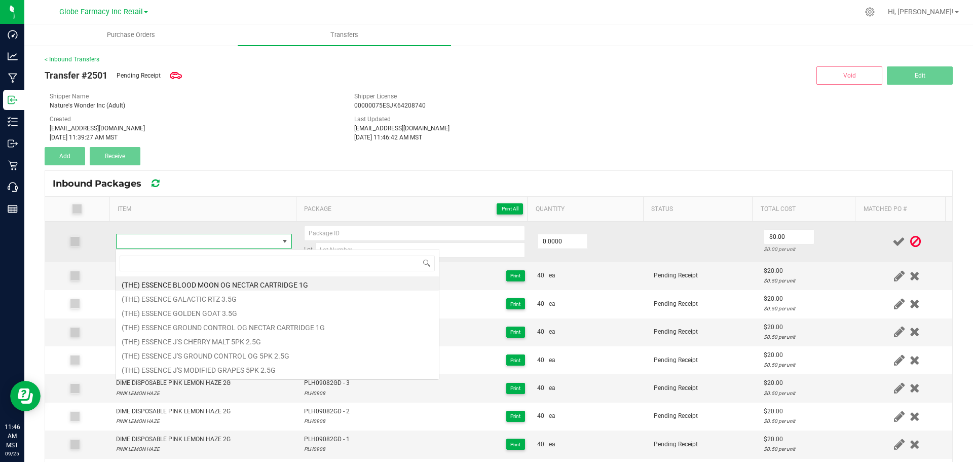
type input "DIME DISPOSABLE RED PLUM 2G"
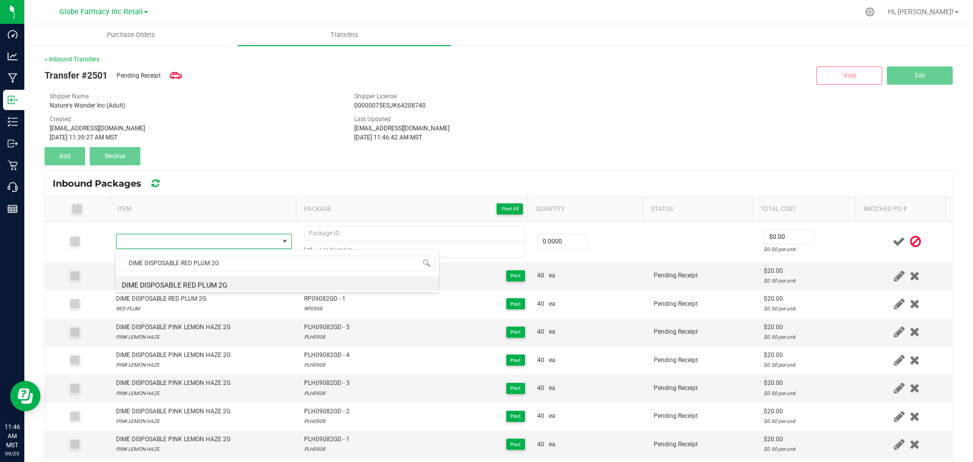
click at [221, 283] on li "DIME DISPOSABLE RED PLUM 2G" at bounding box center [277, 283] width 323 height 14
type input "0 ea"
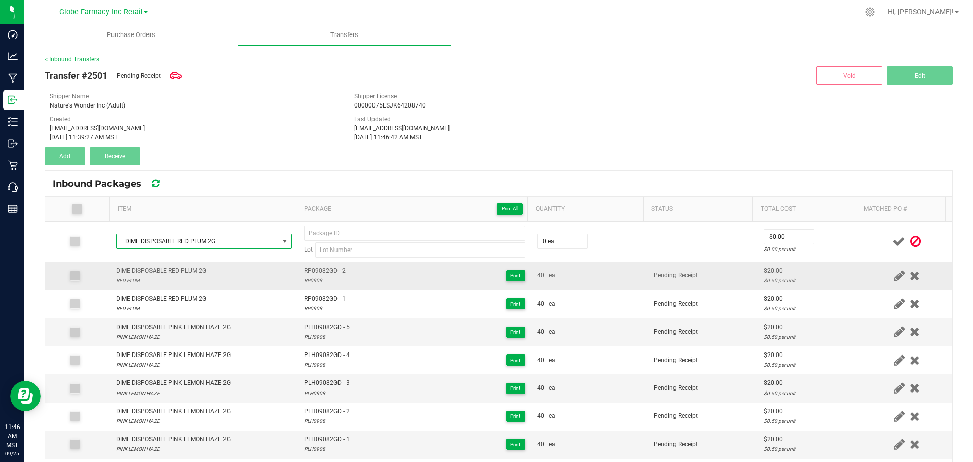
click at [320, 278] on div "RP0908" at bounding box center [325, 281] width 42 height 10
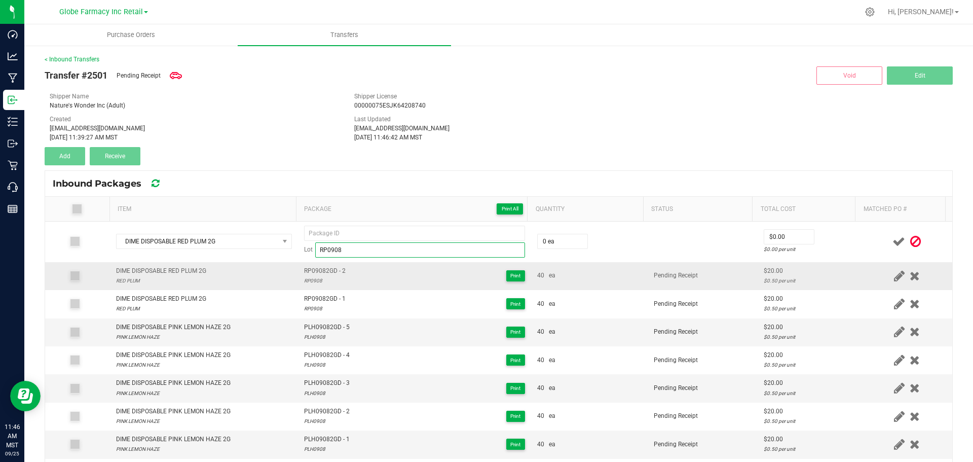
type input "RP0908"
click at [322, 271] on span "RP09082GD - 2" at bounding box center [325, 271] width 42 height 10
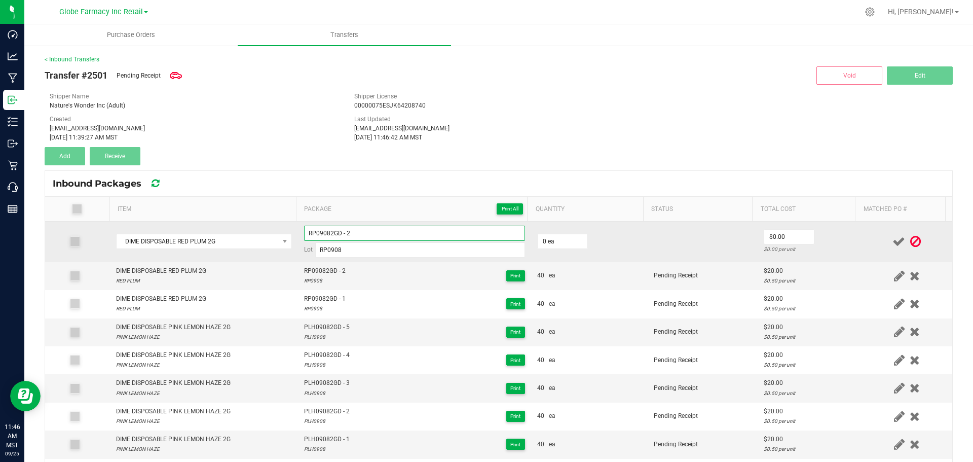
click at [377, 232] on input "RP09082GD - 2" at bounding box center [414, 233] width 221 height 15
type input "RP09082GD - 3"
type input "40 ea"
type input "$20.00"
drag, startPoint x: 837, startPoint y: 241, endPoint x: 870, endPoint y: 241, distance: 33.0
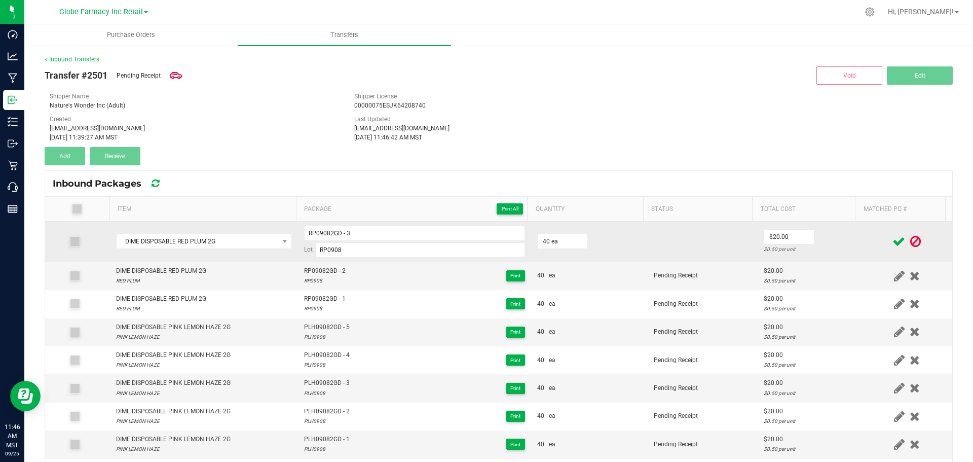
click at [837, 241] on td "$20.00 $0.50 per unit" at bounding box center [810, 242] width 104 height 41
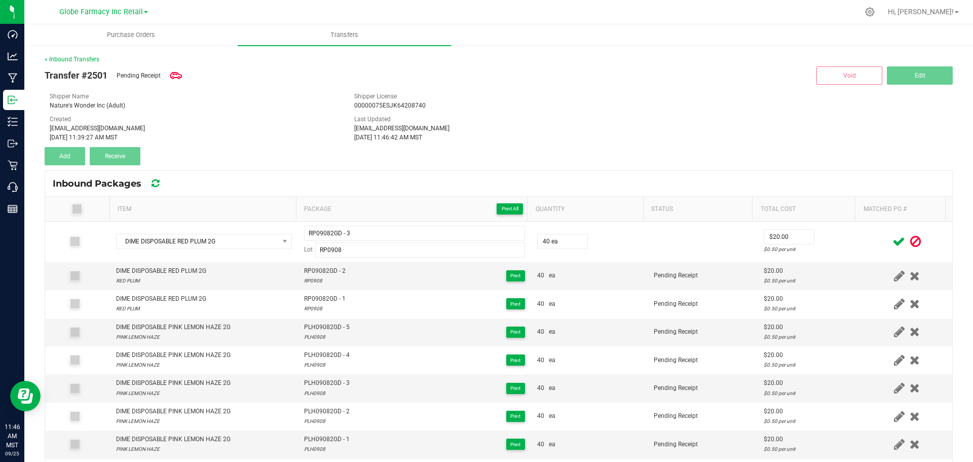
click at [893, 239] on icon at bounding box center [899, 241] width 13 height 13
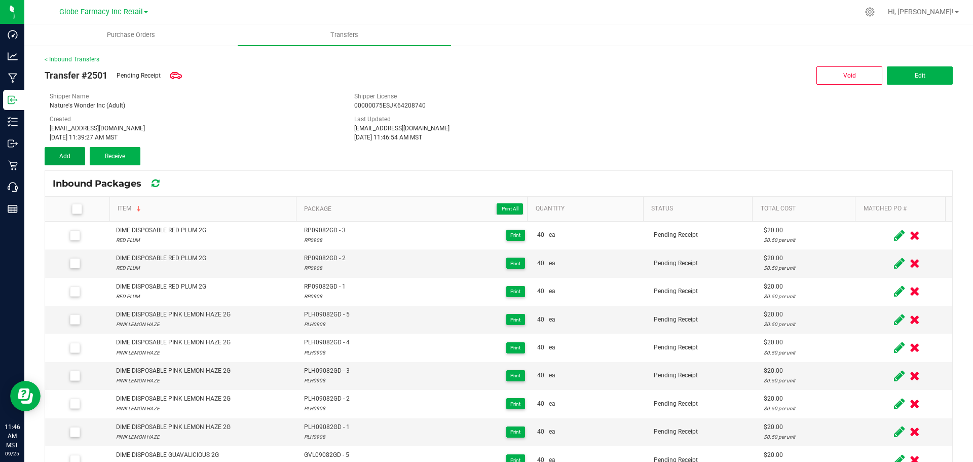
drag, startPoint x: 63, startPoint y: 159, endPoint x: 106, endPoint y: 168, distance: 44.2
click at [63, 159] on span "Add" at bounding box center [64, 156] width 11 height 7
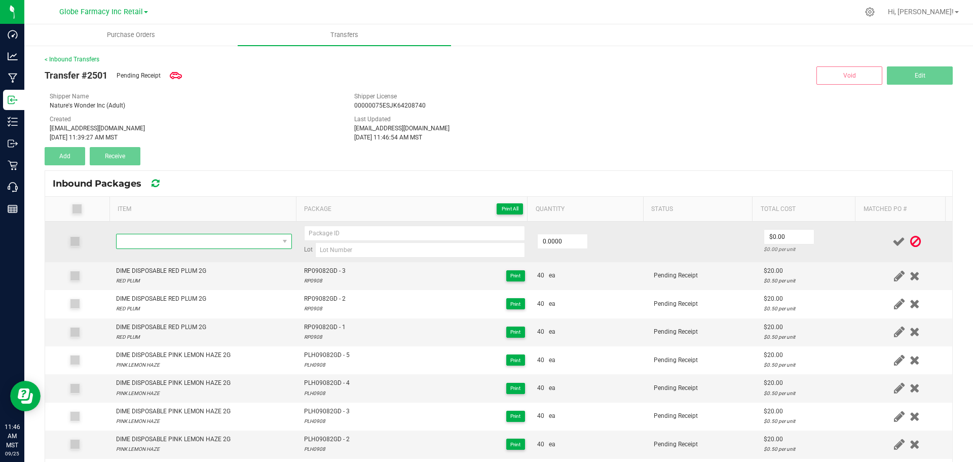
click at [201, 245] on span "NO DATA FOUND" at bounding box center [198, 241] width 162 height 14
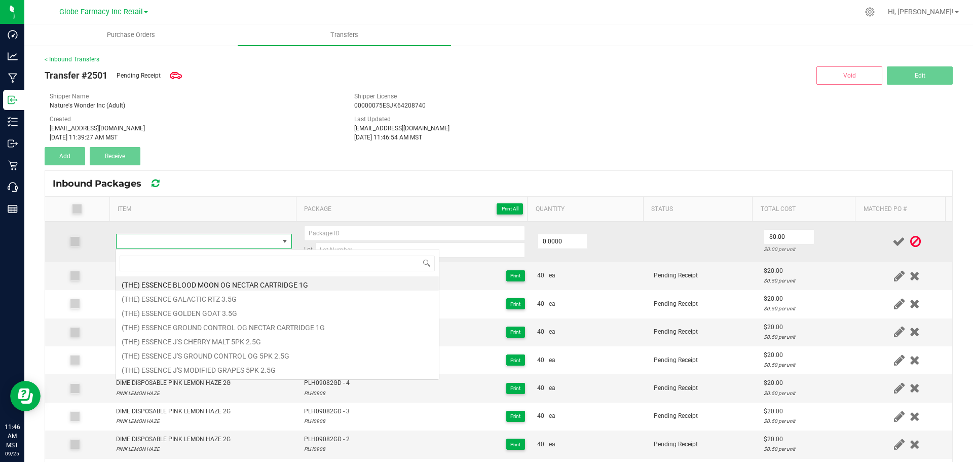
type input "DIME DISPOSABLE RED PLUM 2G"
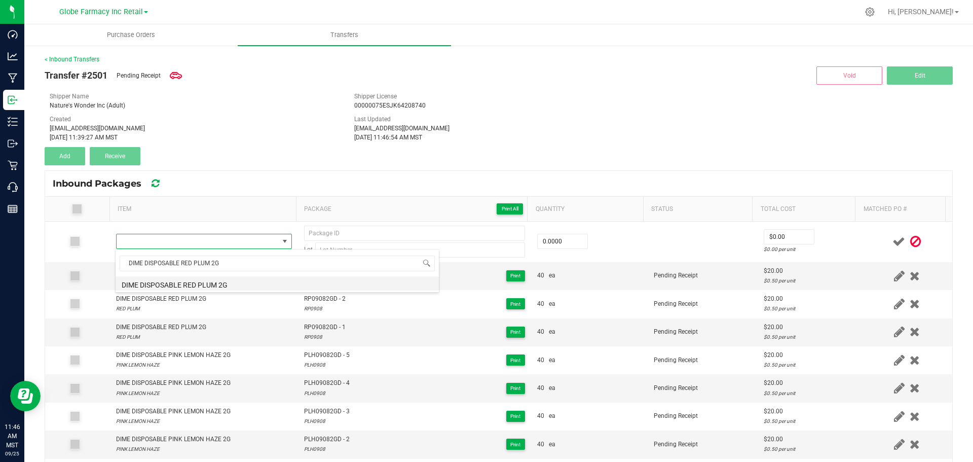
click at [225, 280] on li "DIME DISPOSABLE RED PLUM 2G" at bounding box center [277, 283] width 323 height 14
type input "0 ea"
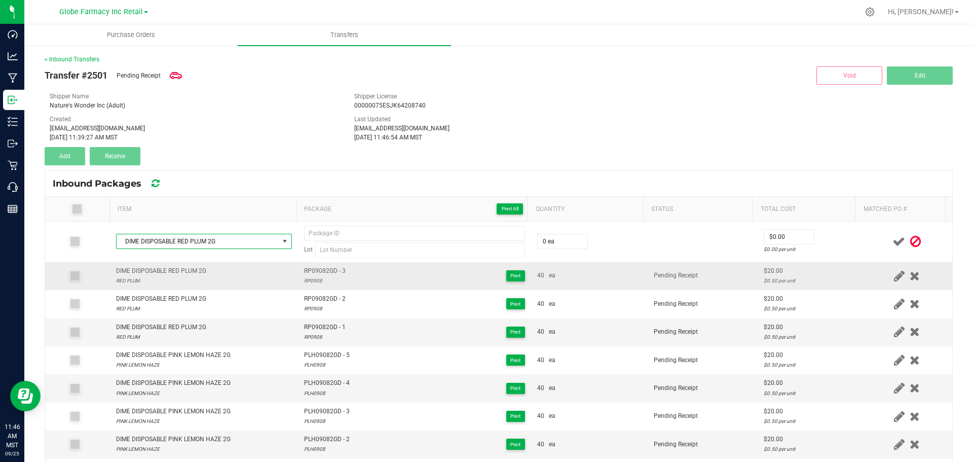
click at [318, 274] on span "RP09082GD - 3" at bounding box center [325, 271] width 42 height 10
type input "RP09082GD - 3"
click at [304, 283] on div "RP0908" at bounding box center [325, 281] width 42 height 10
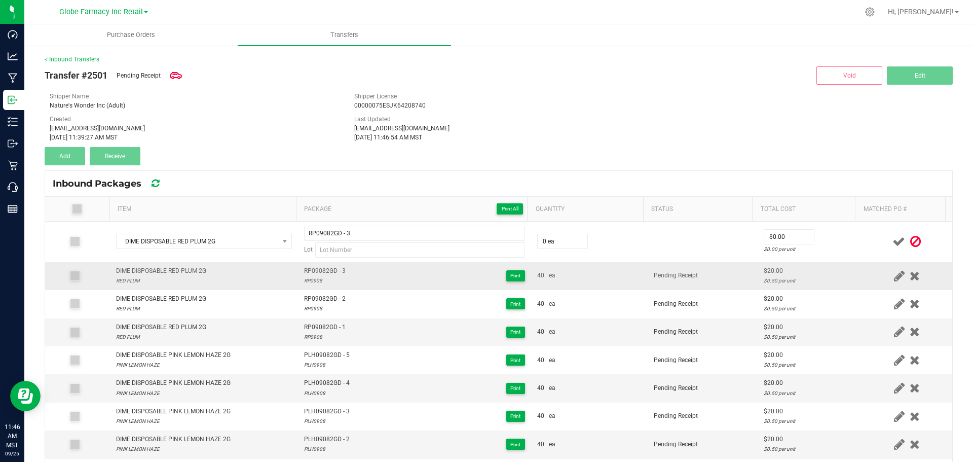
click at [304, 282] on div "RP0908" at bounding box center [325, 281] width 42 height 10
click at [316, 279] on div "RP0908" at bounding box center [325, 281] width 42 height 10
click at [311, 279] on div "RP0908" at bounding box center [325, 281] width 42 height 10
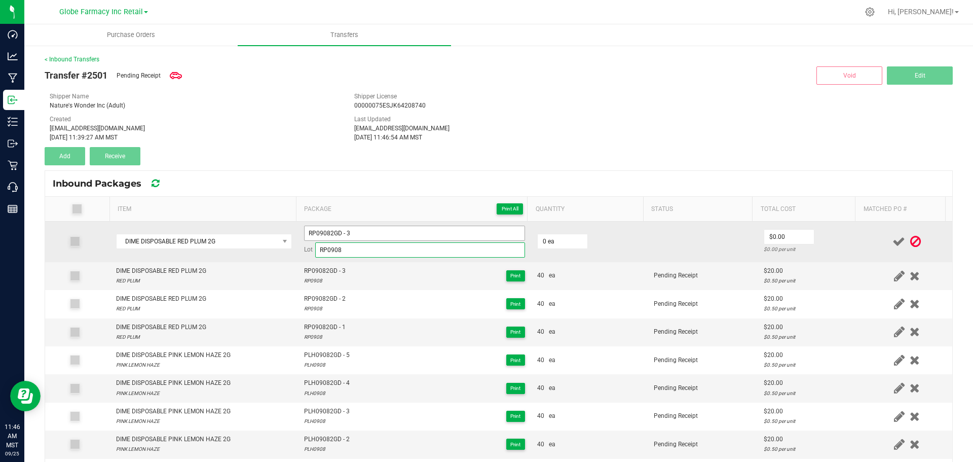
type input "RP0908"
click at [359, 227] on input "RP09082GD - 3" at bounding box center [414, 233] width 221 height 15
type input "RP09082GD - 4"
type input "40 ea"
type input "$20.00"
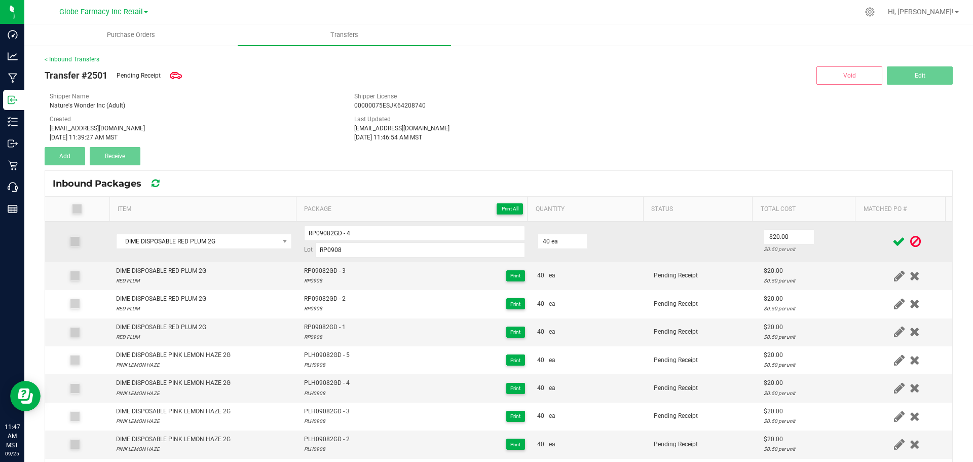
click at [821, 227] on td "$20.00 $0.50 per unit" at bounding box center [810, 242] width 104 height 41
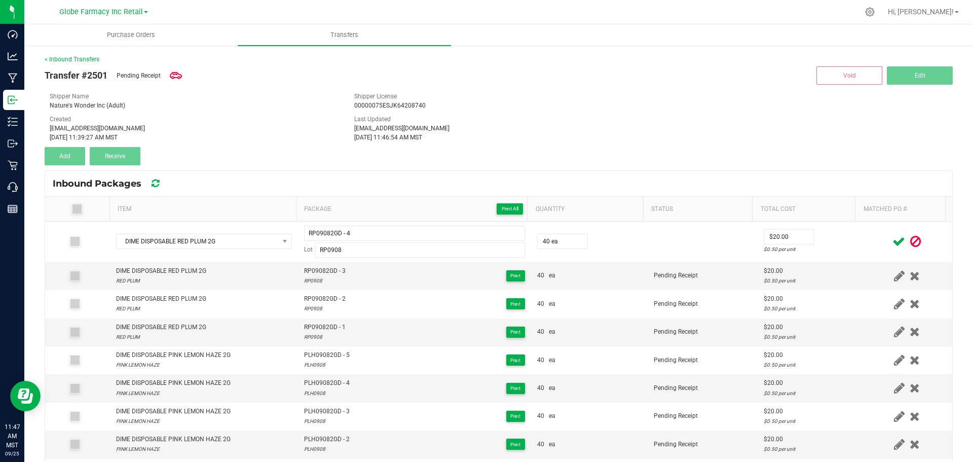
click at [893, 243] on icon at bounding box center [899, 241] width 13 height 13
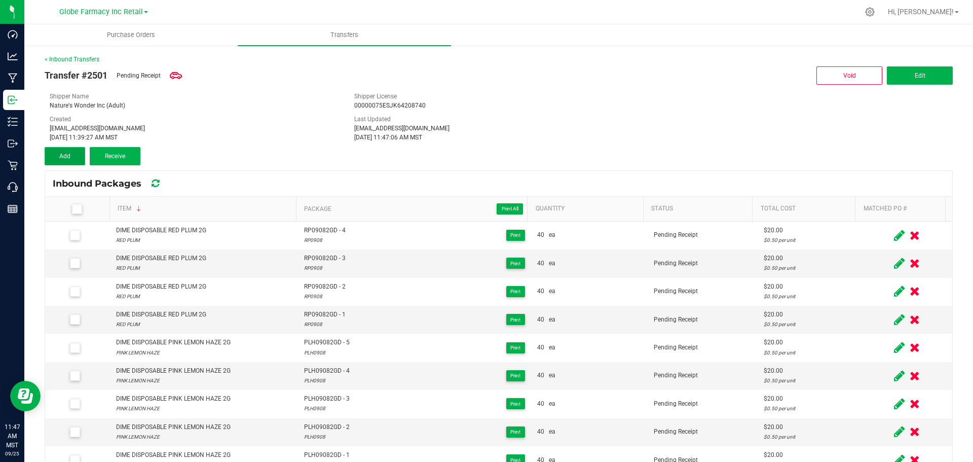
click at [66, 153] on span "Add" at bounding box center [64, 156] width 11 height 7
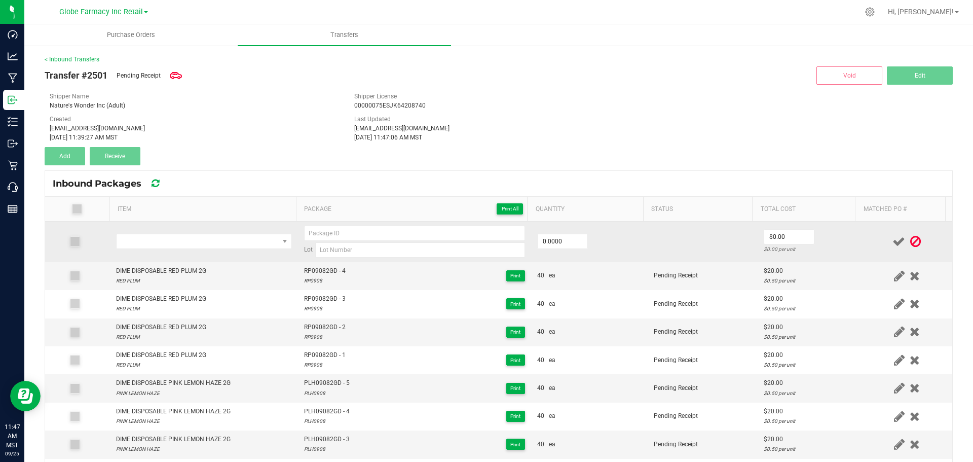
click at [216, 251] on td at bounding box center [204, 242] width 188 height 41
click at [218, 244] on span "NO DATA FOUND" at bounding box center [198, 241] width 162 height 14
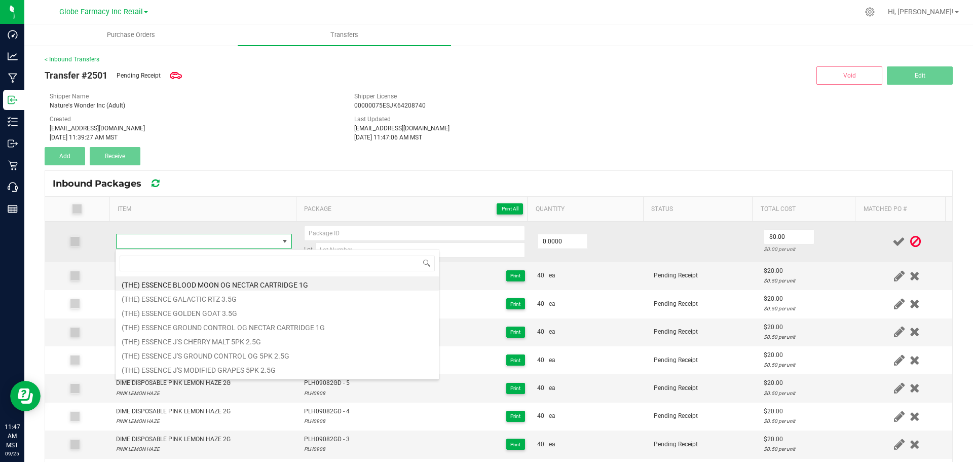
type input "DIME DISPOSABLE RED PLUM 2G"
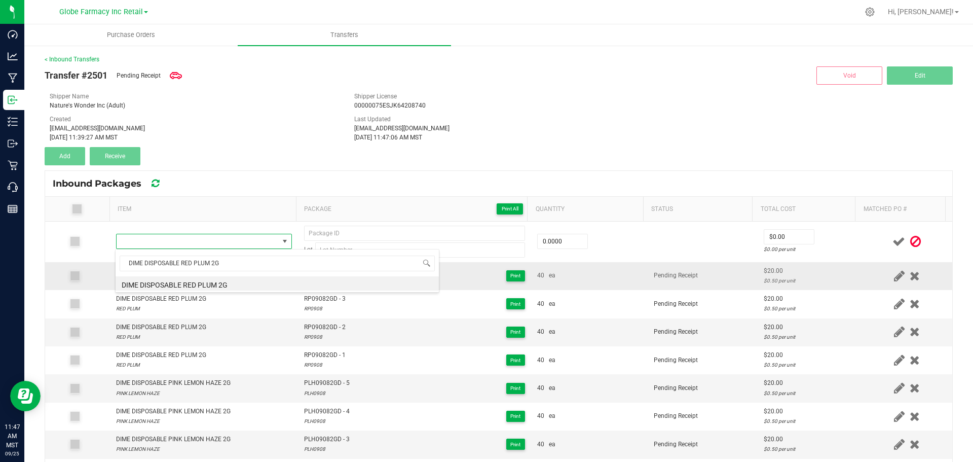
click at [251, 286] on li "DIME DISPOSABLE RED PLUM 2G" at bounding box center [277, 283] width 323 height 14
type input "0 ea"
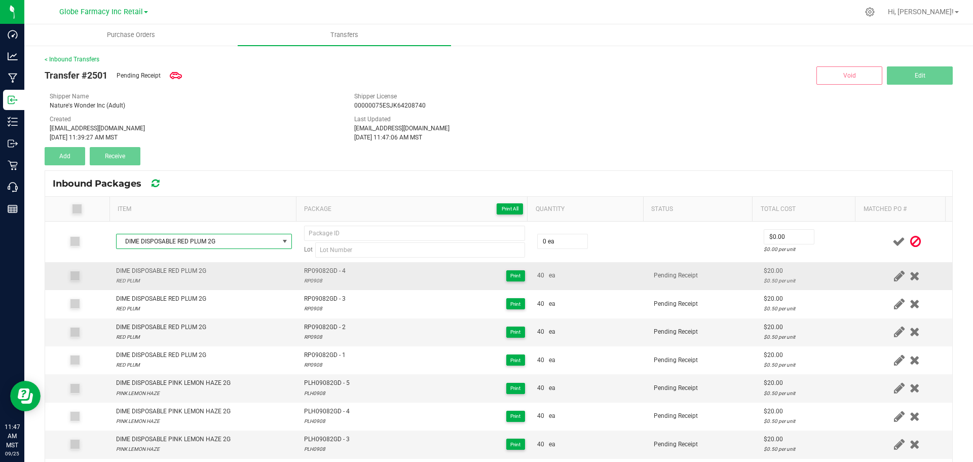
click at [326, 273] on span "RP09082GD - 4" at bounding box center [325, 271] width 42 height 10
type input "RP09082GD - 4"
click at [316, 281] on div "RP0908" at bounding box center [325, 281] width 42 height 10
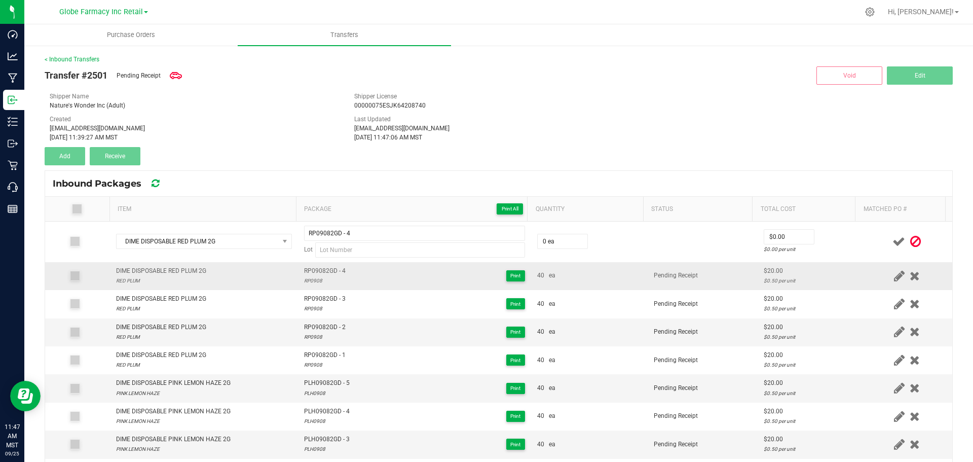
click at [315, 281] on div "RP0908" at bounding box center [325, 281] width 42 height 10
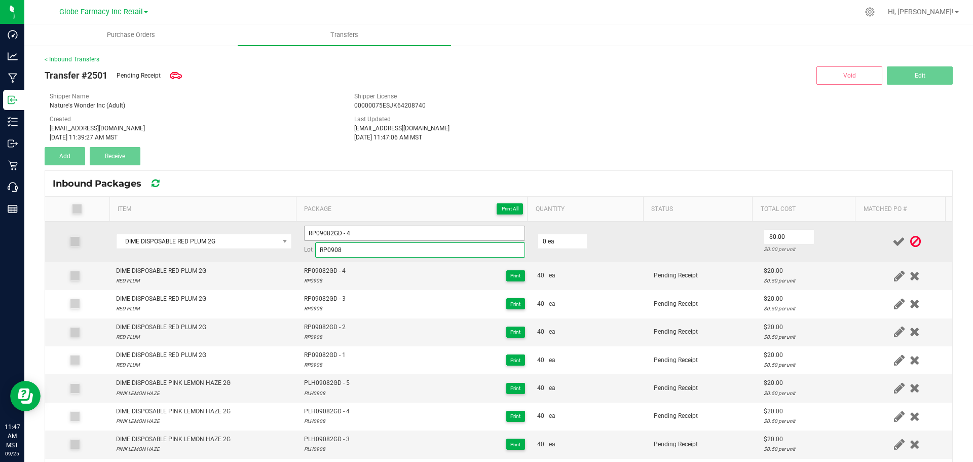
type input "RP0908"
click at [373, 232] on input "RP09082GD - 4" at bounding box center [414, 233] width 221 height 15
type input "RP09082GD - 5"
type input "40 ea"
type input "$20.00"
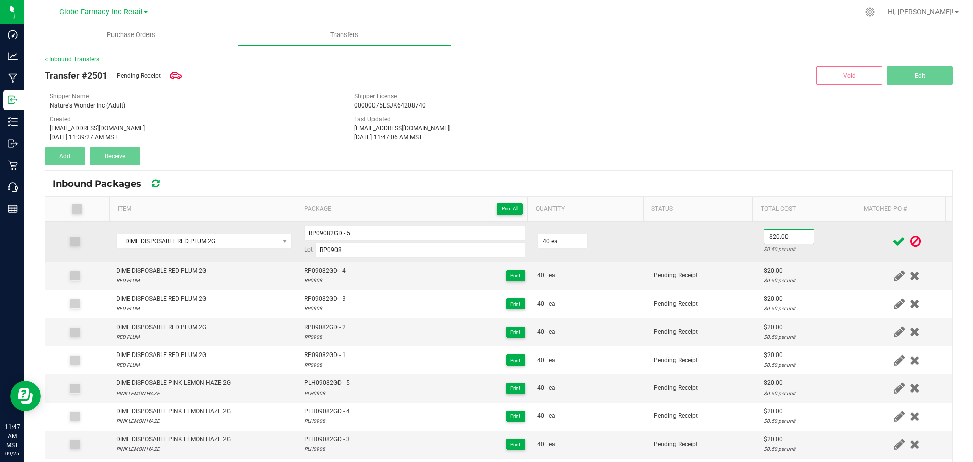
click at [817, 246] on div "$0.50 per unit" at bounding box center [810, 249] width 92 height 10
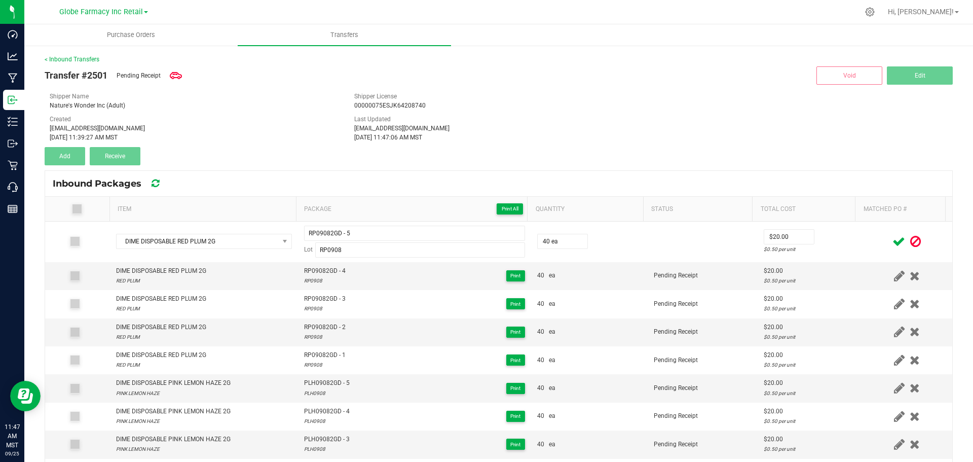
click at [893, 237] on icon at bounding box center [899, 241] width 13 height 13
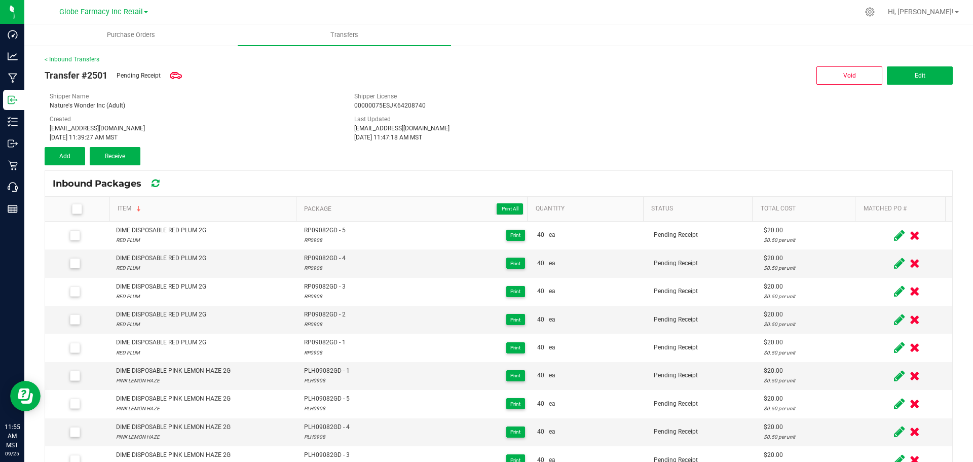
click at [314, 150] on div "Transfer #2501 Pending Receipt Void Edit Shipper Name Nature's Wonder Inc (Adul…" at bounding box center [499, 114] width 909 height 101
click at [518, 99] on div "Shipper License 00000075ESJK64208740" at bounding box center [499, 101] width 305 height 18
click at [65, 58] on link "< Inbound Transfers" at bounding box center [72, 59] width 55 height 7
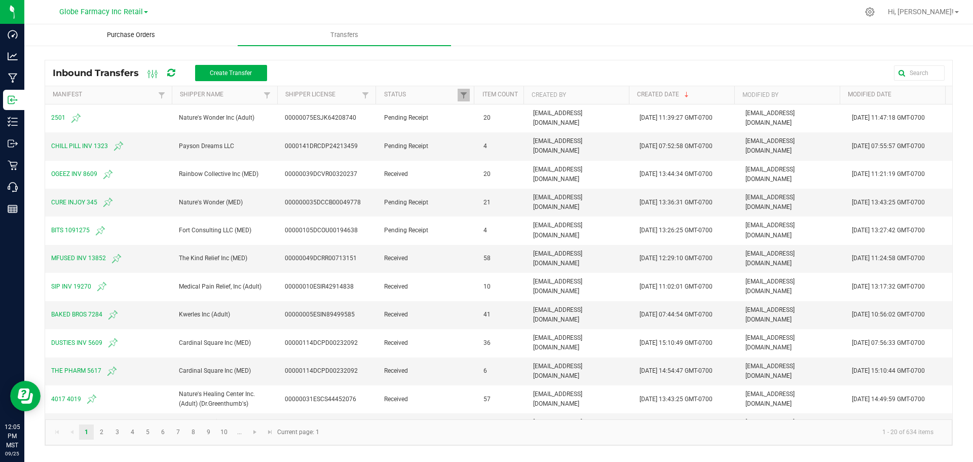
click at [125, 37] on span "Purchase Orders" at bounding box center [131, 34] width 76 height 9
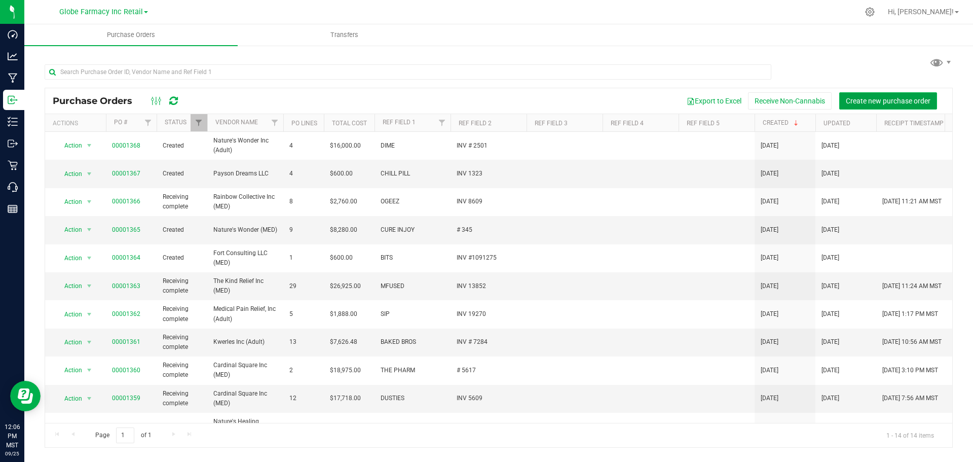
click at [864, 97] on span "Create new purchase order" at bounding box center [888, 101] width 85 height 8
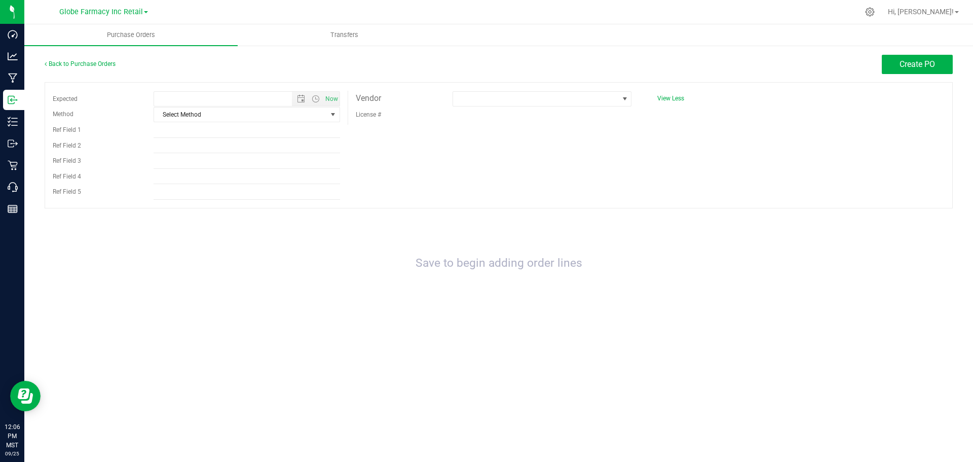
type input "9/25/2025 12:06 PM"
click at [260, 123] on input "Ref Field 1" at bounding box center [247, 130] width 187 height 15
click at [248, 115] on span "Select Method" at bounding box center [240, 114] width 173 height 14
click at [212, 188] on li "Local Delivery" at bounding box center [247, 191] width 186 height 15
click at [203, 130] on input "Ref Field 1" at bounding box center [247, 130] width 187 height 15
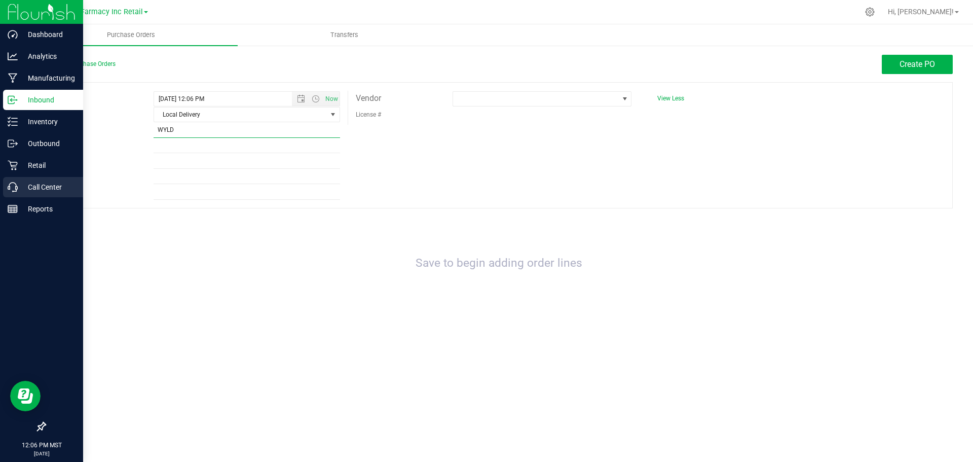
type input "WYLD"
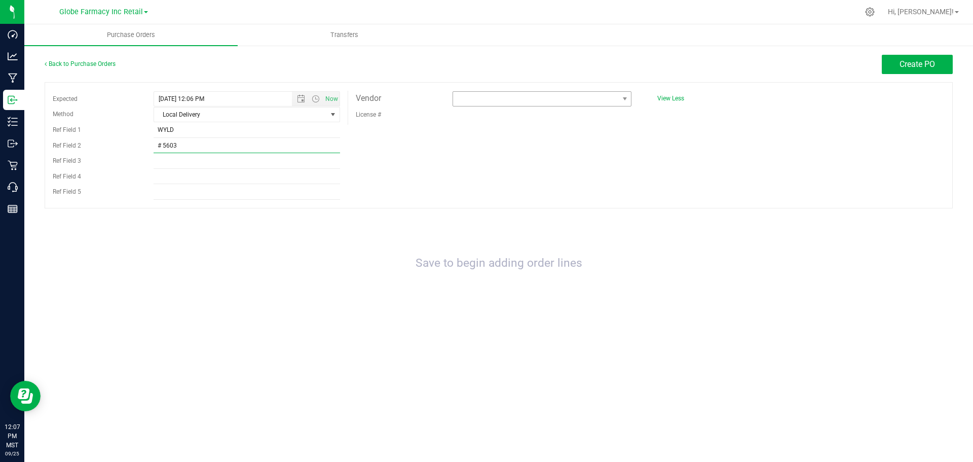
type input "# 5603"
click at [497, 93] on span at bounding box center [535, 99] width 165 height 14
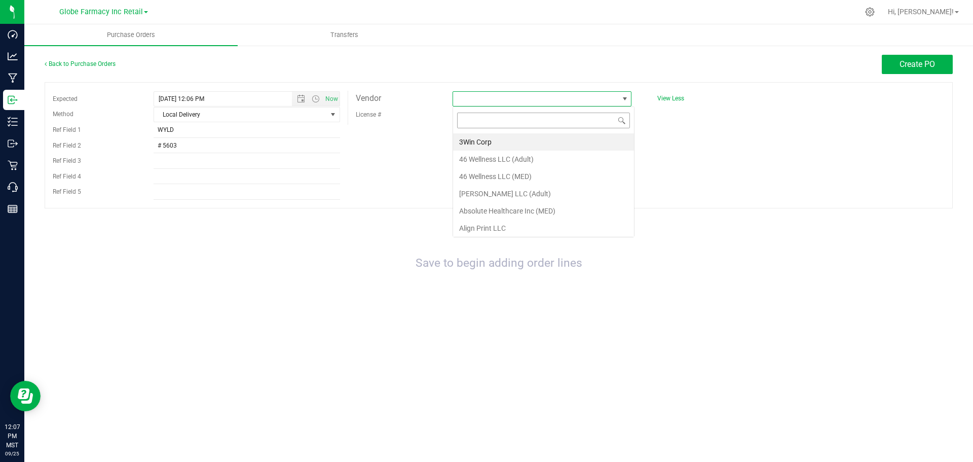
scroll to position [15, 179]
type input "46 WE"
click at [546, 141] on li "46 Wellness LLC (Adult)" at bounding box center [542, 141] width 178 height 17
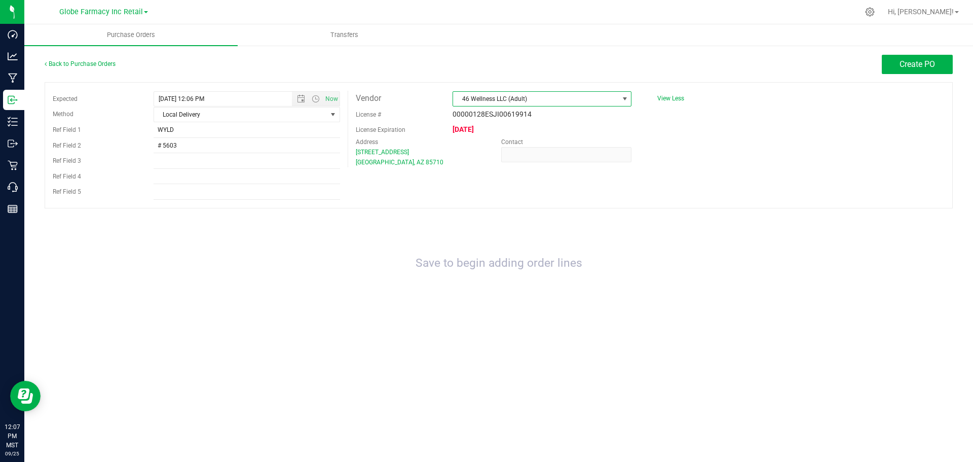
click at [581, 96] on span "46 Wellness LLC (Adult)" at bounding box center [535, 99] width 165 height 14
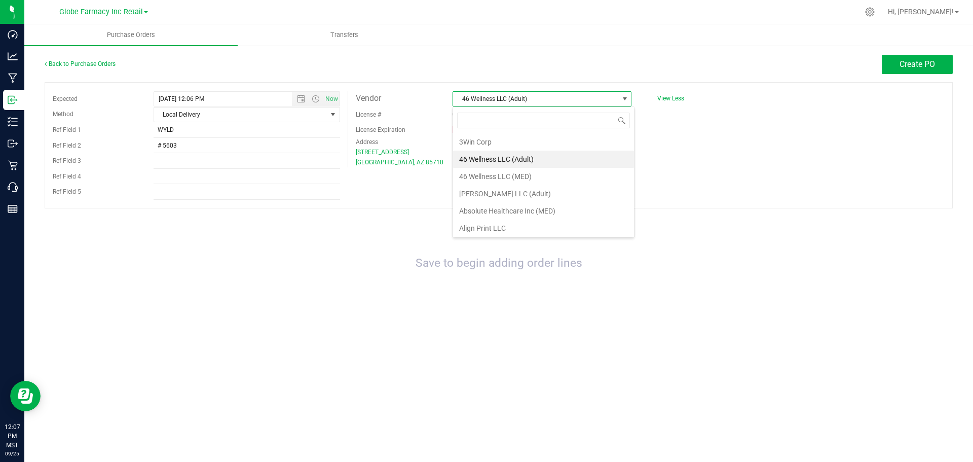
click at [539, 172] on li "46 Wellness LLC (MED)" at bounding box center [543, 176] width 181 height 17
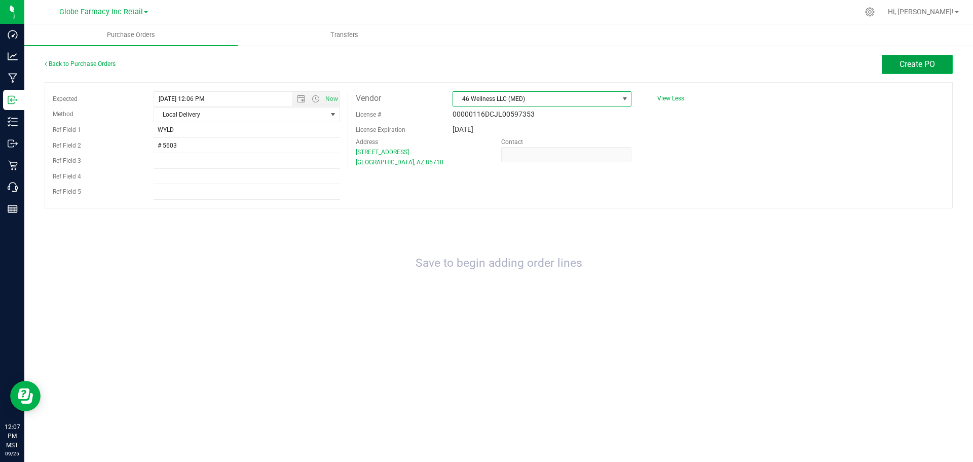
click at [927, 56] on button "Create PO" at bounding box center [917, 64] width 71 height 19
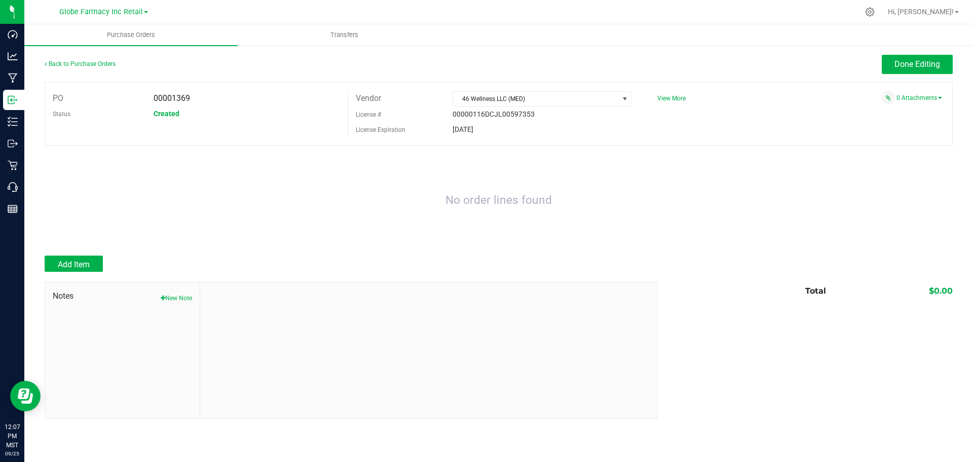
click at [70, 272] on div at bounding box center [499, 277] width 909 height 10
click at [72, 264] on span "Add Item" at bounding box center [74, 265] width 32 height 10
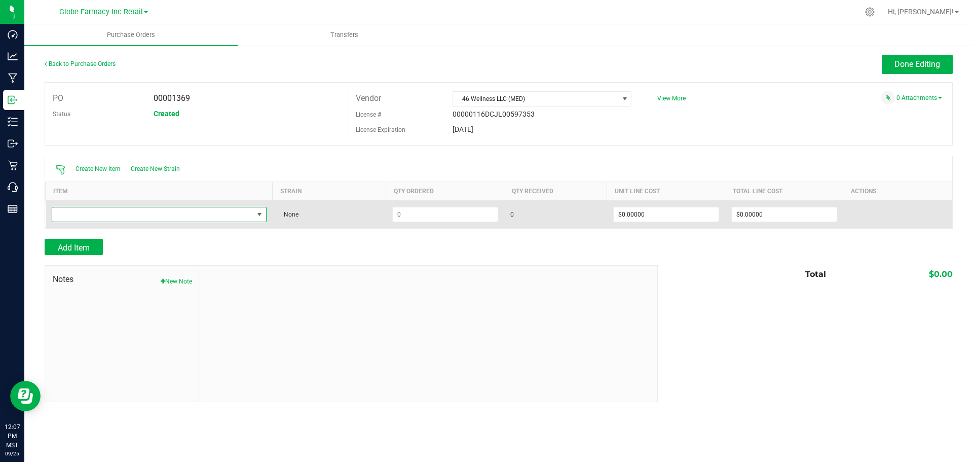
click at [245, 209] on span "NO DATA FOUND" at bounding box center [152, 214] width 201 height 14
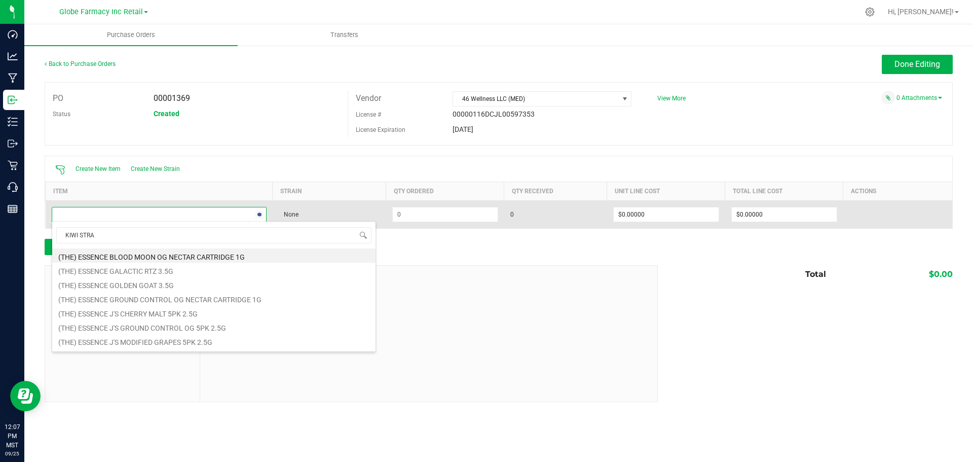
type input "KIWI STRAW"
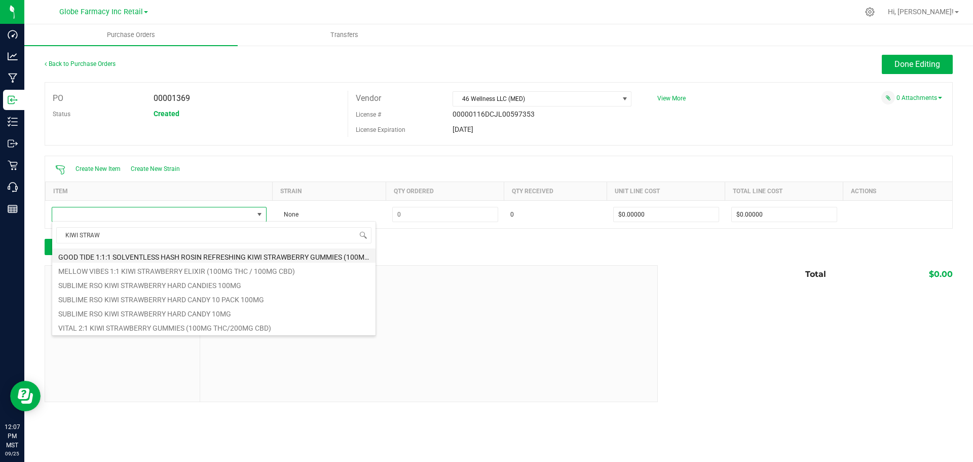
click at [193, 256] on li "GOOD TIDE 1:1:1 SOLVENTLESS HASH ROSIN REFRESHING KIWI STRAWBERRY GUMMIES (100M…" at bounding box center [213, 255] width 323 height 14
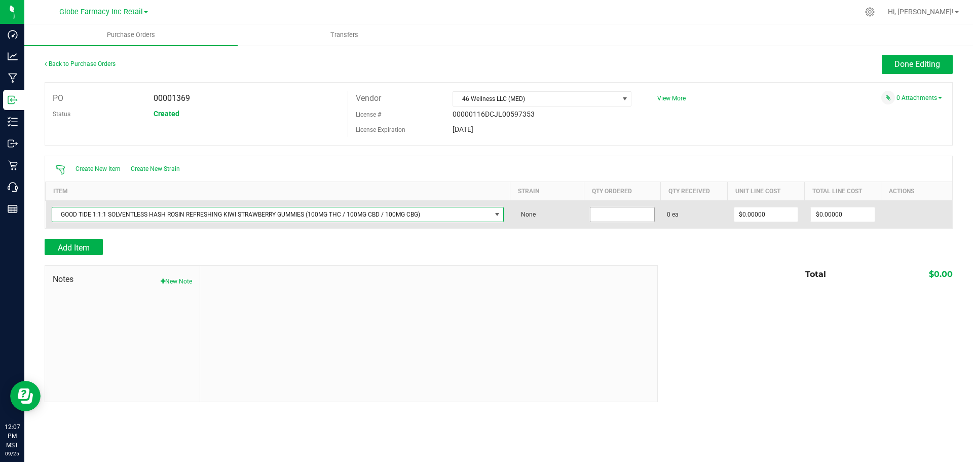
click at [594, 209] on input at bounding box center [623, 214] width 64 height 14
type input "40 ea"
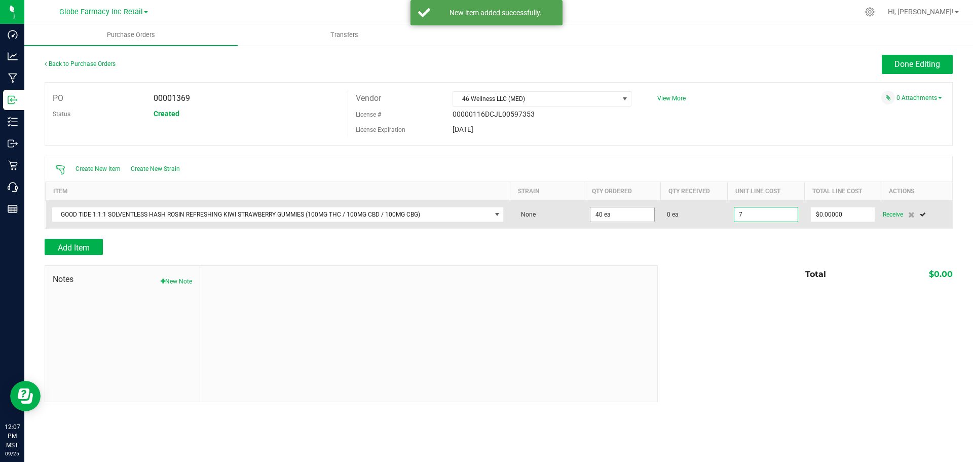
type input "$7.00000"
type input "0"
type input "40"
type input "280"
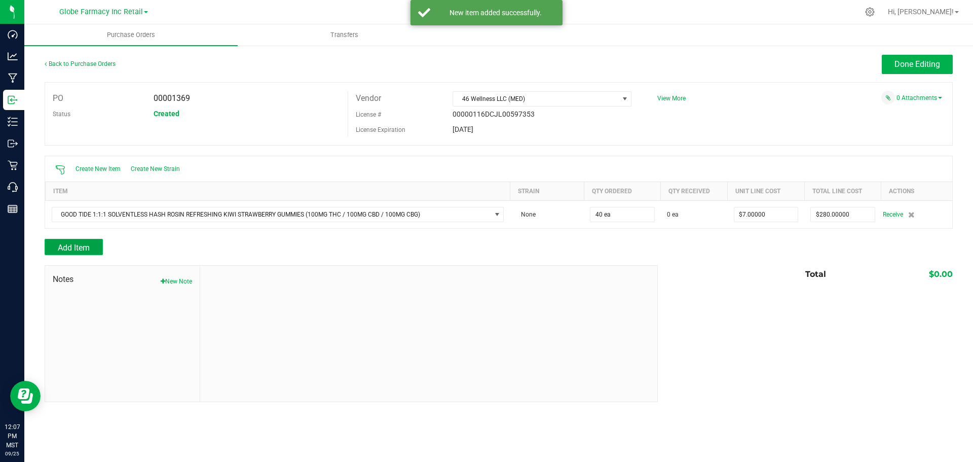
click at [70, 245] on span "Add Item" at bounding box center [74, 248] width 32 height 10
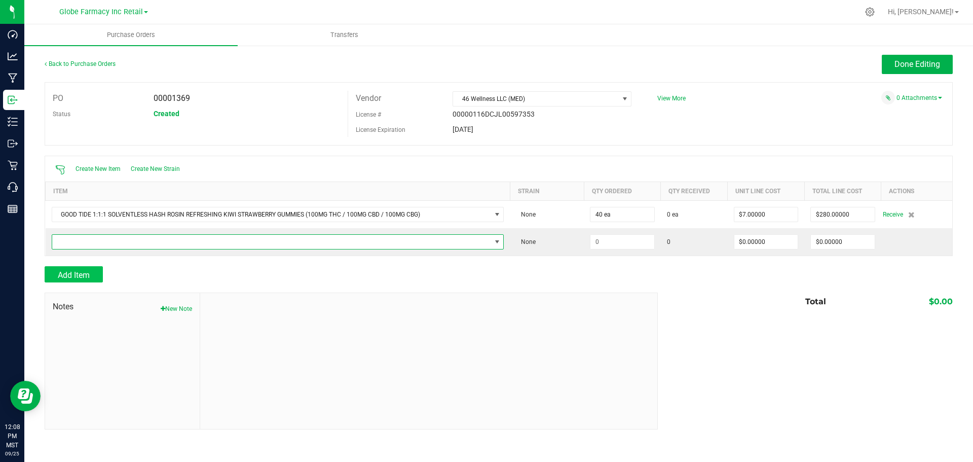
click at [70, 245] on span "NO DATA FOUND" at bounding box center [271, 242] width 439 height 14
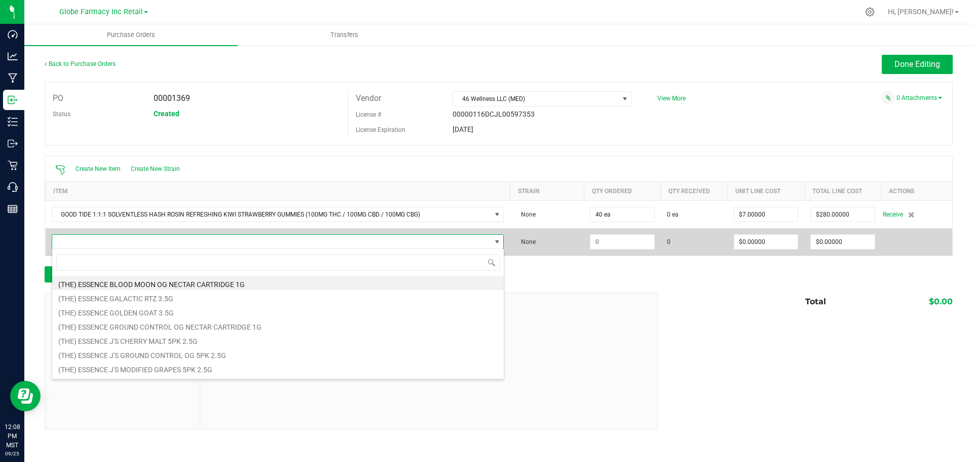
scroll to position [15, 453]
type input "PASSION FRUIT"
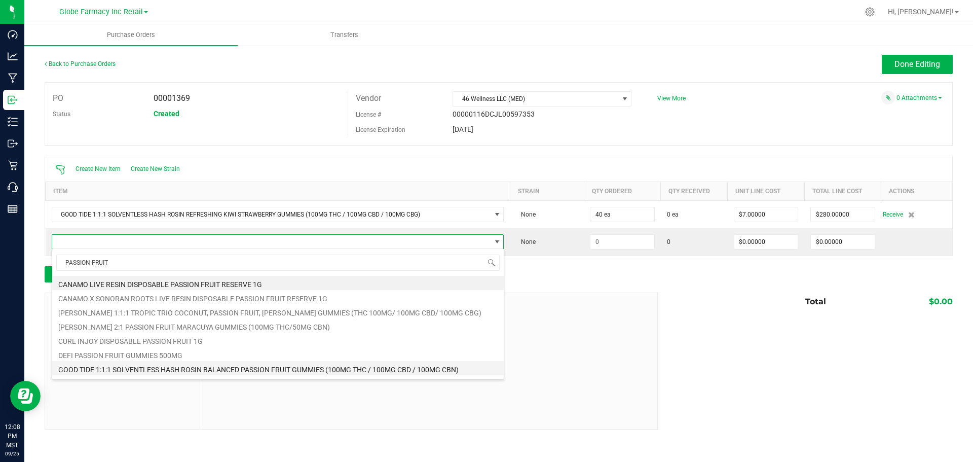
click at [142, 373] on li "GOOD TIDE 1:1:1 SOLVENTLESS HASH ROSIN BALANCED PASSION FRUIT GUMMIES (100MG TH…" at bounding box center [278, 368] width 452 height 14
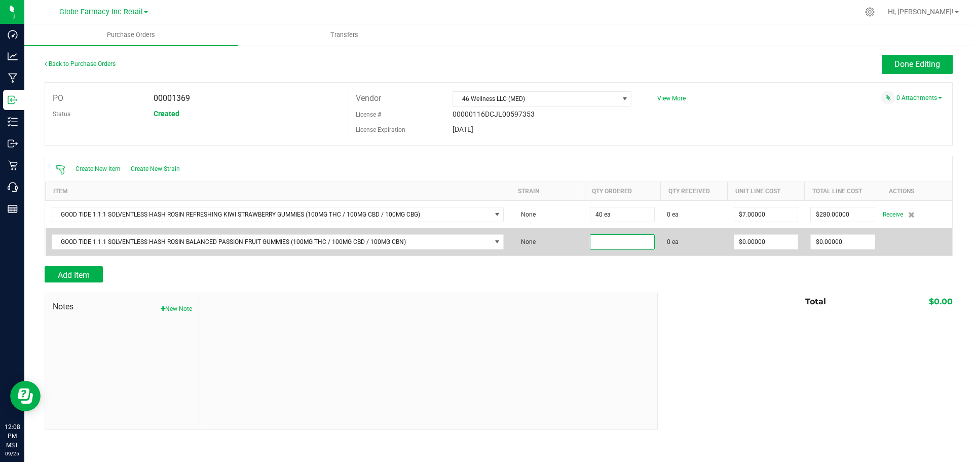
click at [624, 238] on input at bounding box center [623, 242] width 64 height 14
type input "80 ea"
type input "$7.00000"
type input "0"
type input "80"
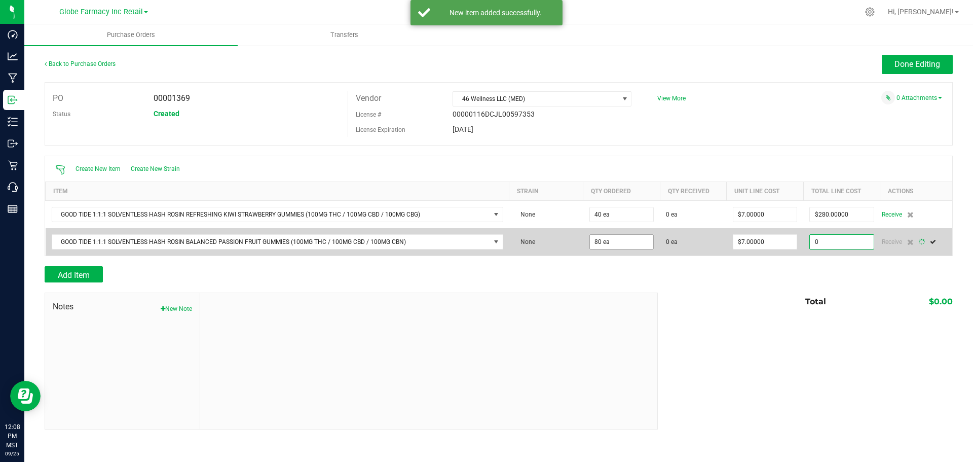
type input "560"
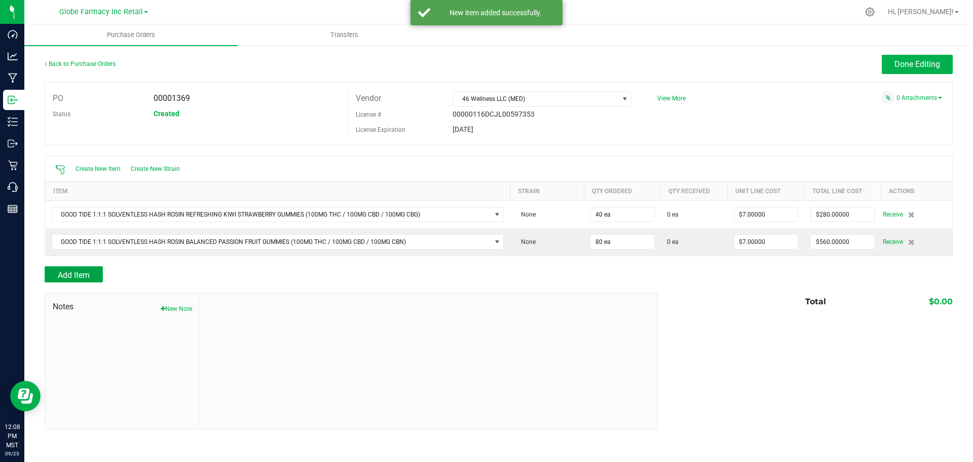
click at [68, 267] on button "Add Item" at bounding box center [74, 274] width 58 height 16
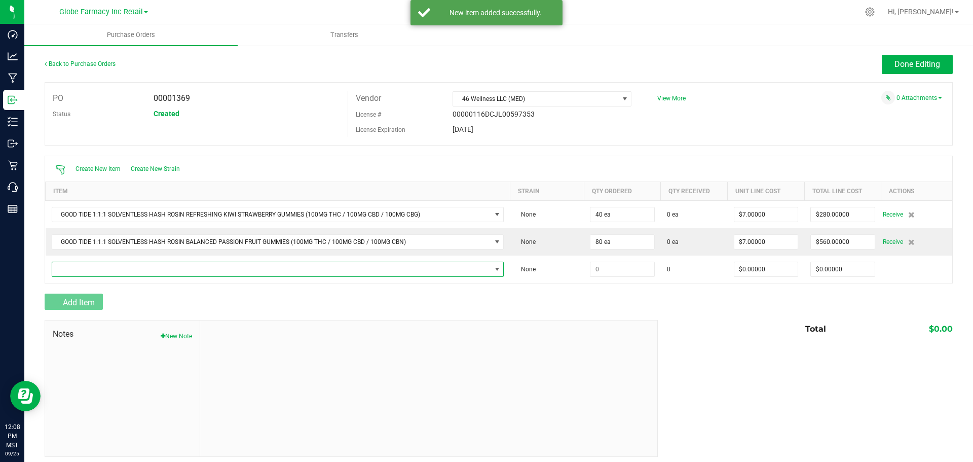
click at [68, 267] on span "NO DATA FOUND" at bounding box center [271, 269] width 439 height 14
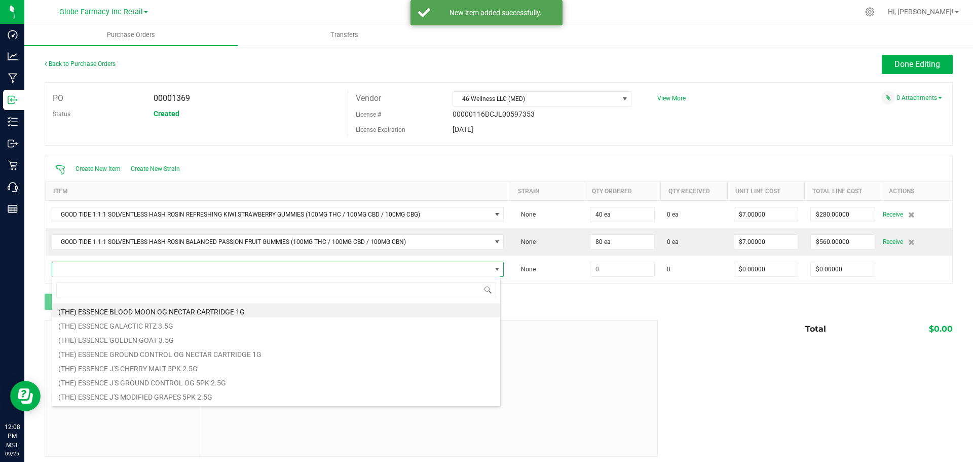
scroll to position [15, 445]
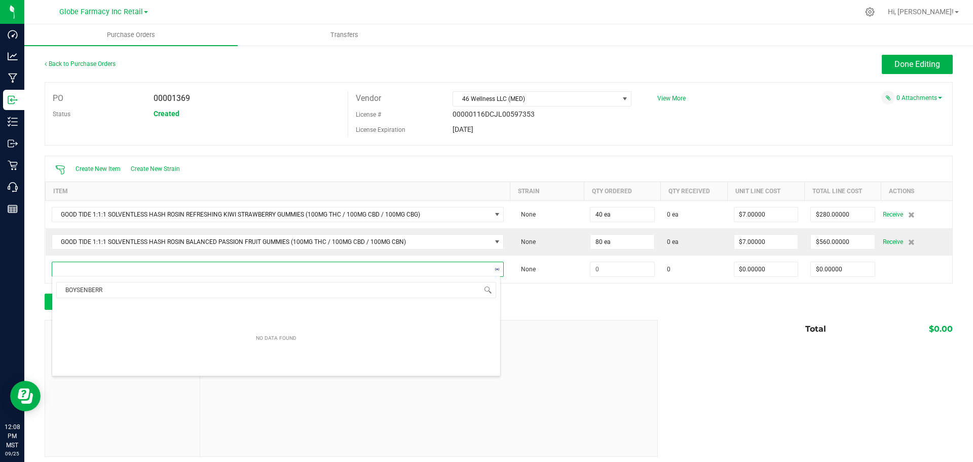
type input "BOYSENBERRY"
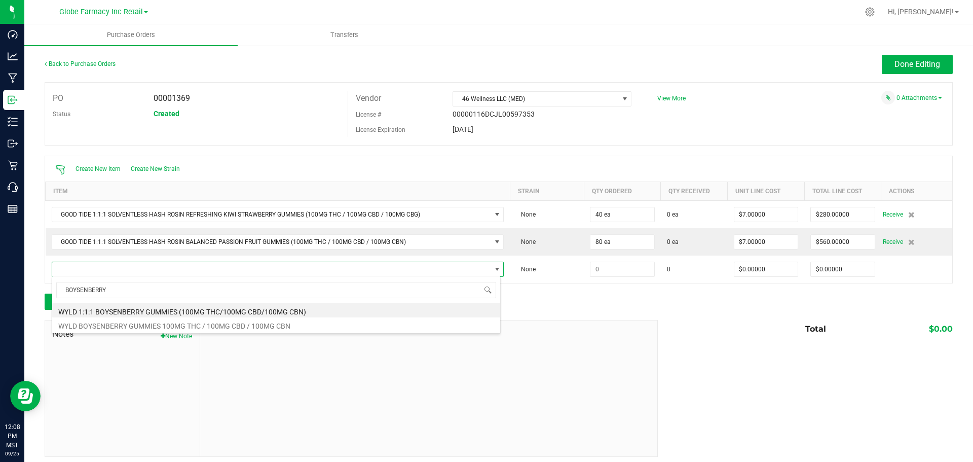
click at [285, 310] on li "WYLD 1:1:1 BOYSENBERRY GUMMIES (100MG THC/100MG CBD/100MG CBN)" at bounding box center [276, 310] width 448 height 14
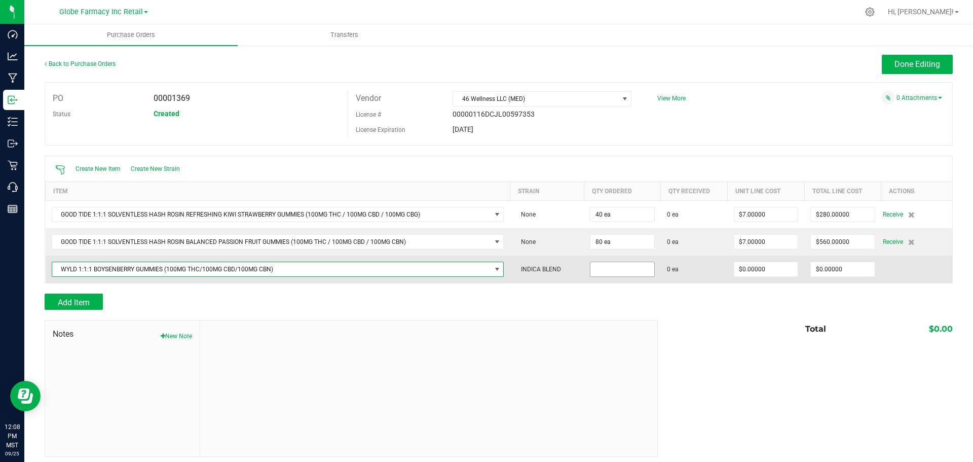
click at [638, 268] on input at bounding box center [623, 269] width 64 height 14
type input "160 ea"
type input "6"
type input "$960.00000"
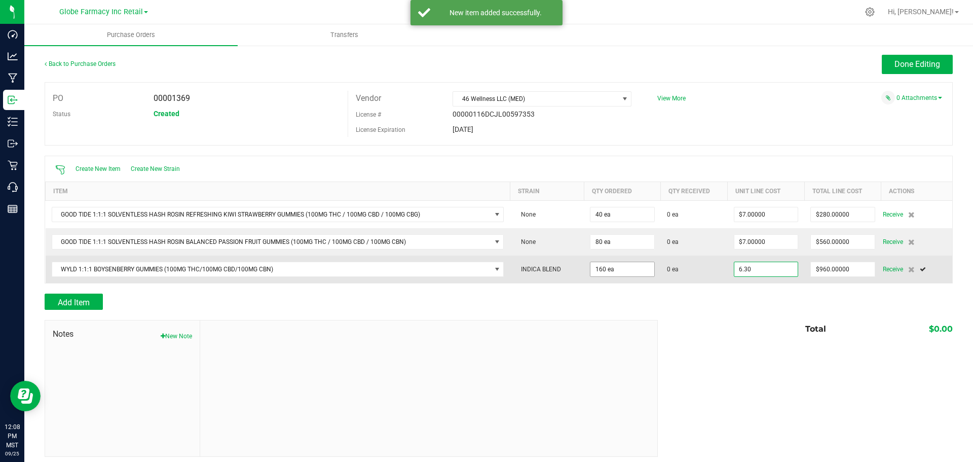
type input "$6.30000"
type input "960"
type input "160"
type input "1008"
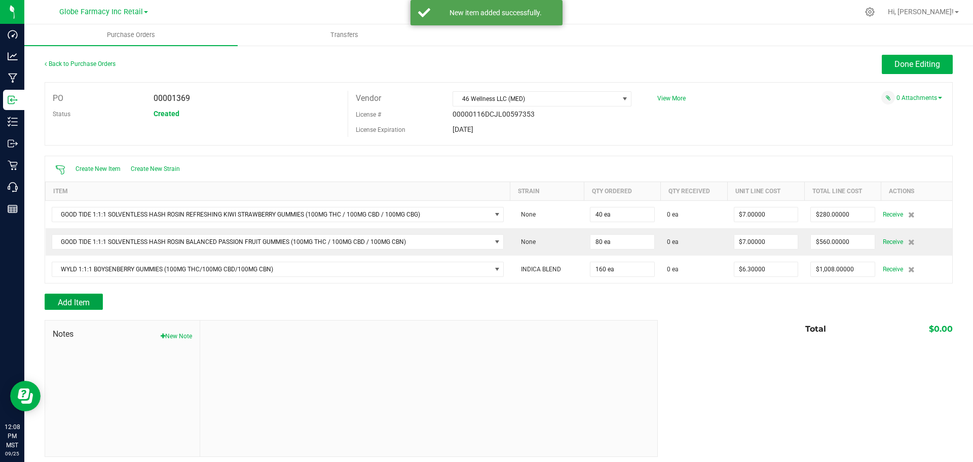
click at [84, 300] on span "Add Item" at bounding box center [74, 303] width 32 height 10
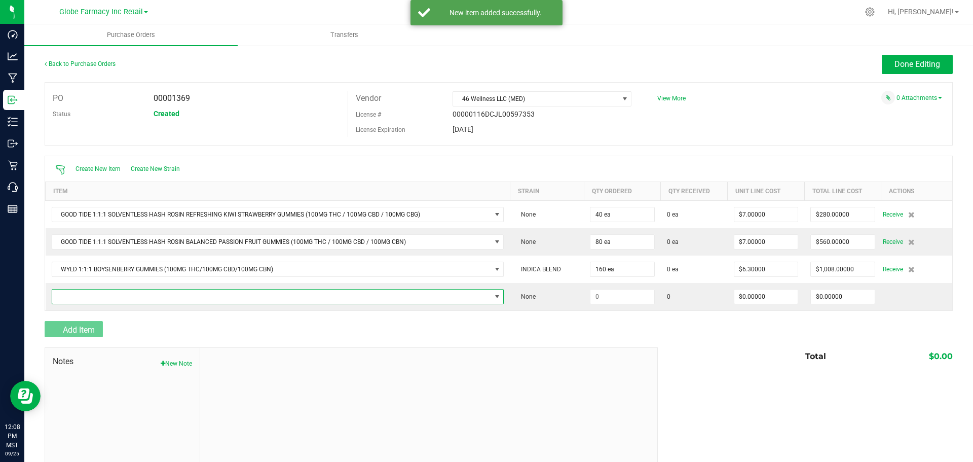
click at [98, 290] on span "NO DATA FOUND" at bounding box center [271, 297] width 439 height 14
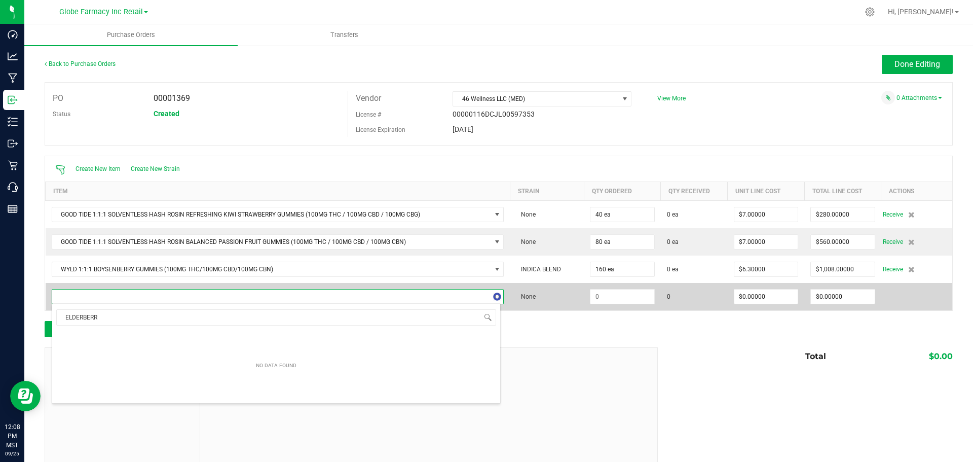
type input "ELDERBERRY"
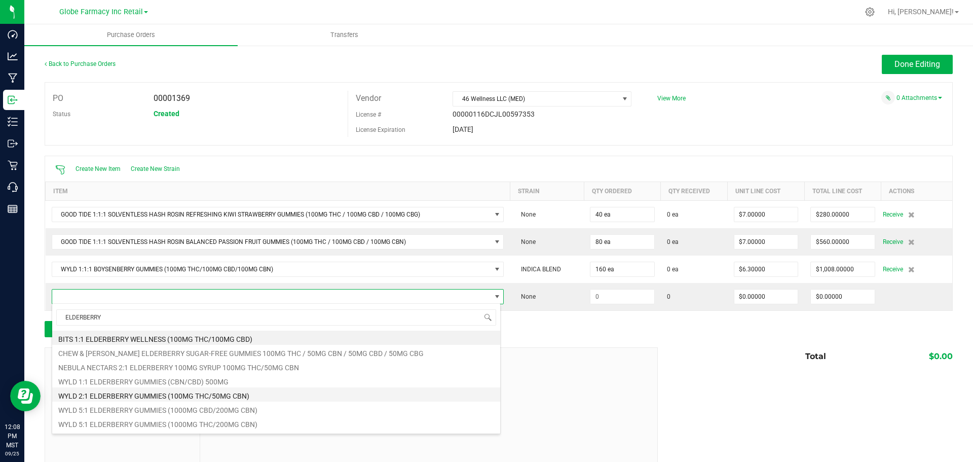
click at [290, 395] on li "WYLD 2:1 ELDERBERRY GUMMIES (100MG THC/50MG CBN)" at bounding box center [276, 394] width 448 height 14
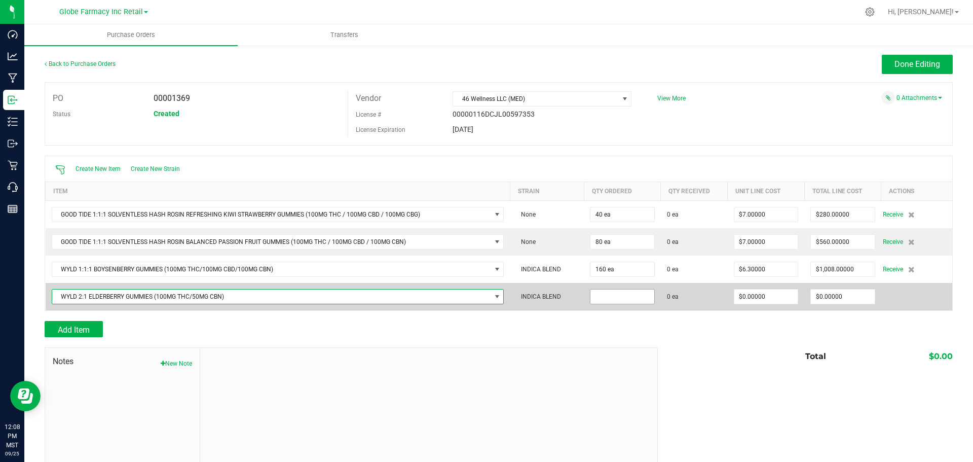
click at [647, 298] on input at bounding box center [623, 297] width 64 height 14
type input "20 ea"
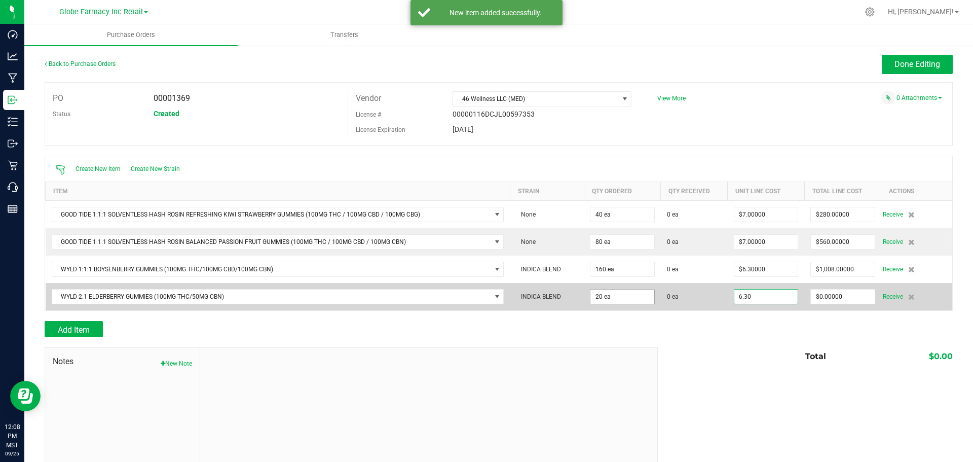
type input "$6.30000"
type input "0"
type input "20"
type input "126"
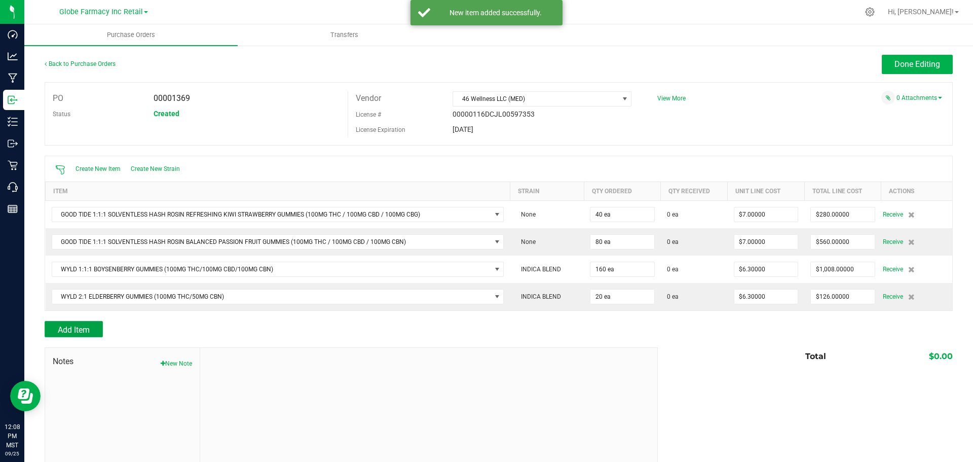
click at [82, 323] on button "Add Item" at bounding box center [74, 329] width 58 height 16
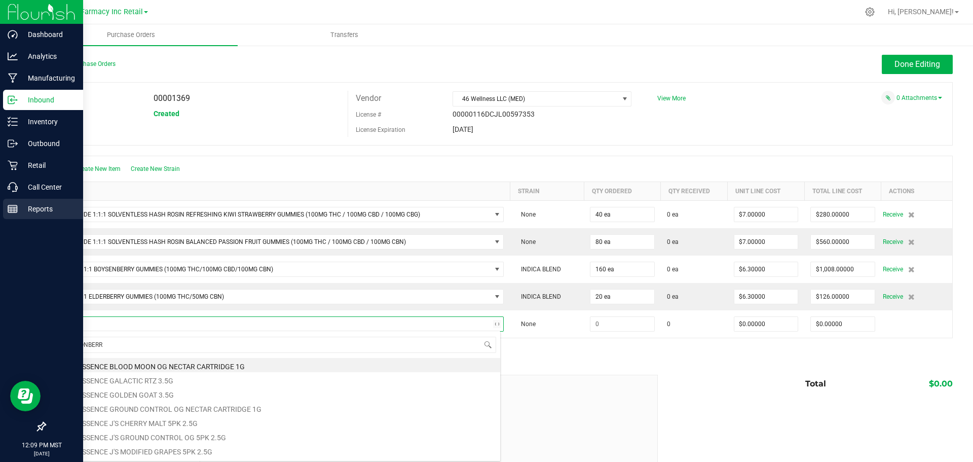
type input "MARIONBERRY"
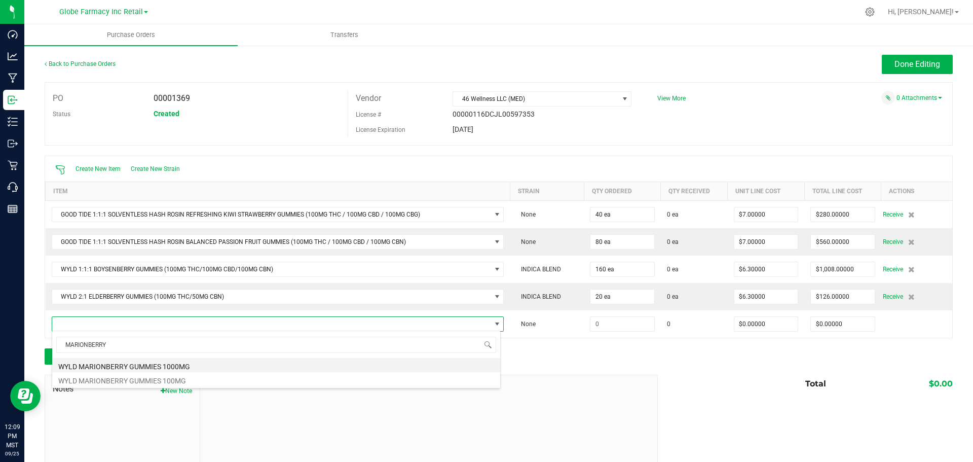
click at [150, 364] on li "WYLD MARIONBERRY GUMMIES 1000MG" at bounding box center [276, 365] width 448 height 14
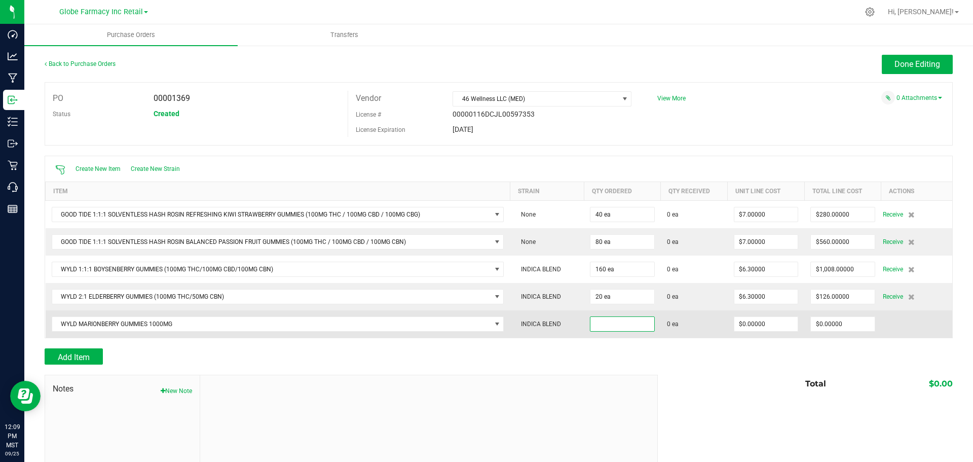
click at [627, 321] on input at bounding box center [623, 324] width 64 height 14
type input "20 ea"
type input "$15.75000"
type input "0"
type input "20"
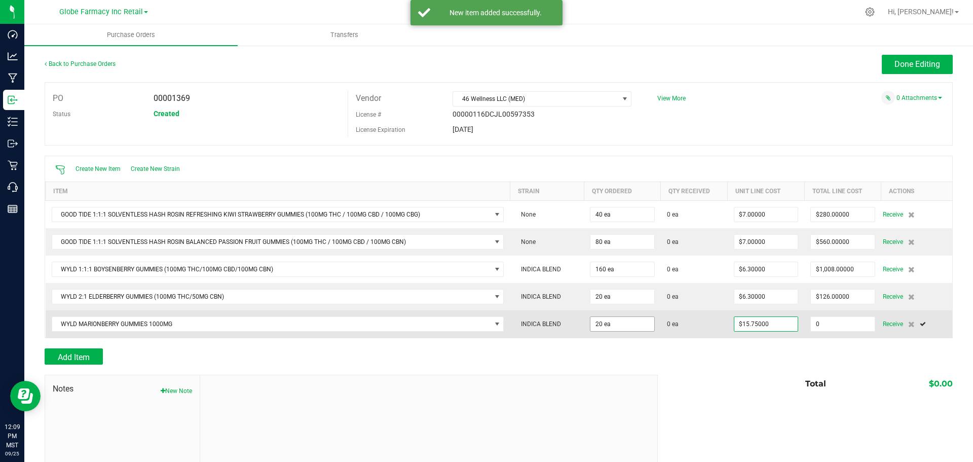
type input "315"
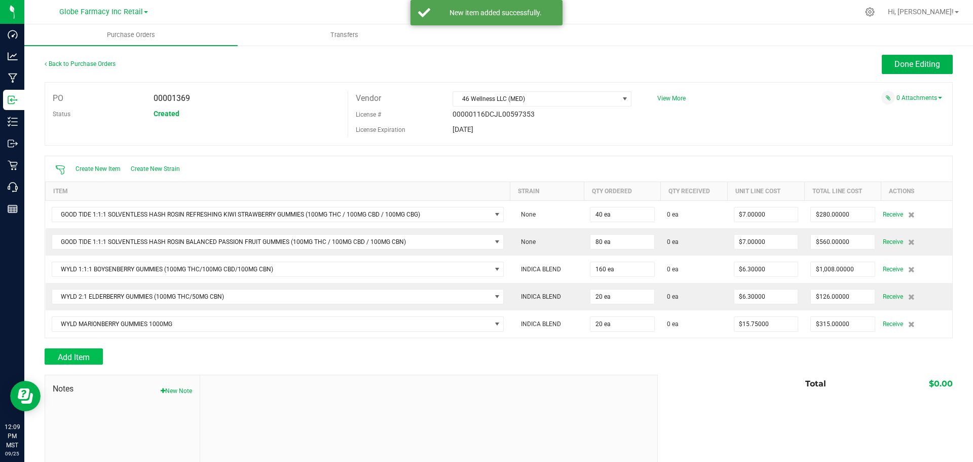
drag, startPoint x: 113, startPoint y: 350, endPoint x: 93, endPoint y: 350, distance: 19.3
click at [100, 350] on div "Add Item" at bounding box center [348, 356] width 606 height 16
click at [77, 350] on button "Add Item" at bounding box center [74, 356] width 58 height 16
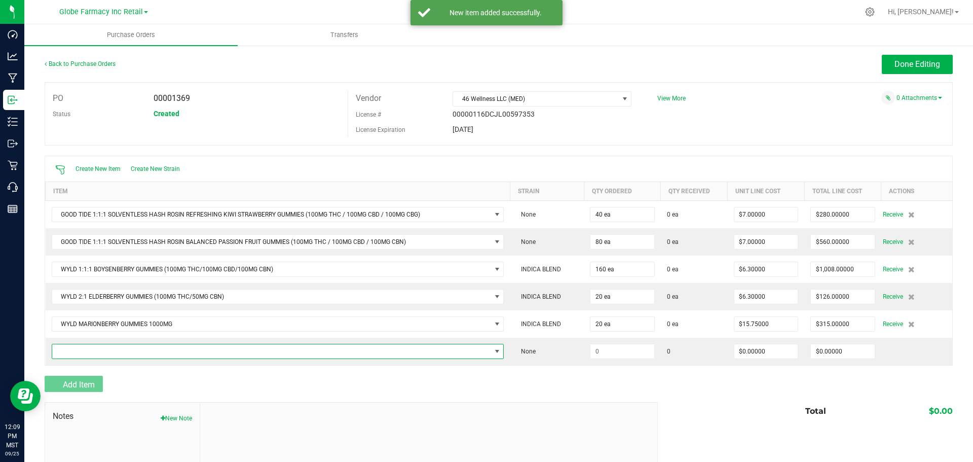
click at [77, 350] on span "NO DATA FOUND" at bounding box center [271, 351] width 439 height 14
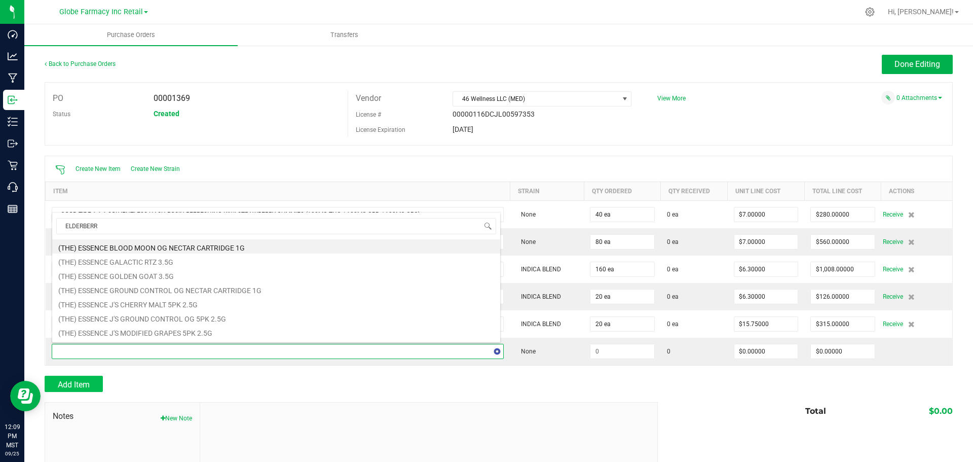
type input "ELDERBERRY"
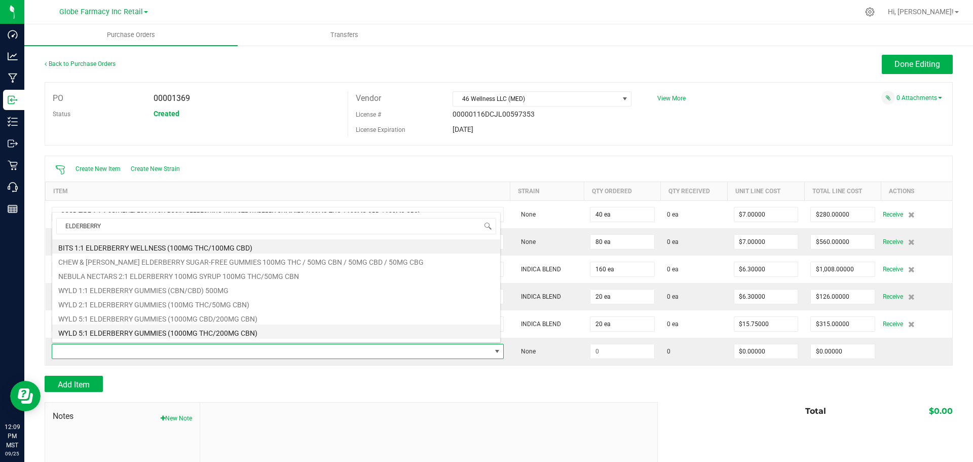
click at [264, 330] on li "WYLD 5:1 ELDERBERRY GUMMIES (1000MG THC/200MG CBN)" at bounding box center [276, 331] width 448 height 14
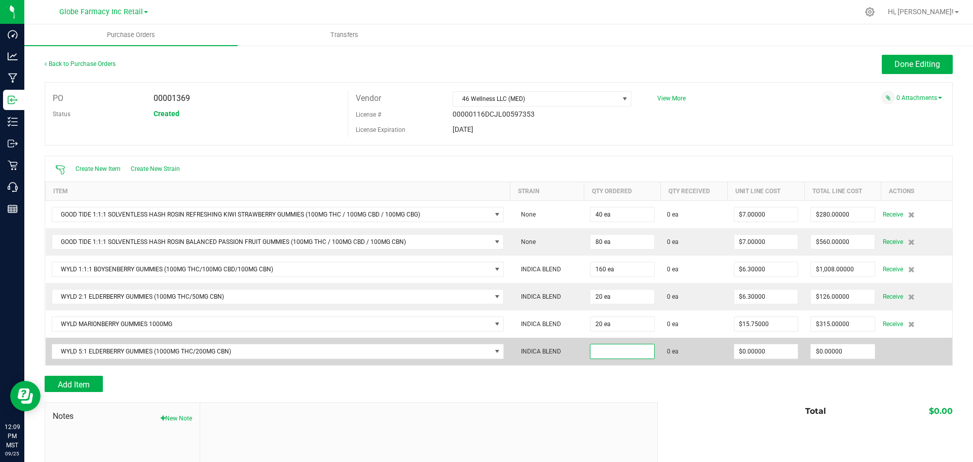
click at [634, 347] on input at bounding box center [623, 351] width 64 height 14
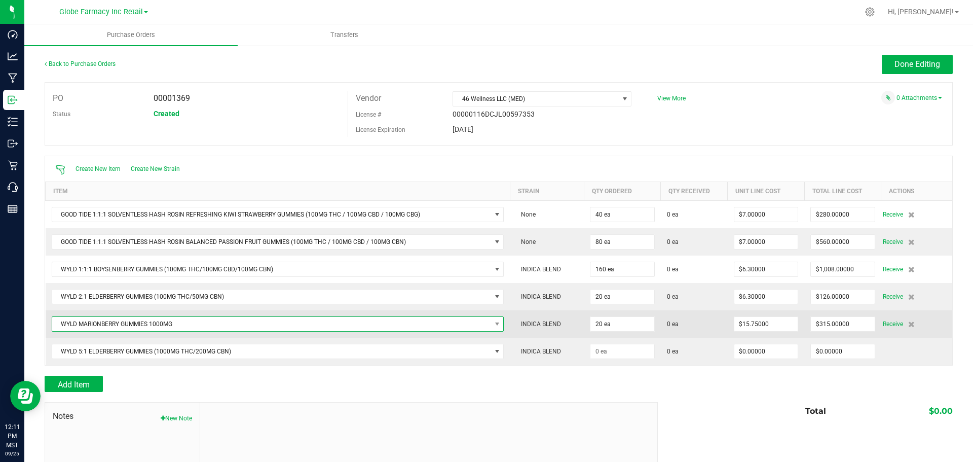
click at [178, 323] on span "WYLD MARIONBERRY GUMMIES 1000MG" at bounding box center [271, 324] width 439 height 14
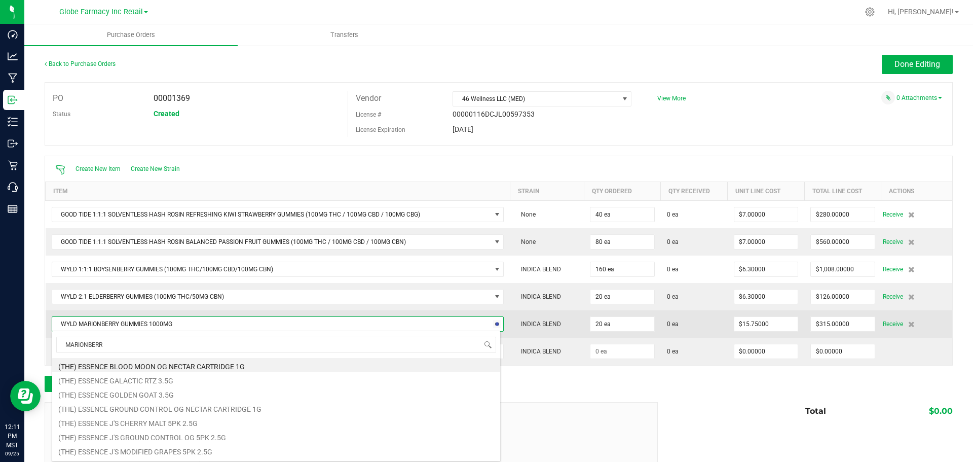
type input "MARIONBERRY"
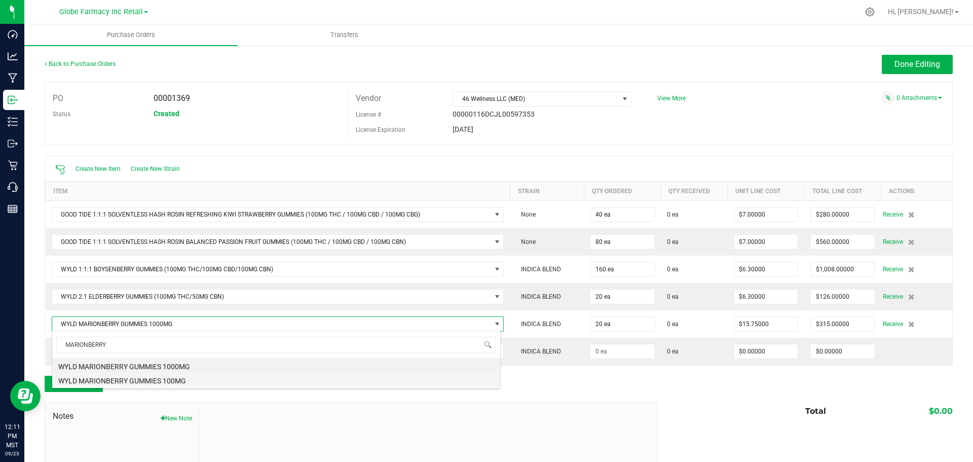
click at [177, 380] on li "WYLD MARIONBERRY GUMMIES 100MG" at bounding box center [276, 379] width 448 height 14
type input "$0.00000"
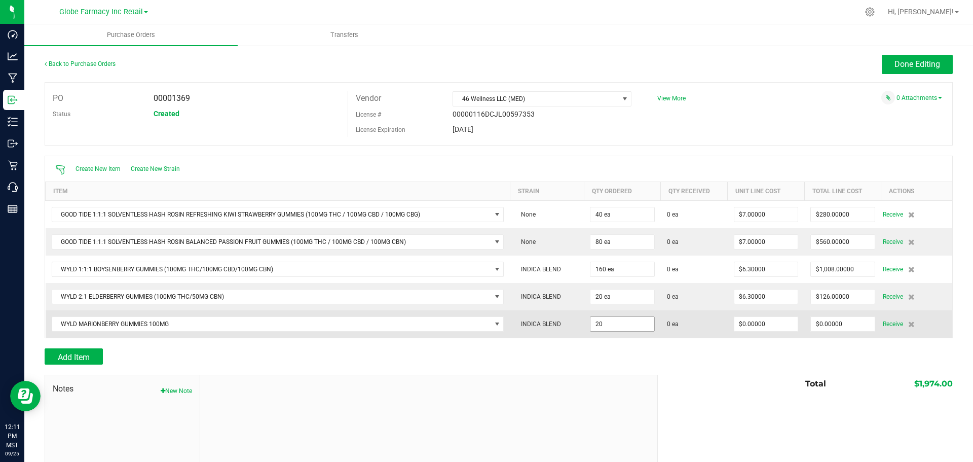
click at [622, 326] on input "20" at bounding box center [623, 324] width 64 height 14
type input "60 ea"
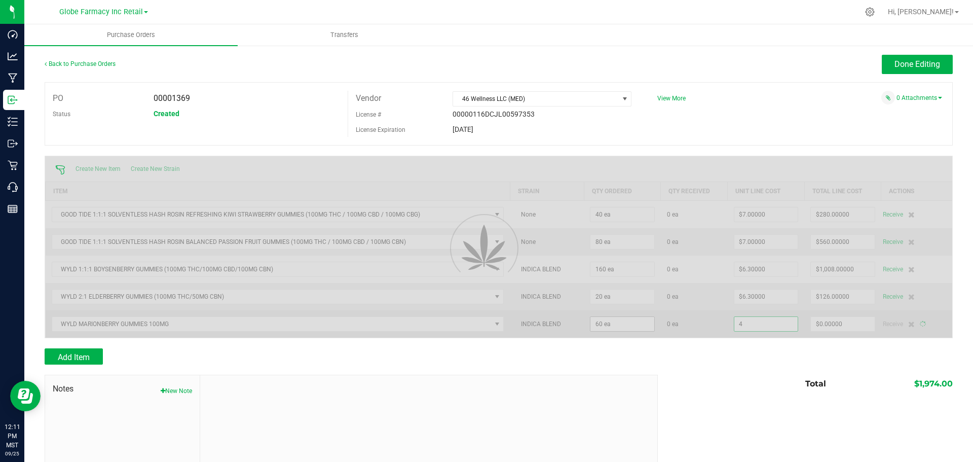
type input "4."
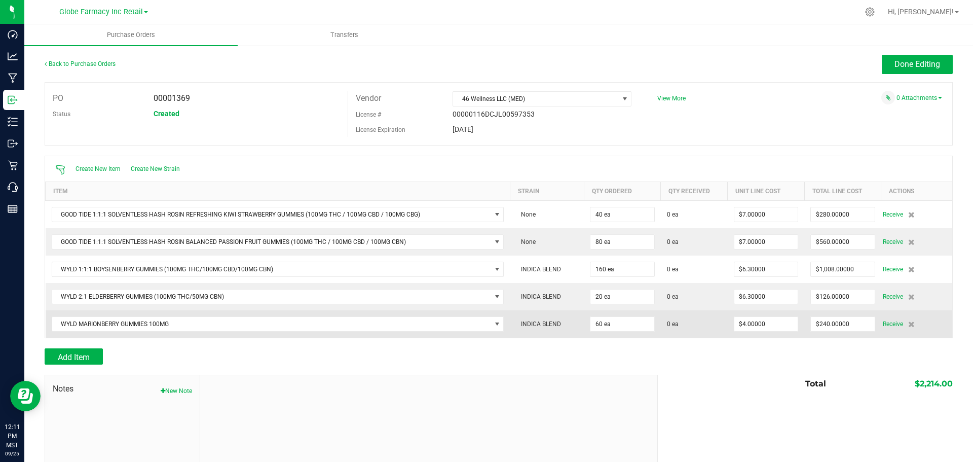
click at [777, 314] on td "$4.00000" at bounding box center [766, 323] width 77 height 27
click at [774, 320] on input "4" at bounding box center [767, 324] width 64 height 14
type input "$4.90000"
type input "240"
type input "60"
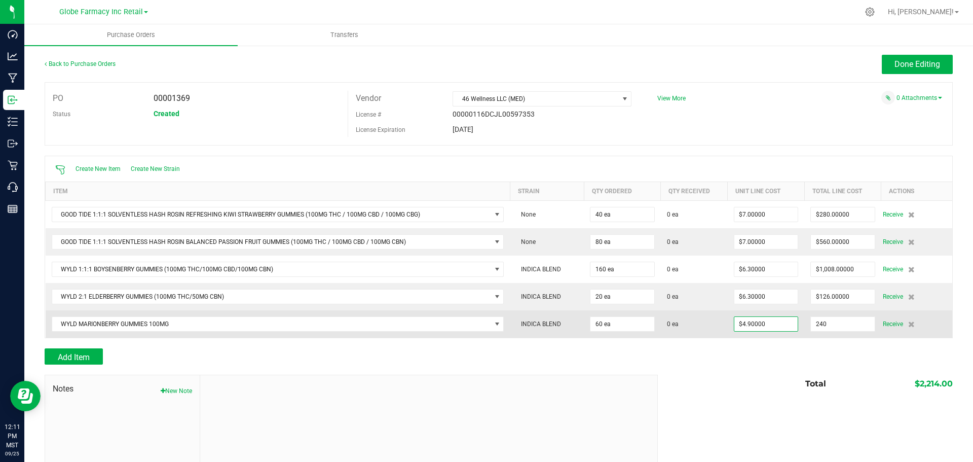
type input "294"
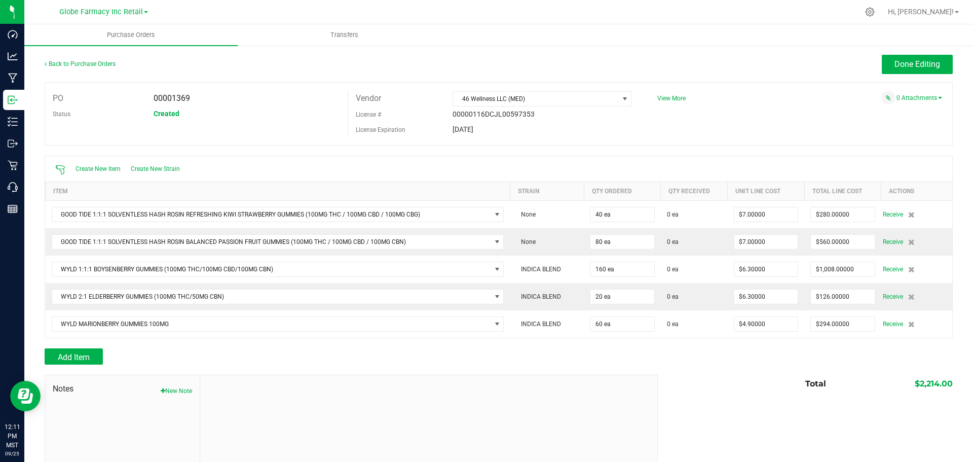
click at [64, 346] on div at bounding box center [499, 343] width 909 height 10
click at [68, 354] on span "Add Item" at bounding box center [74, 357] width 32 height 10
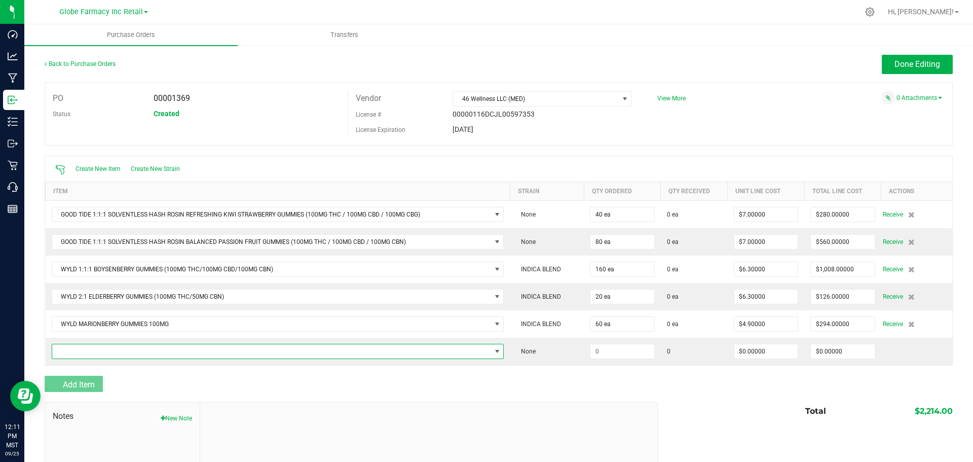
click at [68, 354] on span "NO DATA FOUND" at bounding box center [271, 351] width 439 height 14
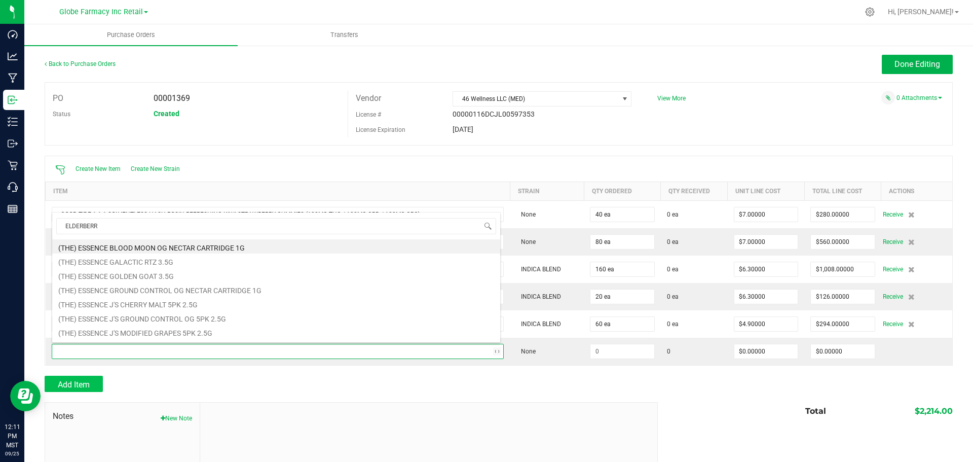
type input "ELDERBERRY"
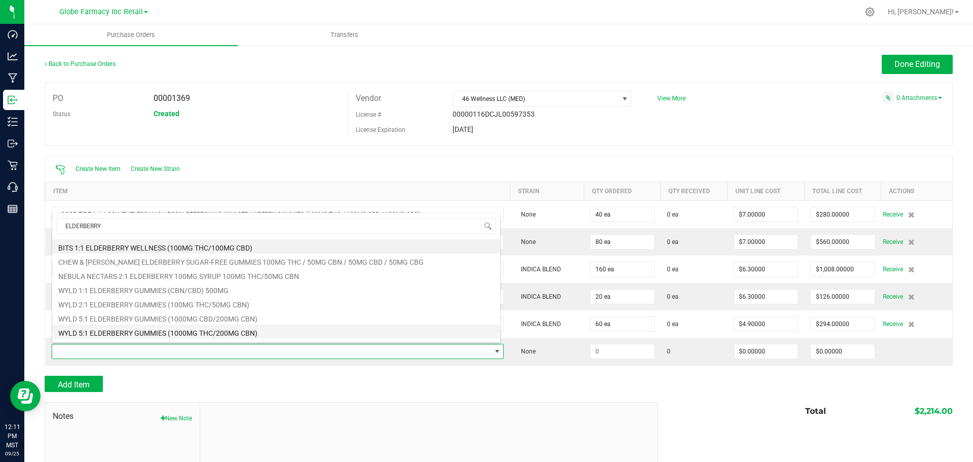
click at [261, 335] on li "WYLD 5:1 ELDERBERRY GUMMIES (1000MG THC/200MG CBN)" at bounding box center [276, 331] width 448 height 14
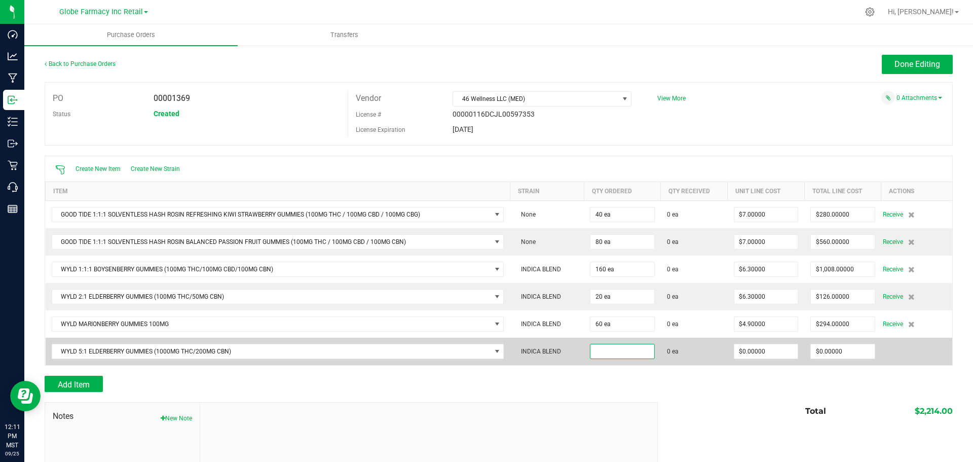
click at [611, 347] on input at bounding box center [623, 351] width 64 height 14
type input "20 ea"
type input "$15.75000"
type input "0"
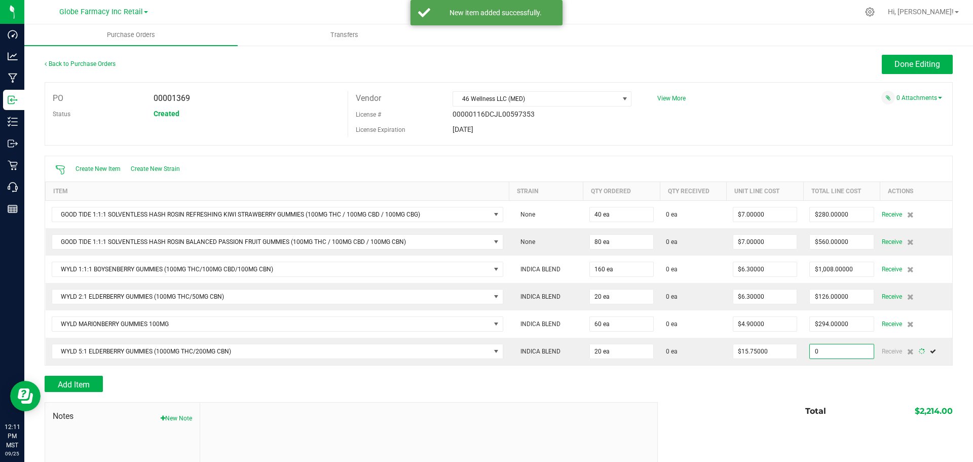
type input "20"
type input "$315.00000"
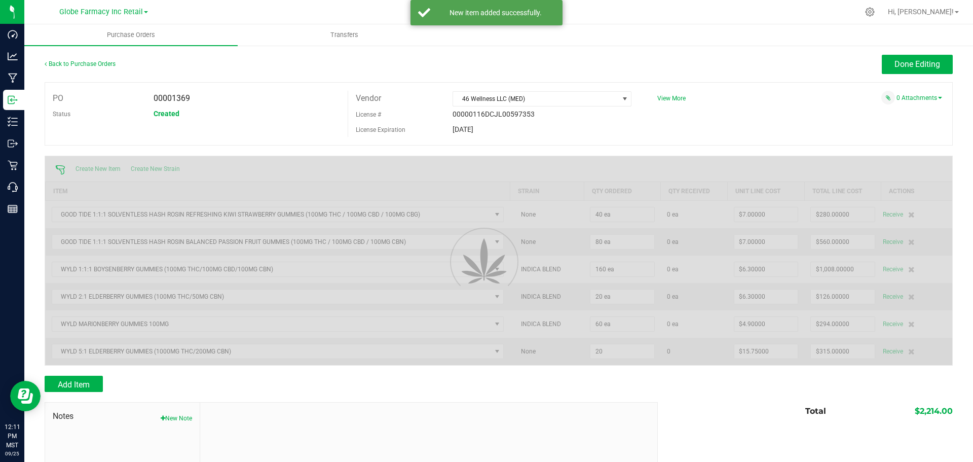
click at [80, 370] on div at bounding box center [499, 371] width 909 height 10
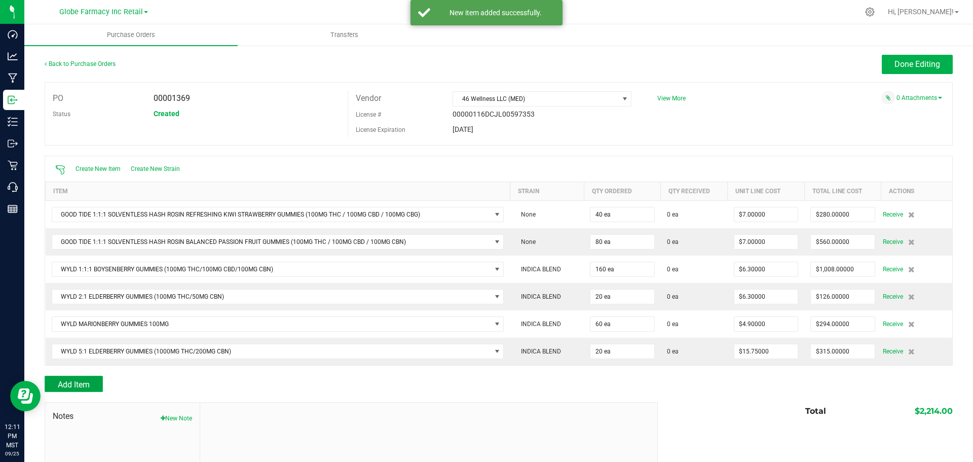
click at [79, 378] on button "Add Item" at bounding box center [74, 384] width 58 height 16
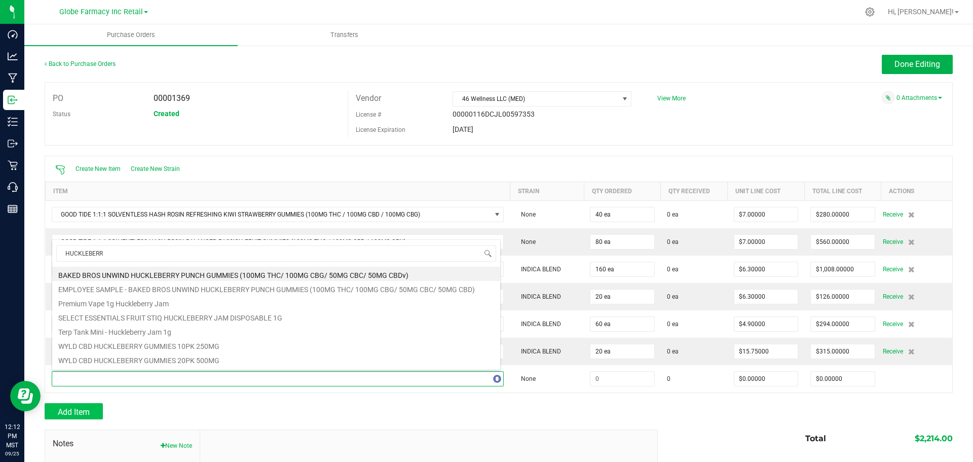
type input "HUCKLEBERRY"
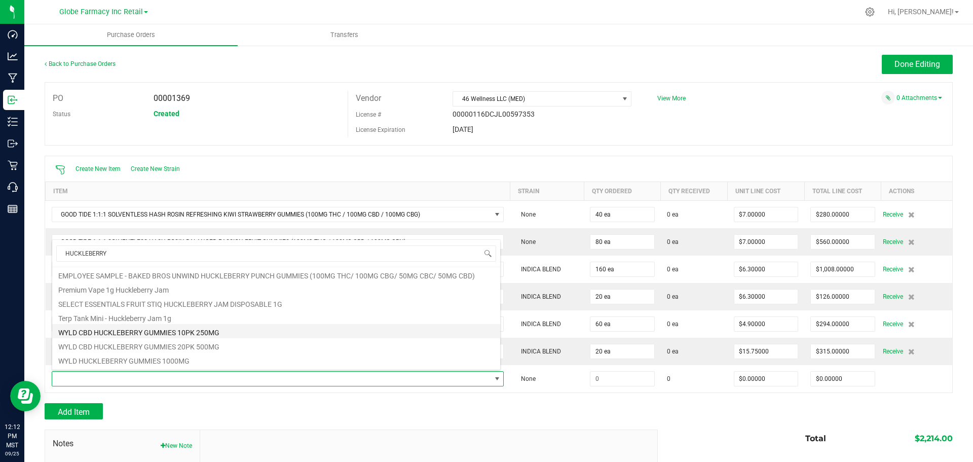
scroll to position [26, 0]
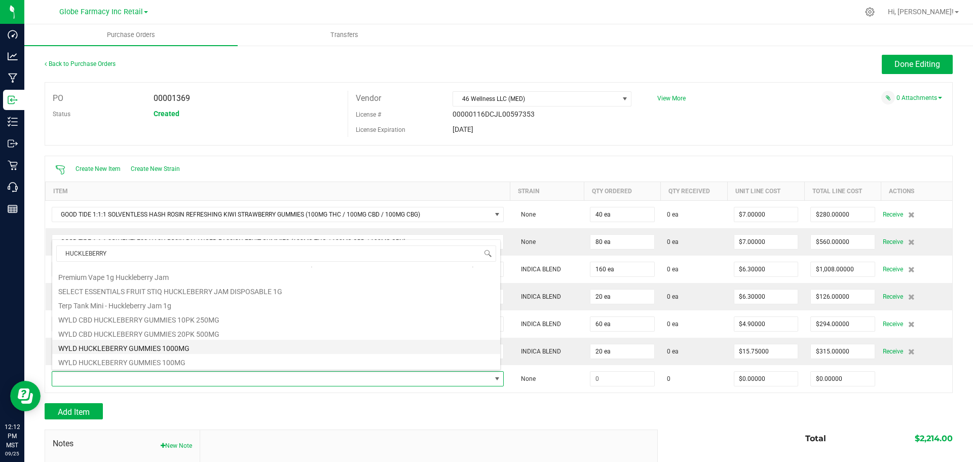
click at [184, 345] on li "WYLD HUCKLEBERRY GUMMIES 1000MG" at bounding box center [276, 347] width 448 height 14
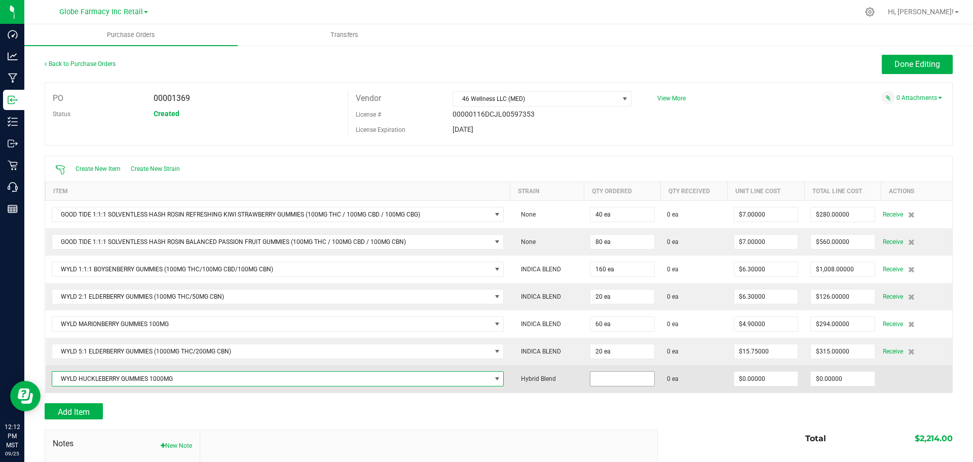
click at [614, 376] on input at bounding box center [623, 379] width 64 height 14
type input "40 ea"
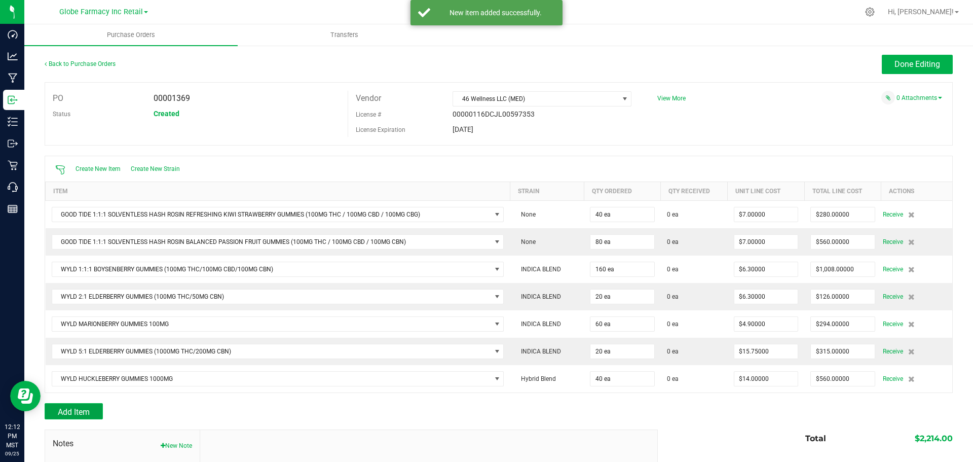
click at [83, 415] on span "Add Item" at bounding box center [74, 412] width 32 height 10
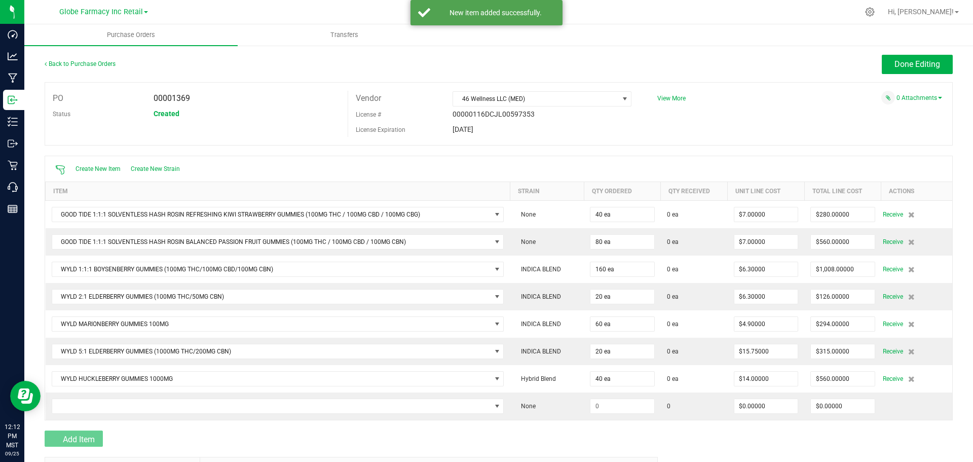
click at [95, 393] on td at bounding box center [278, 405] width 465 height 27
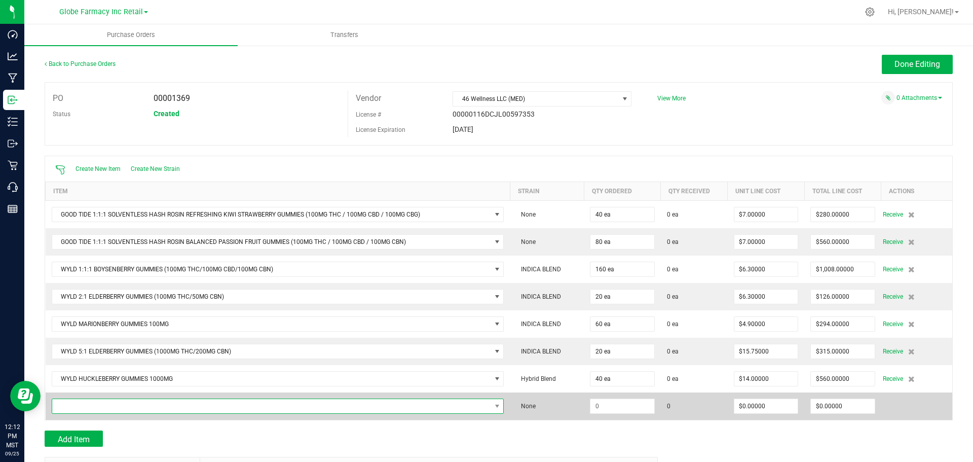
click at [131, 410] on span "NO DATA FOUND" at bounding box center [271, 406] width 439 height 14
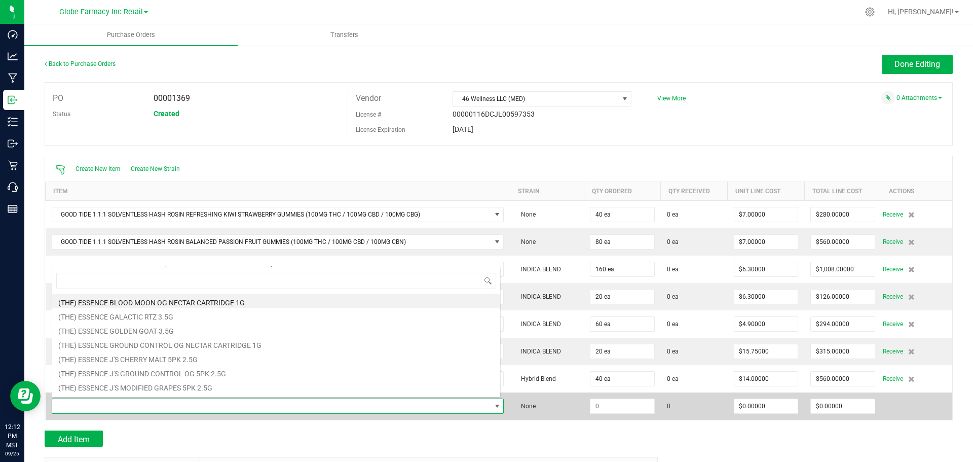
scroll to position [15, 445]
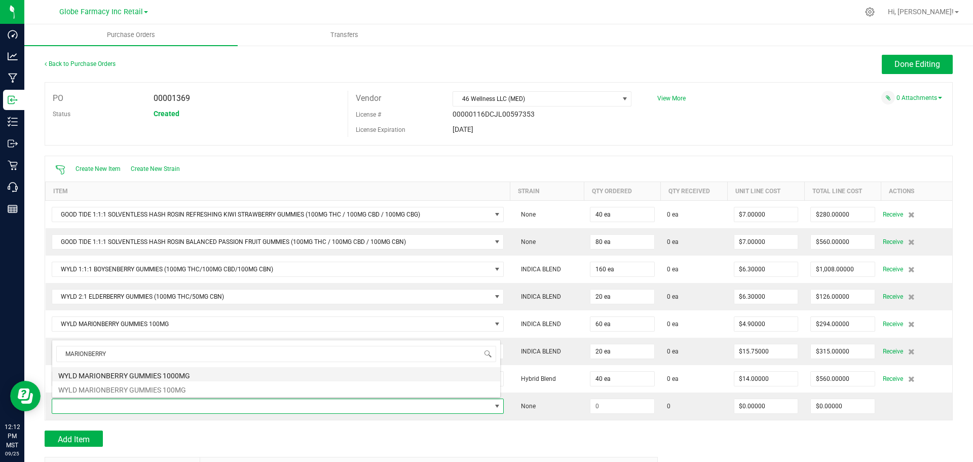
click at [164, 372] on li "WYLD MARIONBERRY GUMMIES 1000MG" at bounding box center [276, 374] width 448 height 14
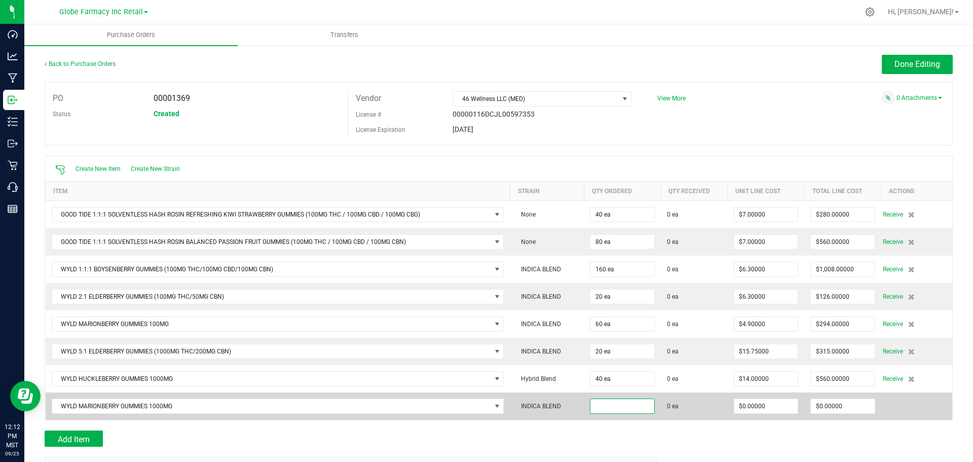
click at [623, 403] on input at bounding box center [623, 406] width 64 height 14
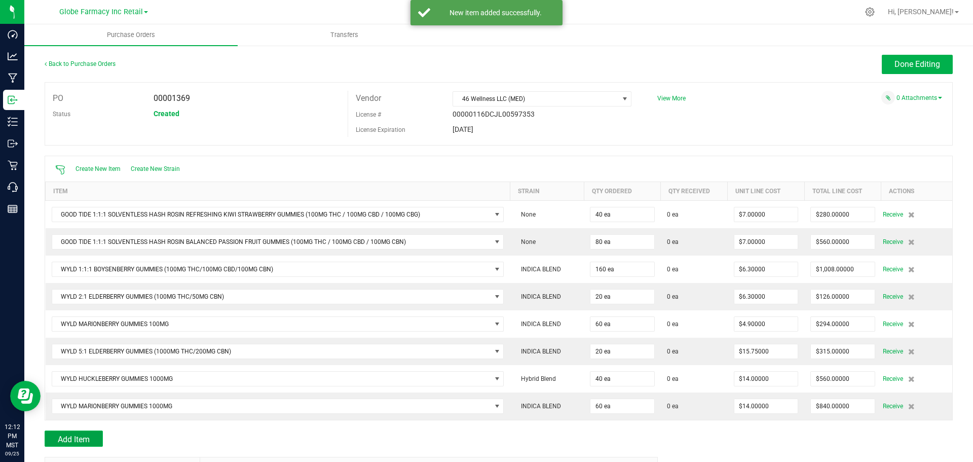
click at [77, 432] on button "Add Item" at bounding box center [74, 438] width 58 height 16
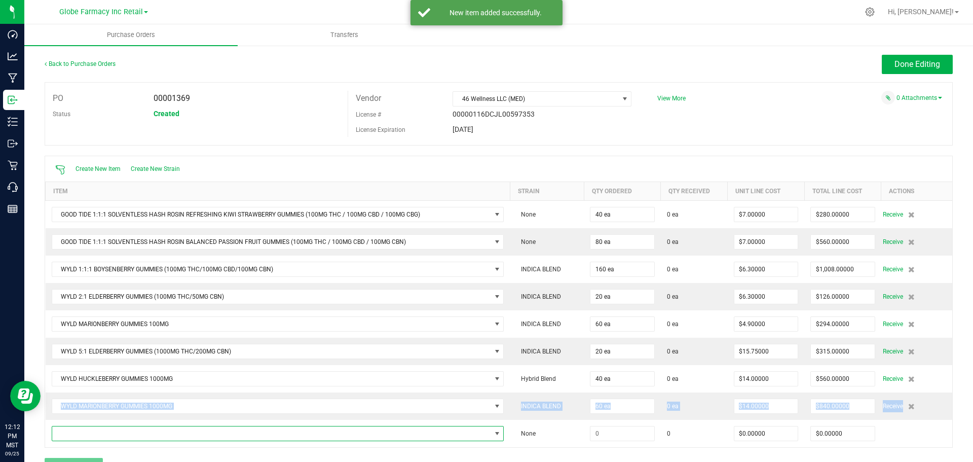
click at [77, 432] on span "NO DATA FOUND" at bounding box center [271, 433] width 439 height 14
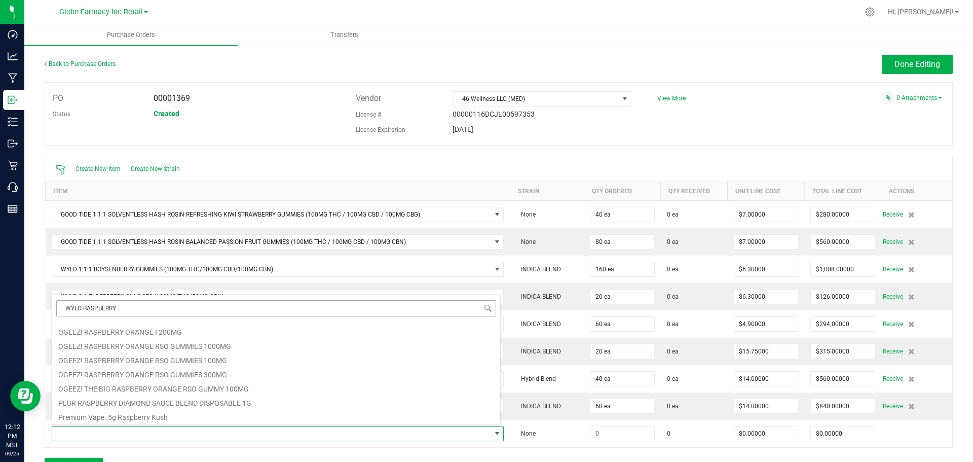
scroll to position [0, 0]
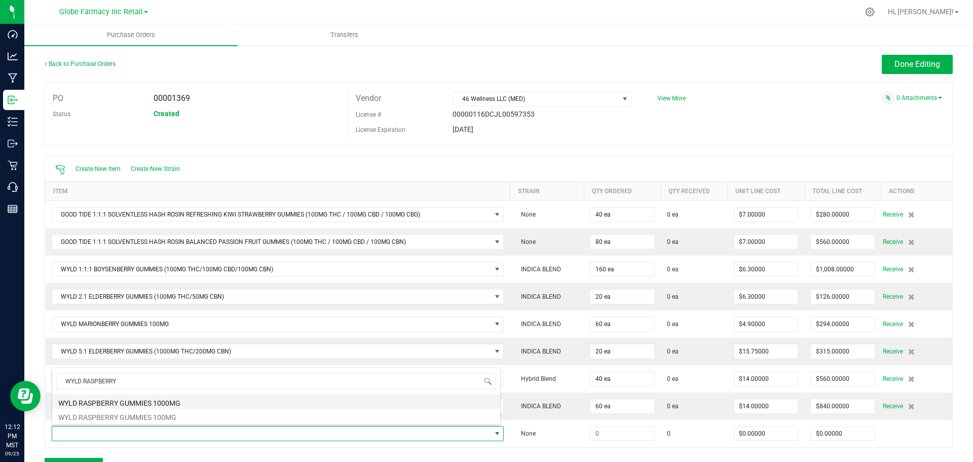
click at [160, 401] on li "WYLD RASPBERRY GUMMIES 1000MG" at bounding box center [276, 401] width 448 height 14
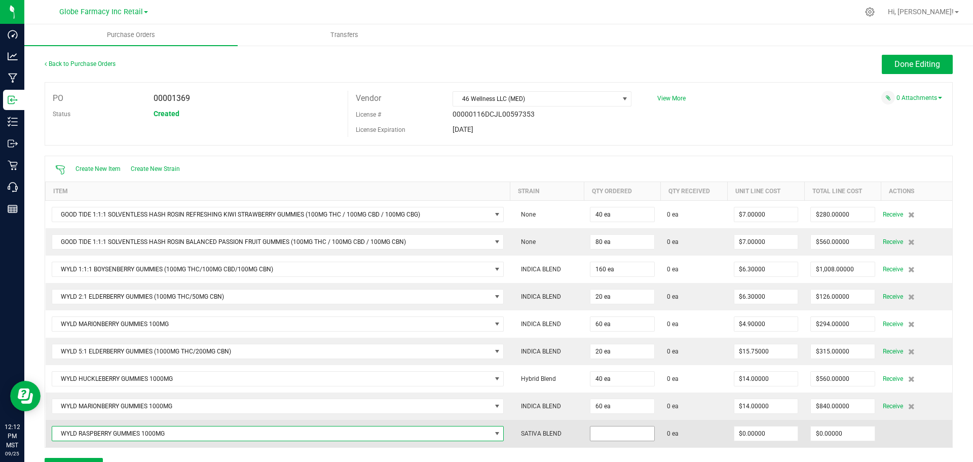
click at [636, 436] on input at bounding box center [623, 433] width 64 height 14
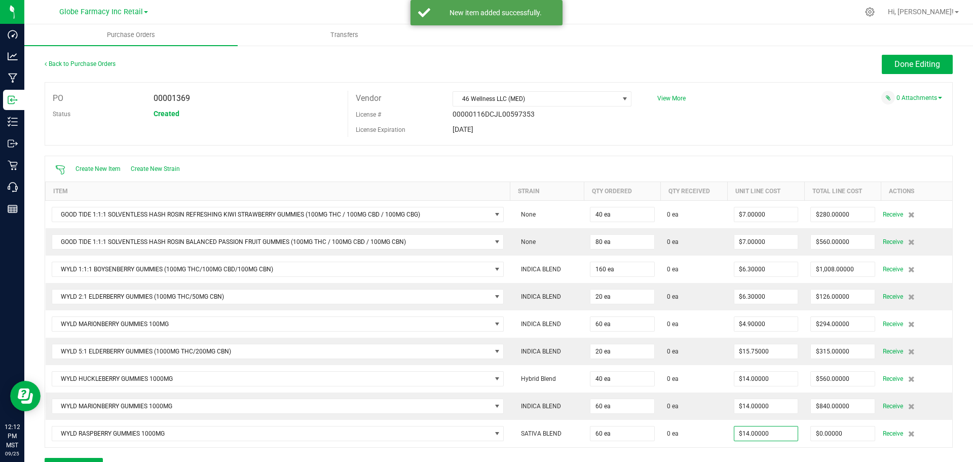
click at [144, 454] on div at bounding box center [499, 453] width 909 height 10
drag, startPoint x: 103, startPoint y: 449, endPoint x: 97, endPoint y: 456, distance: 9.0
click at [99, 453] on div at bounding box center [499, 453] width 909 height 10
click at [91, 458] on button "Add Item" at bounding box center [74, 466] width 58 height 16
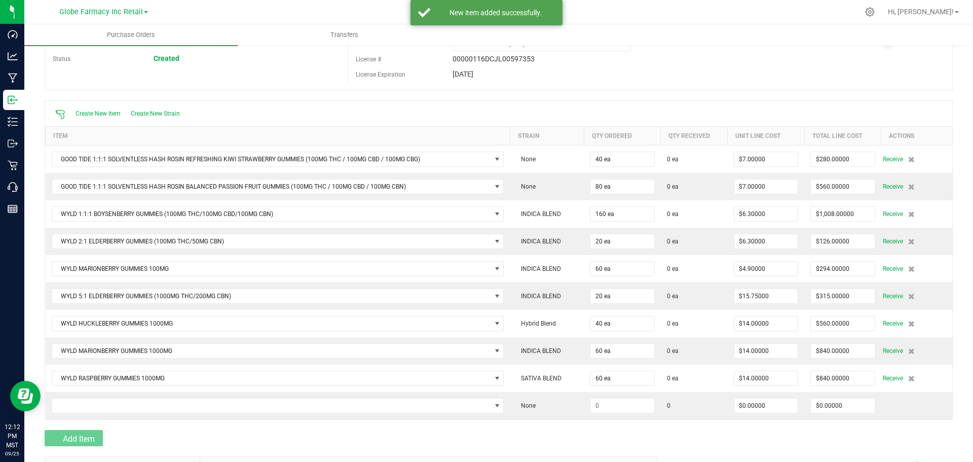
scroll to position [101, 0]
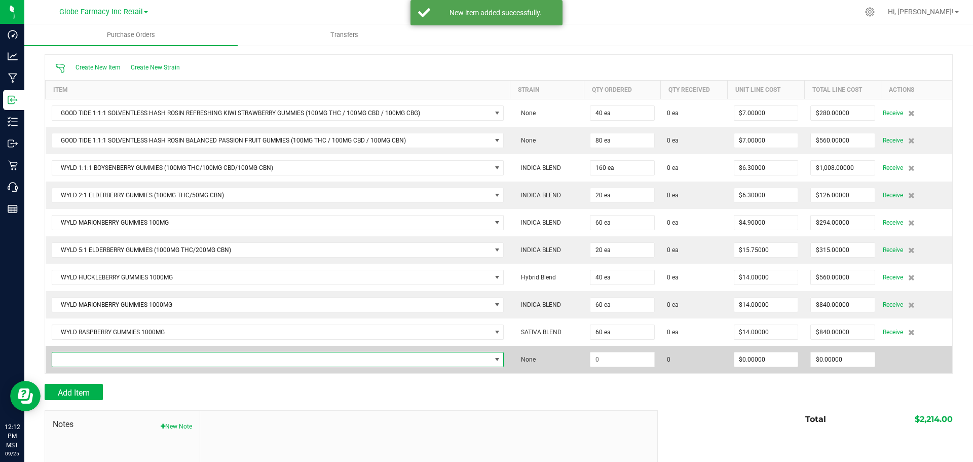
click at [128, 353] on span "NO DATA FOUND" at bounding box center [271, 359] width 439 height 14
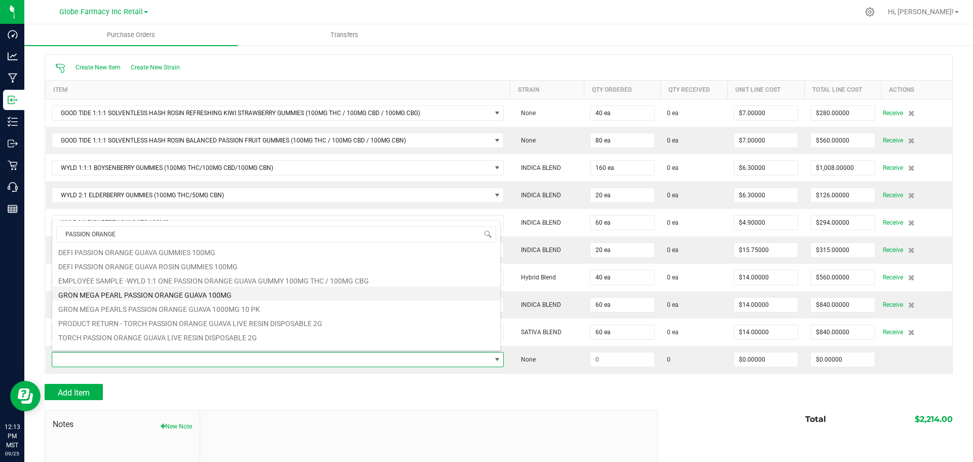
scroll to position [26, 0]
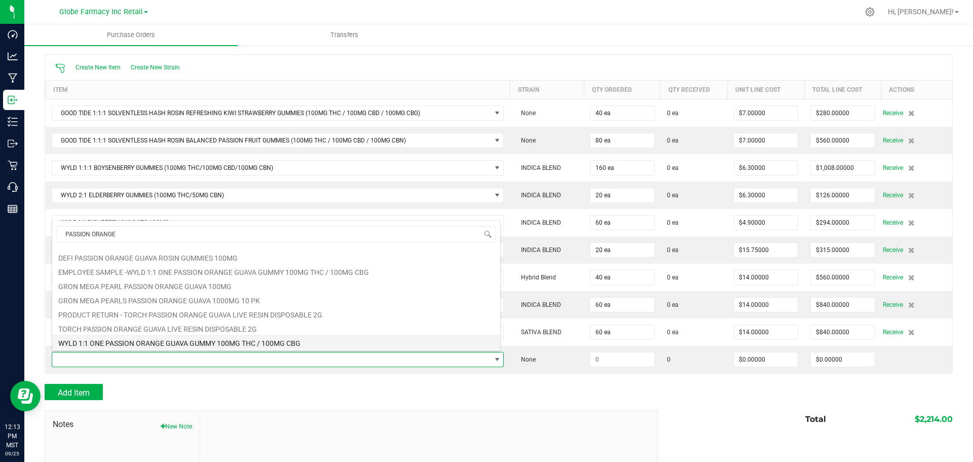
click at [116, 342] on li "WYLD 1:1 ONE PASSION ORANGE GUAVA GUMMY 100MG THC / 100MG CBG" at bounding box center [276, 342] width 448 height 14
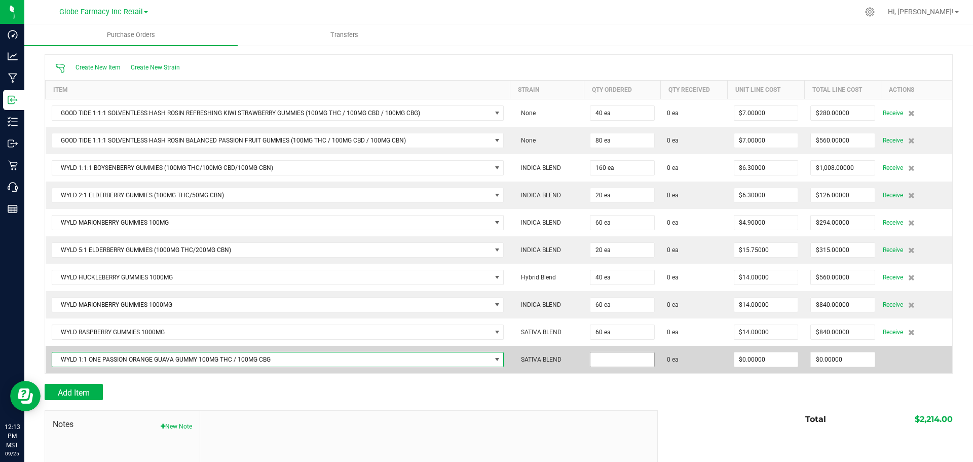
click at [611, 357] on input at bounding box center [623, 359] width 64 height 14
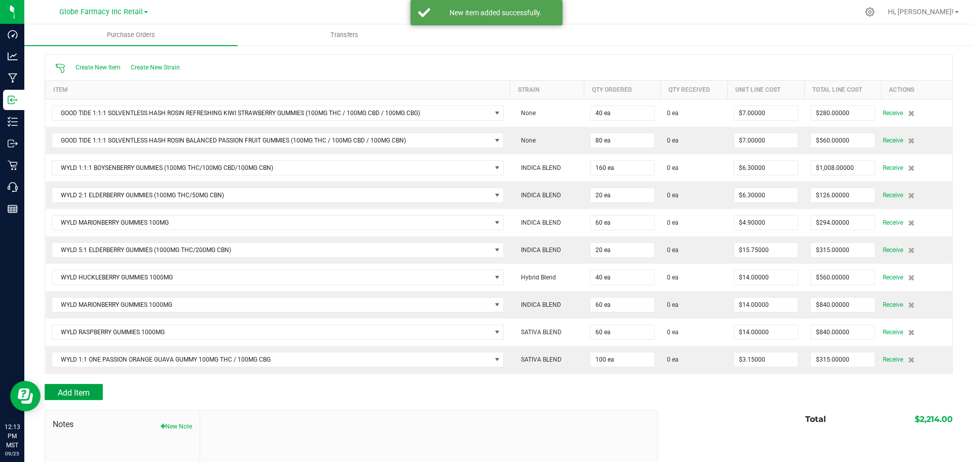
click at [74, 388] on button "Add Item" at bounding box center [74, 392] width 58 height 16
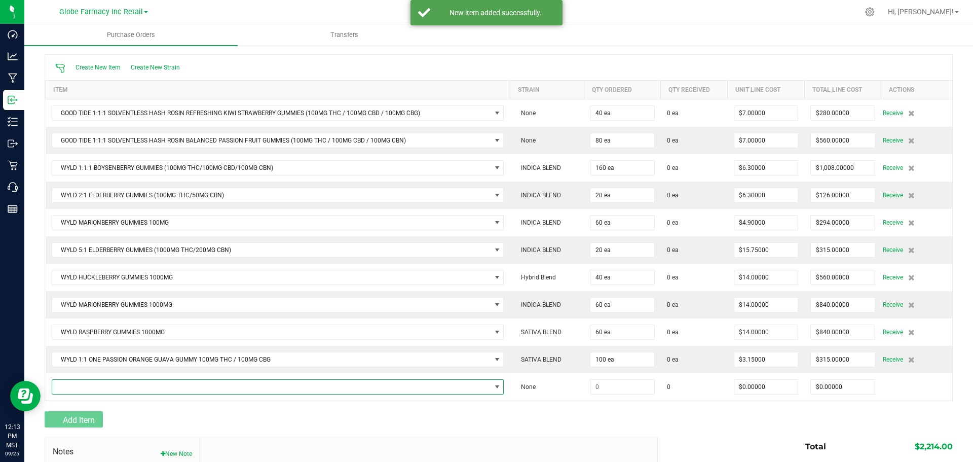
click at [72, 389] on span "NO DATA FOUND" at bounding box center [271, 387] width 439 height 14
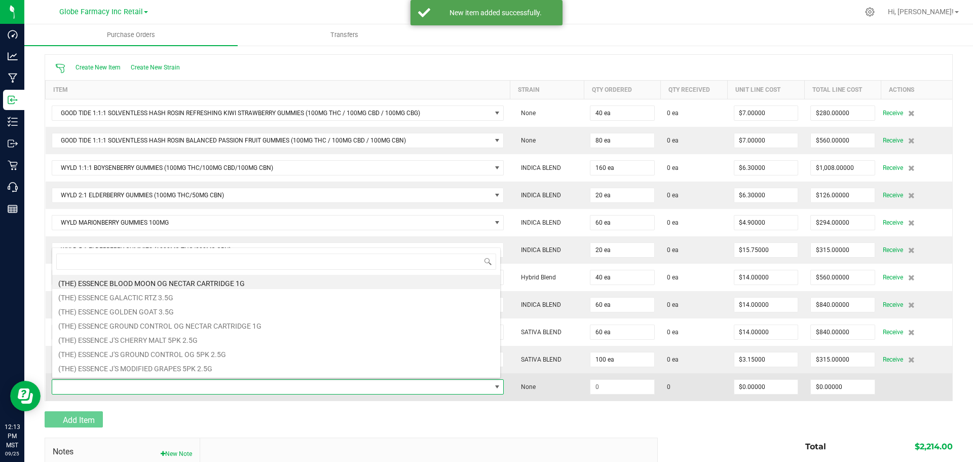
scroll to position [15, 445]
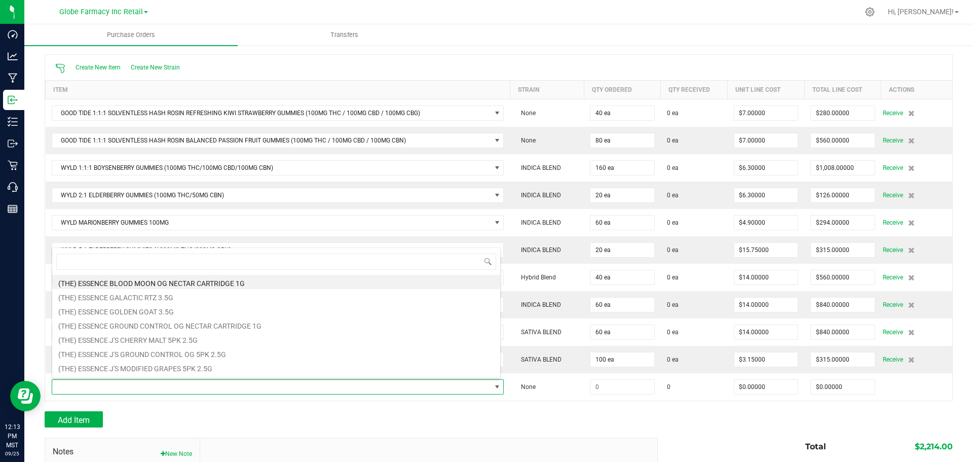
click at [412, 405] on div at bounding box center [499, 406] width 909 height 10
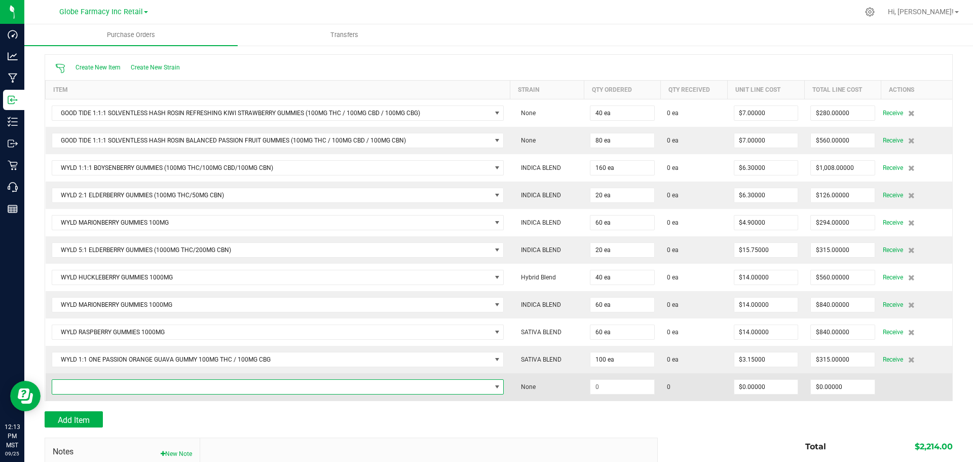
click at [369, 390] on span "NO DATA FOUND" at bounding box center [271, 387] width 439 height 14
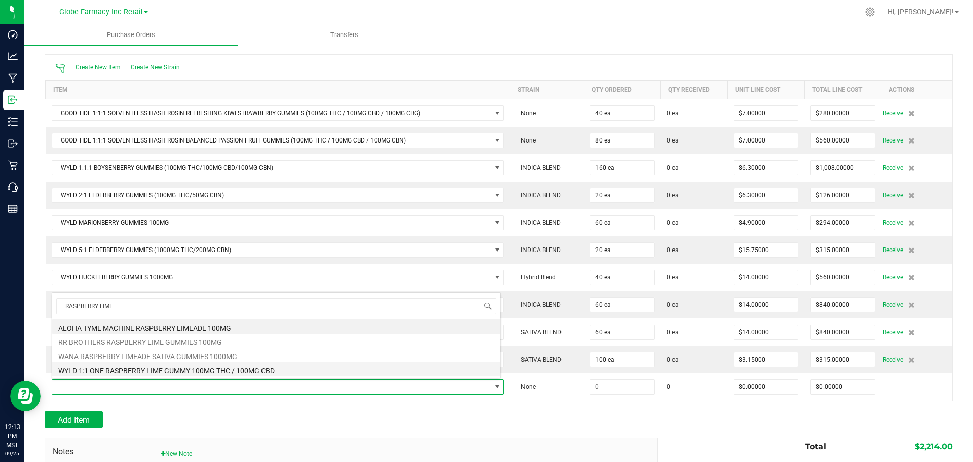
click at [150, 366] on li "WYLD 1:1 ONE RASPBERRY LIME GUMMY 100MG THC / 100MG CBD" at bounding box center [276, 369] width 448 height 14
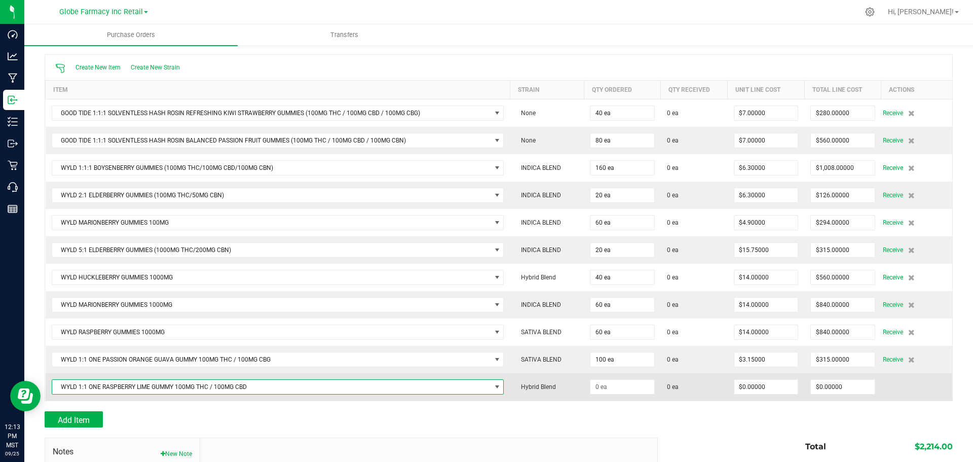
drag, startPoint x: 655, startPoint y: 380, endPoint x: 643, endPoint y: 385, distance: 12.5
click at [654, 382] on td at bounding box center [622, 386] width 77 height 27
click at [643, 385] on input at bounding box center [623, 387] width 64 height 14
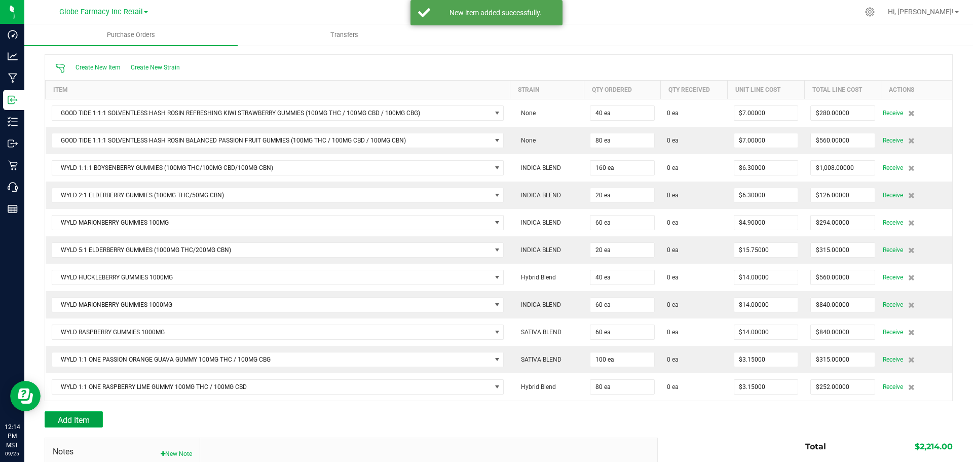
click at [94, 414] on button "Add Item" at bounding box center [74, 419] width 58 height 16
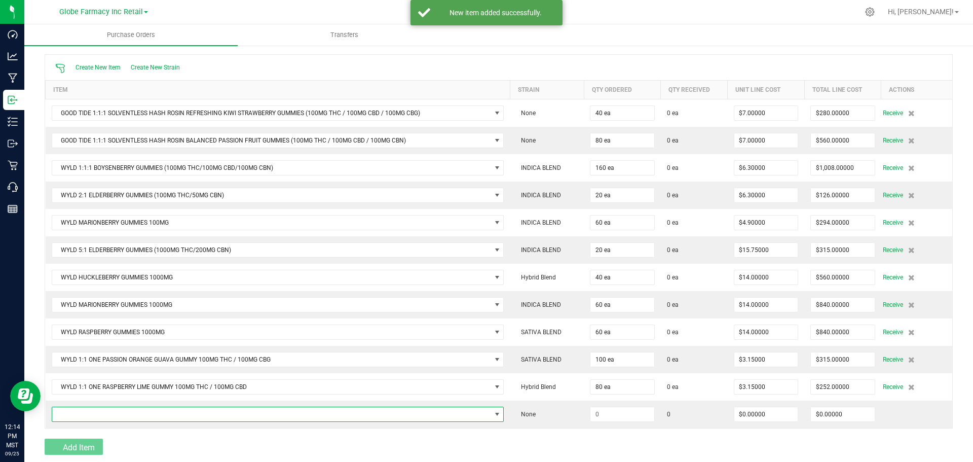
click at [94, 414] on span "NO DATA FOUND" at bounding box center [271, 414] width 439 height 14
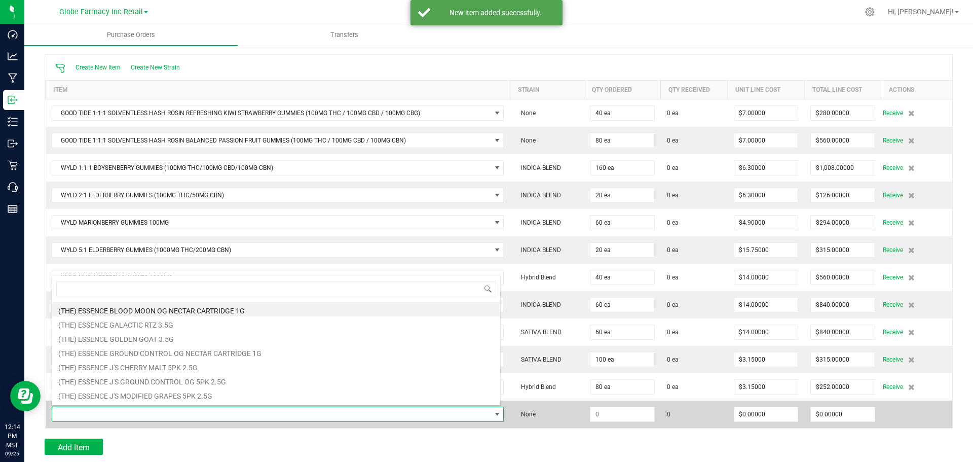
click at [96, 414] on span at bounding box center [271, 414] width 439 height 14
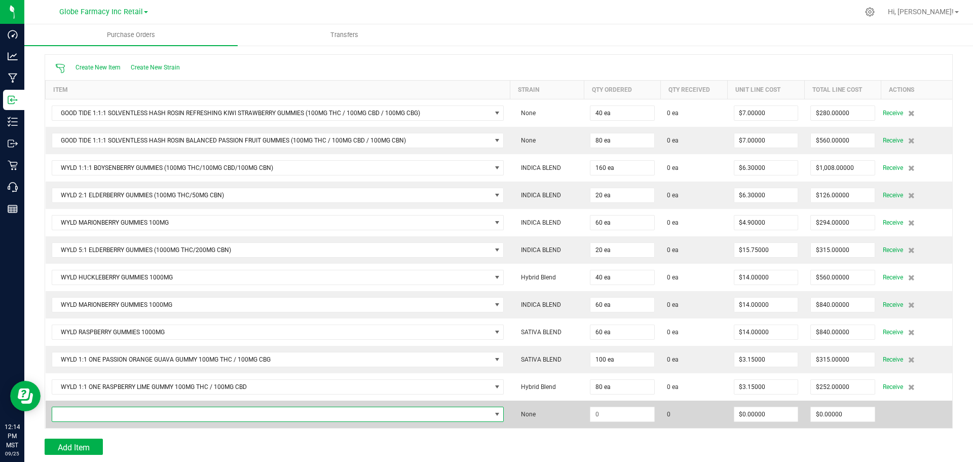
click at [97, 412] on span "NO DATA FOUND" at bounding box center [271, 414] width 439 height 14
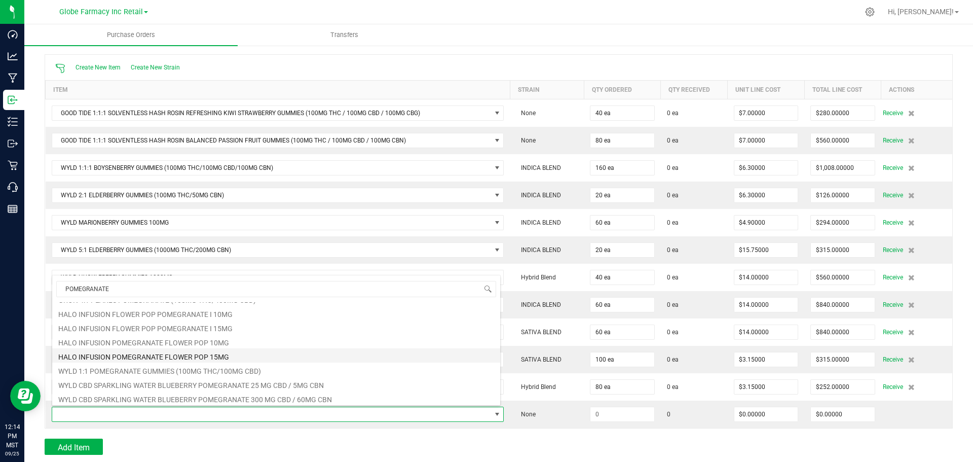
scroll to position [112, 0]
click at [123, 367] on li "WYLD 1:1 POMEGRANATE GUMMIES (100MG THC/100MG CBD)" at bounding box center [276, 368] width 448 height 14
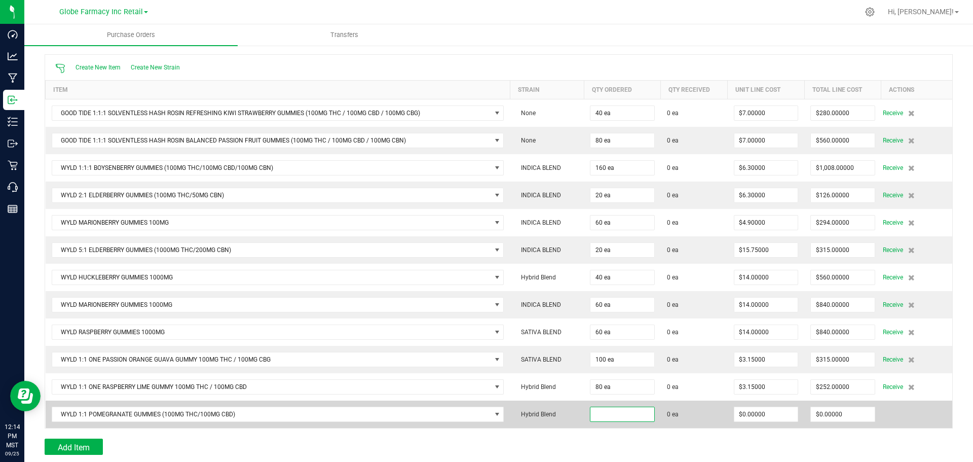
click at [630, 411] on input at bounding box center [623, 414] width 64 height 14
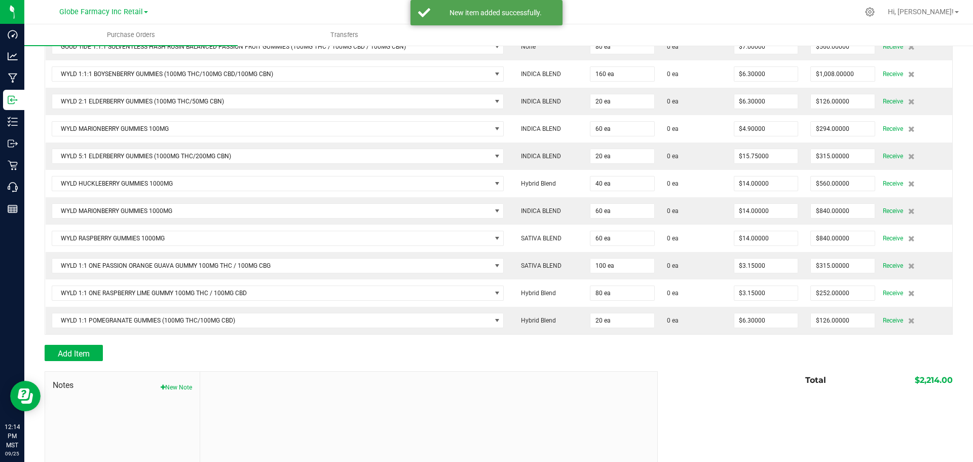
scroll to position [203, 0]
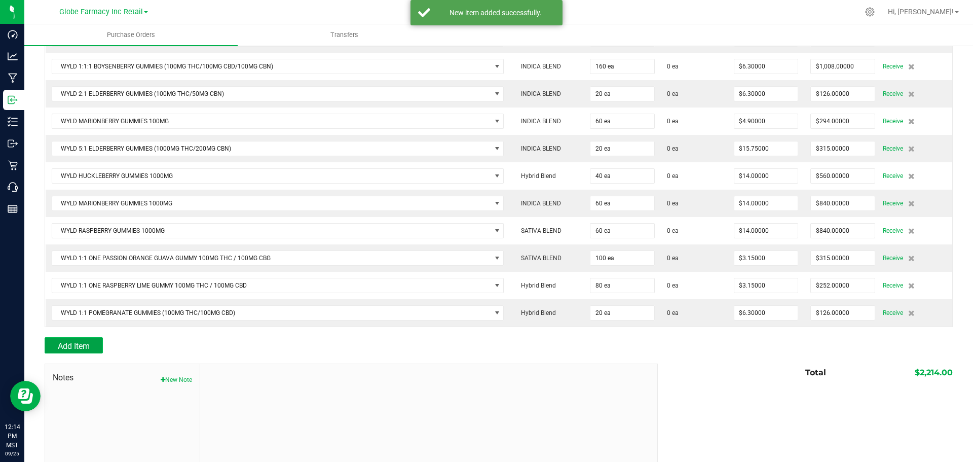
click at [74, 346] on span "Add Item" at bounding box center [74, 346] width 32 height 10
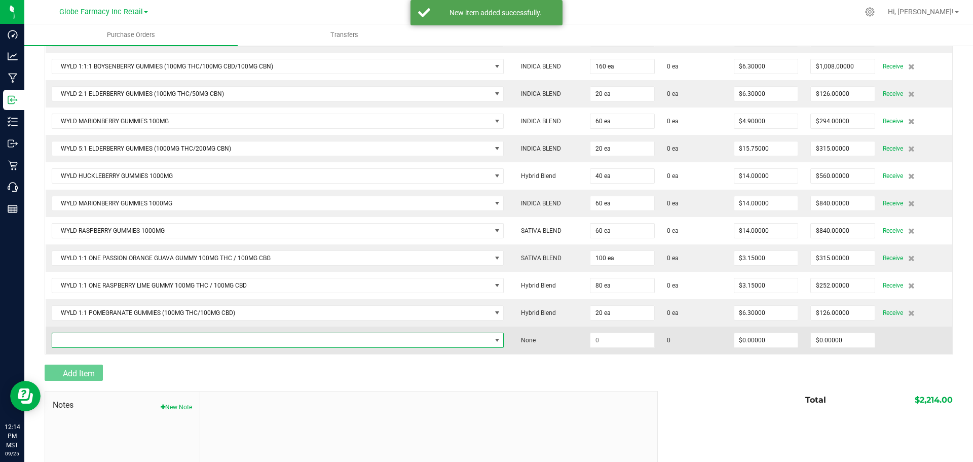
click at [84, 336] on span "NO DATA FOUND" at bounding box center [271, 340] width 439 height 14
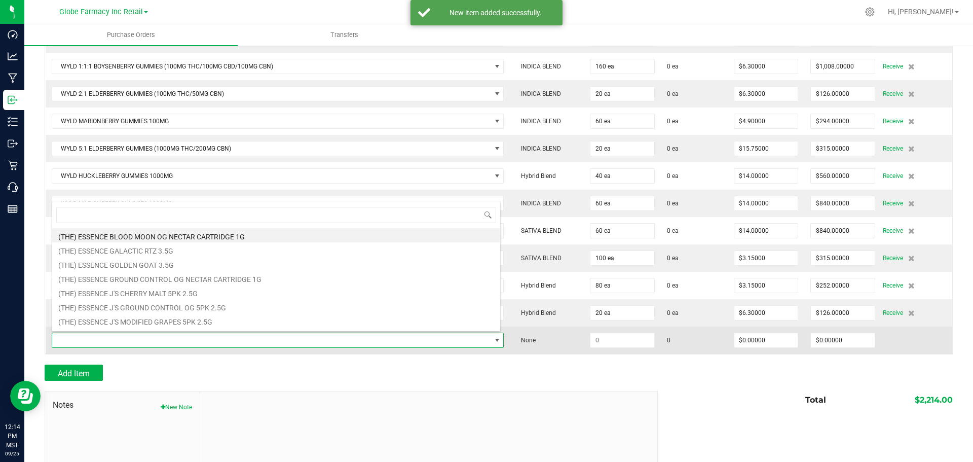
scroll to position [15, 445]
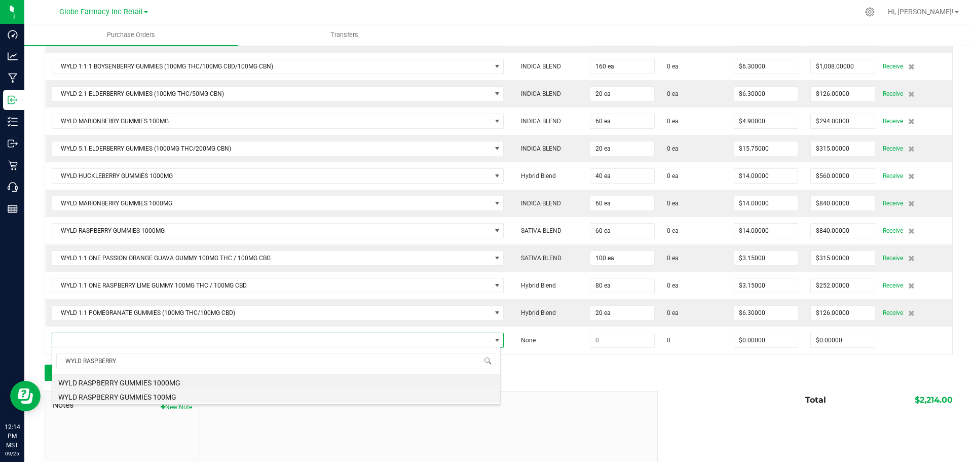
click at [159, 395] on li "WYLD RASPBERRY GUMMIES 100MG" at bounding box center [276, 395] width 448 height 14
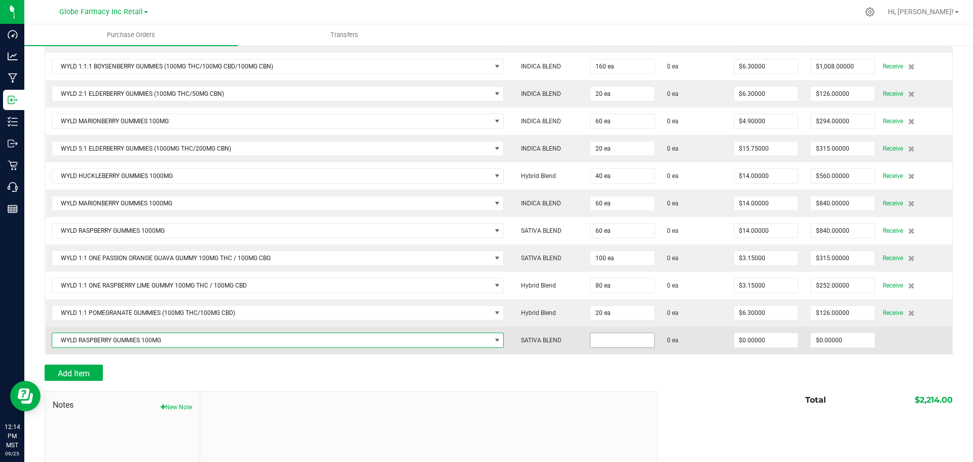
click at [600, 339] on input at bounding box center [623, 340] width 64 height 14
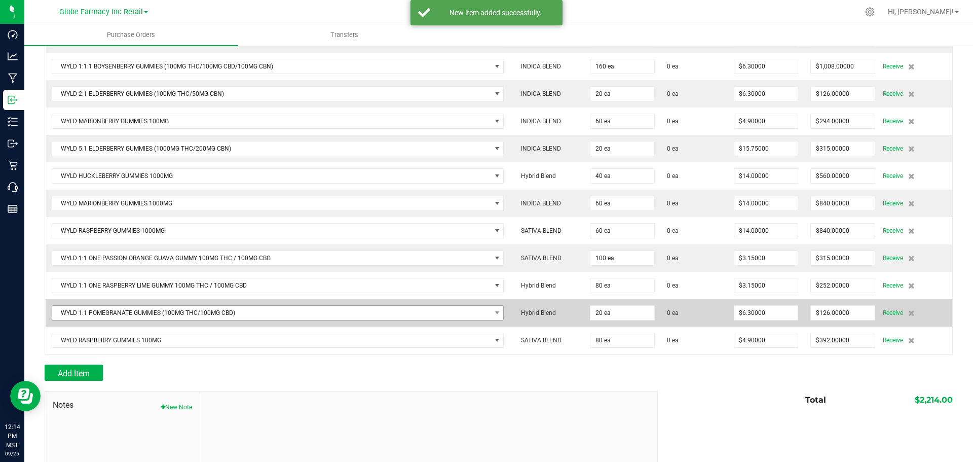
scroll to position [230, 0]
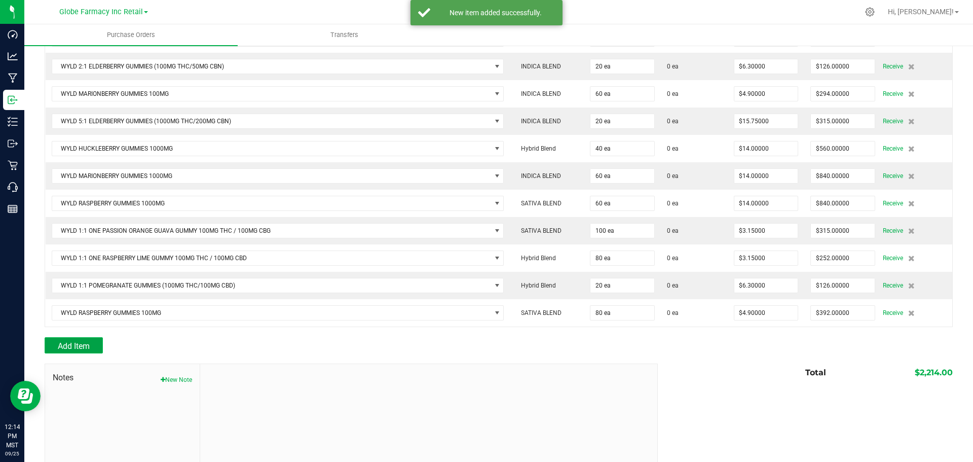
click at [99, 350] on button "Add Item" at bounding box center [74, 345] width 58 height 16
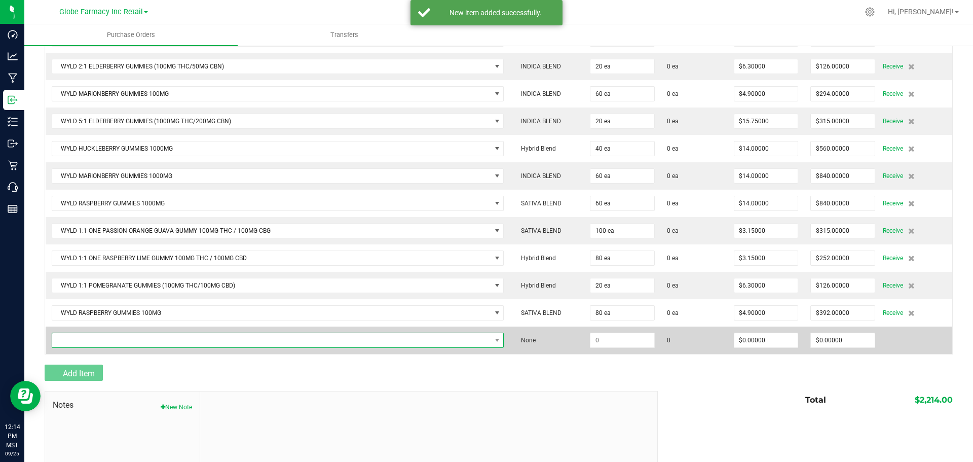
click at [83, 340] on span "NO DATA FOUND" at bounding box center [271, 340] width 439 height 14
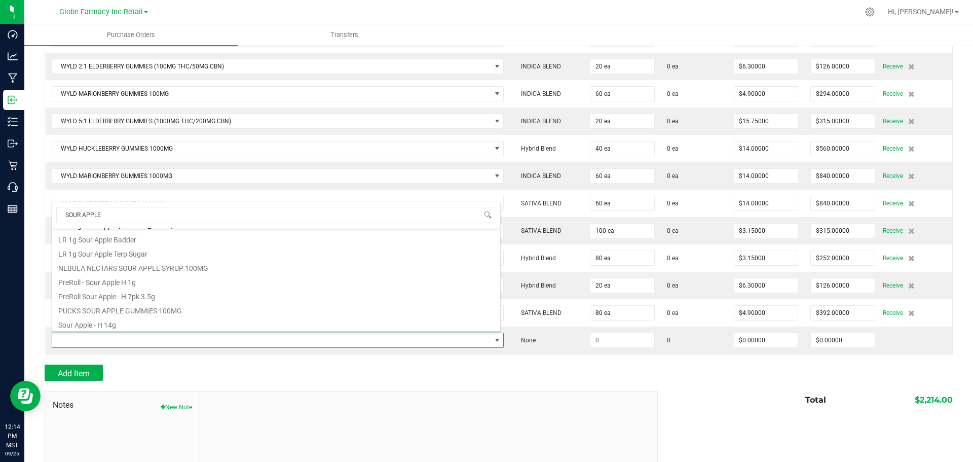
scroll to position [268, 0]
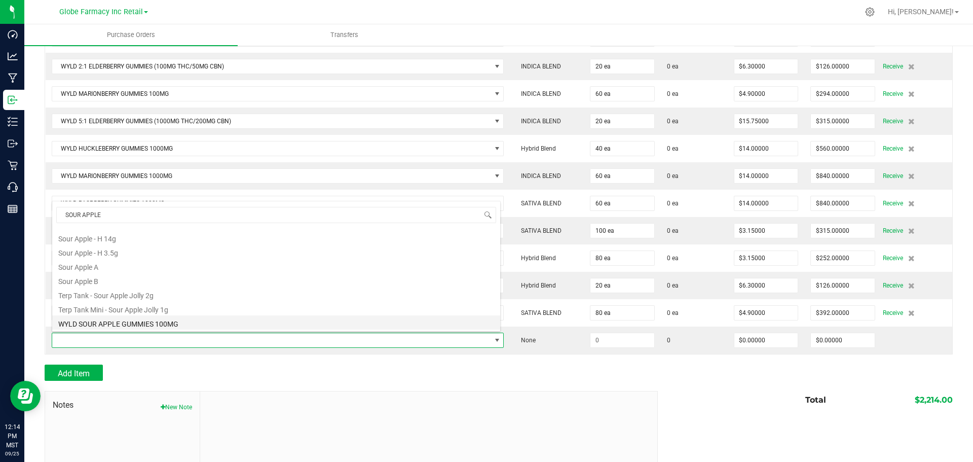
click at [113, 323] on li "WYLD SOUR APPLE GUMMIES 100MG" at bounding box center [276, 322] width 448 height 14
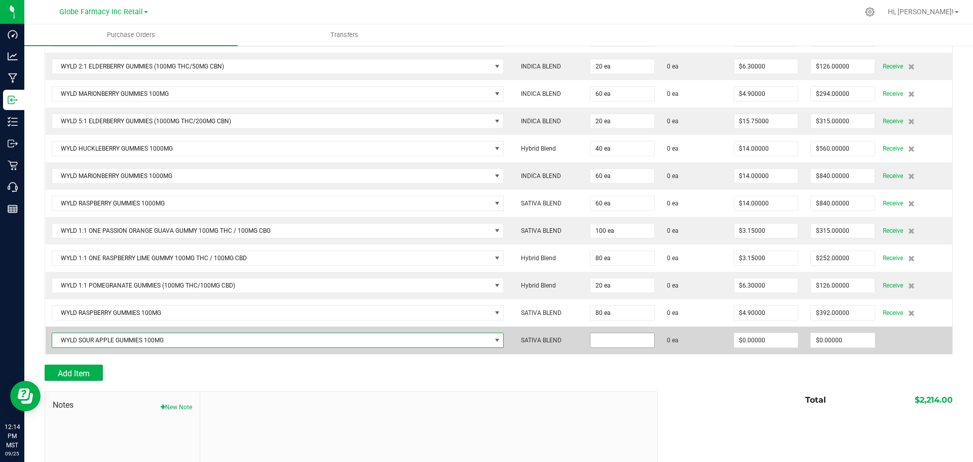
click at [614, 333] on span at bounding box center [622, 340] width 65 height 15
click at [617, 339] on input at bounding box center [623, 340] width 64 height 14
click at [617, 343] on input at bounding box center [623, 340] width 64 height 14
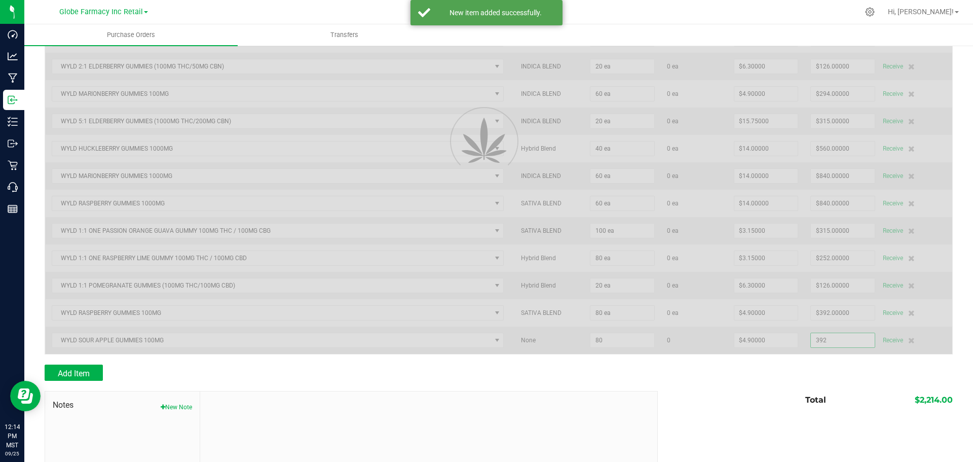
scroll to position [258, 0]
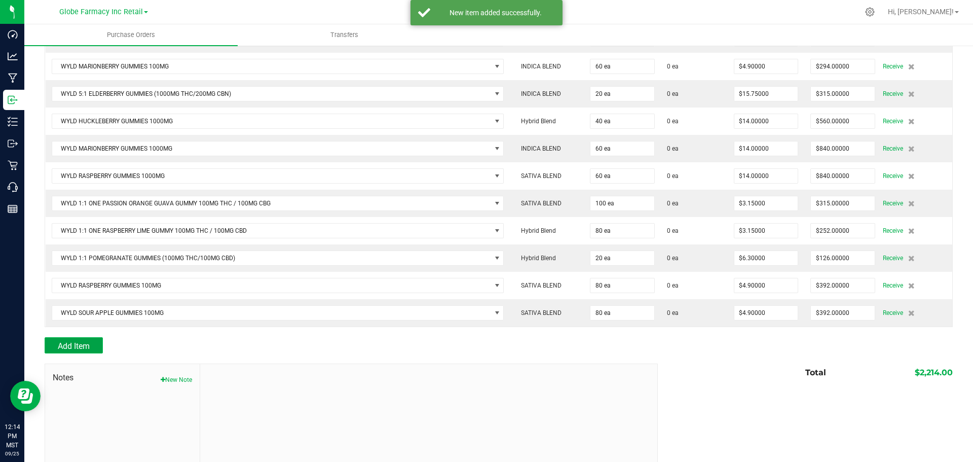
click at [83, 351] on button "Add Item" at bounding box center [74, 345] width 58 height 16
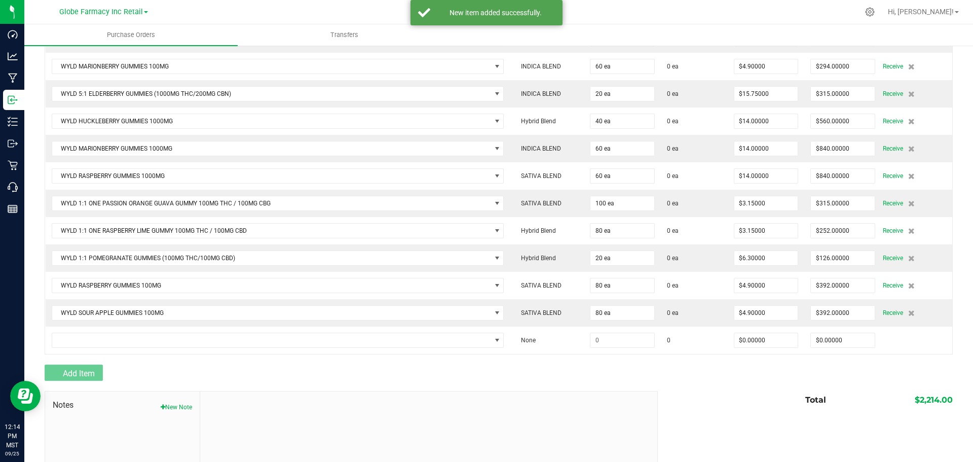
click at [83, 351] on td at bounding box center [278, 340] width 465 height 27
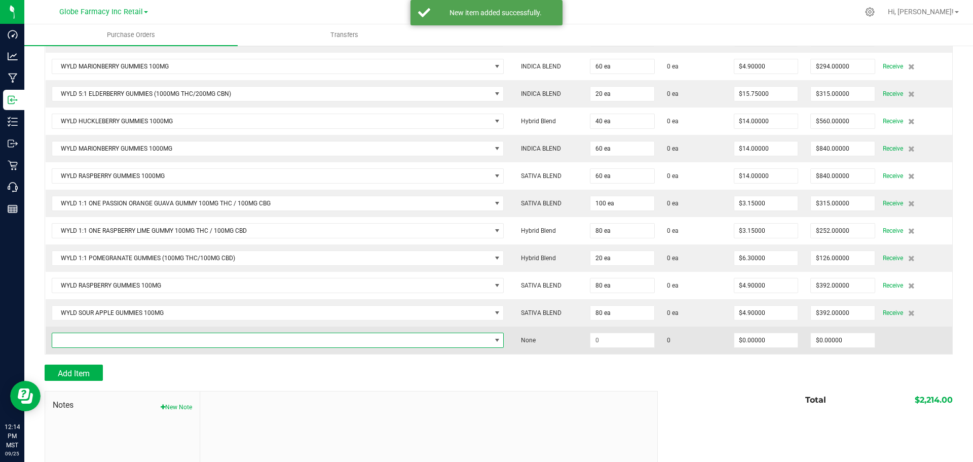
click at [85, 338] on span "NO DATA FOUND" at bounding box center [271, 340] width 439 height 14
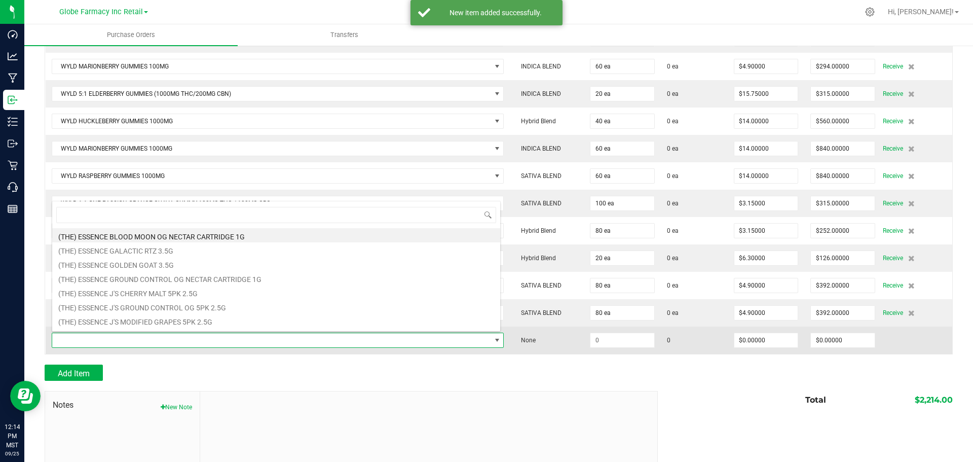
scroll to position [15, 445]
click at [85, 338] on span at bounding box center [271, 340] width 439 height 14
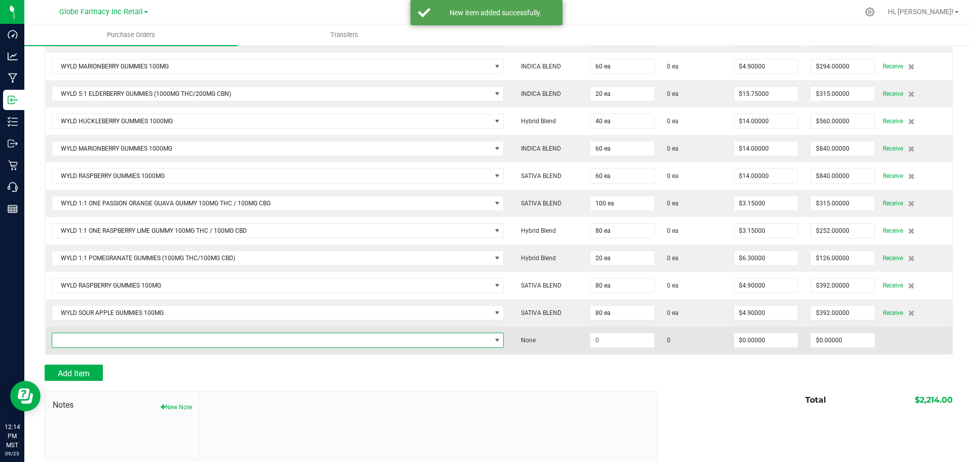
click at [59, 337] on span "NO DATA FOUND" at bounding box center [271, 340] width 439 height 14
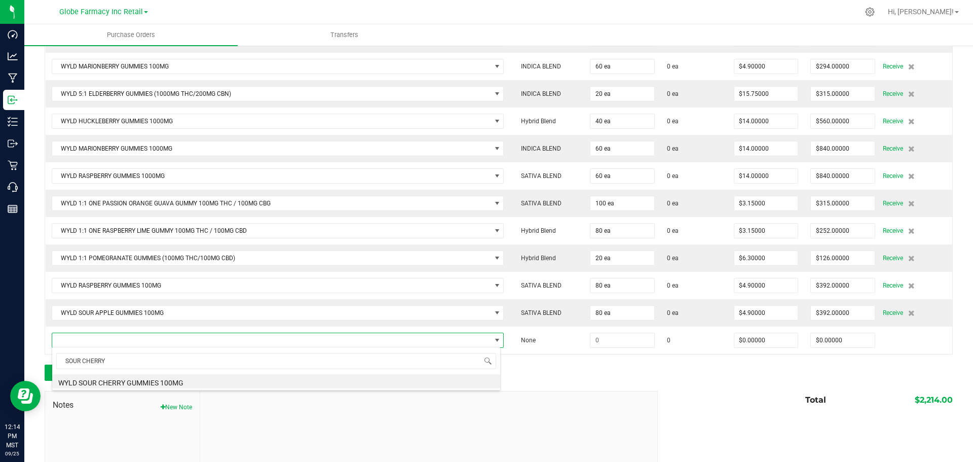
click at [123, 385] on li "WYLD SOUR CHERRY GUMMIES 100MG" at bounding box center [276, 381] width 448 height 14
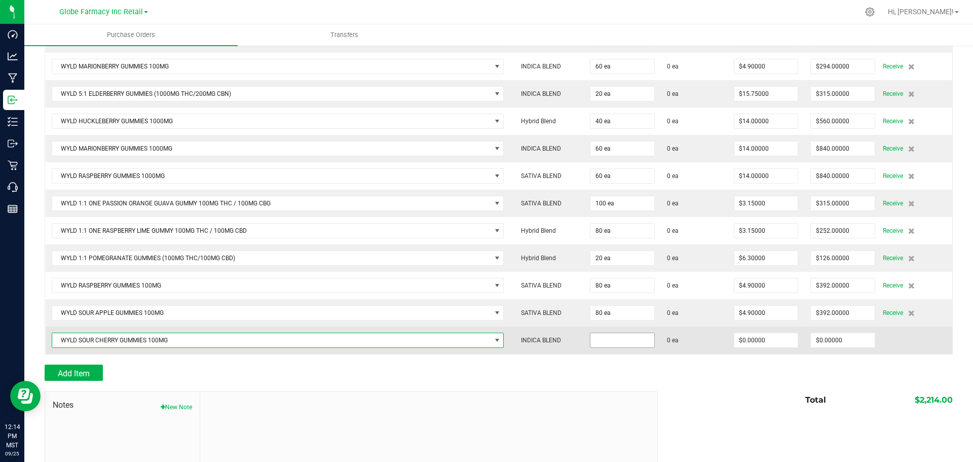
click at [612, 337] on input at bounding box center [623, 340] width 64 height 14
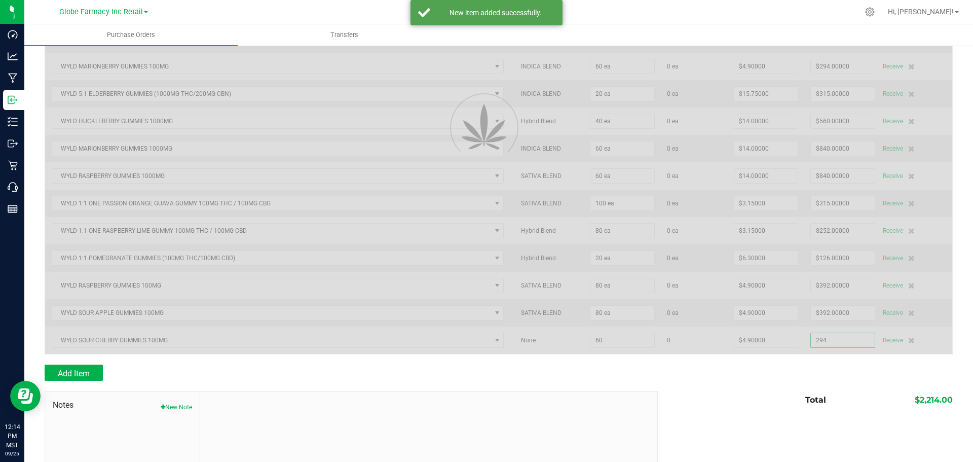
scroll to position [285, 0]
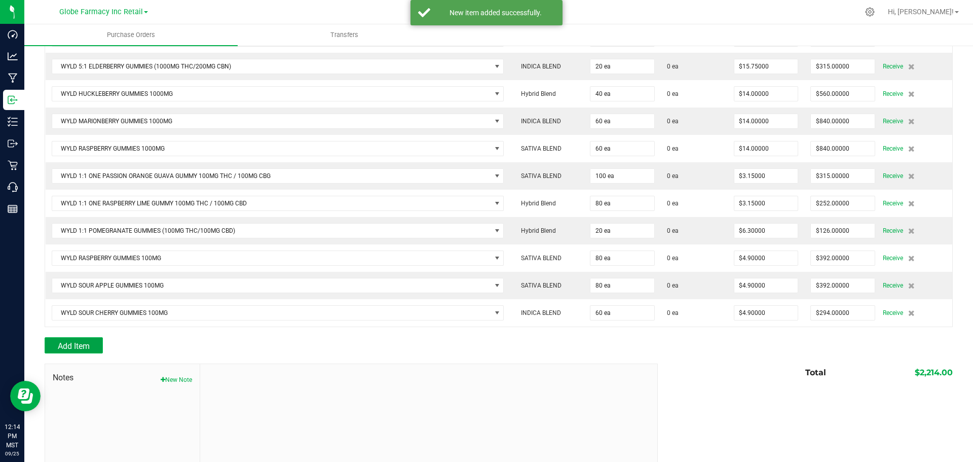
click at [81, 340] on button "Add Item" at bounding box center [74, 345] width 58 height 16
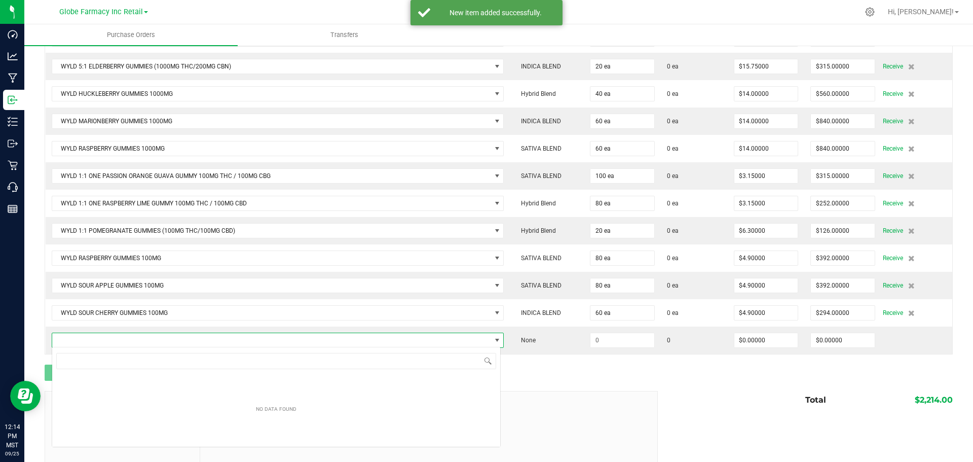
scroll to position [15, 449]
click at [81, 340] on span "NO DATA FOUND" at bounding box center [271, 340] width 439 height 14
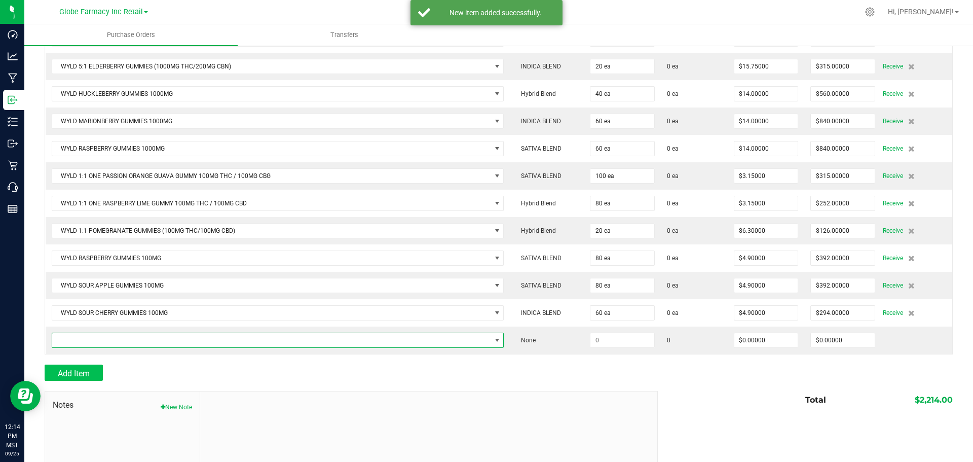
click at [81, 340] on span "NO DATA FOUND" at bounding box center [271, 340] width 439 height 14
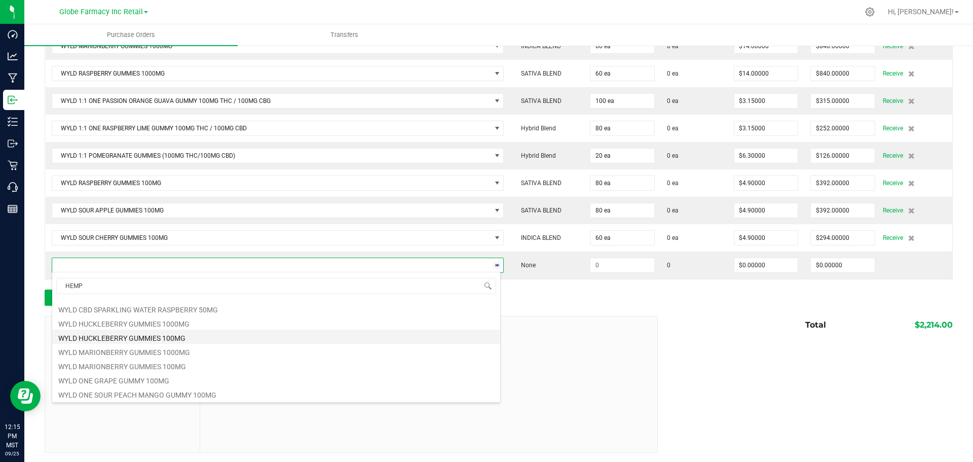
scroll to position [0, 0]
